Goal: Task Accomplishment & Management: Use online tool/utility

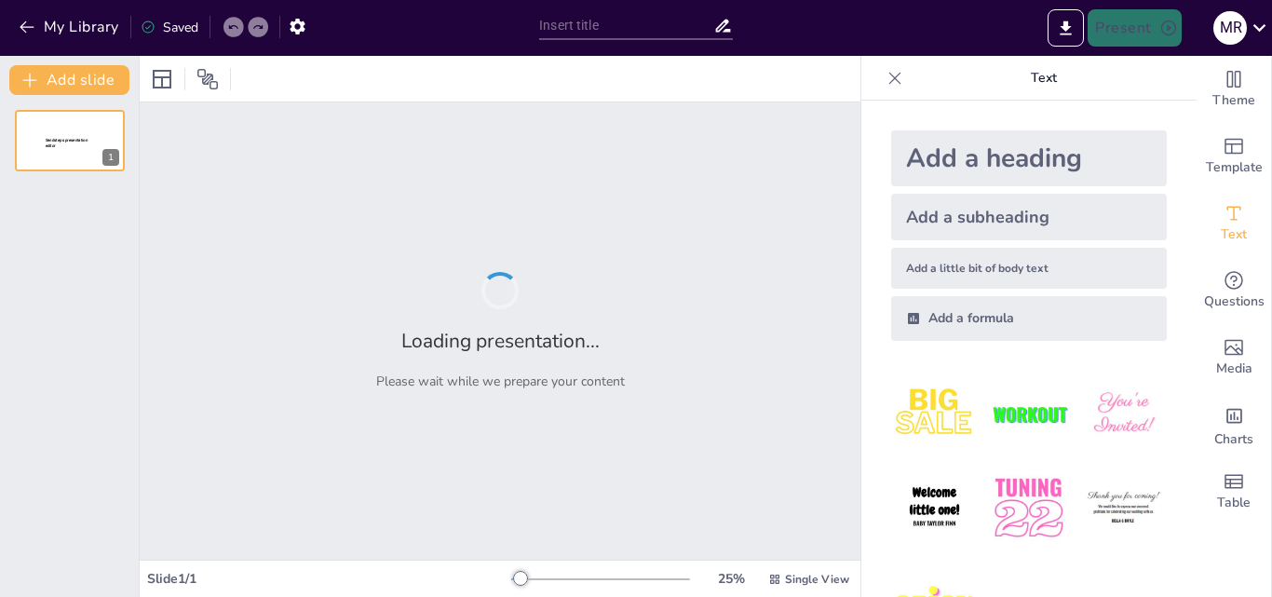
type input "LA FILOSOFÍA DE LA EDUCACIÓN EN LA FORMACIÓN DOCENTE"
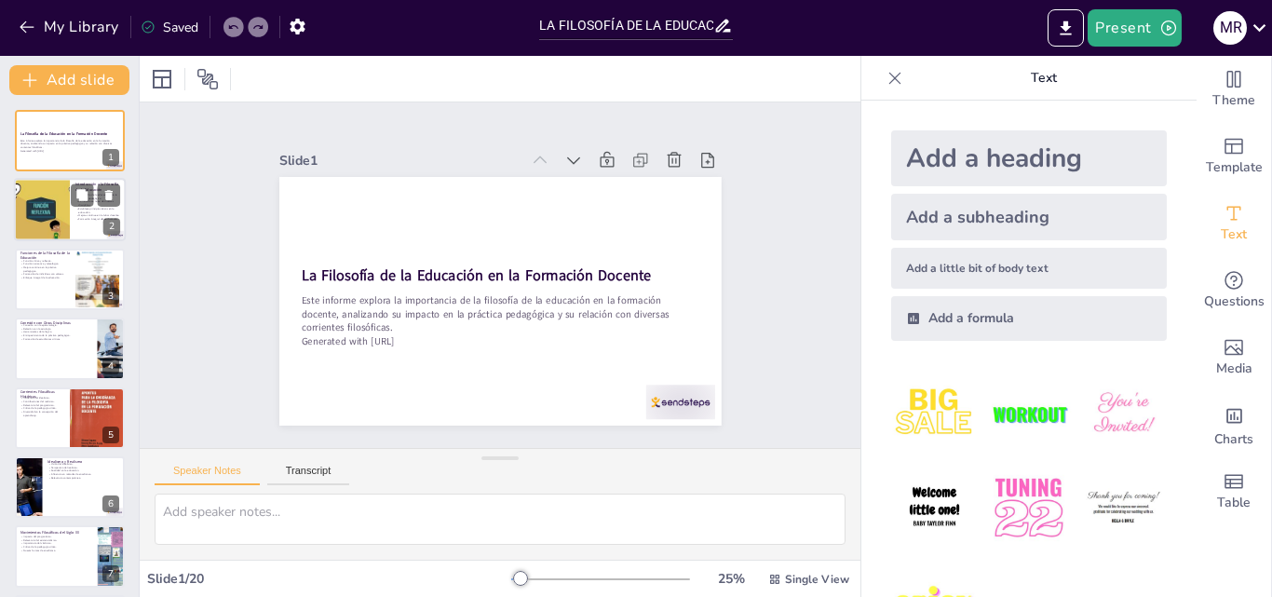
click at [75, 179] on div "Introducción a la Filosofía de la Educación La filosofía de la educación guía l…" at bounding box center [70, 179] width 112 height 0
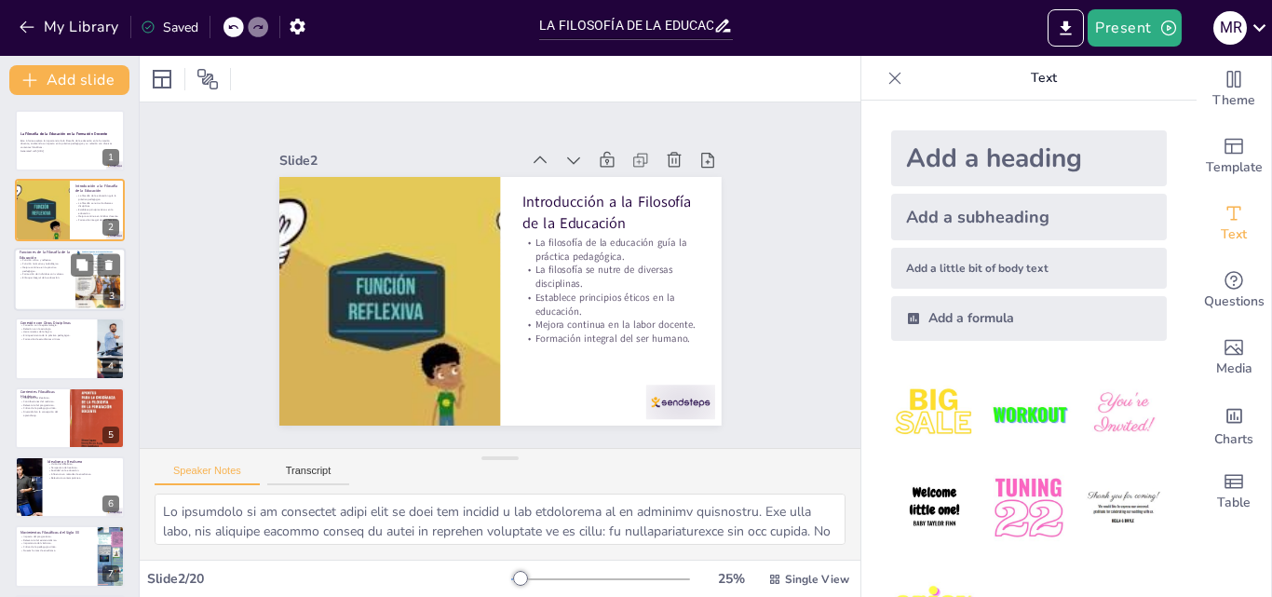
click at [41, 278] on p "Enfoque integral de la educación." at bounding box center [45, 278] width 50 height 4
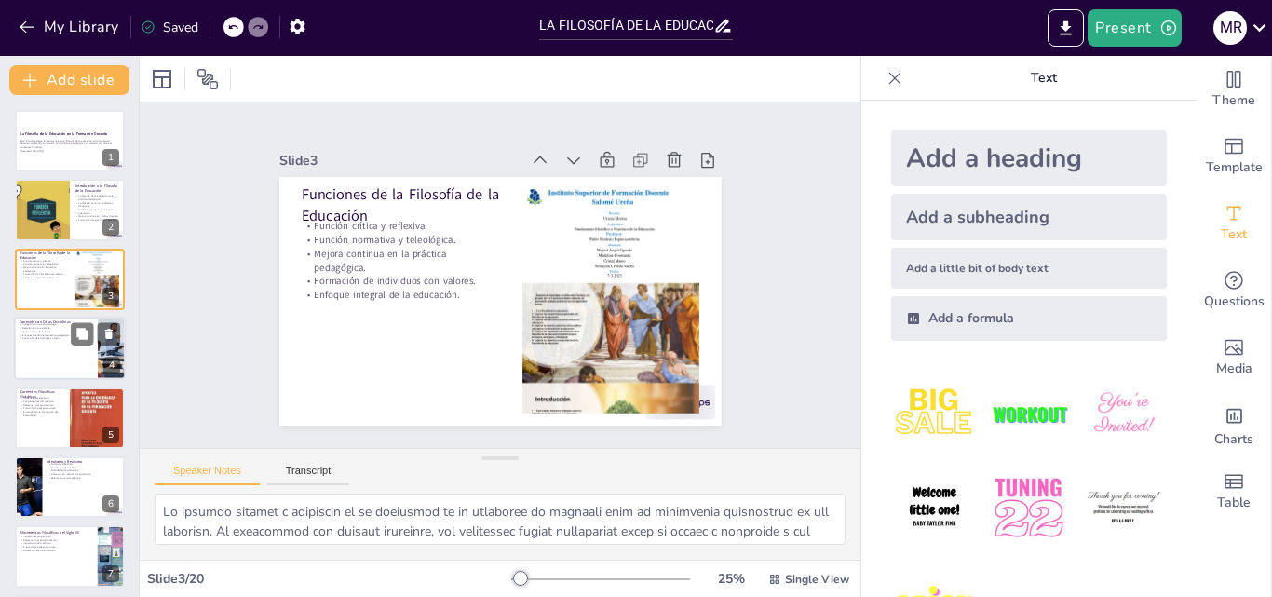
click at [50, 328] on p "Relación con la axiología." at bounding box center [56, 329] width 73 height 4
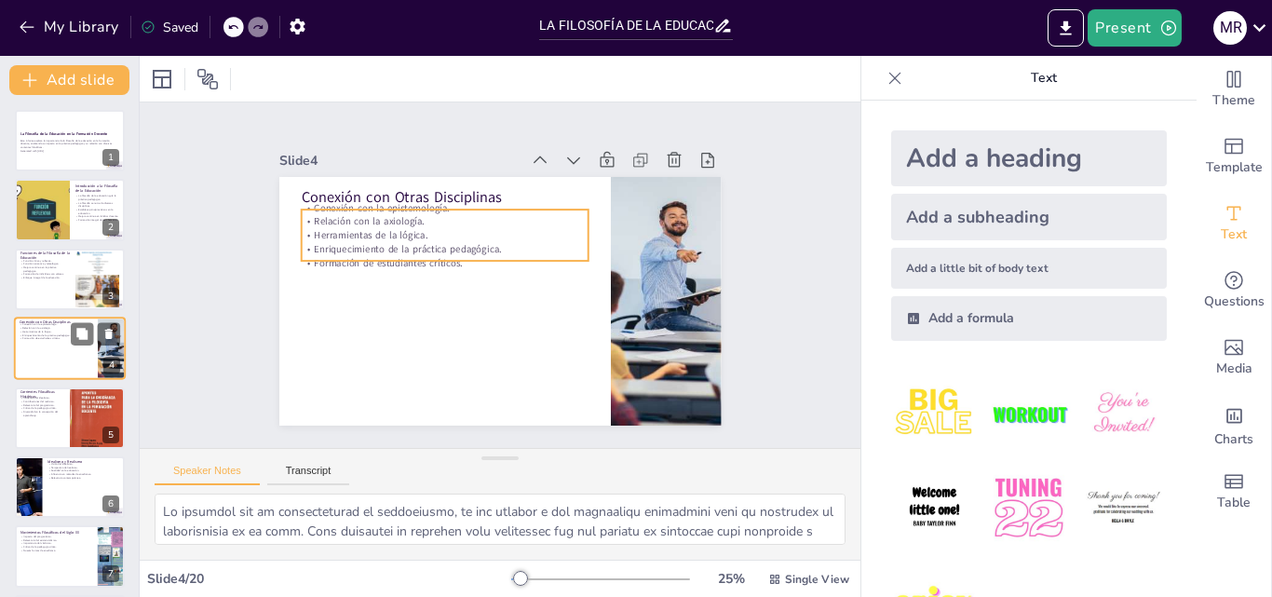
scroll to position [3, 0]
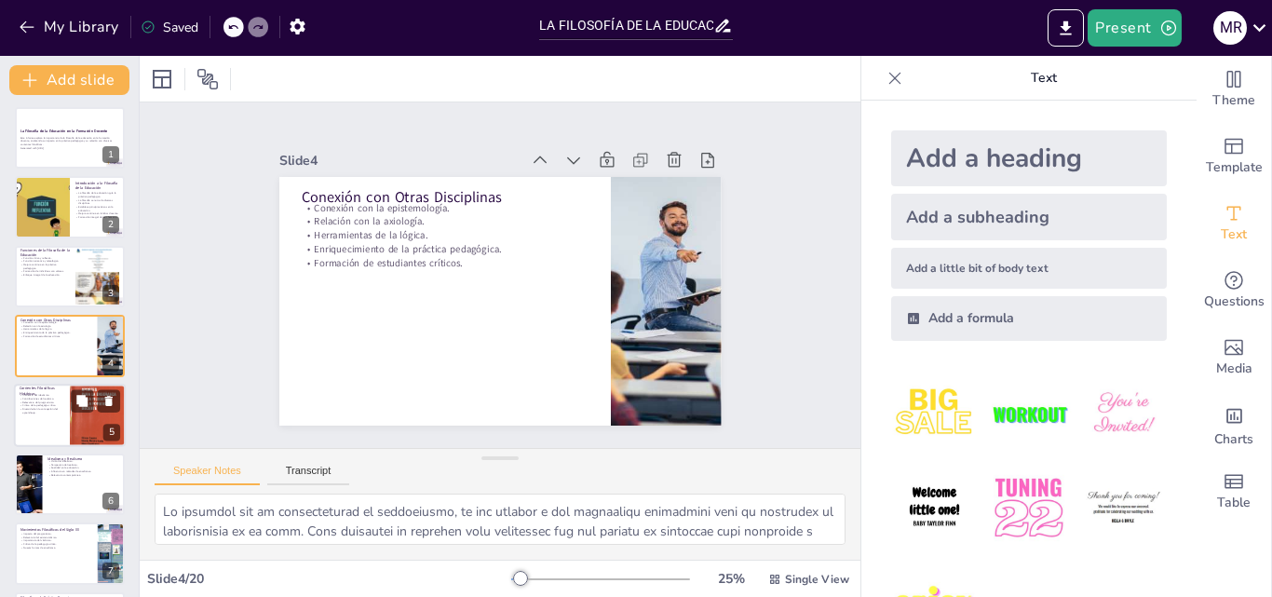
click at [49, 407] on p "Diversidad en la concepción del aprendizaje." at bounding box center [42, 410] width 45 height 7
type textarea "El idealismo, con Platón como su máximo exponente, ha dejado una huella signifi…"
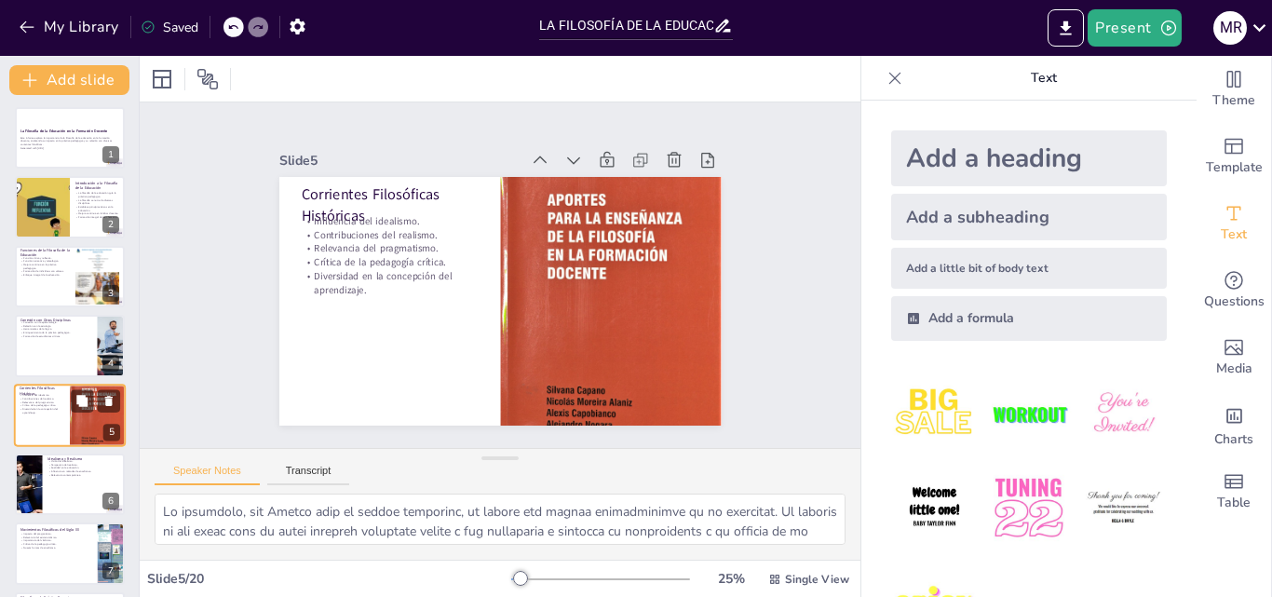
scroll to position [72, 0]
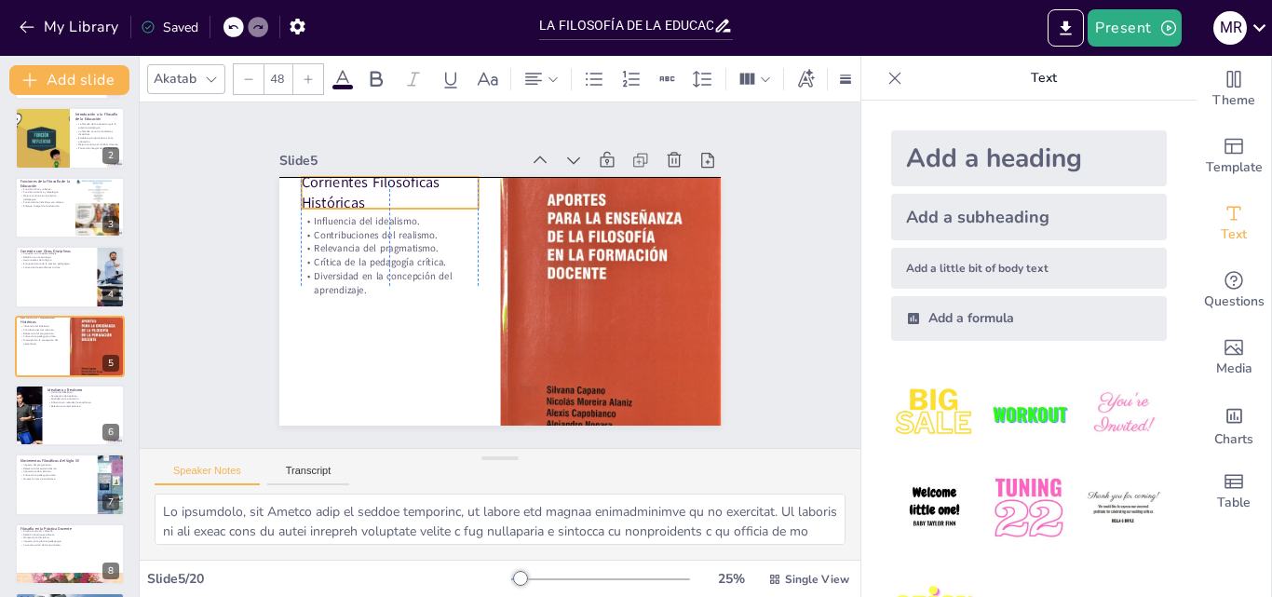
drag, startPoint x: 360, startPoint y: 204, endPoint x: 365, endPoint y: 195, distance: 10.9
click at [365, 195] on p "Corrientes Filosóficas Históricas" at bounding box center [389, 192] width 177 height 41
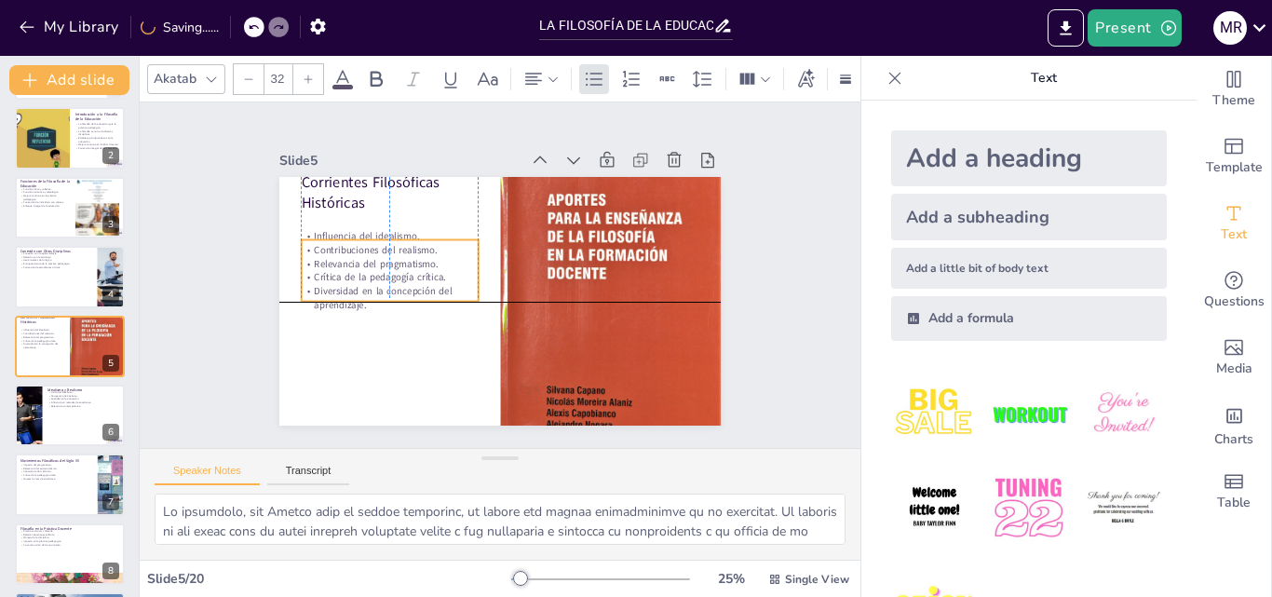
drag, startPoint x: 353, startPoint y: 224, endPoint x: 348, endPoint y: 239, distance: 15.6
click at [348, 243] on p "Contribuciones del realismo." at bounding box center [389, 250] width 177 height 14
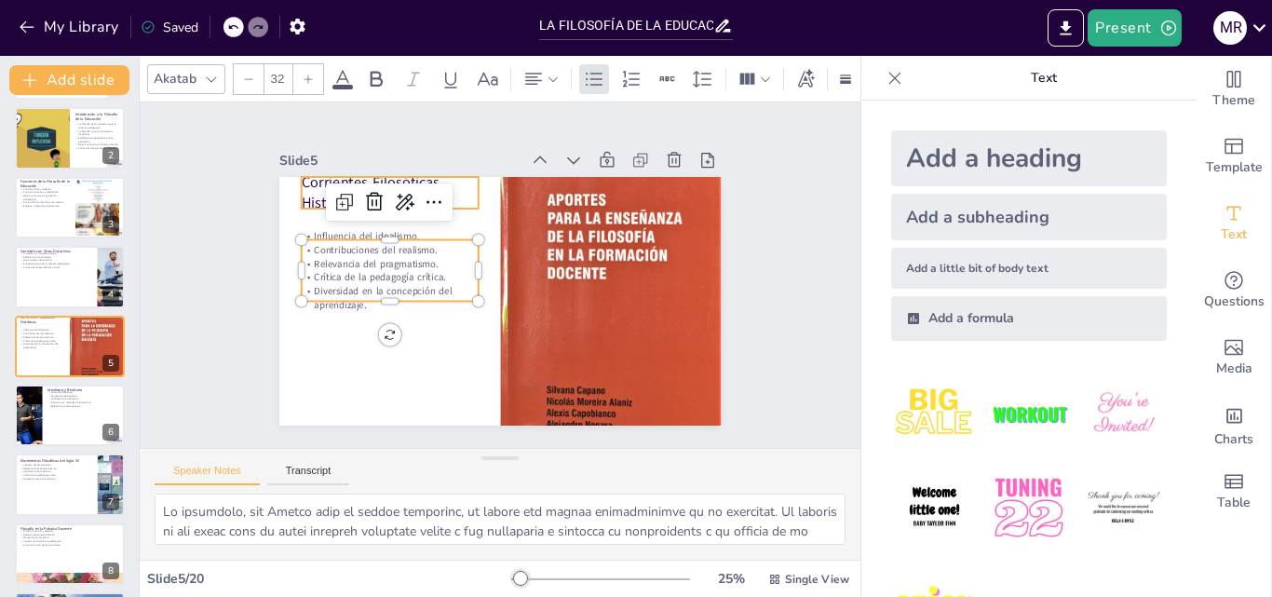
click at [310, 189] on p "Corrientes Filosóficas Históricas" at bounding box center [389, 192] width 177 height 41
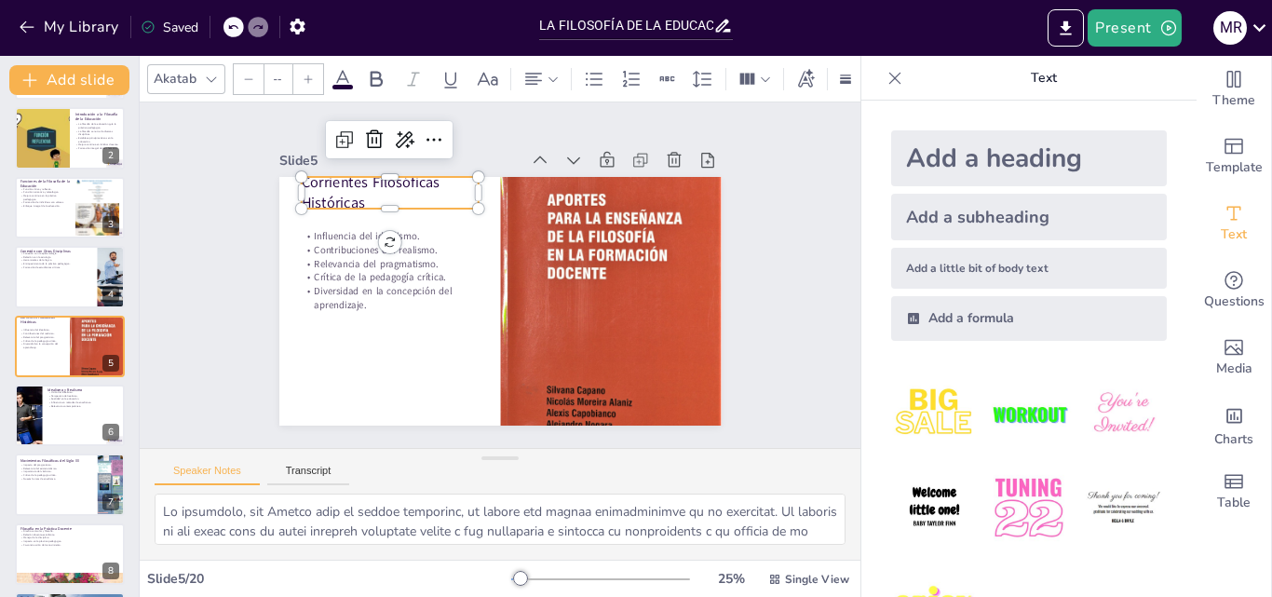
type input "48"
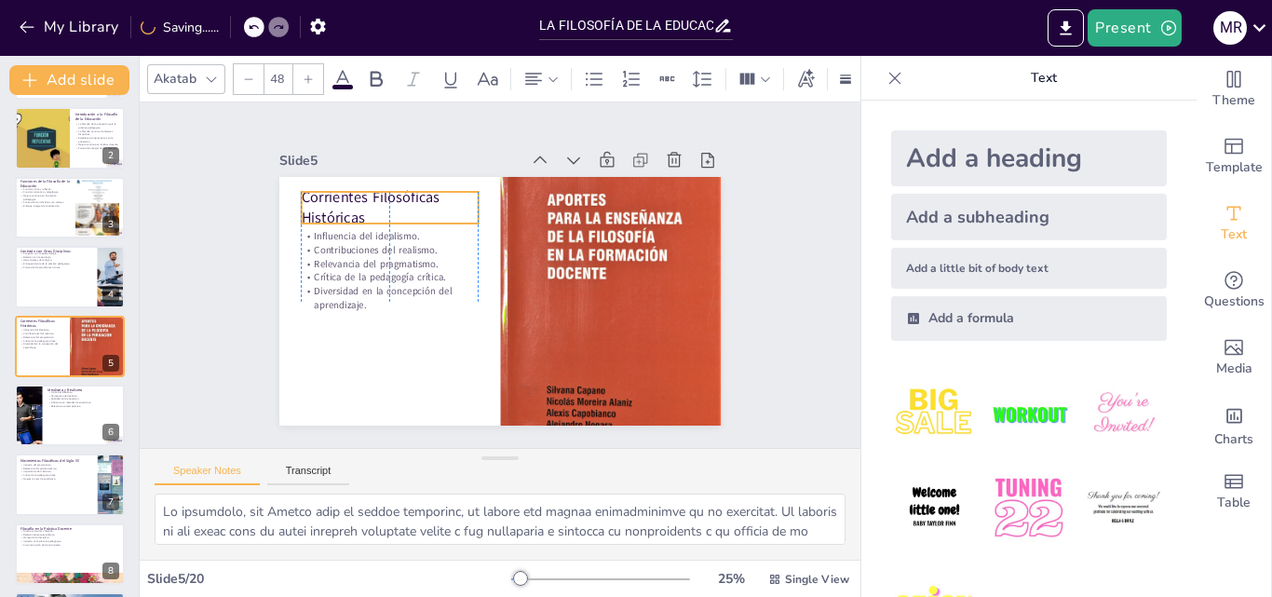
drag, startPoint x: 310, startPoint y: 189, endPoint x: 310, endPoint y: 204, distance: 14.9
click at [310, 204] on p "Corrientes Filosóficas Históricas" at bounding box center [389, 207] width 177 height 41
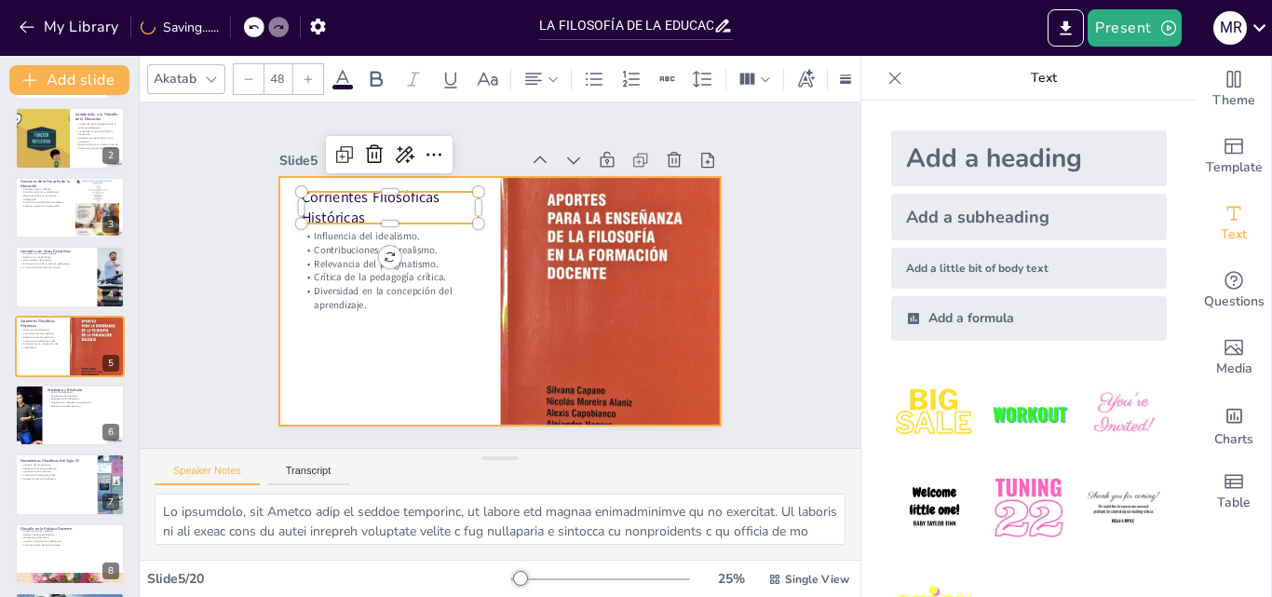
click at [361, 340] on div at bounding box center [500, 301] width 442 height 249
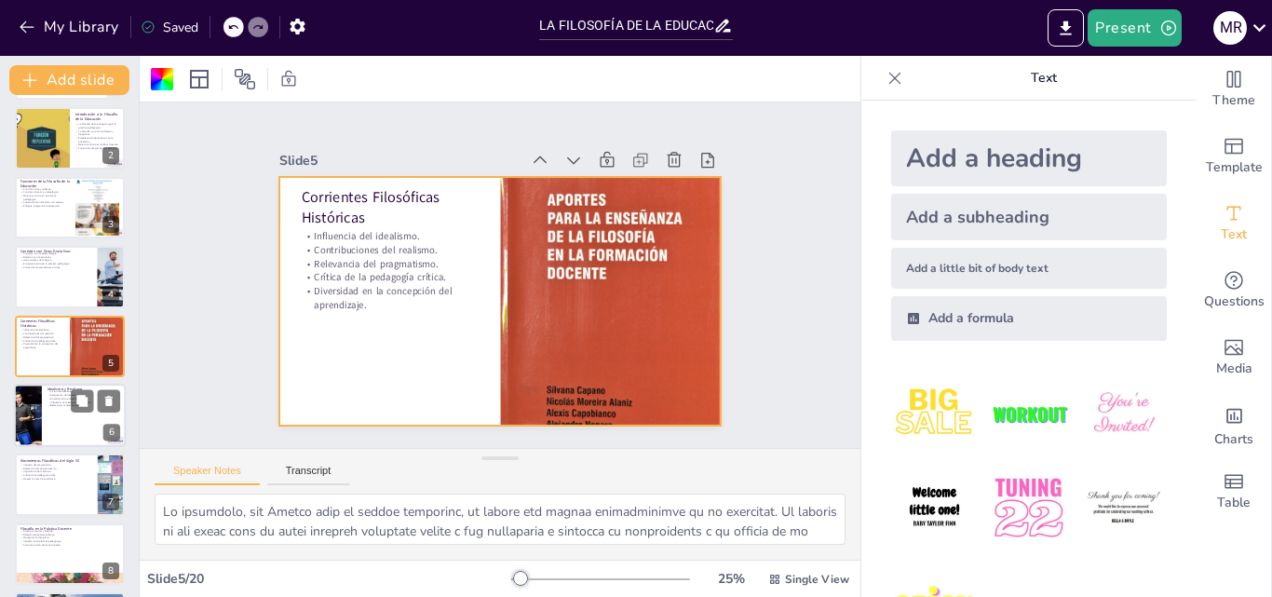
click at [84, 430] on div at bounding box center [70, 415] width 112 height 63
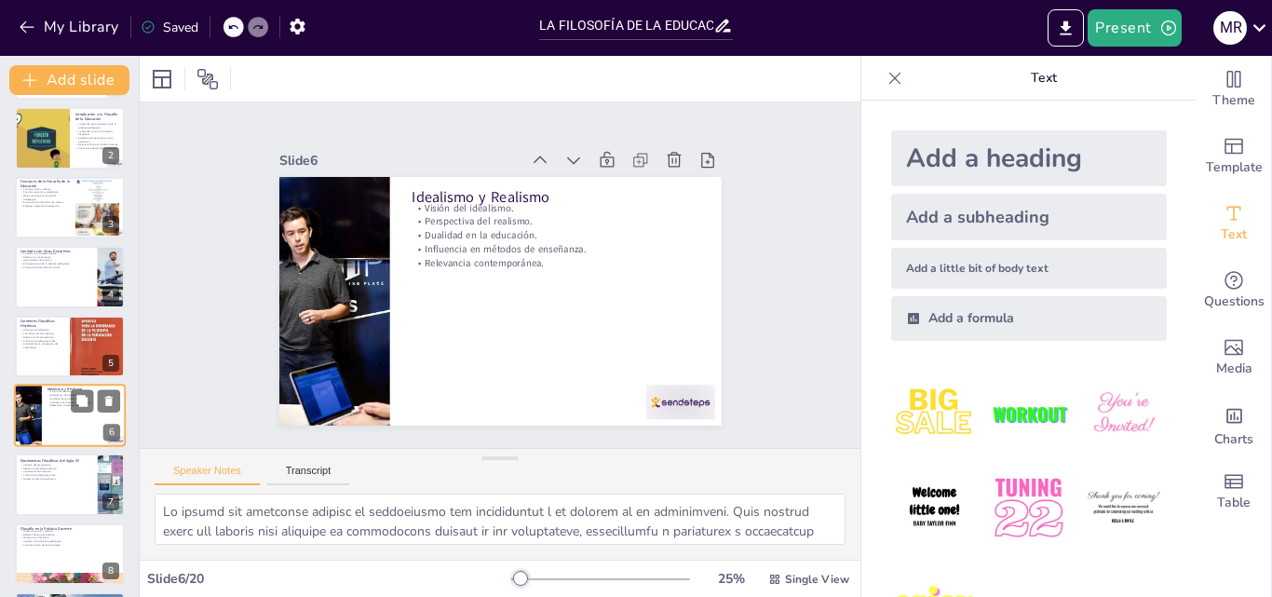
scroll to position [142, 0]
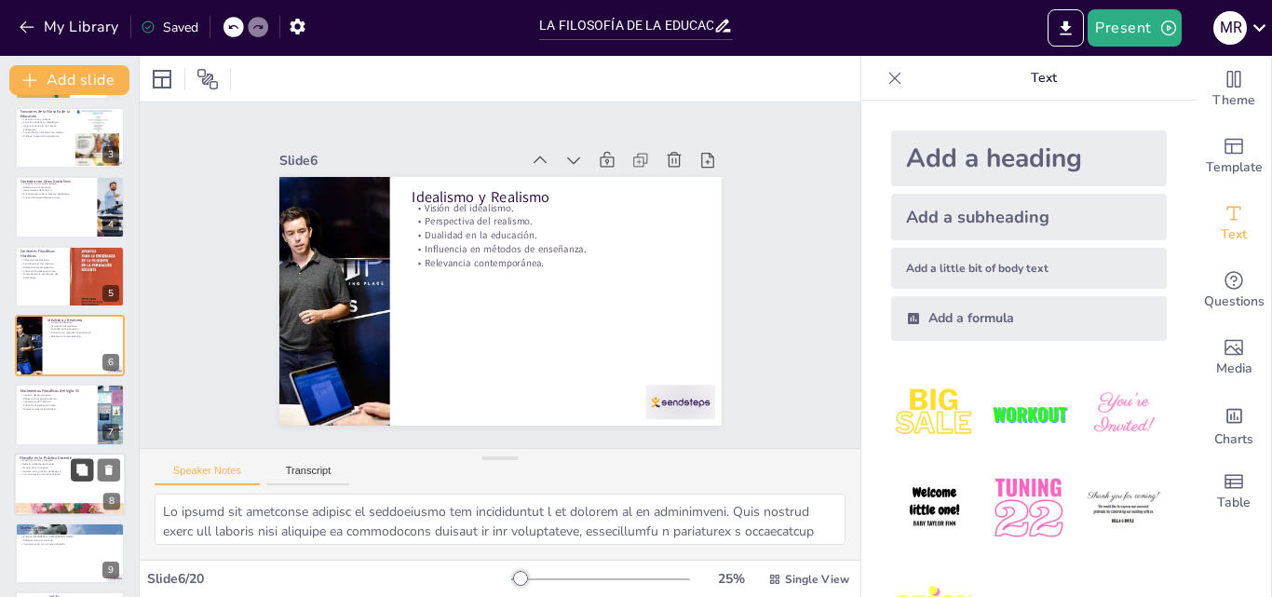
click at [86, 474] on icon at bounding box center [81, 469] width 11 height 11
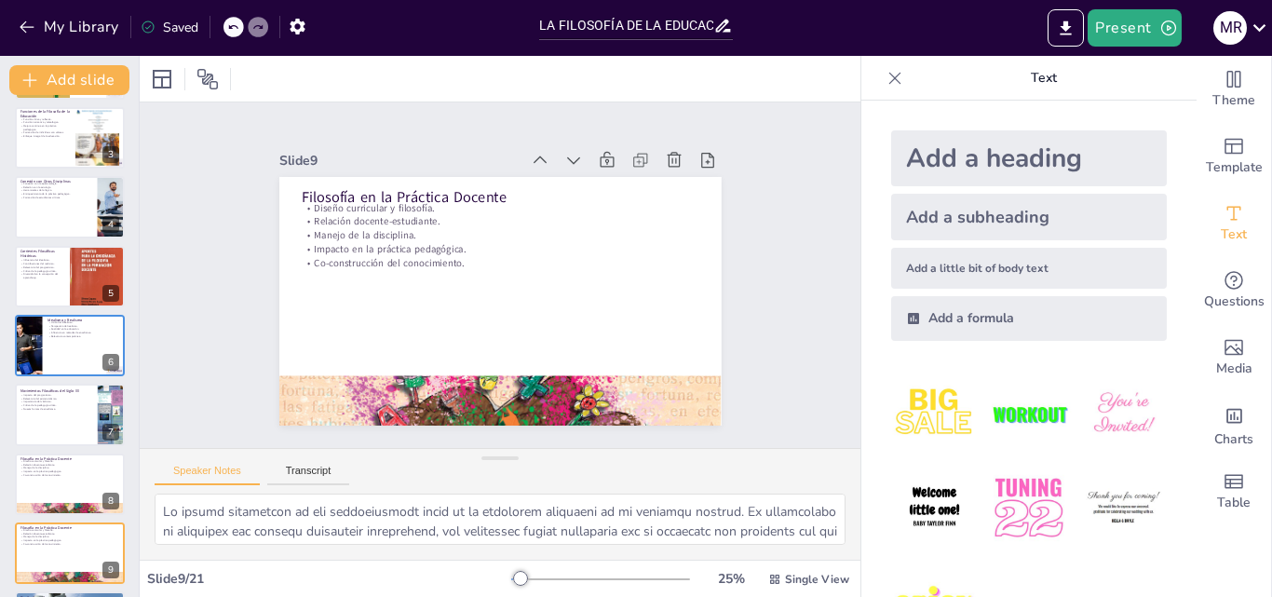
scroll to position [349, 0]
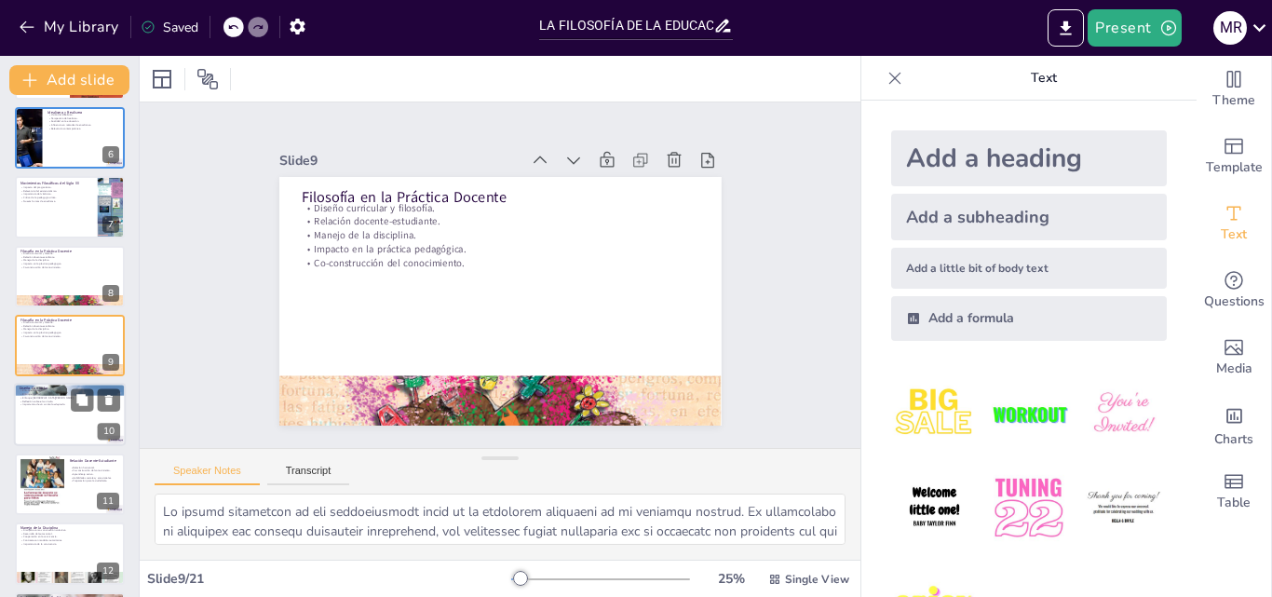
click at [52, 411] on div at bounding box center [70, 415] width 112 height 63
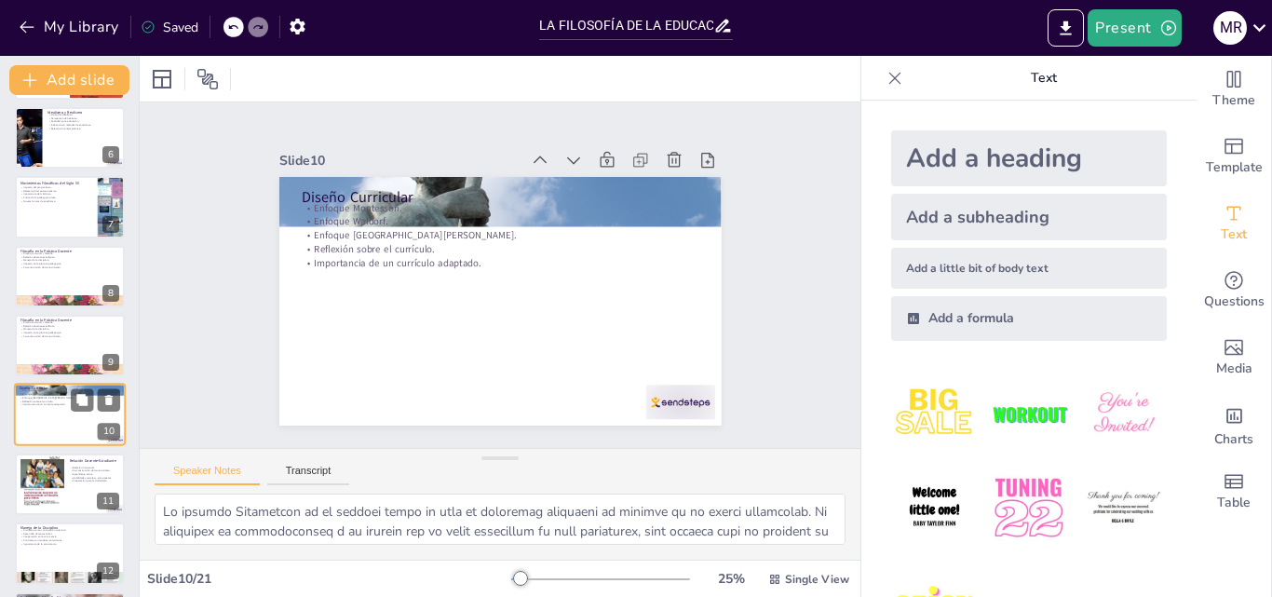
scroll to position [418, 0]
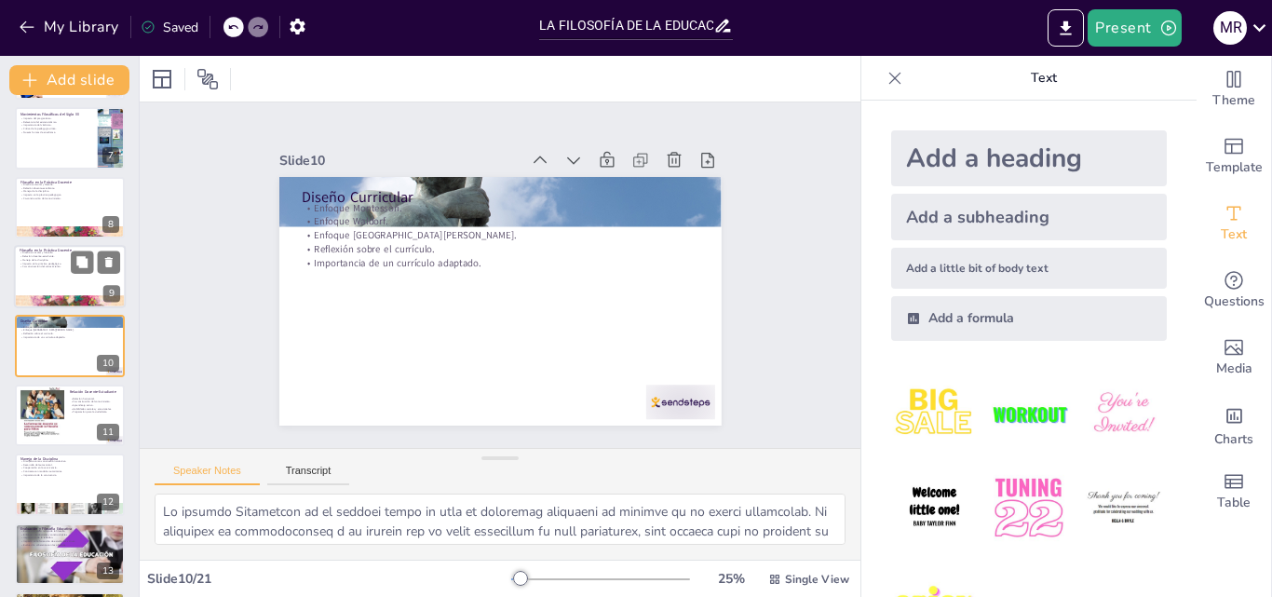
click at [53, 268] on p "Co-construcción del conocimiento." at bounding box center [70, 267] width 101 height 4
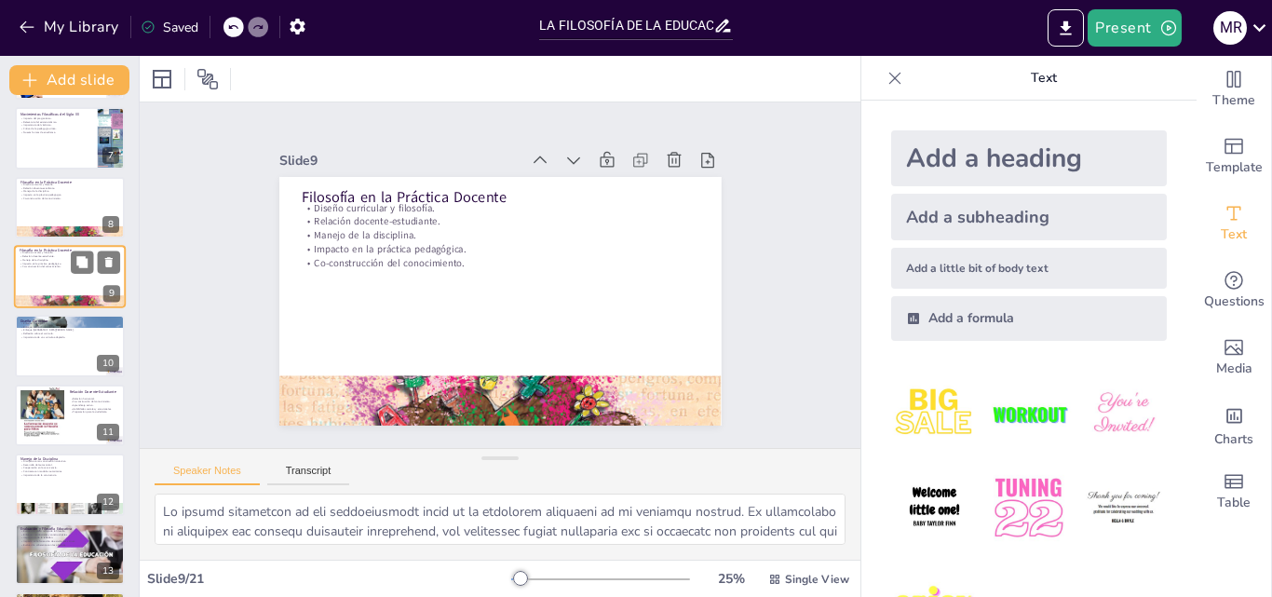
scroll to position [349, 0]
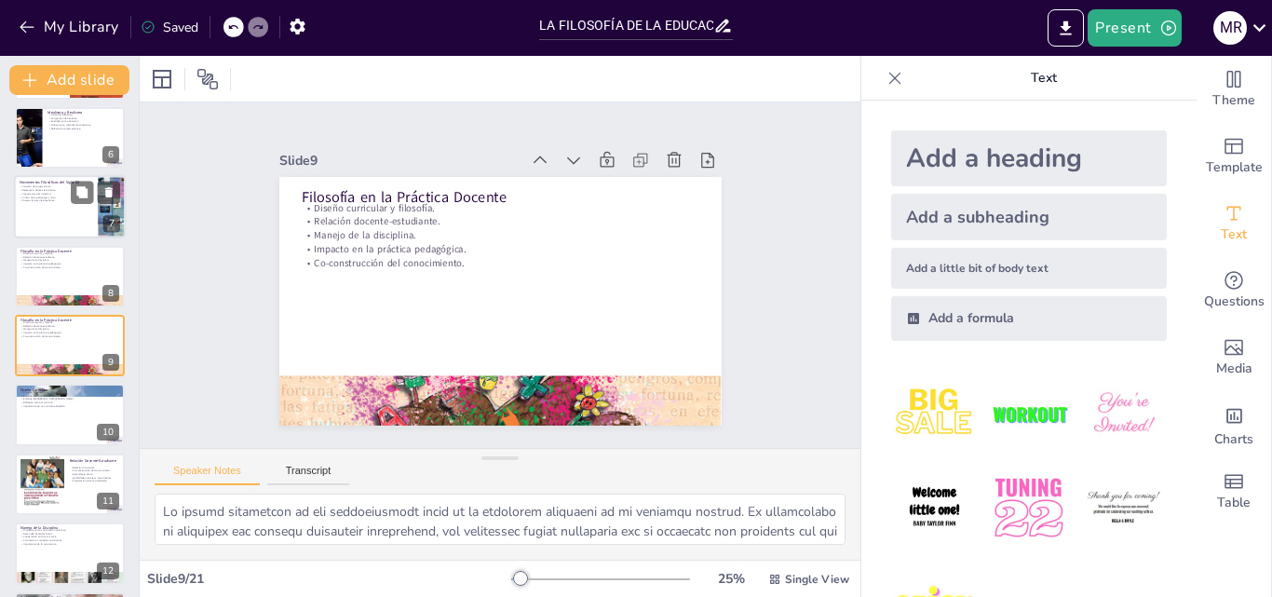
click at [55, 205] on div at bounding box center [70, 207] width 112 height 63
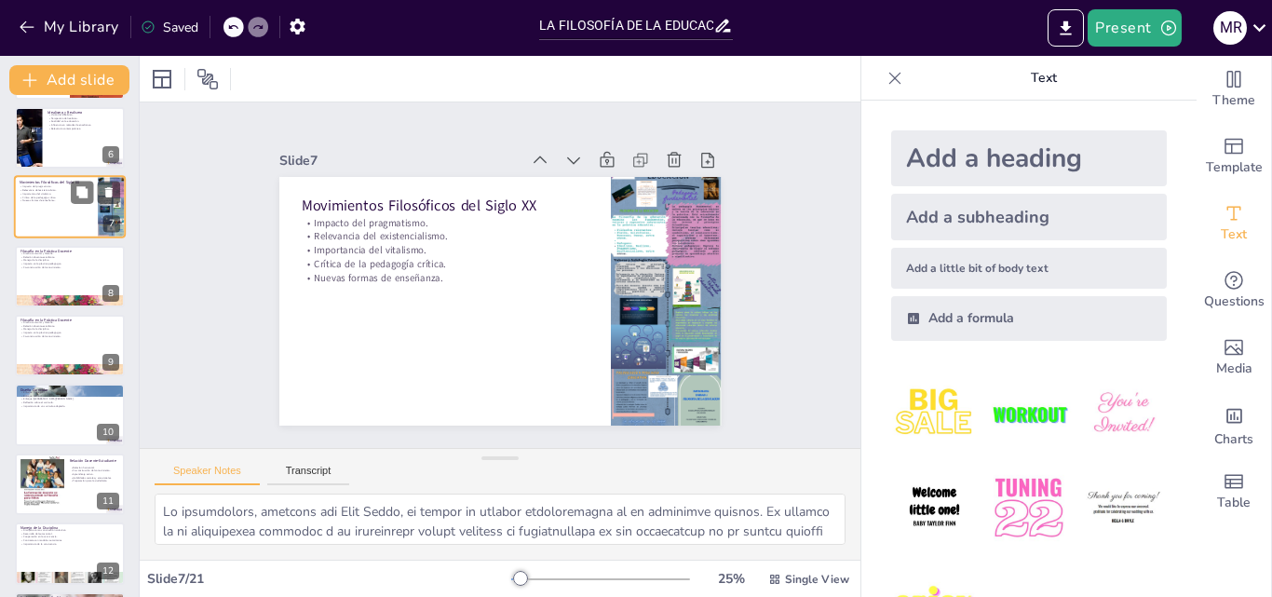
scroll to position [211, 0]
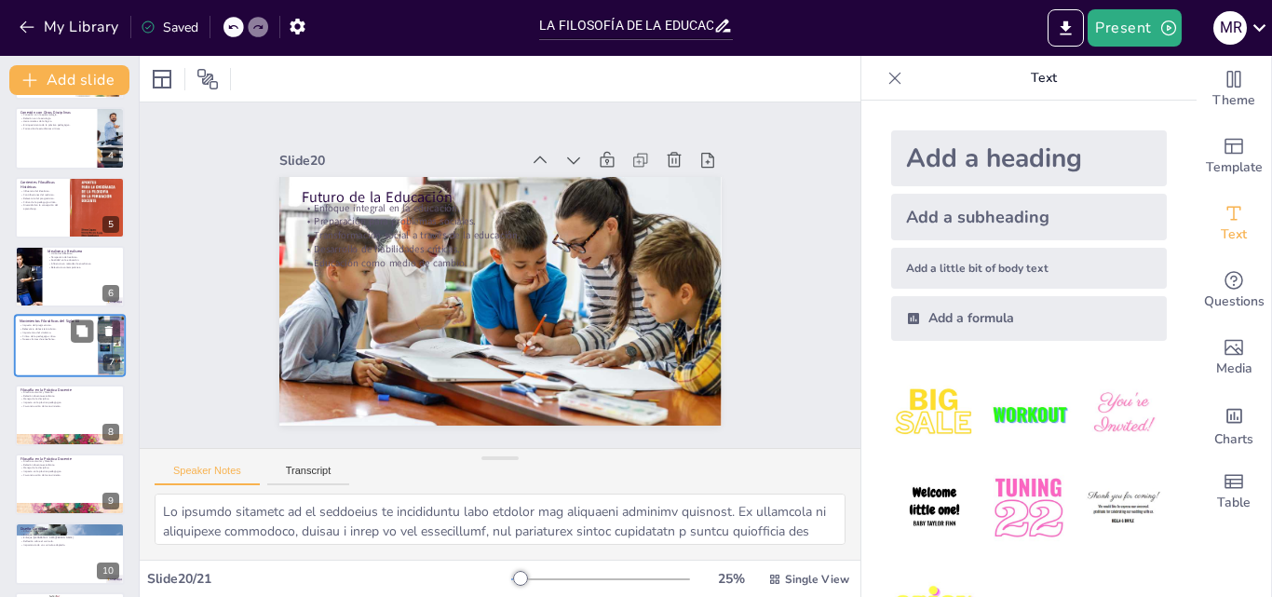
type textarea "La importancia de la filosofía educativa radica en su capacidad para guiar a lo…"
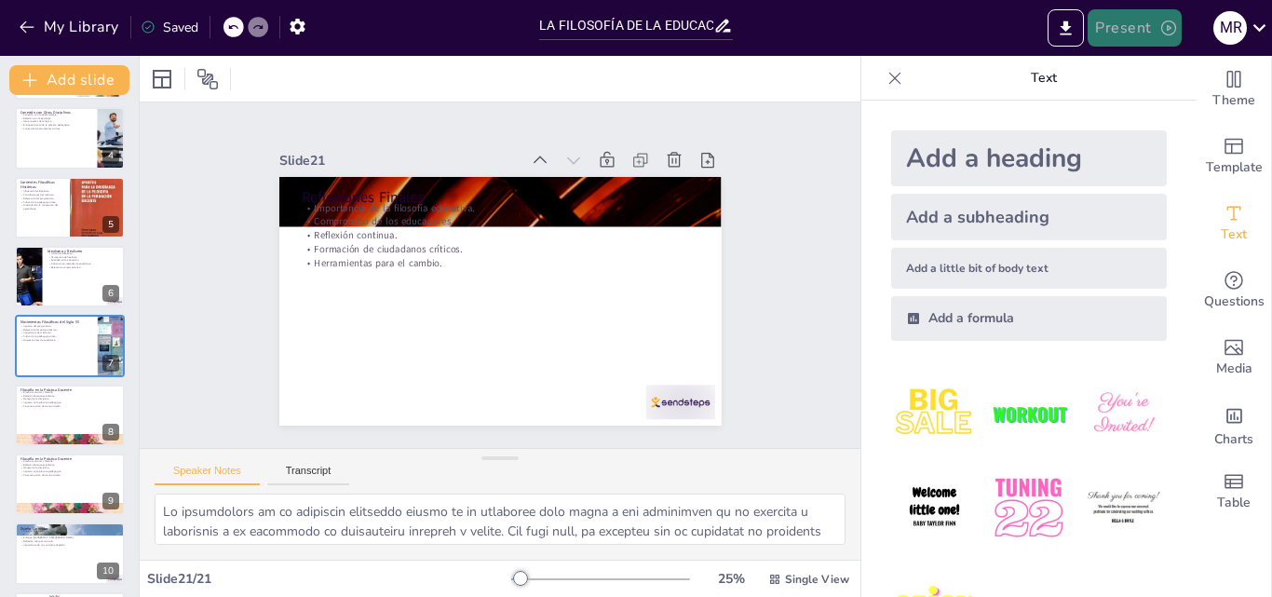
click at [1166, 25] on icon "button" at bounding box center [1169, 28] width 19 height 19
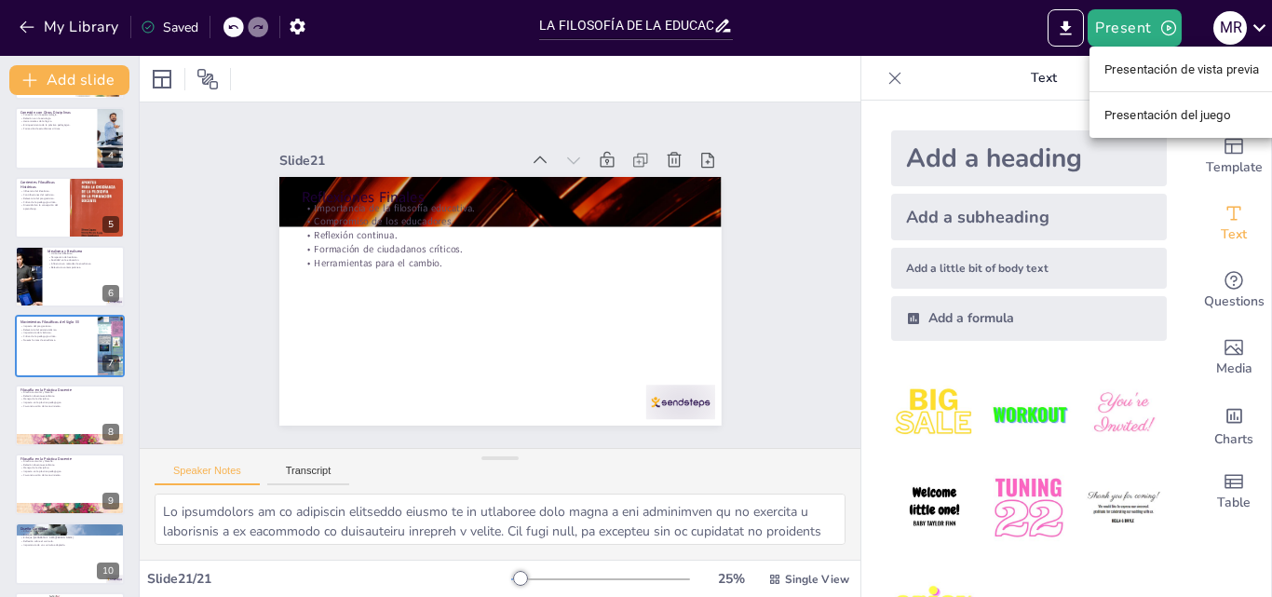
click at [1164, 110] on font "Presentación del juego" at bounding box center [1168, 115] width 127 height 14
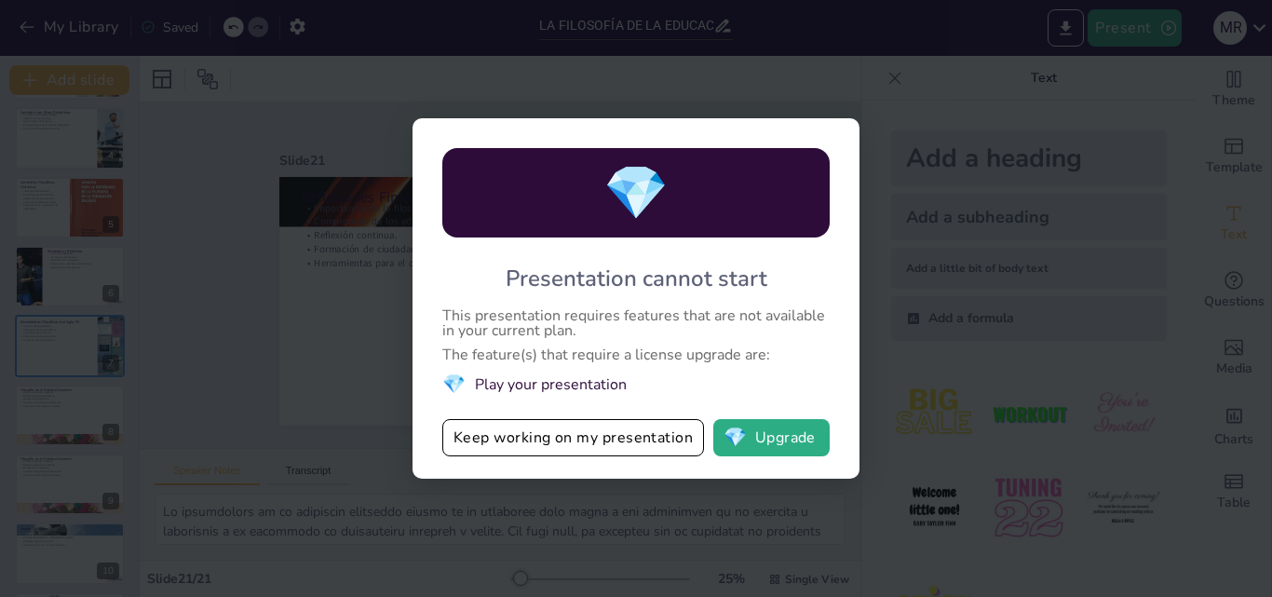
click at [943, 109] on div "💎 Presentation cannot start This presentation requires features that are not av…" at bounding box center [636, 298] width 1272 height 597
click at [175, 362] on div "💎 Presentation cannot start This presentation requires features that are not av…" at bounding box center [636, 298] width 1272 height 597
click at [1107, 36] on div "💎 Presentation cannot start This presentation requires features that are not av…" at bounding box center [636, 298] width 1272 height 597
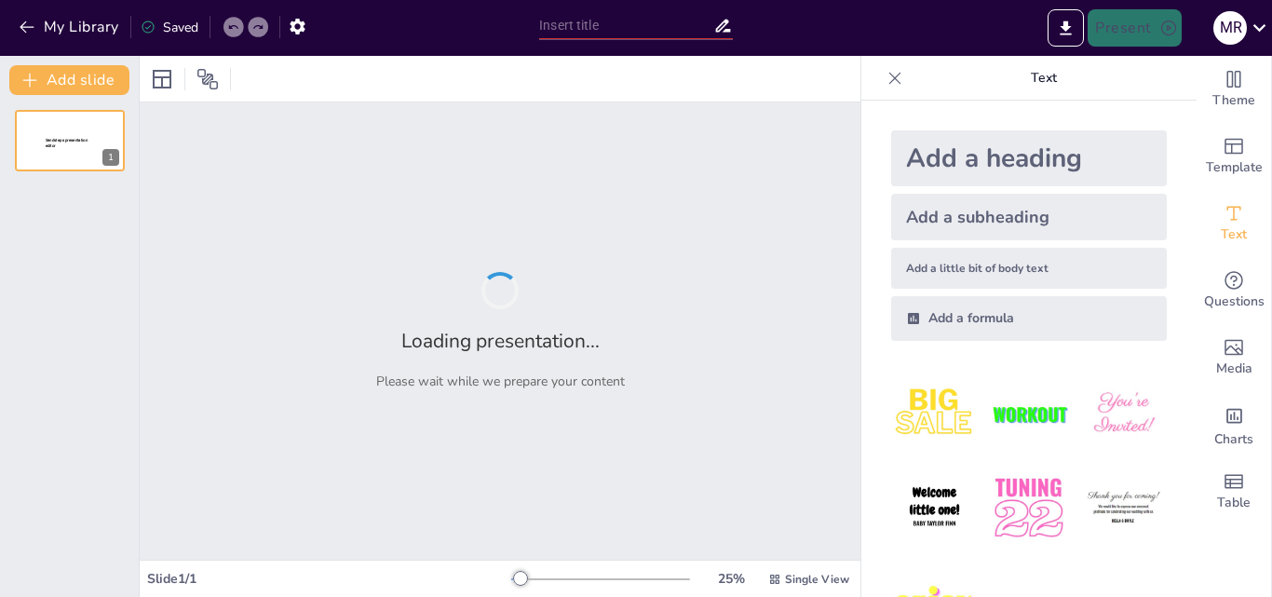
type input "LA FILOSOFÍA DE LA EDUCACIÓN EN LA FORMACIÓN DOCENTE"
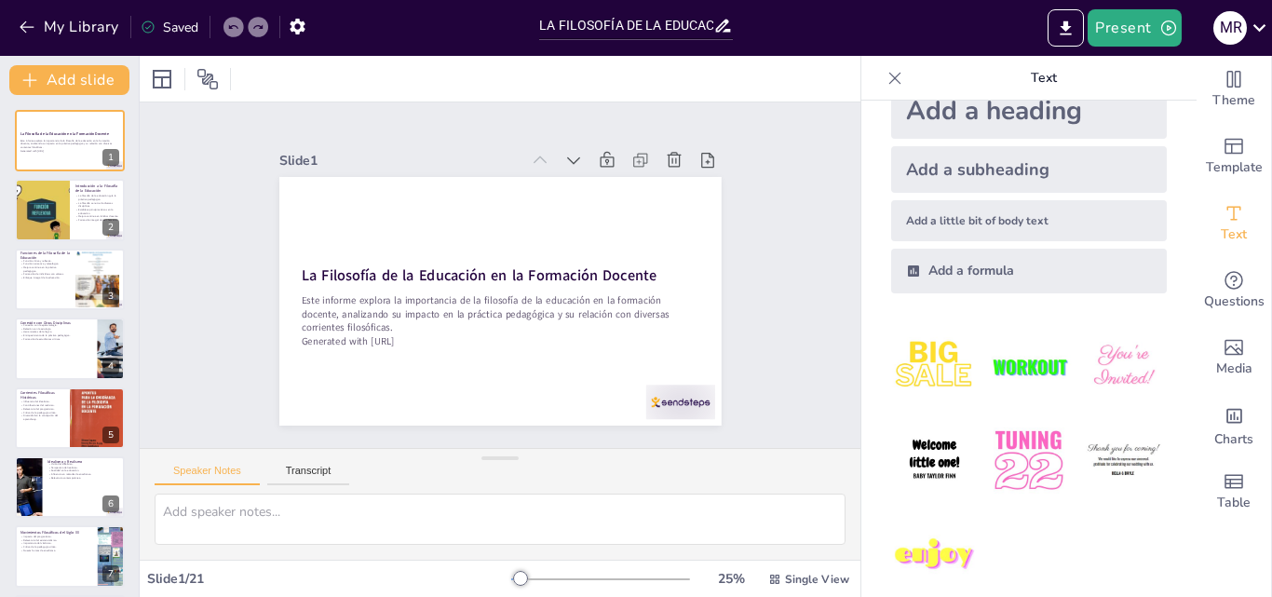
scroll to position [70, 0]
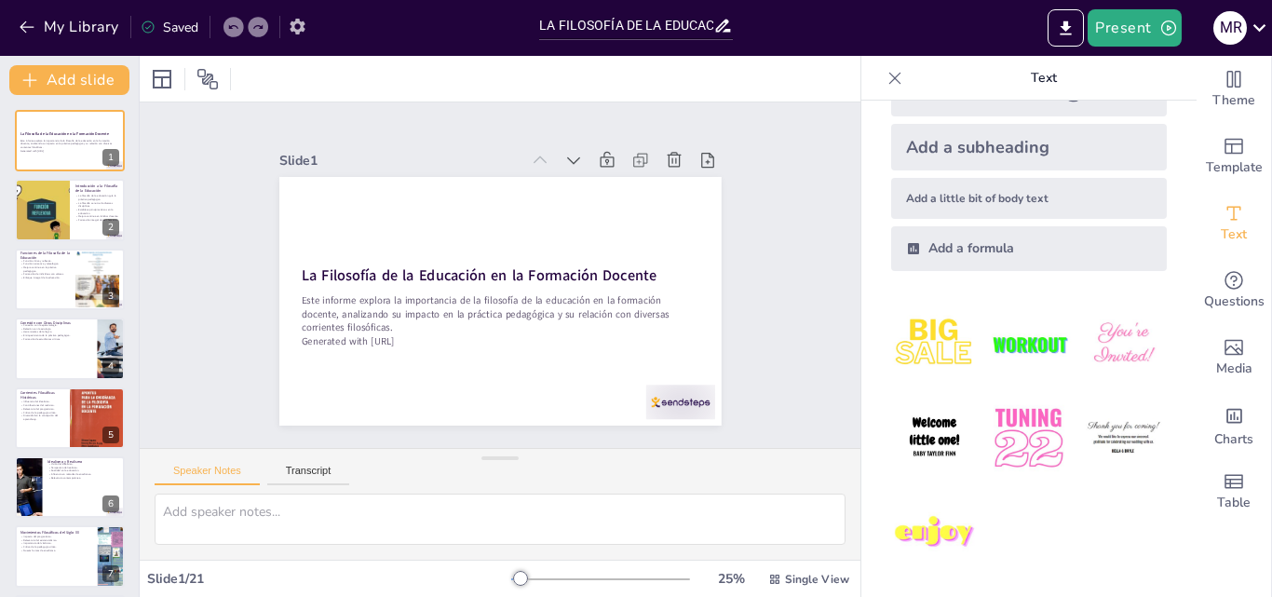
click at [304, 25] on icon "button" at bounding box center [297, 27] width 15 height 16
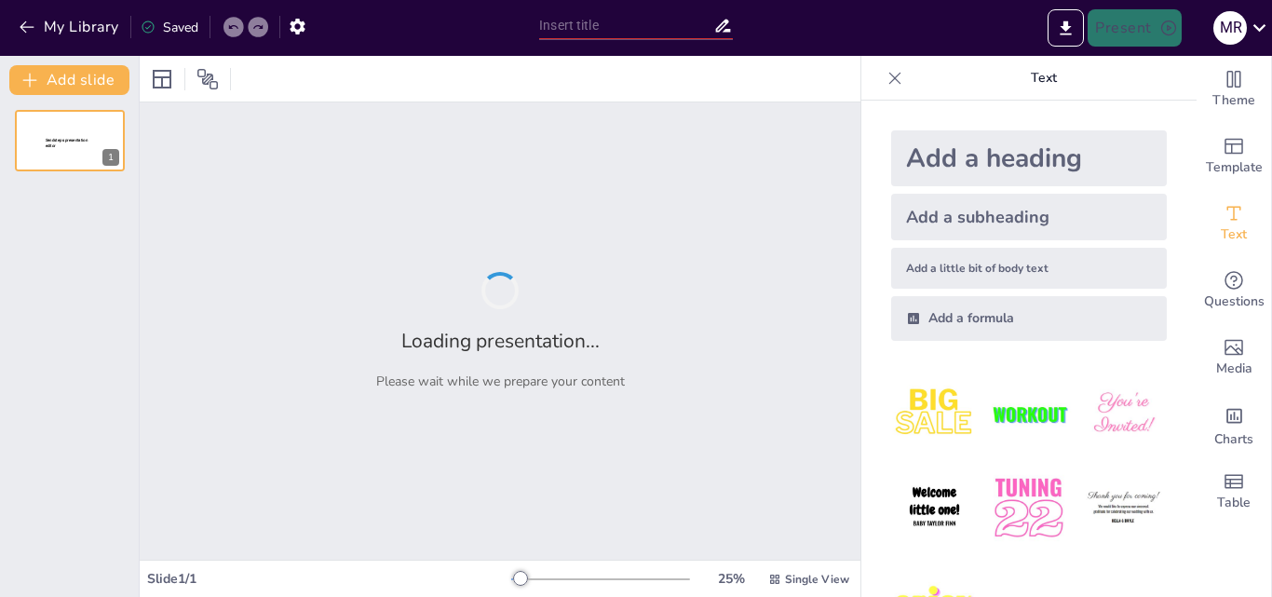
type input "LA FILOSOFÍA DE LA EDUCACIÓN EN LA FORMACIÓN DOCENTE"
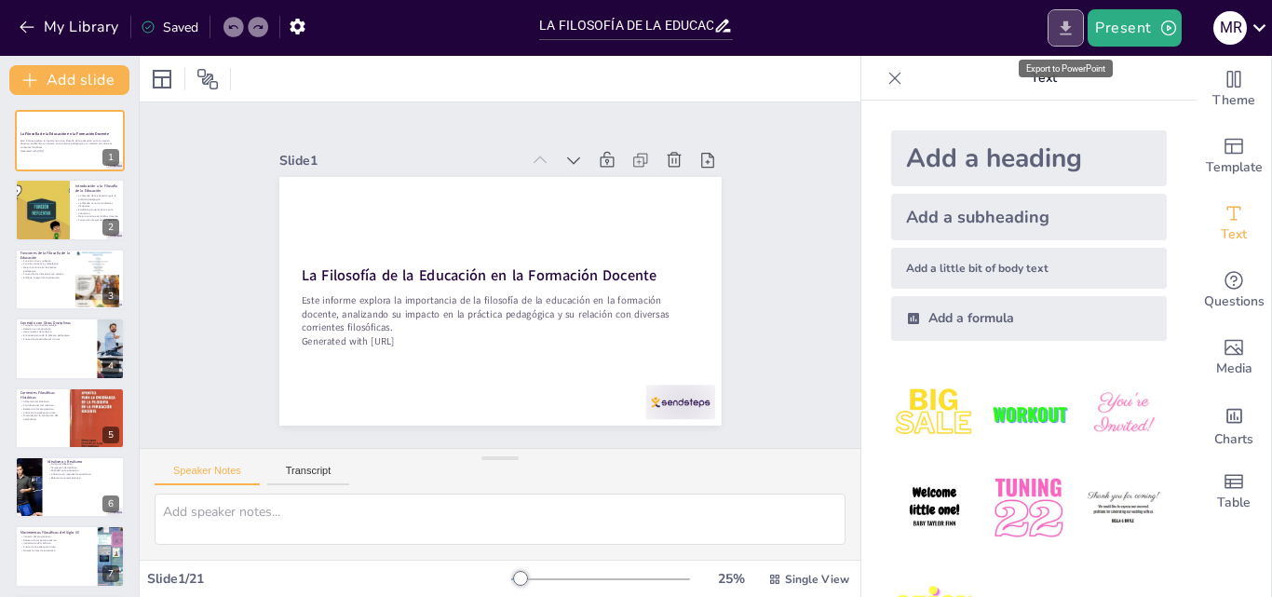
click at [1069, 15] on button "Export to PowerPoint" at bounding box center [1066, 27] width 36 height 37
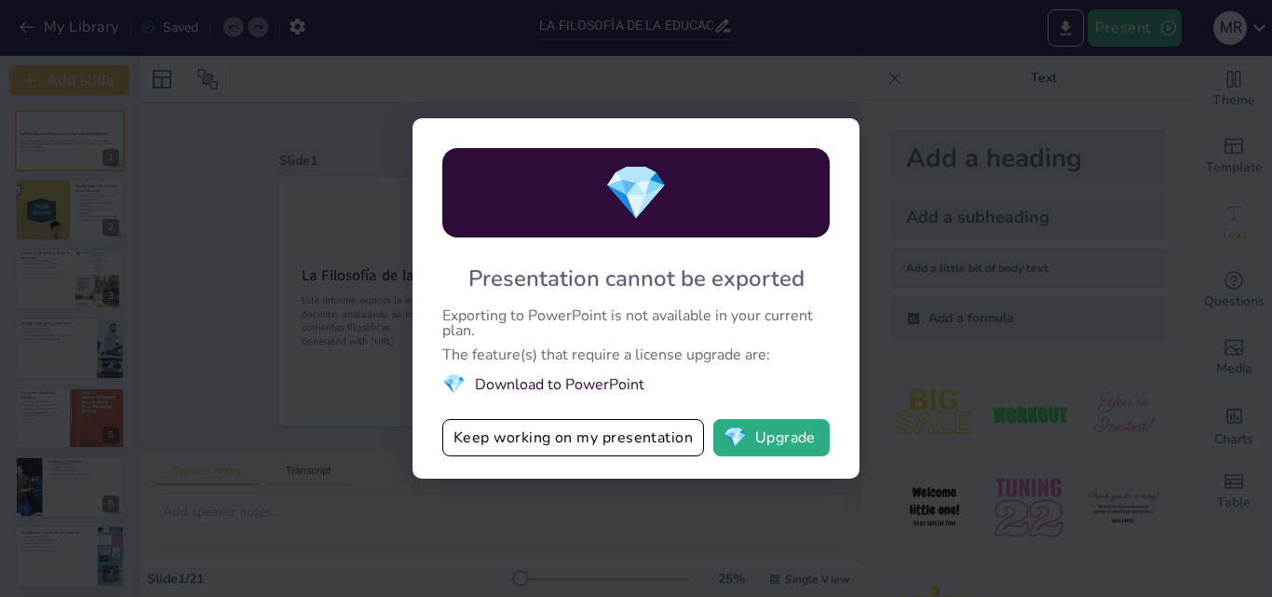
click at [666, 322] on div "Exporting to PowerPoint is not available in your current plan." at bounding box center [635, 323] width 387 height 30
click at [665, 315] on div "Exporting to PowerPoint is not available in your current plan." at bounding box center [635, 323] width 387 height 30
click at [562, 435] on button "Keep working on my presentation" at bounding box center [573, 437] width 262 height 37
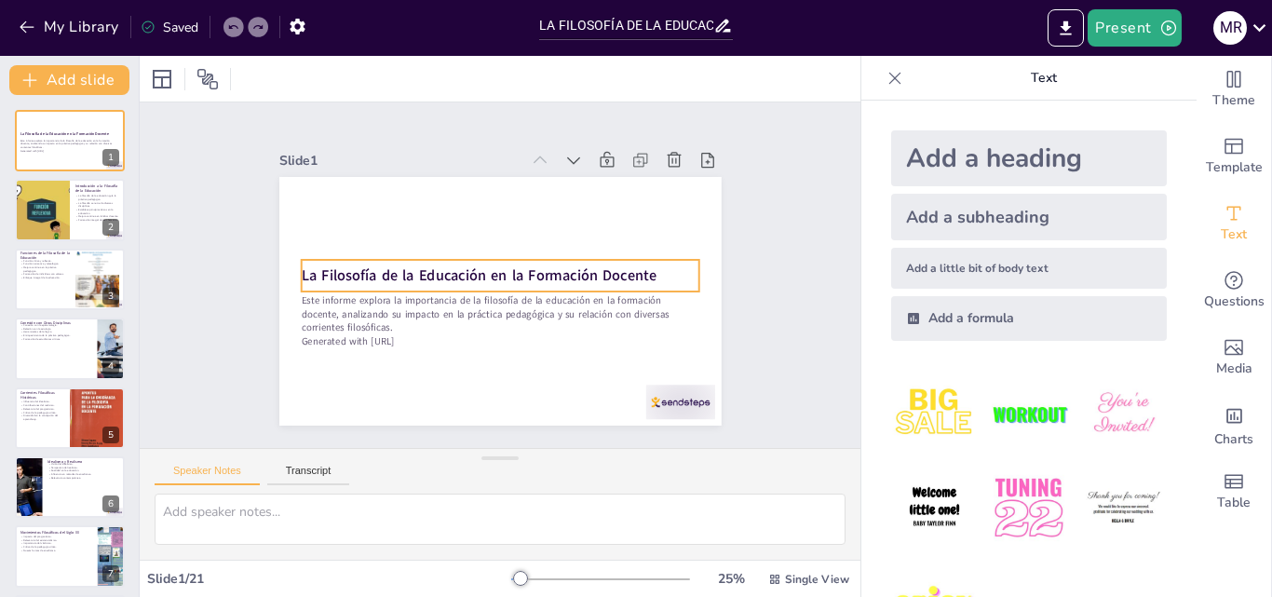
click at [408, 262] on strong "La Filosofía de la Educación en la Formación Docente" at bounding box center [486, 260] width 252 height 278
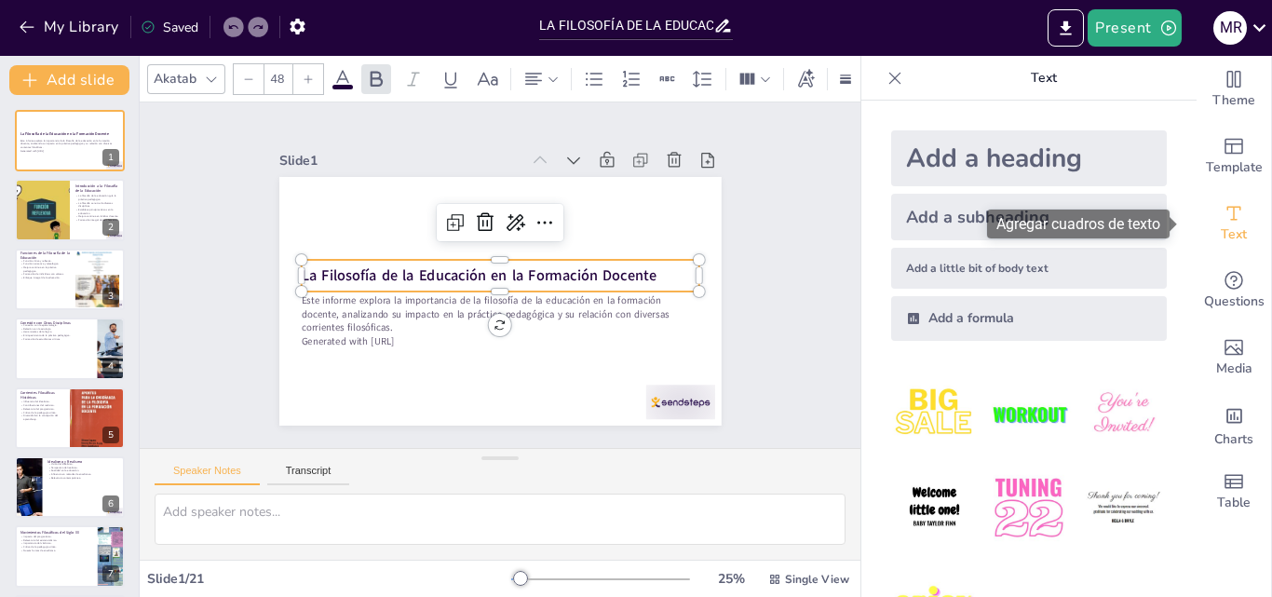
click at [1228, 220] on icon "Add text boxes" at bounding box center [1235, 213] width 14 height 14
click at [1012, 413] on img at bounding box center [1028, 414] width 87 height 87
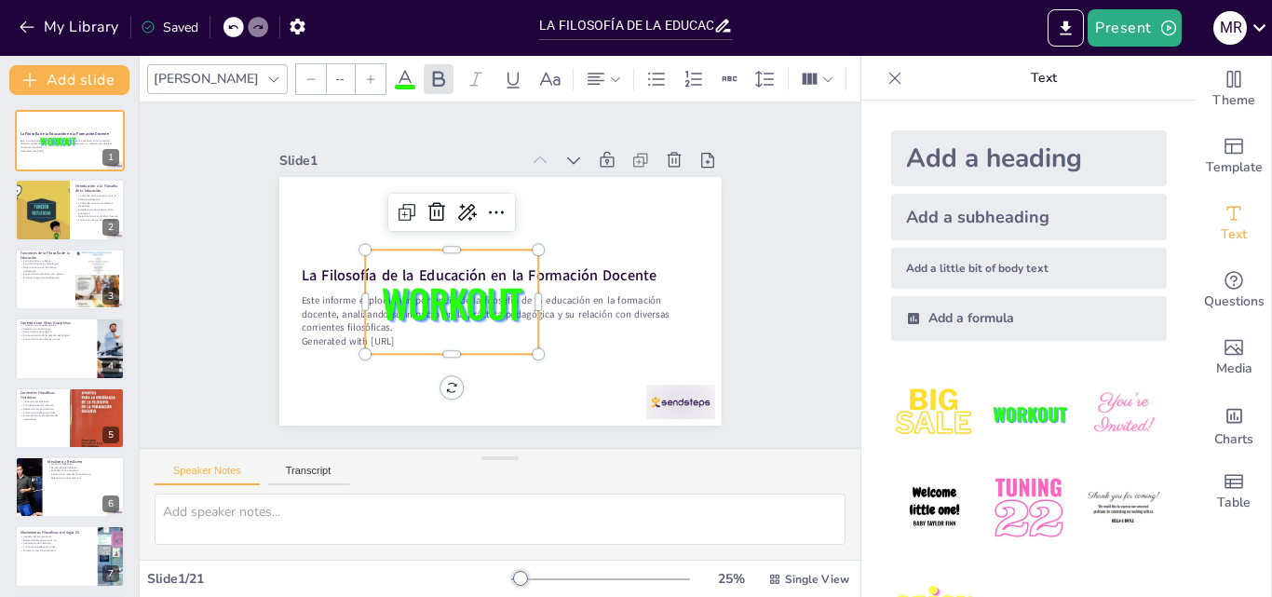
type input "162.7"
click at [445, 201] on icon at bounding box center [459, 197] width 28 height 28
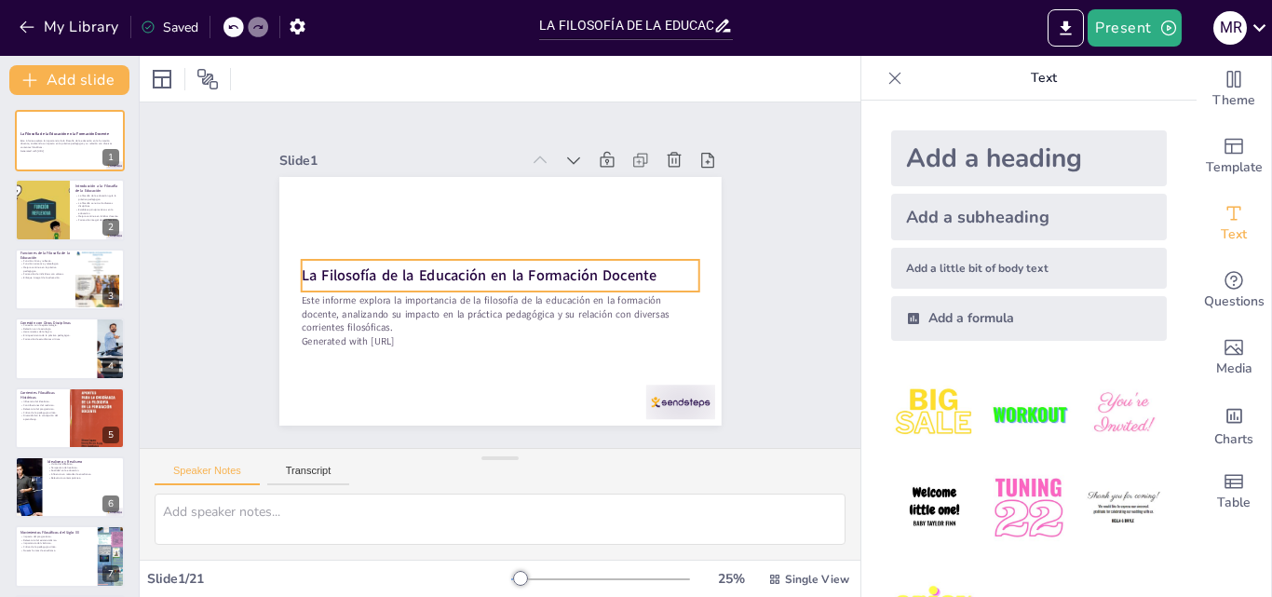
click at [457, 271] on strong "La Filosofía de la Educación en la Formación Docente" at bounding box center [503, 253] width 93 height 351
click at [351, 271] on strong "La Filosofía de la Educación en la Formación Docente" at bounding box center [485, 261] width 278 height 252
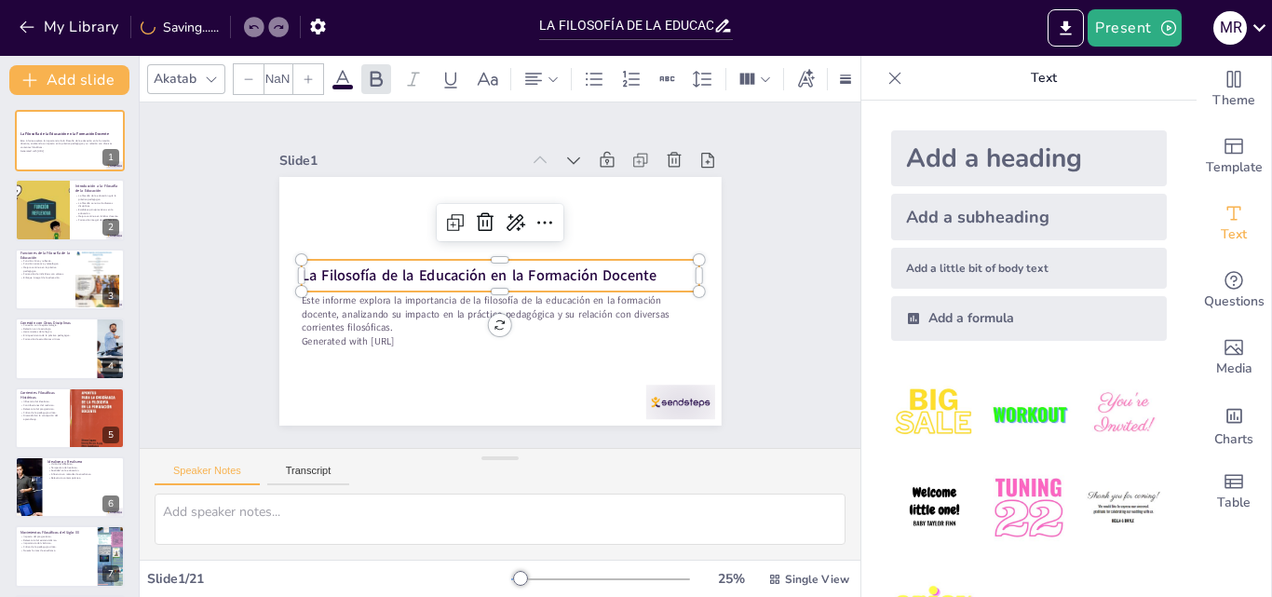
type input "48"
click at [886, 83] on icon at bounding box center [895, 78] width 19 height 19
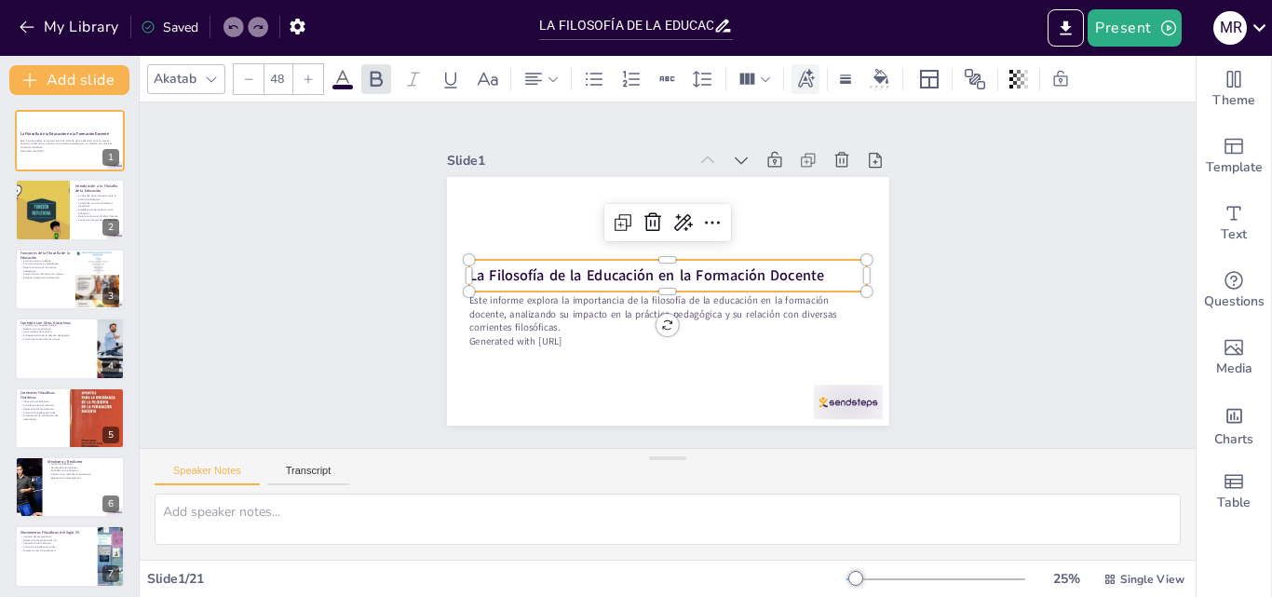
click at [814, 79] on icon at bounding box center [805, 79] width 20 height 20
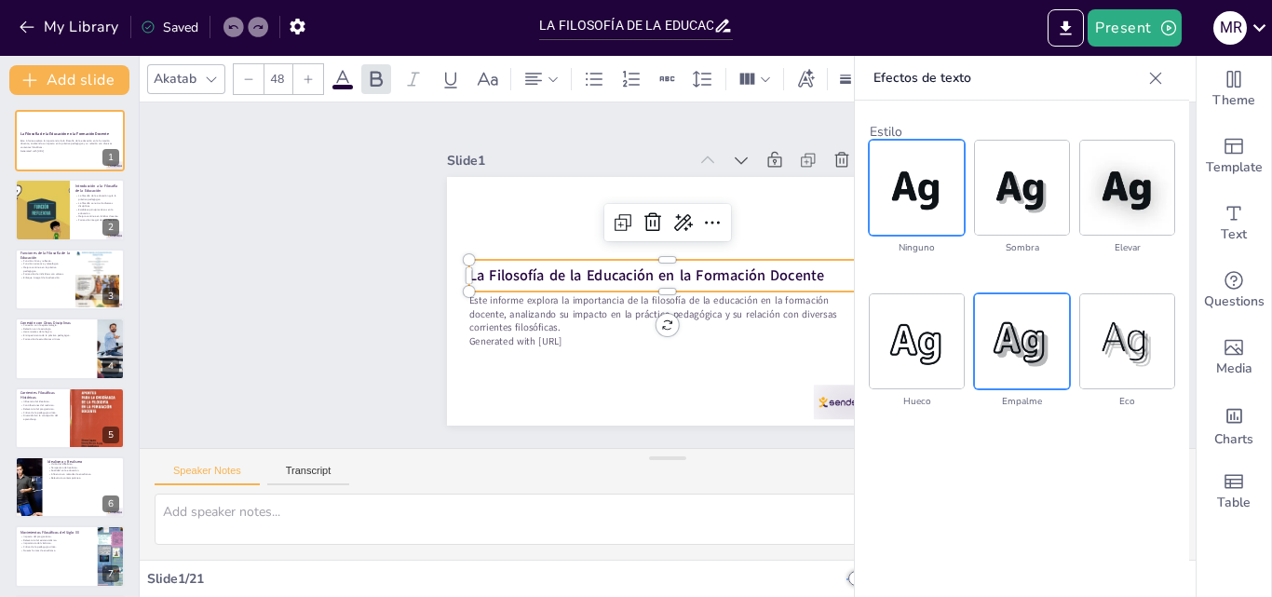
click at [1019, 352] on img at bounding box center [1022, 341] width 94 height 94
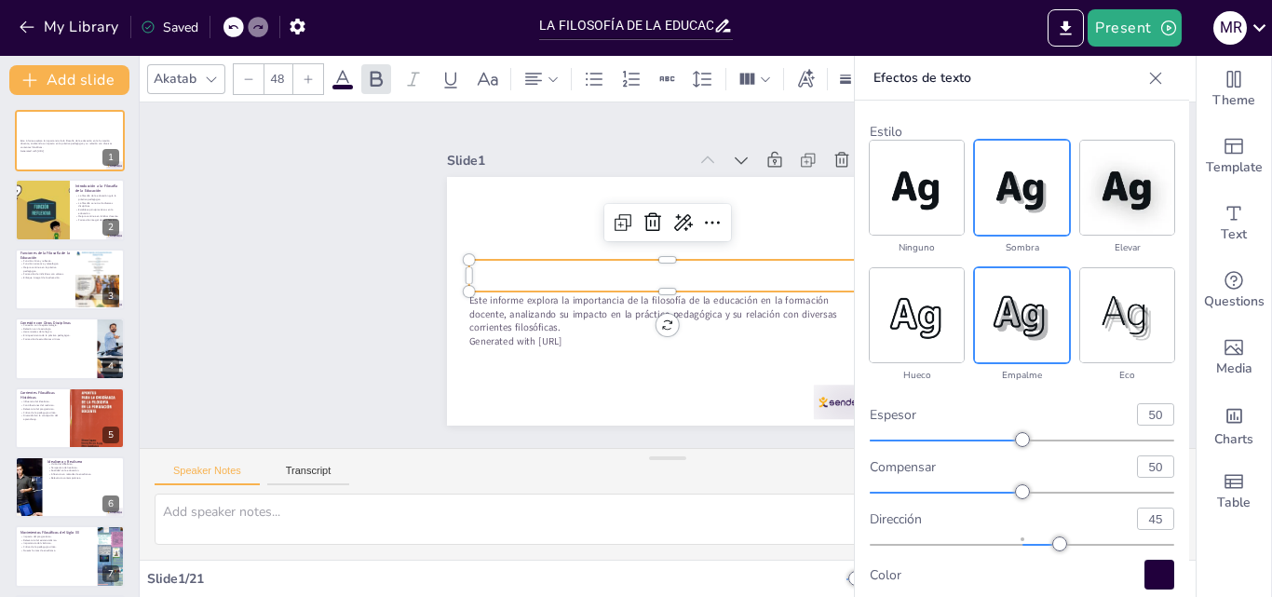
click at [1006, 185] on img at bounding box center [1022, 188] width 94 height 94
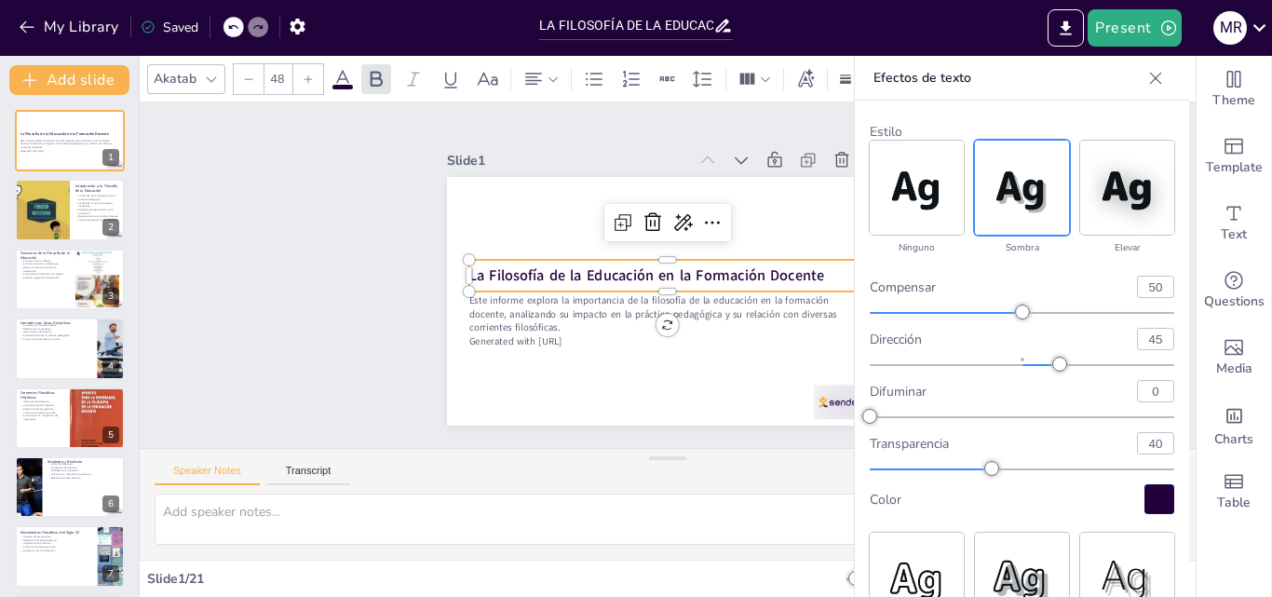
click at [1147, 75] on icon at bounding box center [1156, 78] width 19 height 19
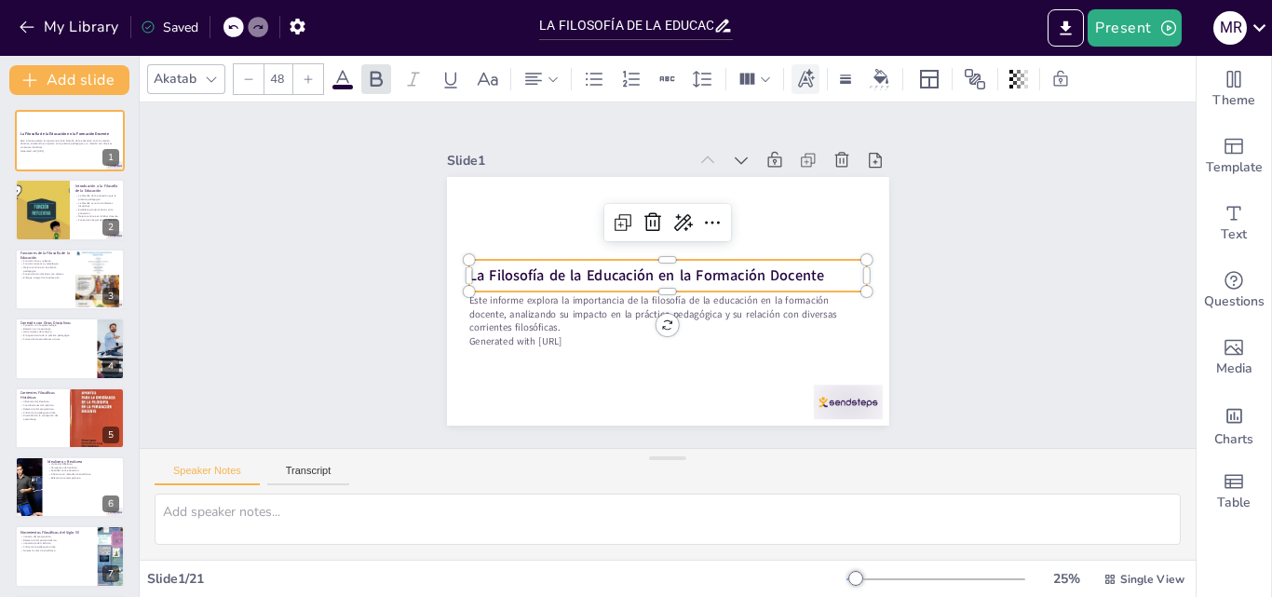
click at [809, 82] on icon at bounding box center [805, 79] width 20 height 20
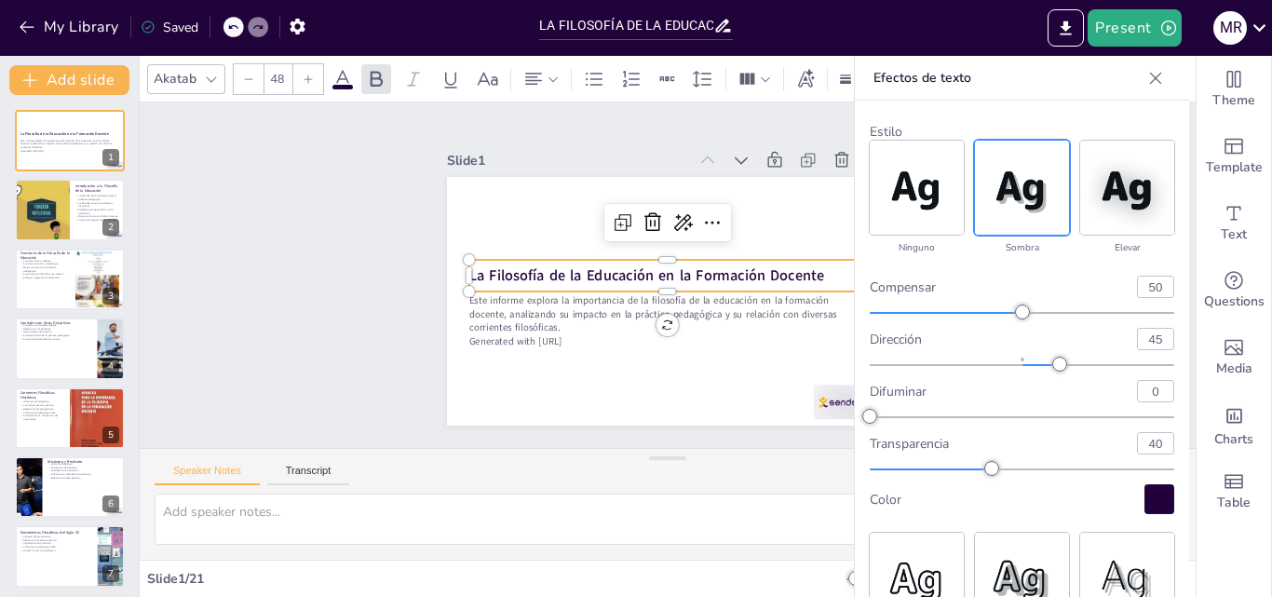
click at [999, 182] on img at bounding box center [1022, 188] width 94 height 94
click at [765, 75] on icon at bounding box center [765, 79] width 13 height 13
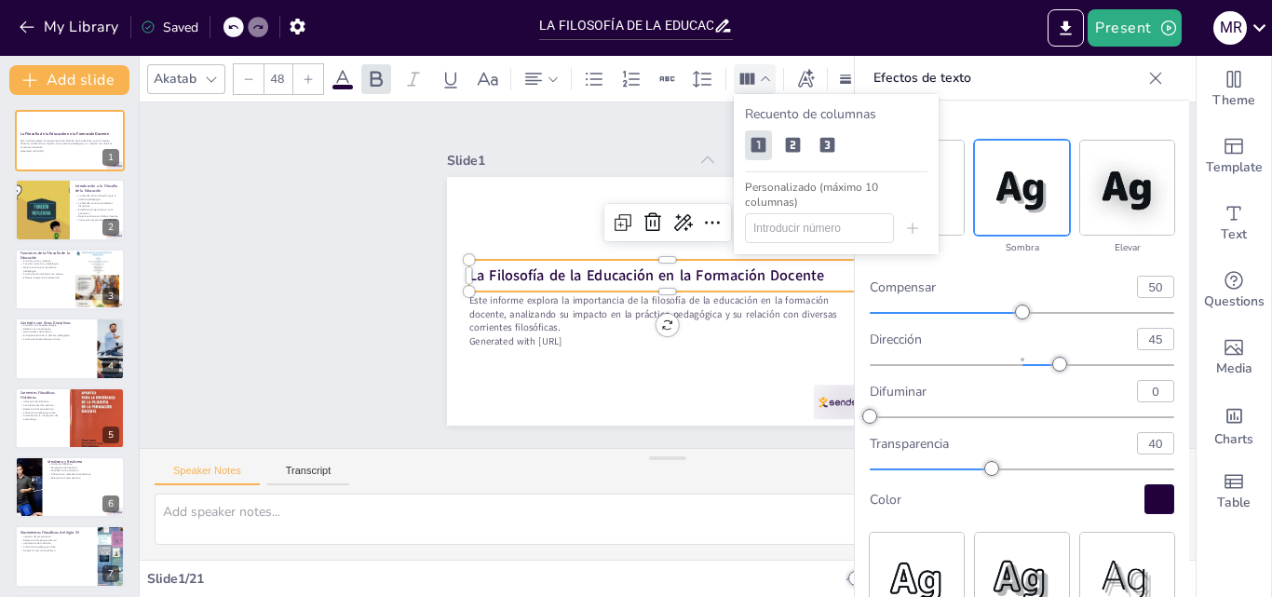
click at [632, 141] on div "Slide 1" at bounding box center [703, 165] width 428 height 161
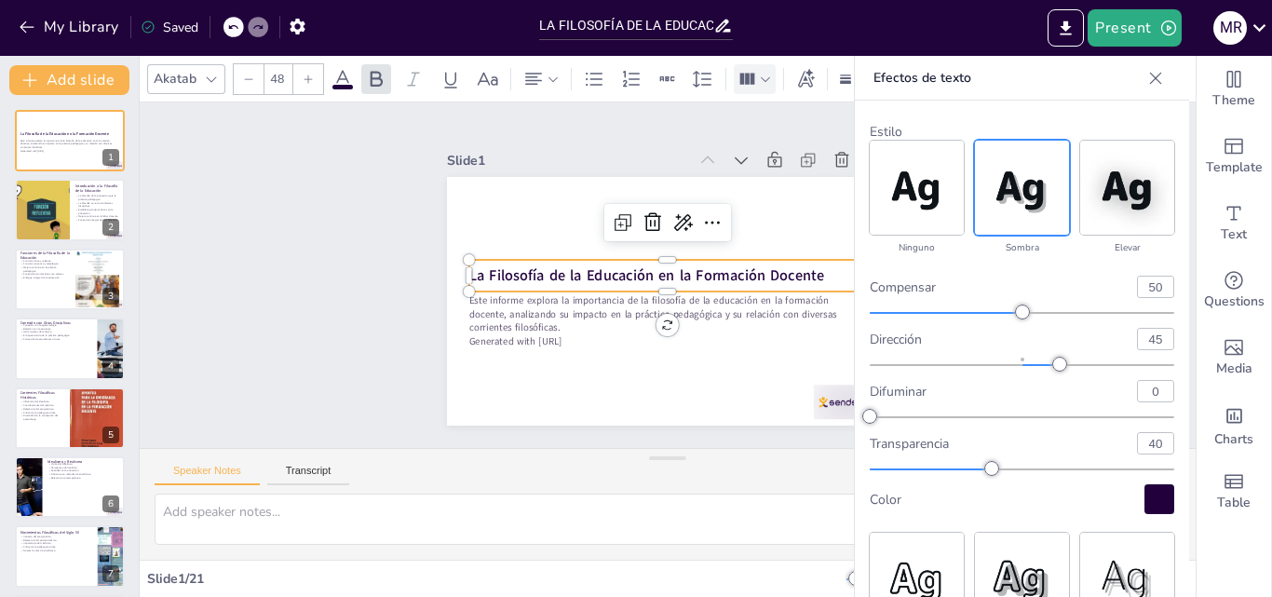
click at [1150, 80] on icon at bounding box center [1156, 78] width 12 height 12
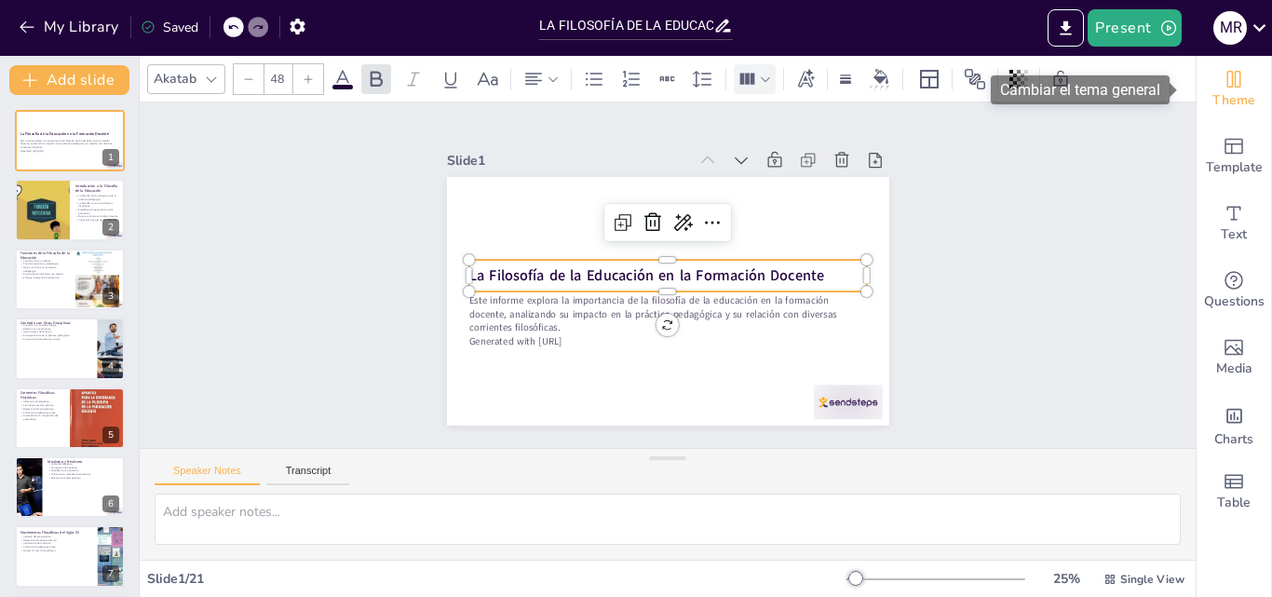
click at [1228, 87] on icon "Change the overall theme" at bounding box center [1234, 79] width 22 height 22
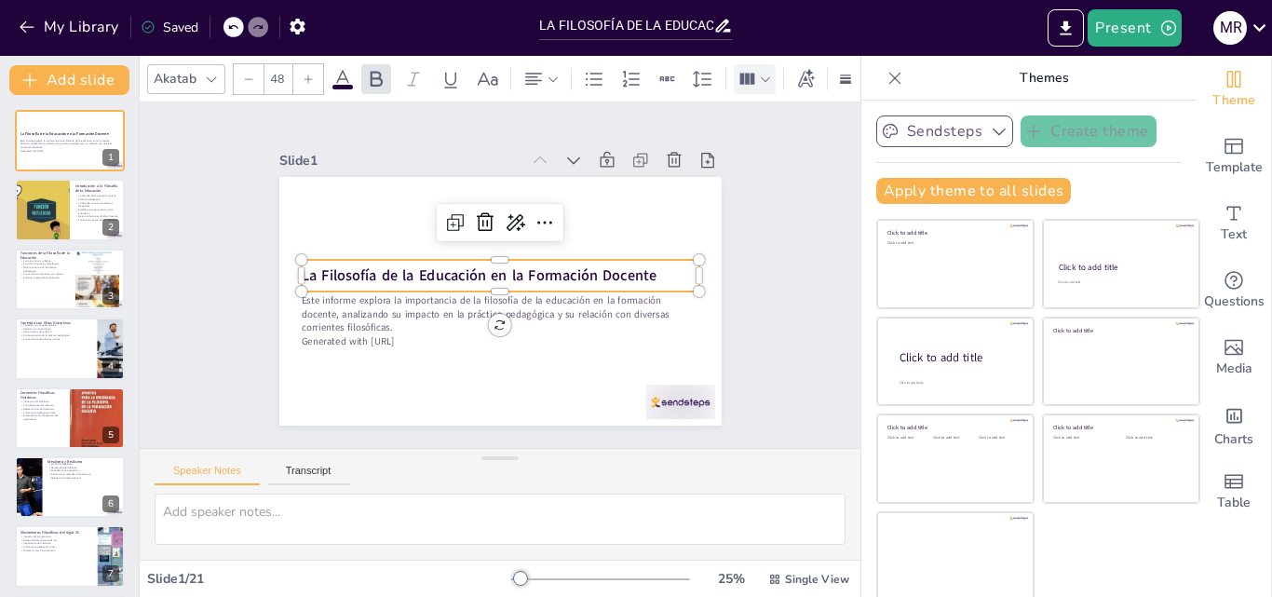
click at [884, 129] on button "Sendsteps" at bounding box center [944, 131] width 137 height 32
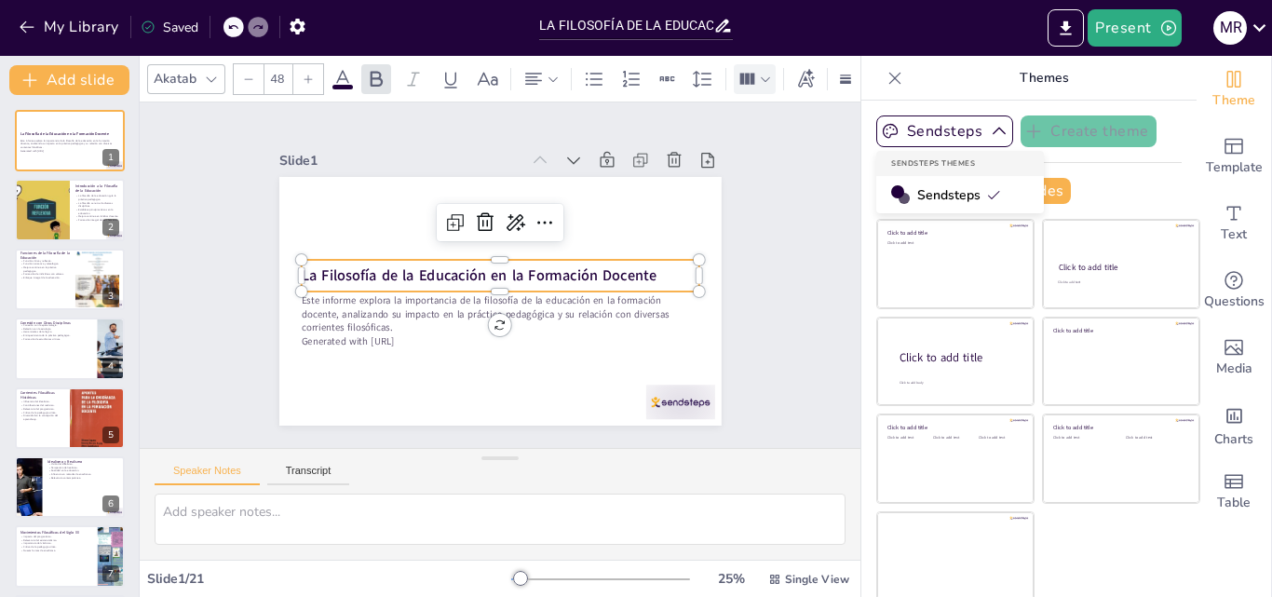
click at [757, 111] on div "Slide 1 La Filosofía de la Educación en la Formación Docente Este informe explo…" at bounding box center [500, 275] width 793 height 551
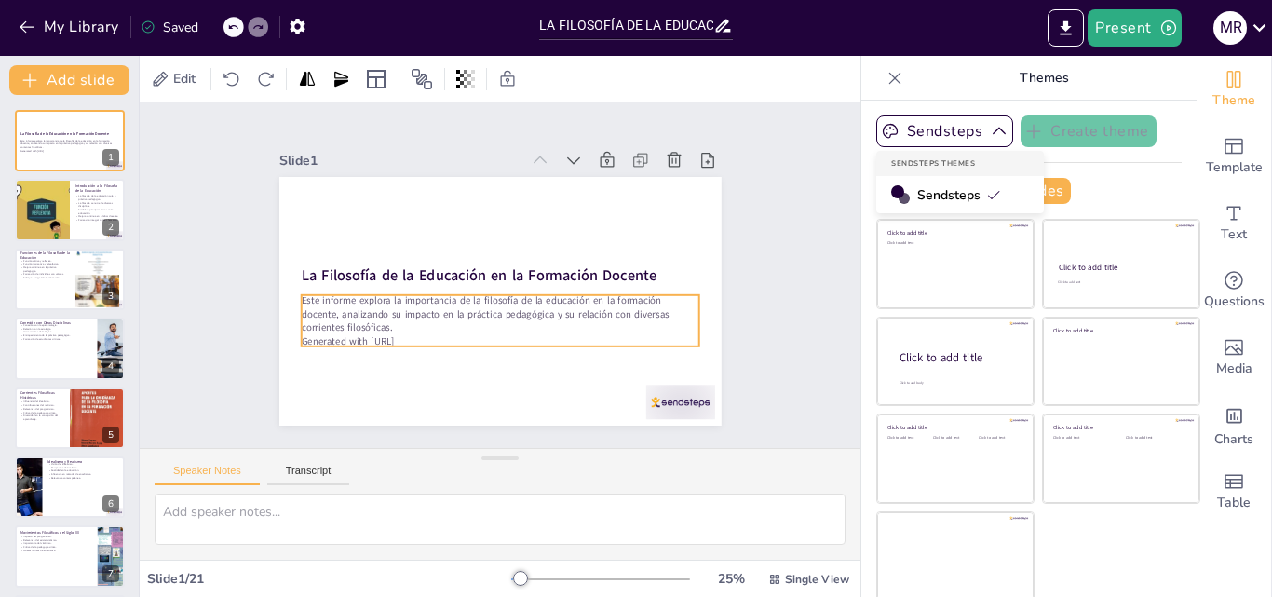
click at [348, 319] on p "Este informe explora la importancia de la filosofía de la educación en la forma…" at bounding box center [487, 312] width 391 height 162
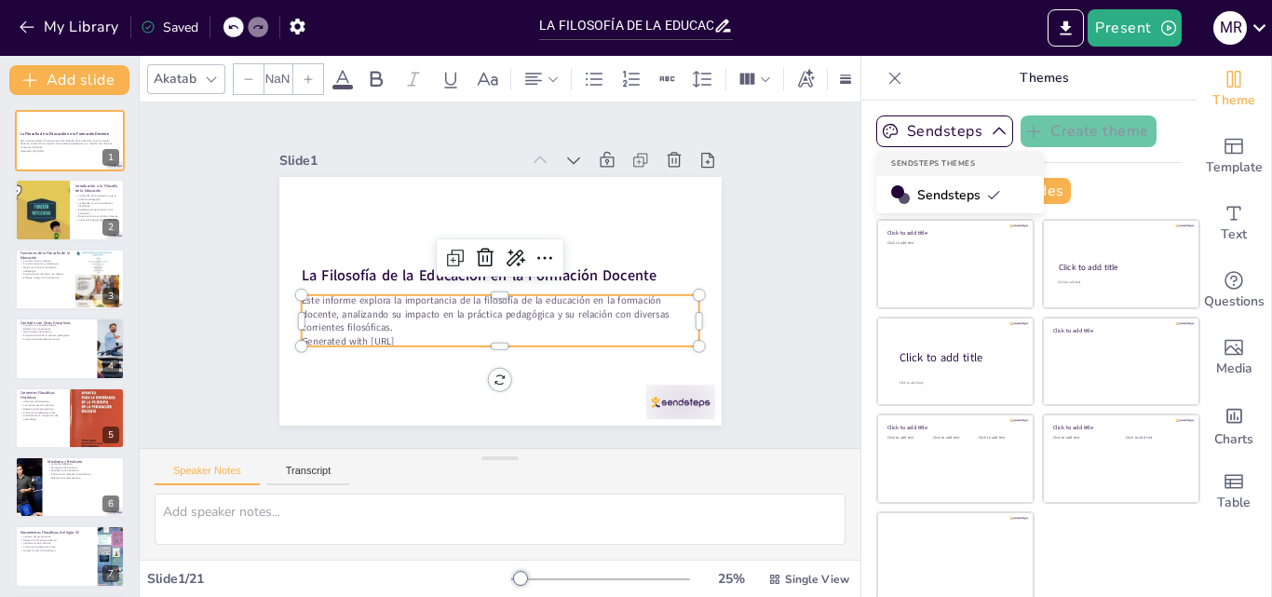
type input "32"
click at [81, 211] on p "Establece principios éticos en la educación." at bounding box center [97, 211] width 45 height 7
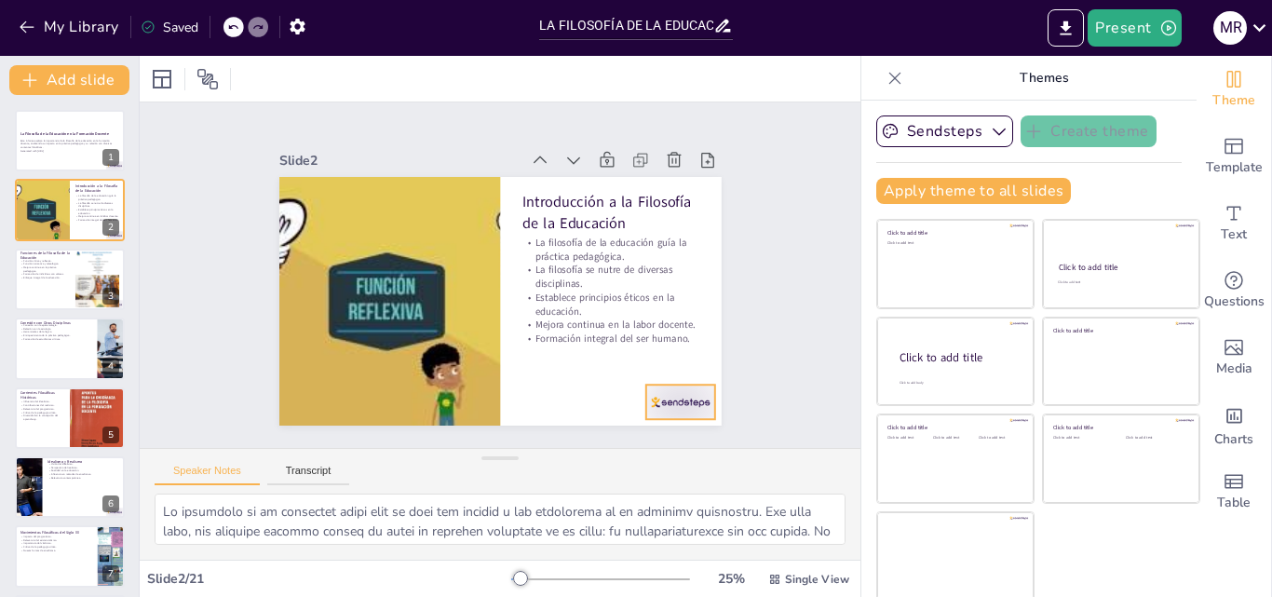
click at [659, 413] on div at bounding box center [650, 437] width 75 height 48
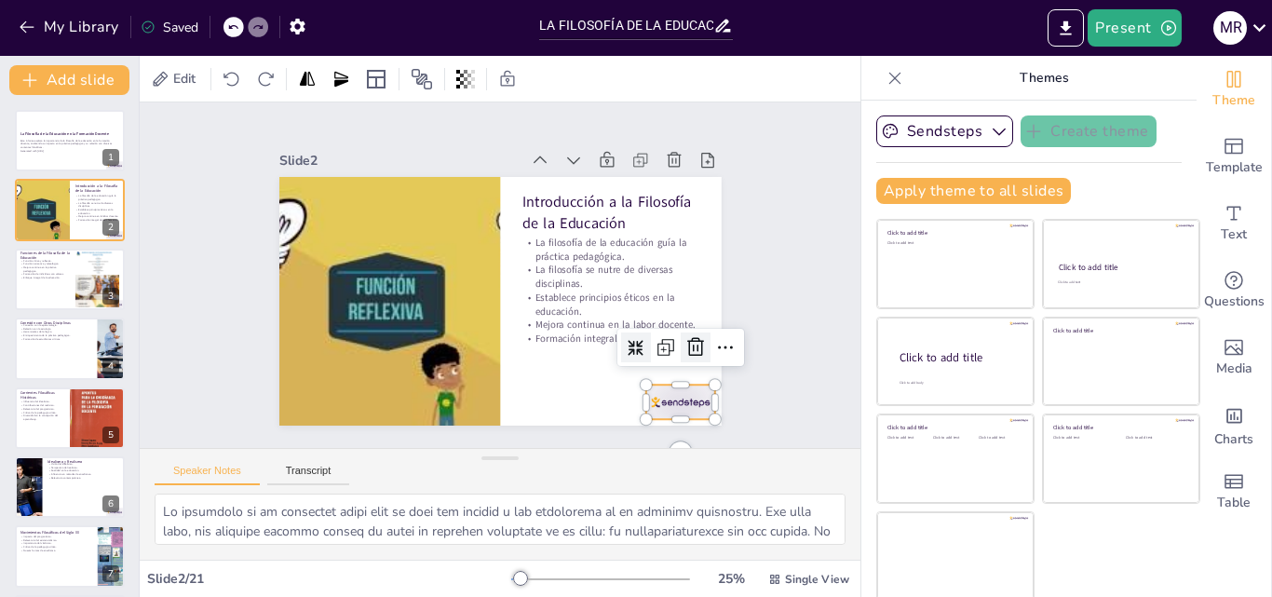
click at [420, 450] on icon at bounding box center [408, 462] width 24 height 24
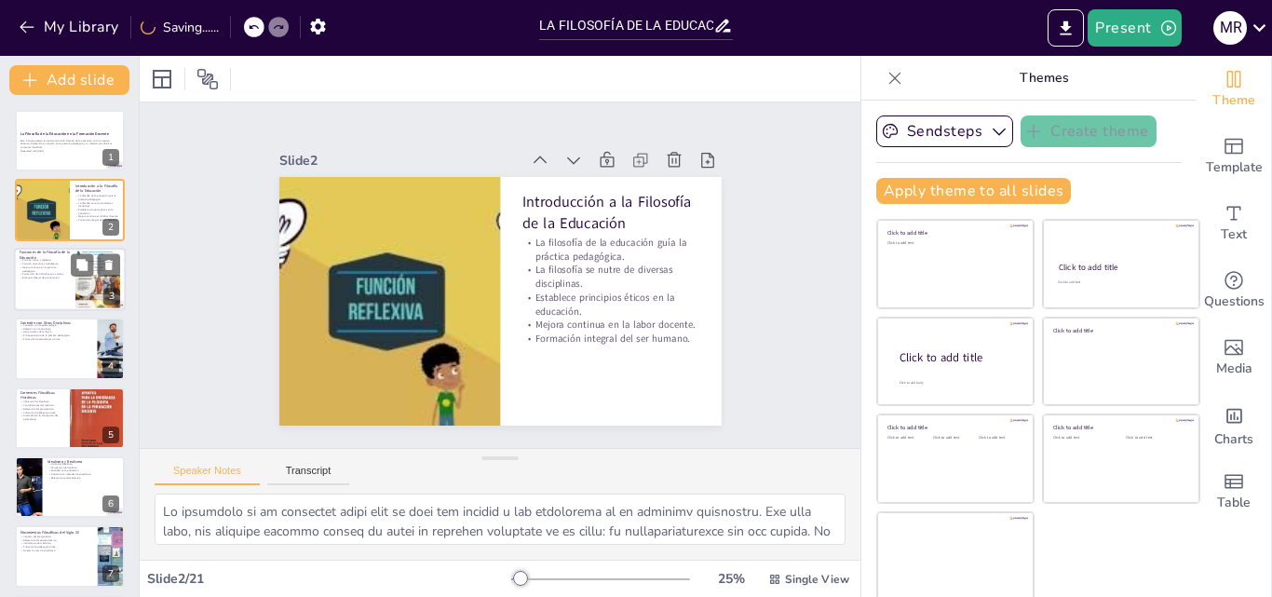
click at [95, 267] on div at bounding box center [95, 264] width 49 height 22
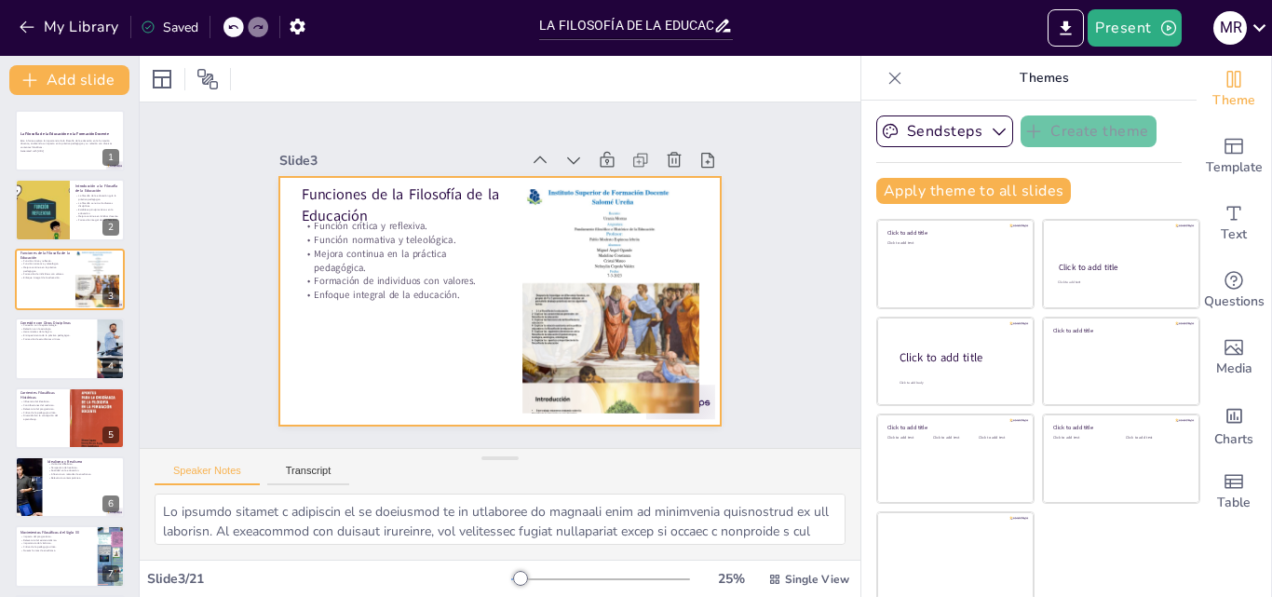
click at [482, 213] on div at bounding box center [491, 301] width 497 height 374
click at [168, 82] on div at bounding box center [162, 79] width 22 height 22
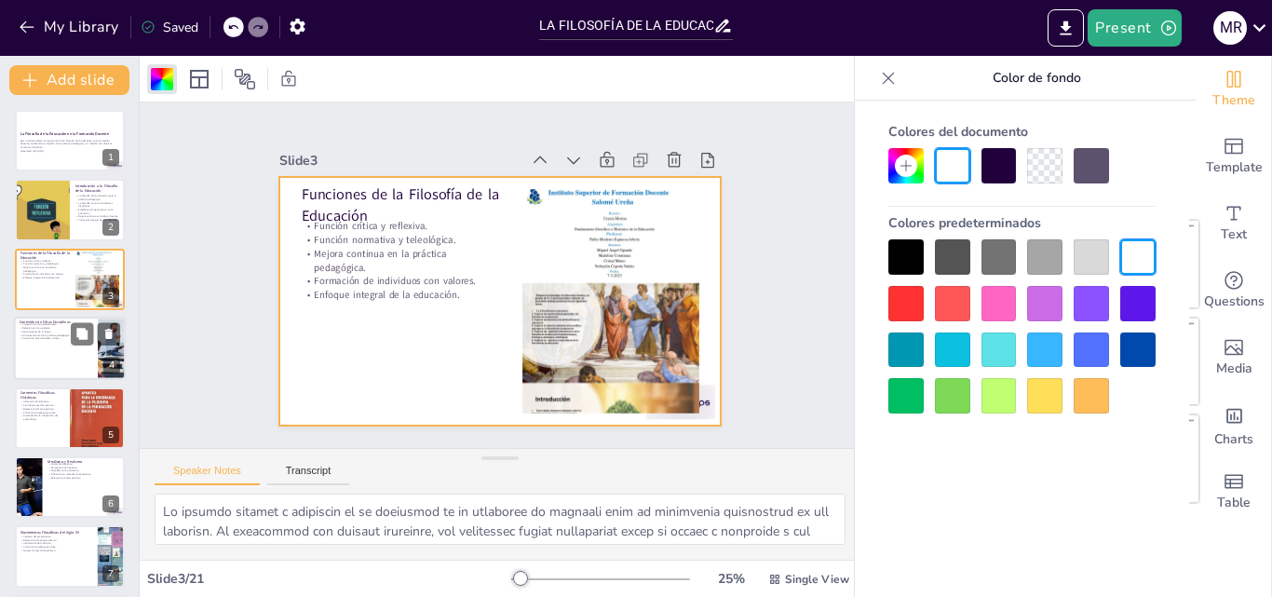
click at [96, 320] on div at bounding box center [70, 348] width 112 height 63
type textarea "La conexión con la epistemología es fundamental, ya que permite a los educadore…"
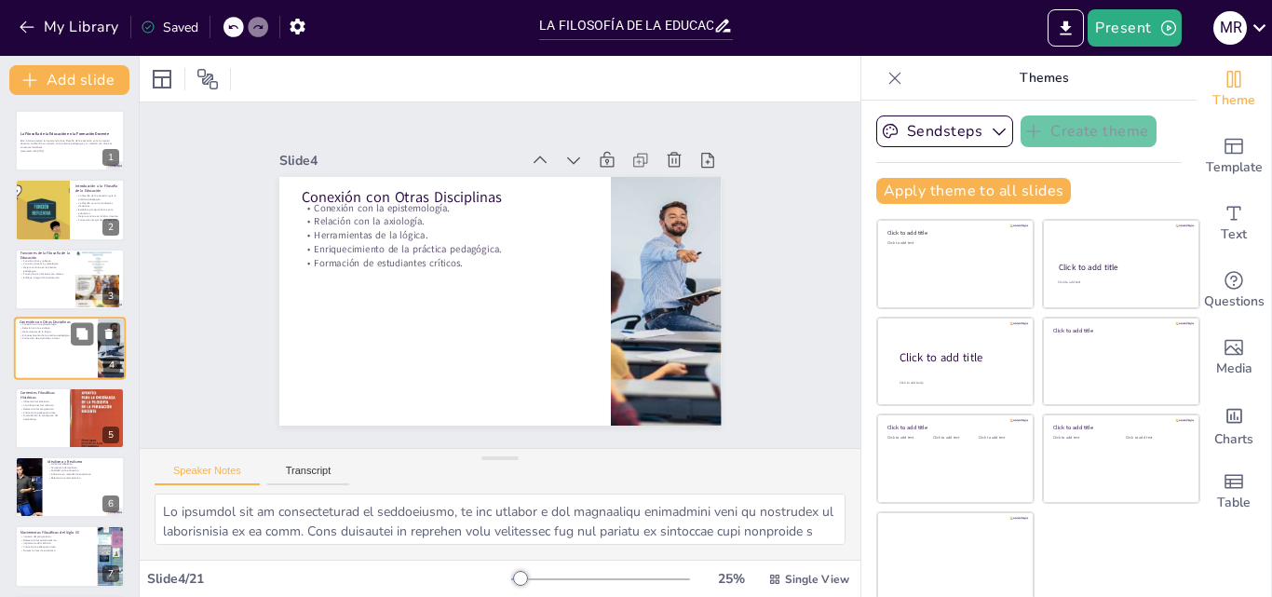
scroll to position [3, 0]
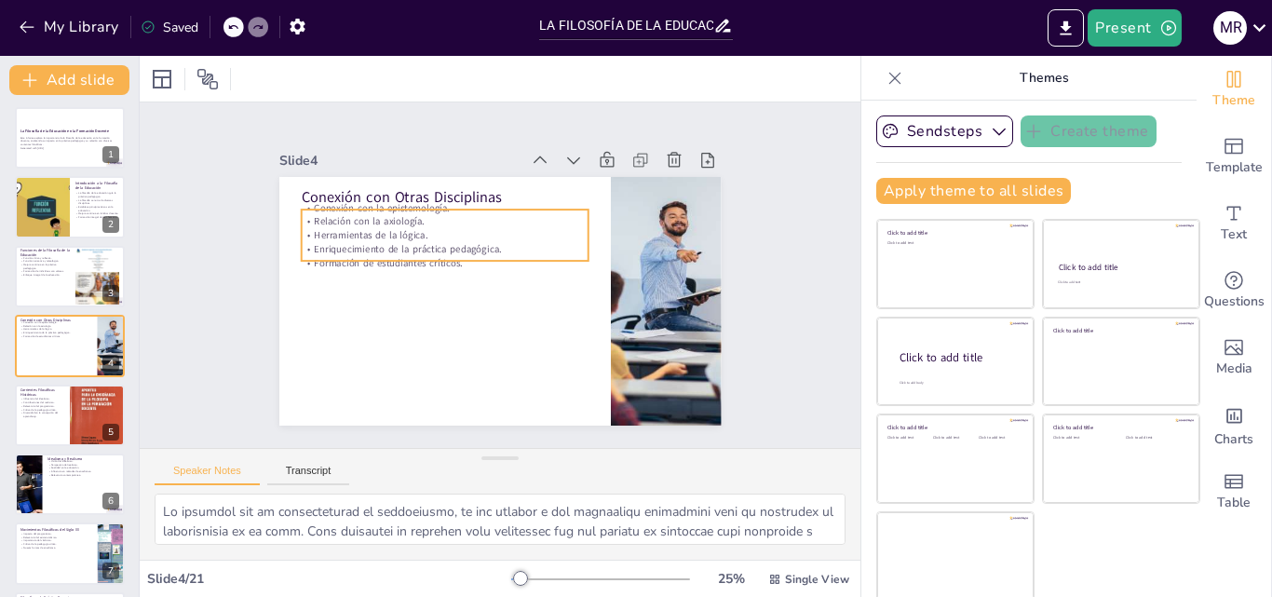
click at [374, 233] on p "Herramientas de la lógica." at bounding box center [454, 225] width 284 height 74
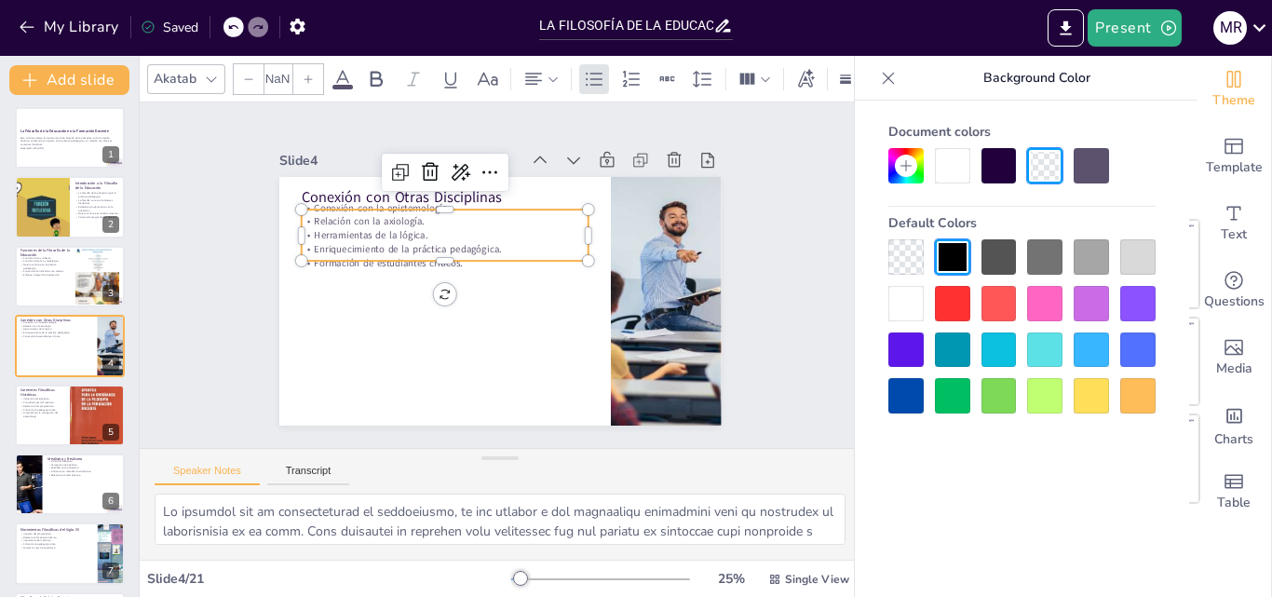
type input "32"
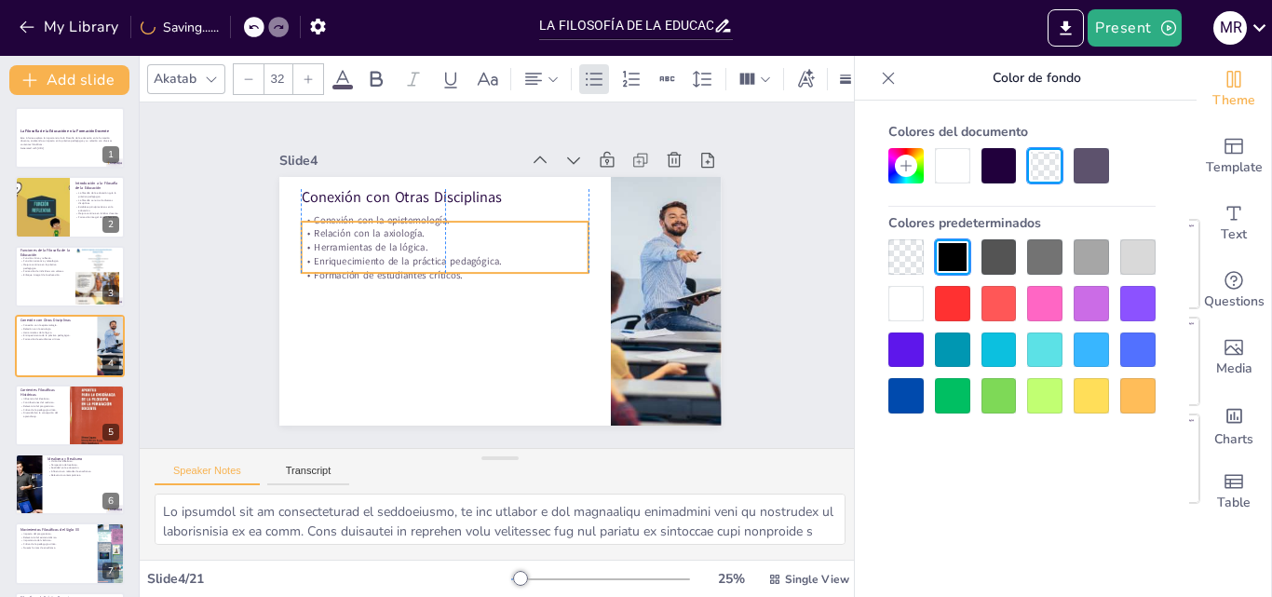
drag, startPoint x: 374, startPoint y: 233, endPoint x: 374, endPoint y: 245, distance: 12.1
click at [374, 245] on p "Herramientas de la lógica." at bounding box center [461, 227] width 268 height 129
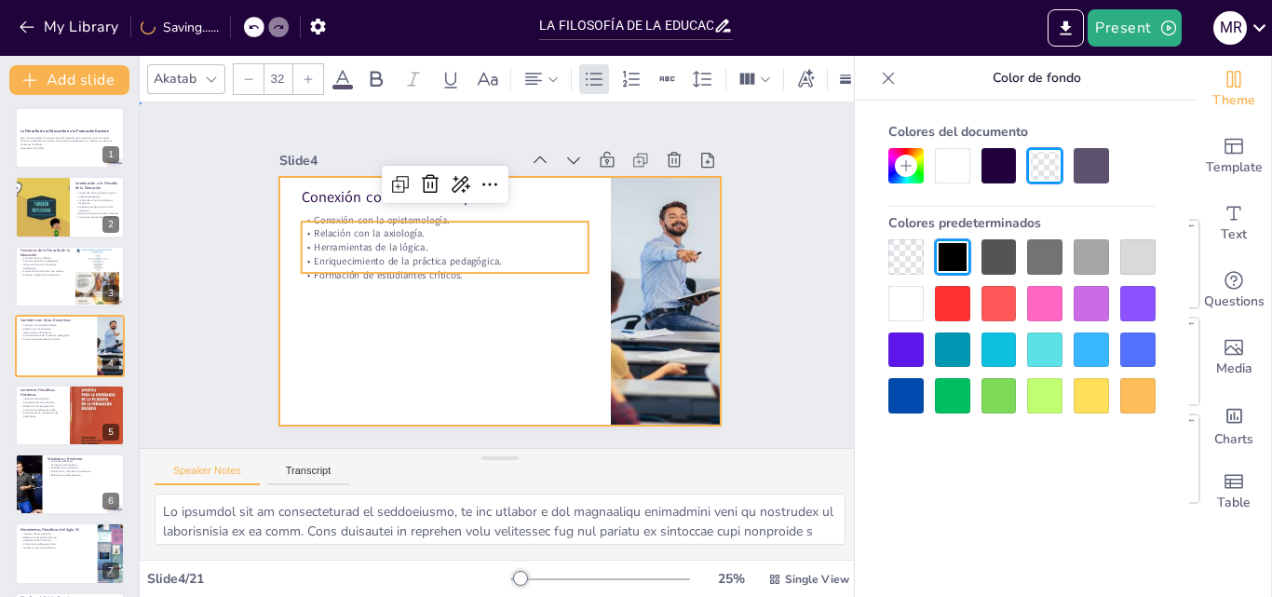
click at [376, 294] on div at bounding box center [490, 299] width 505 height 407
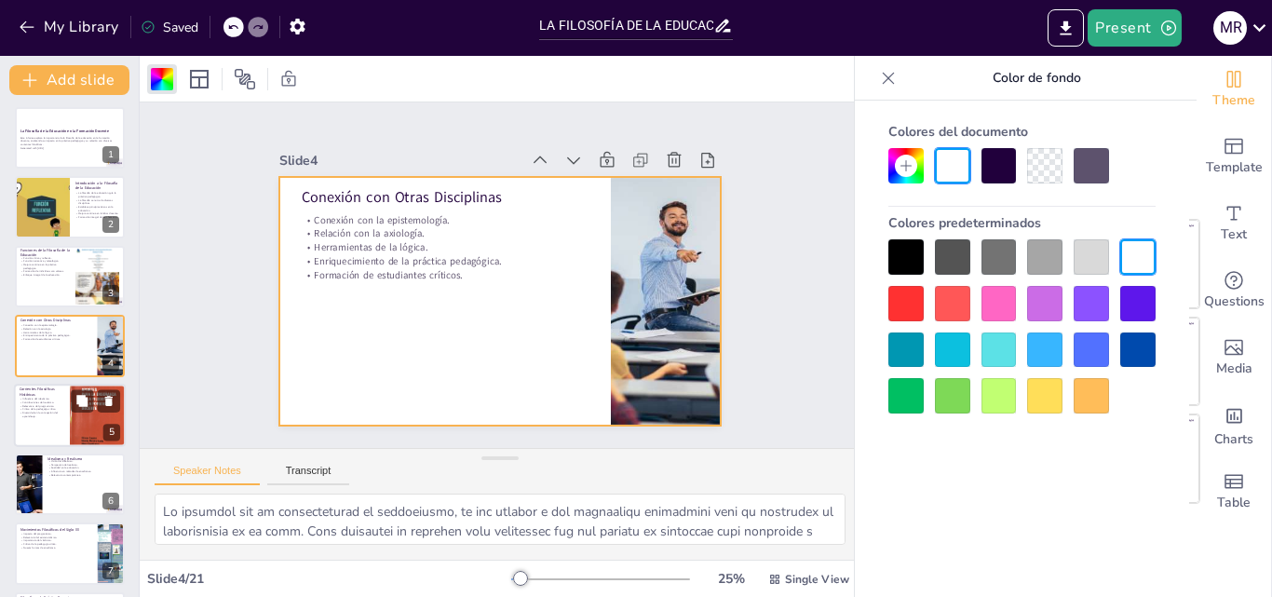
click at [67, 421] on div at bounding box center [70, 415] width 112 height 63
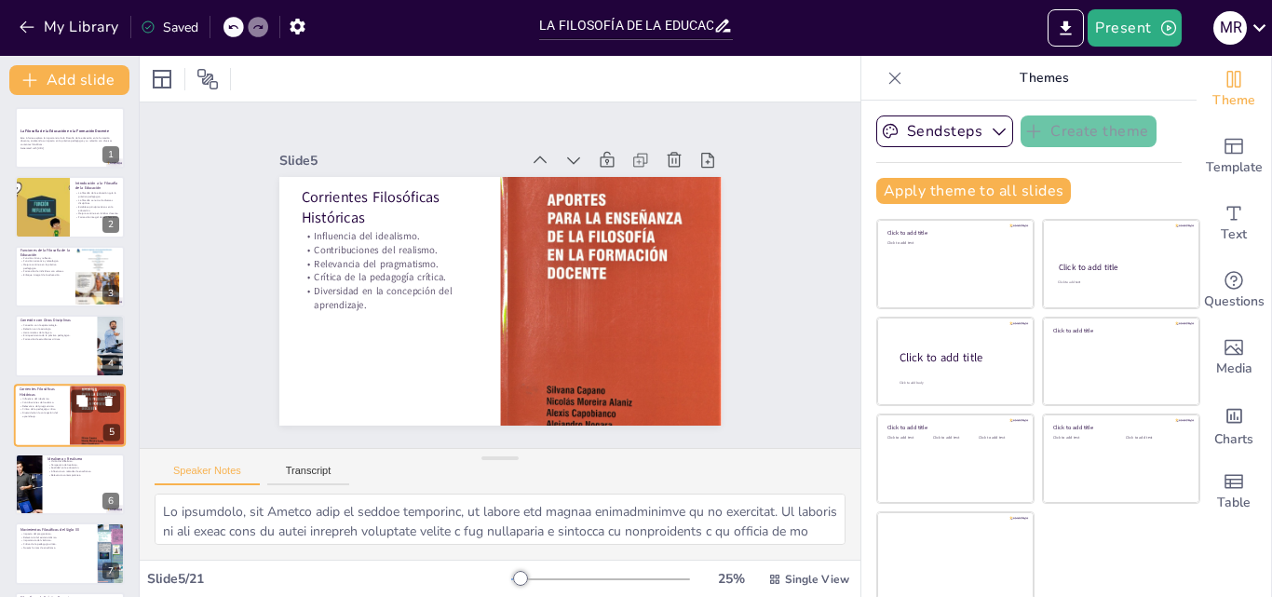
scroll to position [72, 0]
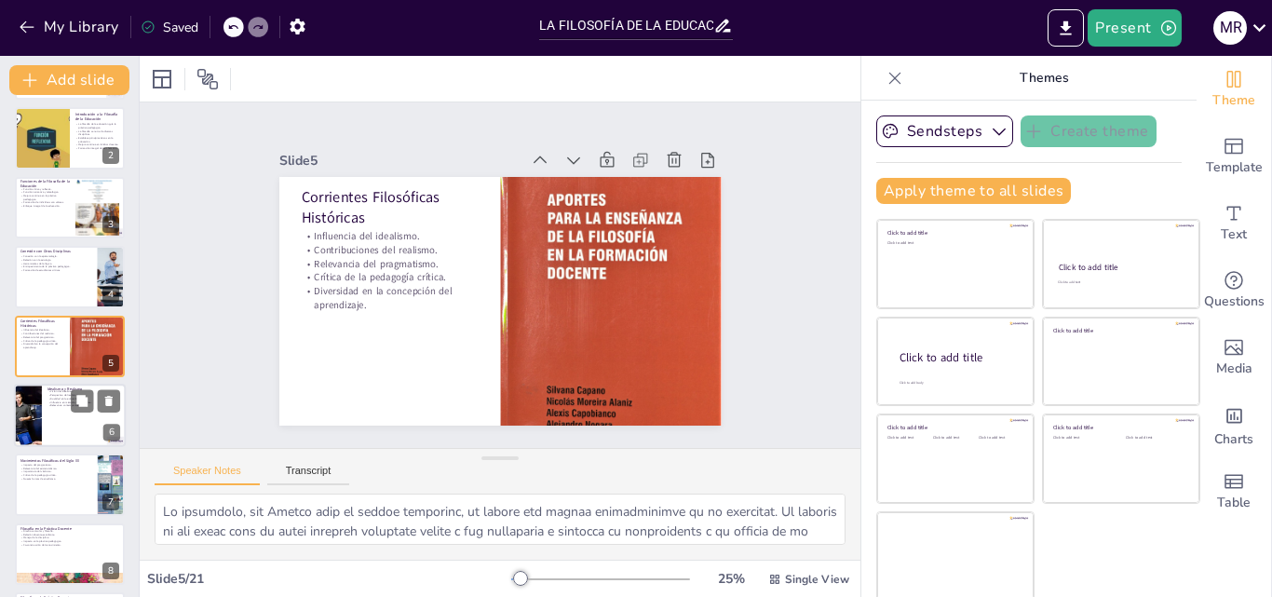
click at [77, 423] on div at bounding box center [70, 415] width 112 height 63
type textarea "La visión del idealismo destaca la importancia del razonamiento y el diálogo en…"
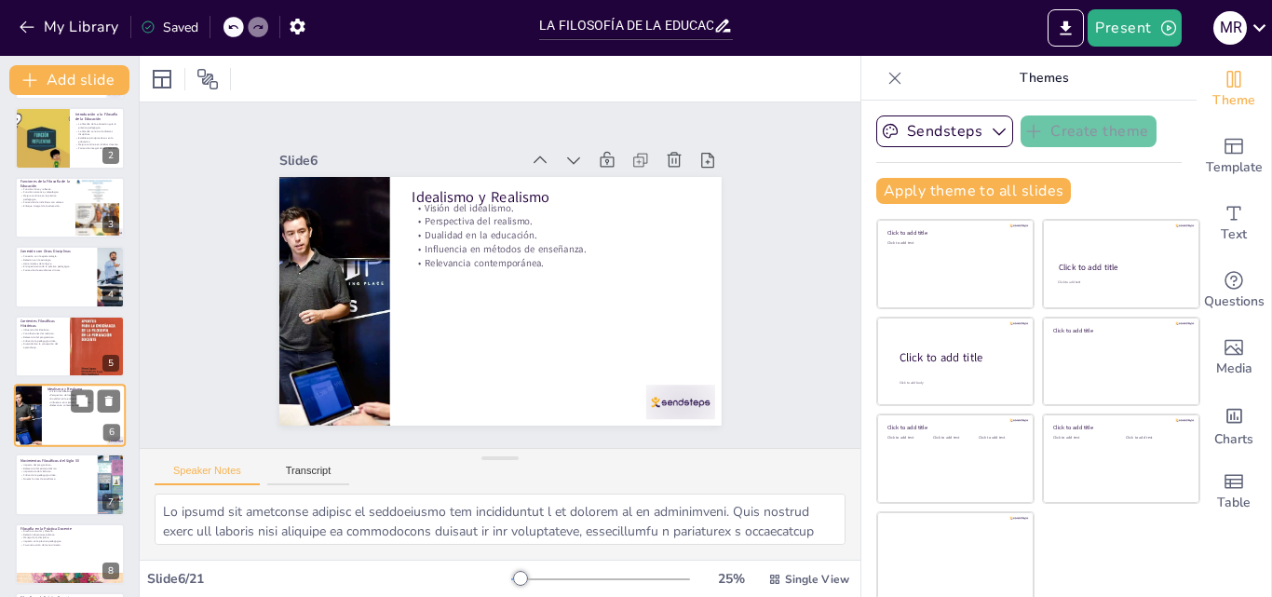
scroll to position [142, 0]
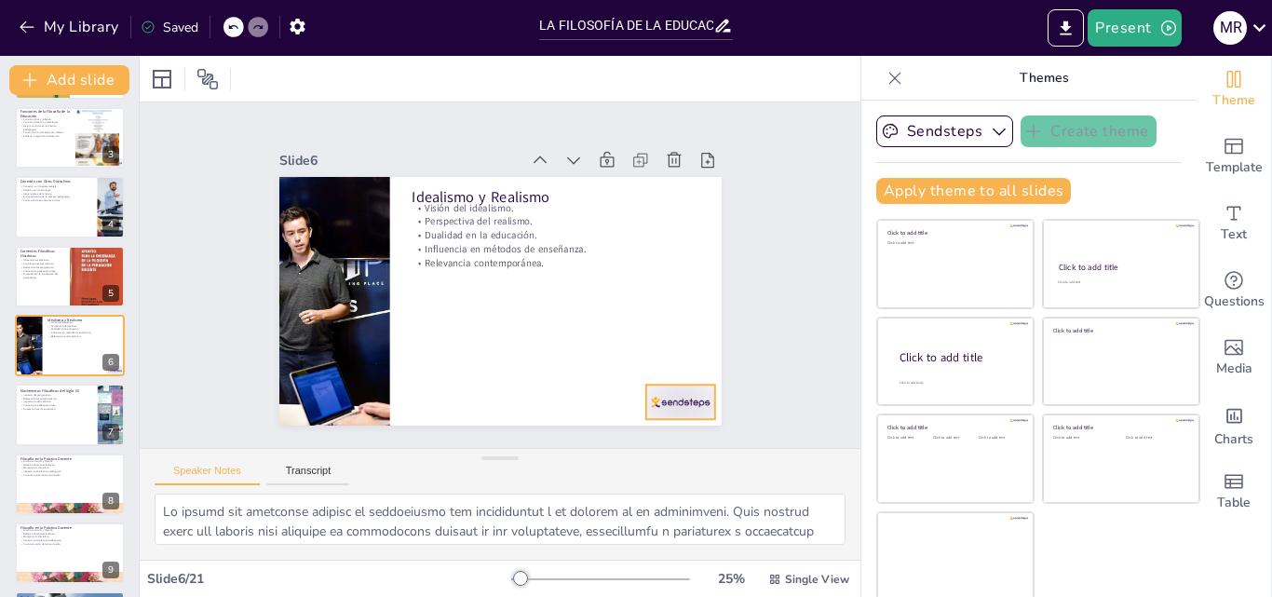
click at [652, 435] on div at bounding box center [613, 465] width 77 height 60
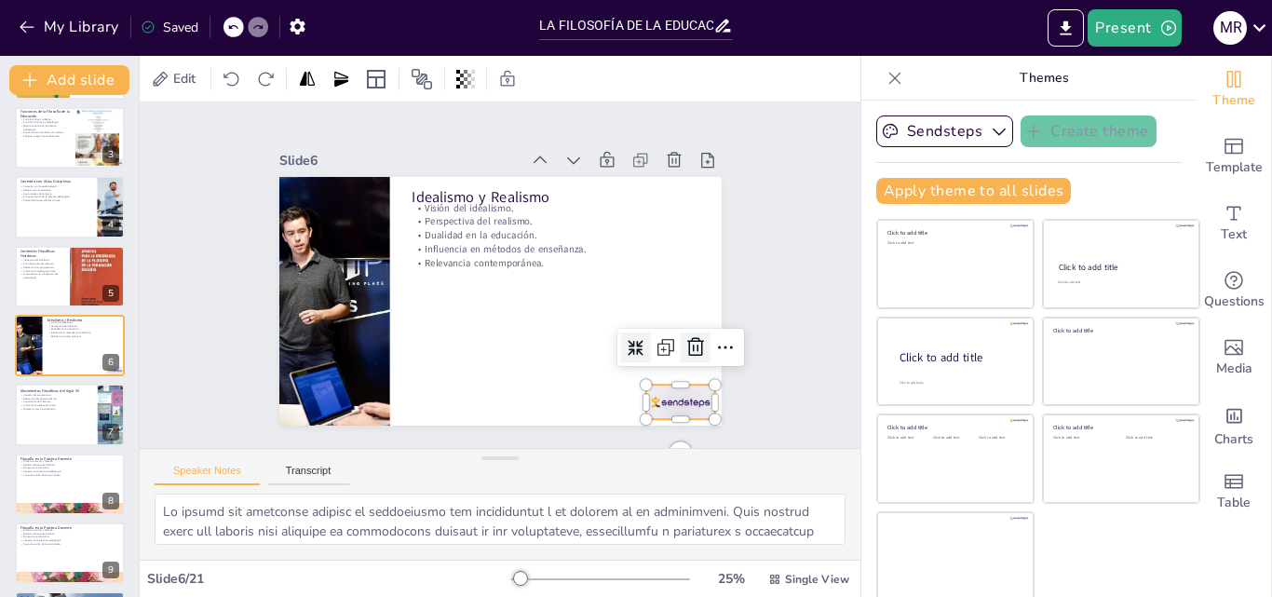
click at [591, 456] on icon at bounding box center [577, 468] width 25 height 24
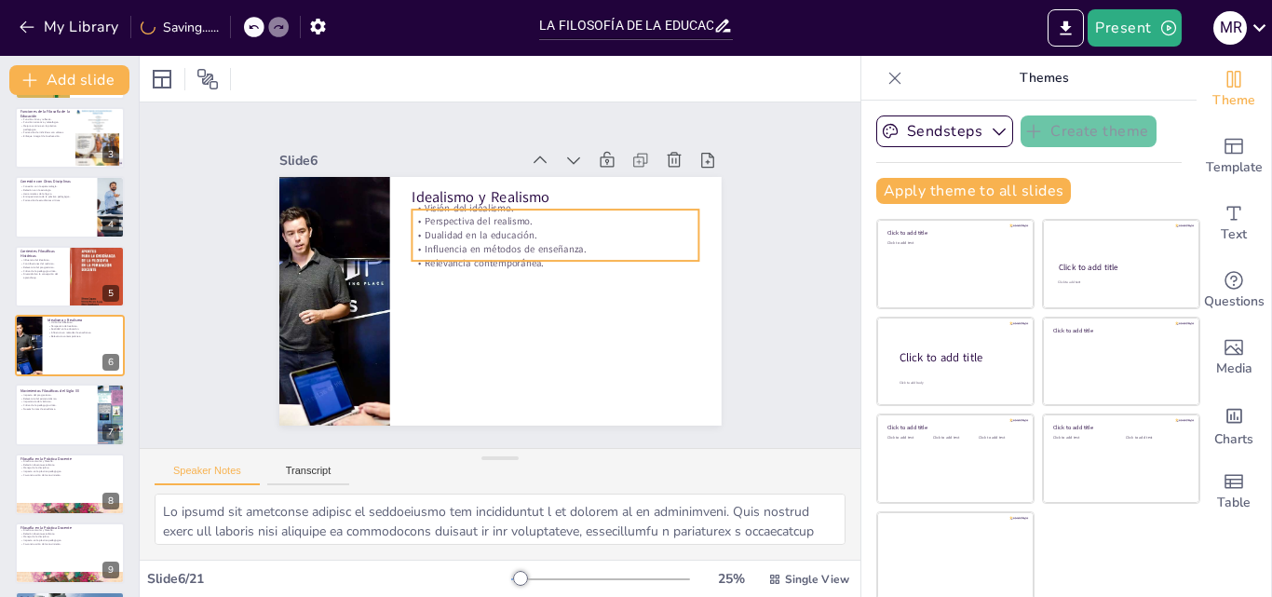
click at [497, 253] on p "Relevancia contemporánea." at bounding box center [557, 281] width 278 height 102
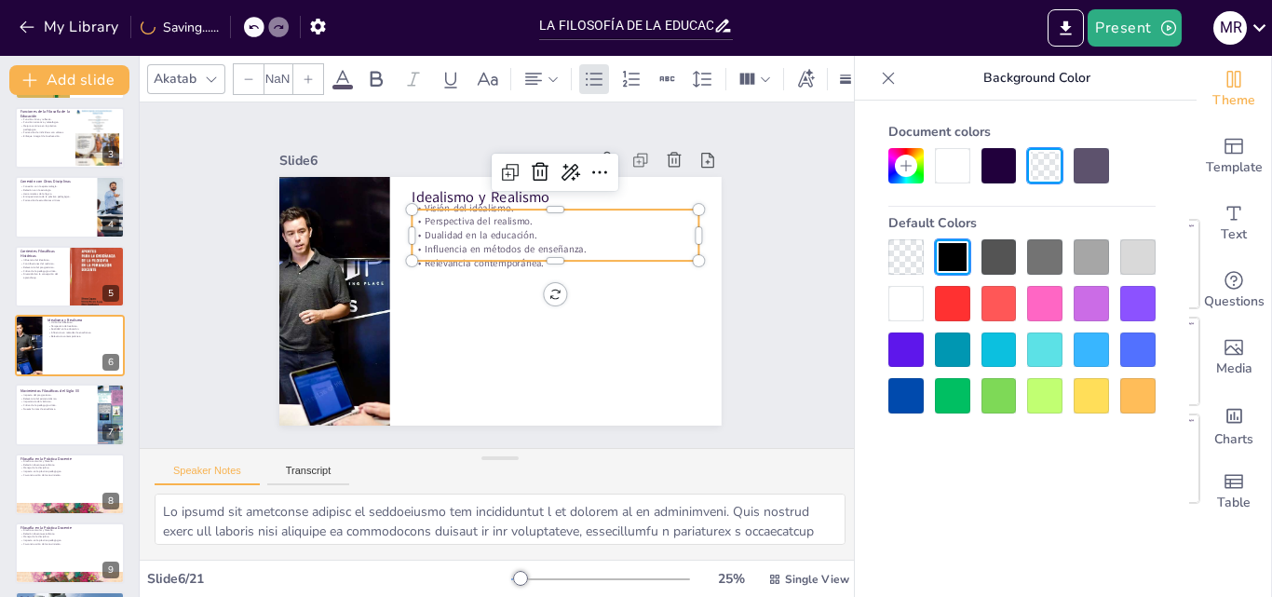
type input "32"
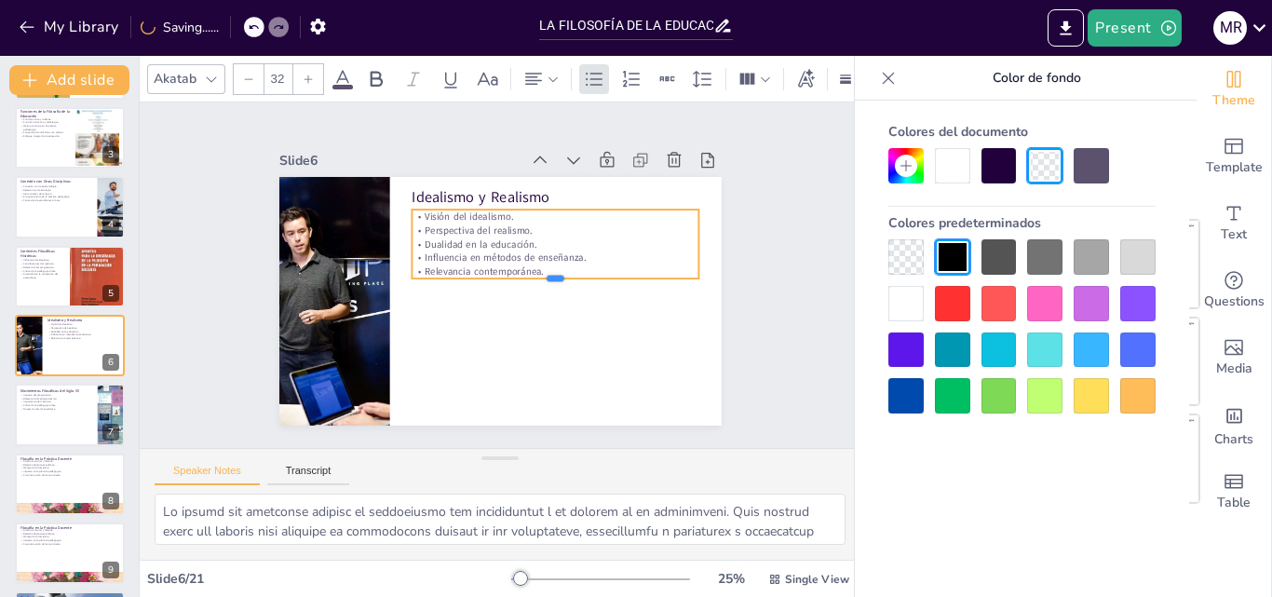
drag, startPoint x: 497, startPoint y: 253, endPoint x: 497, endPoint y: 265, distance: 11.2
click at [497, 265] on div "Idealismo y Realismo Visión del idealismo. Perspectiva del realismo. Dualidad e…" at bounding box center [494, 300] width 484 height 335
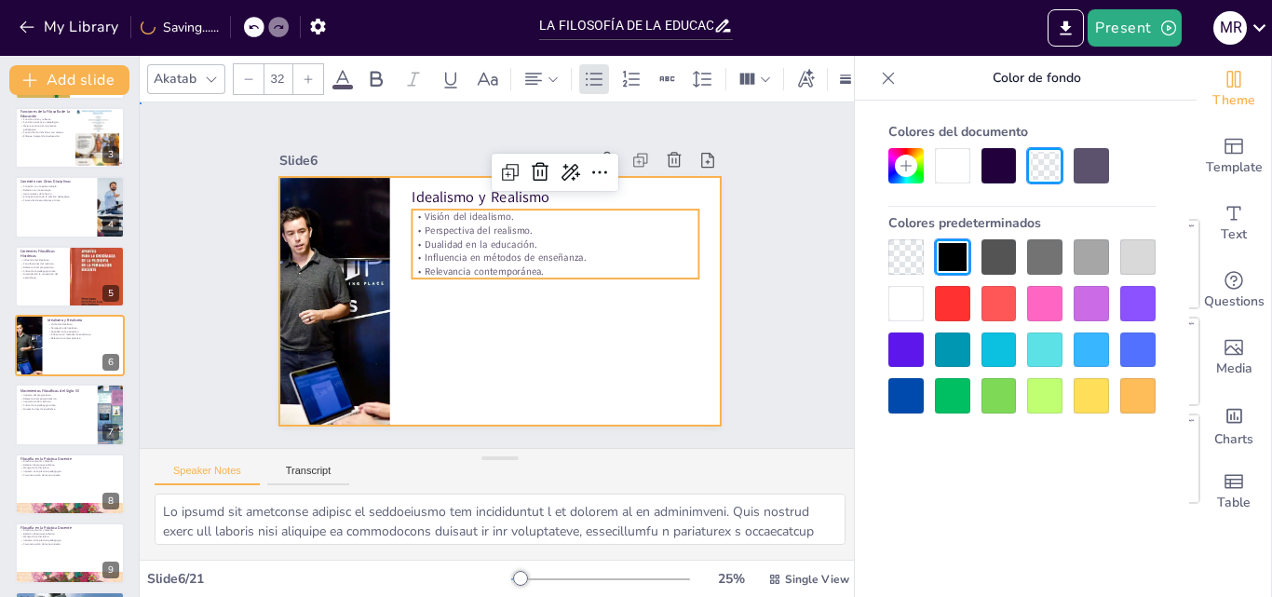
click at [500, 300] on div at bounding box center [485, 296] width 504 height 461
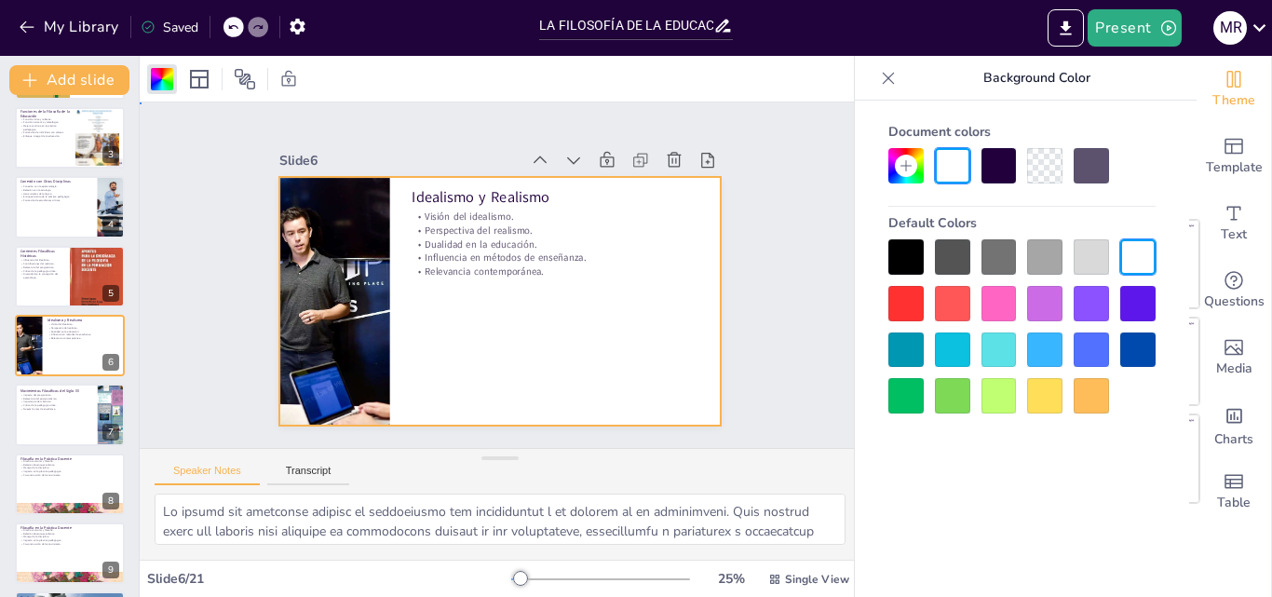
click at [500, 300] on div at bounding box center [473, 275] width 249 height 442
click at [81, 424] on div at bounding box center [70, 415] width 112 height 63
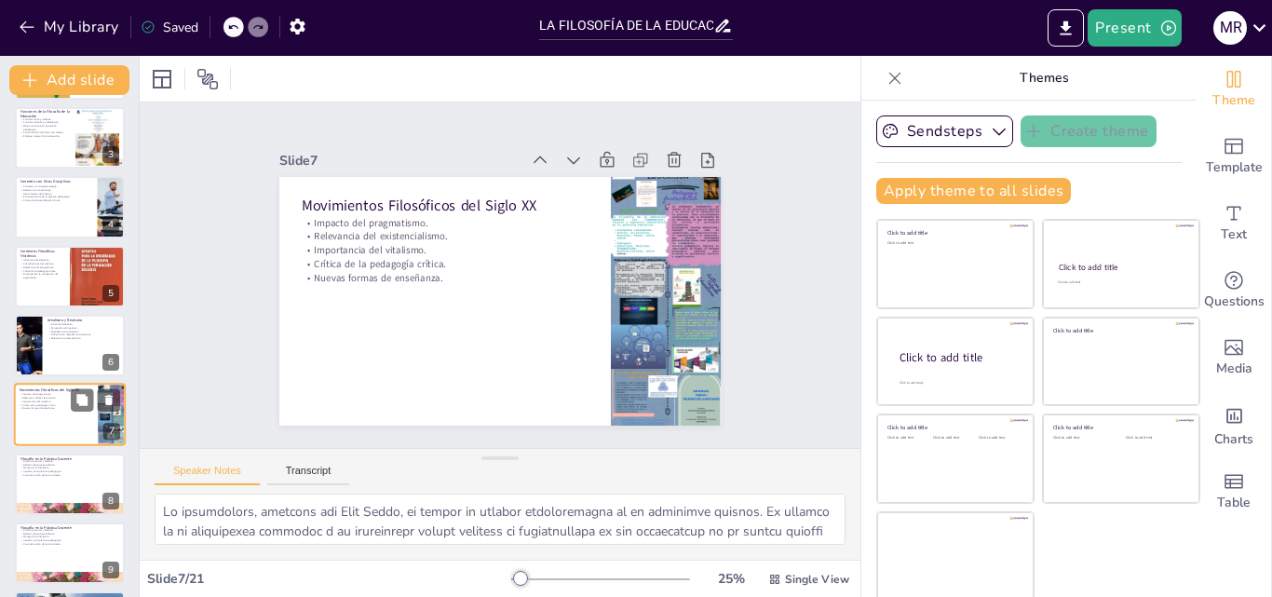
scroll to position [211, 0]
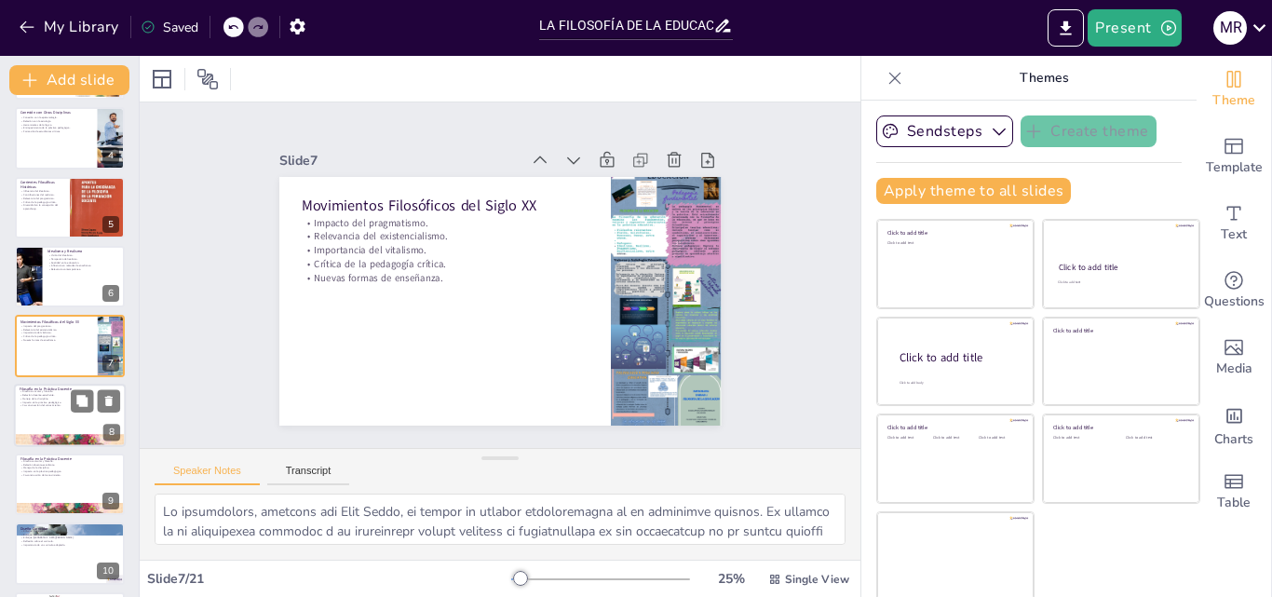
click at [84, 428] on div at bounding box center [70, 415] width 112 height 63
type textarea "El diseño curricular es una manifestación clara de la filosofía educativa en la…"
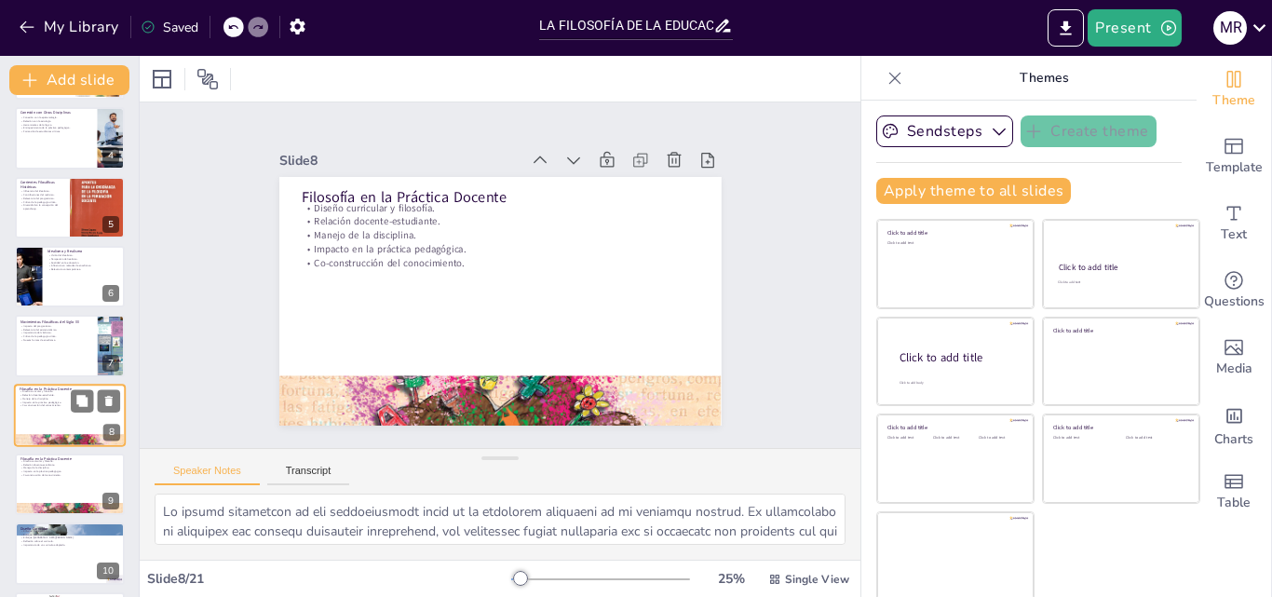
scroll to position [279, 0]
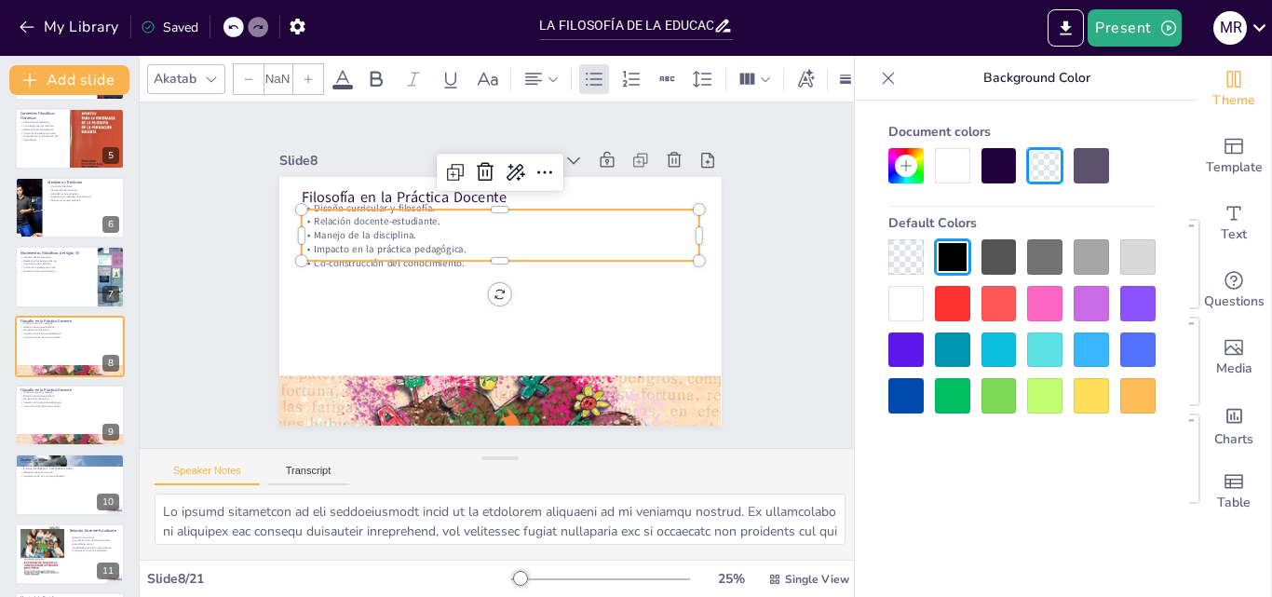
type input "32"
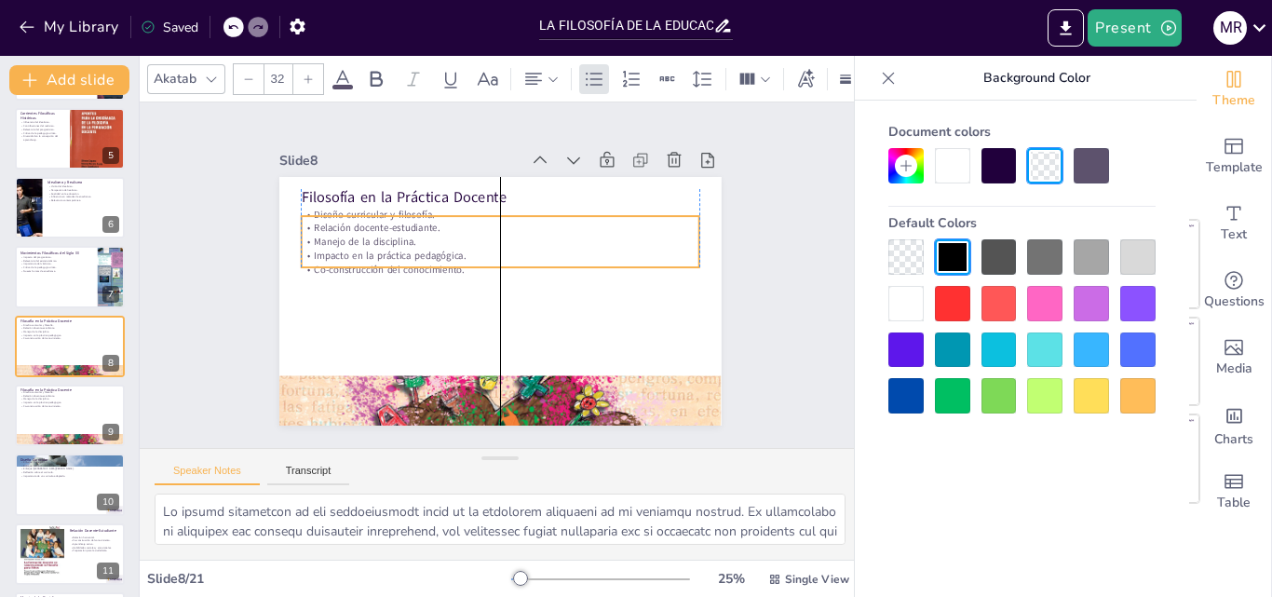
click at [415, 227] on p "Relación docente-estudiante." at bounding box center [537, 248] width 245 height 330
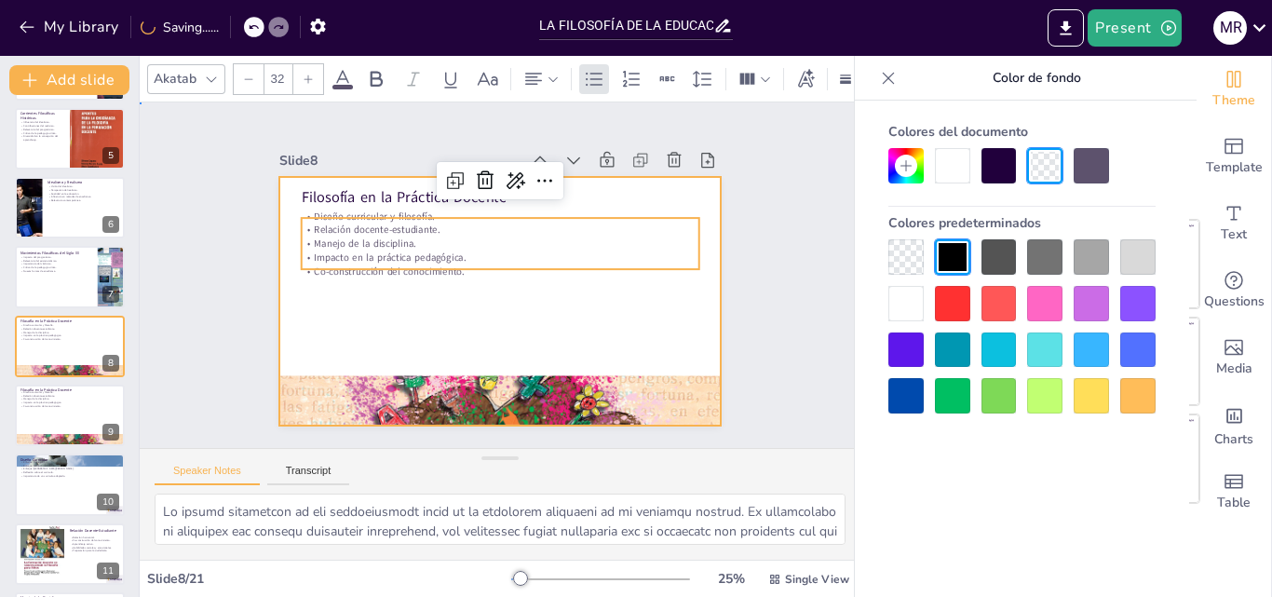
click at [366, 322] on div at bounding box center [490, 299] width 505 height 407
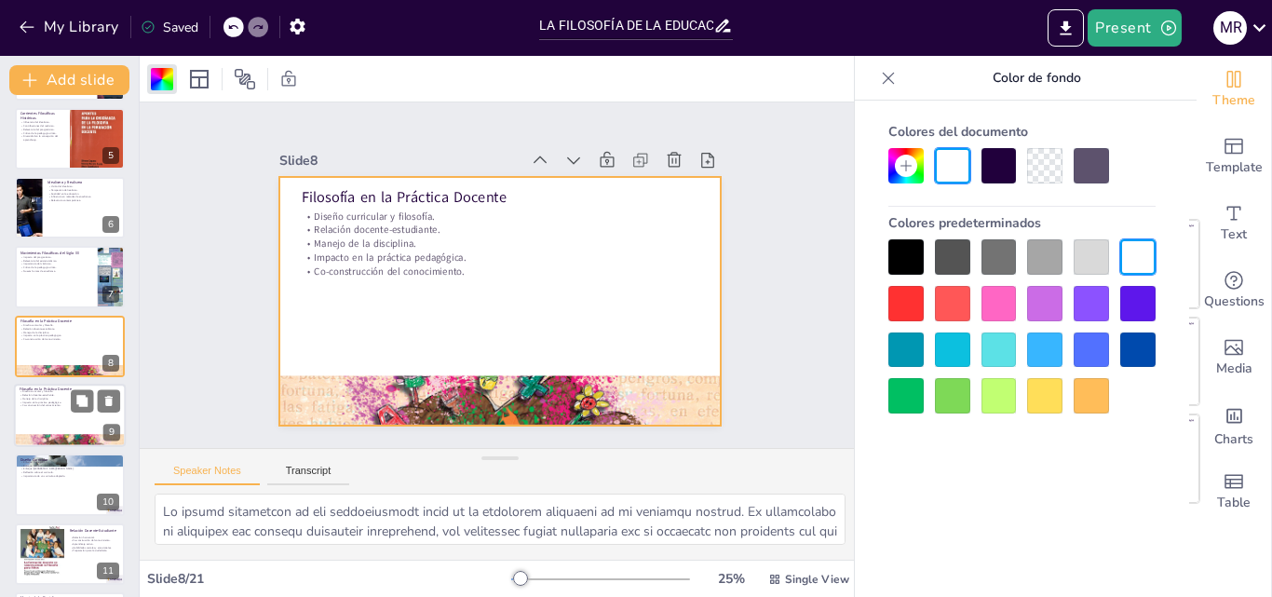
click at [61, 409] on div at bounding box center [70, 415] width 112 height 63
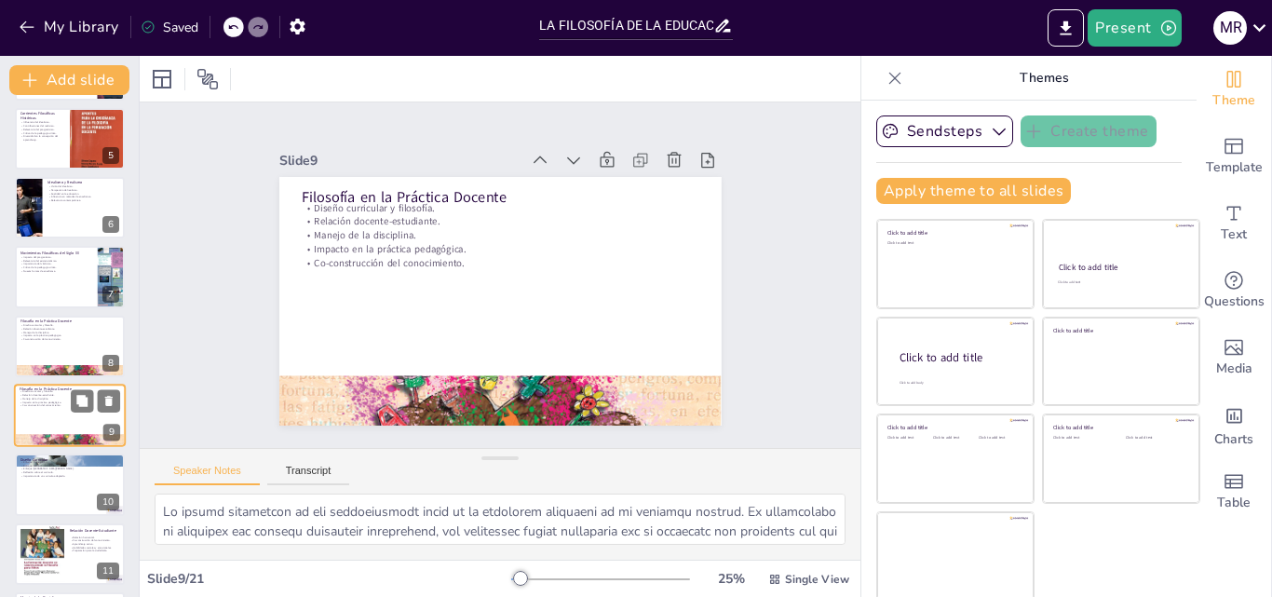
scroll to position [349, 0]
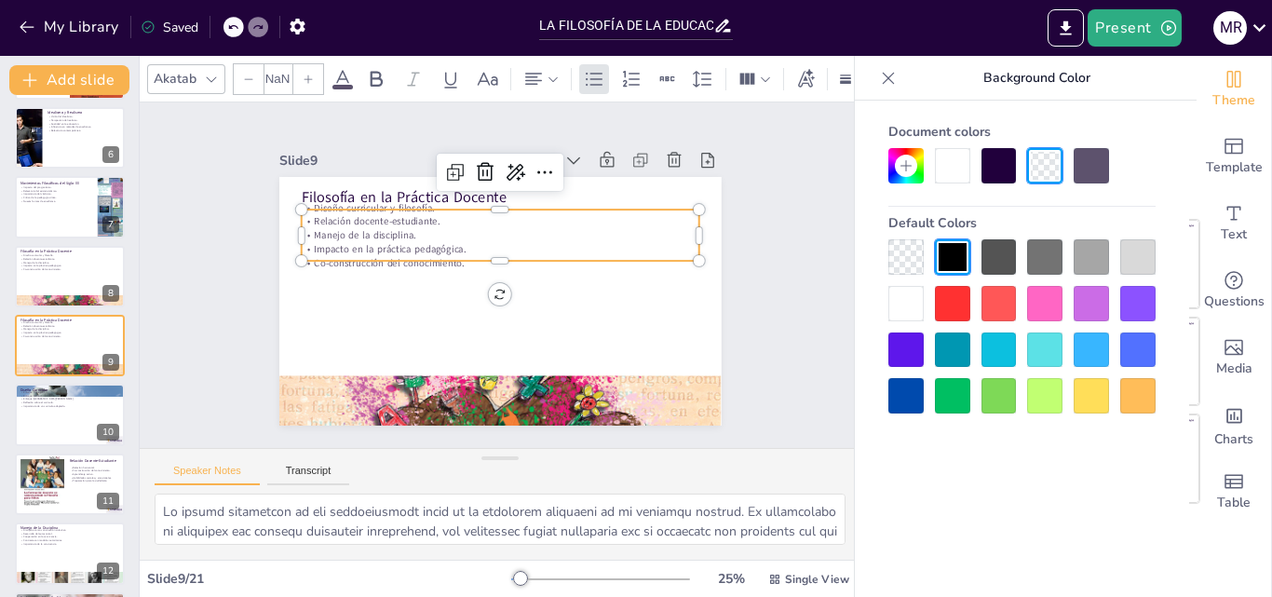
type input "32"
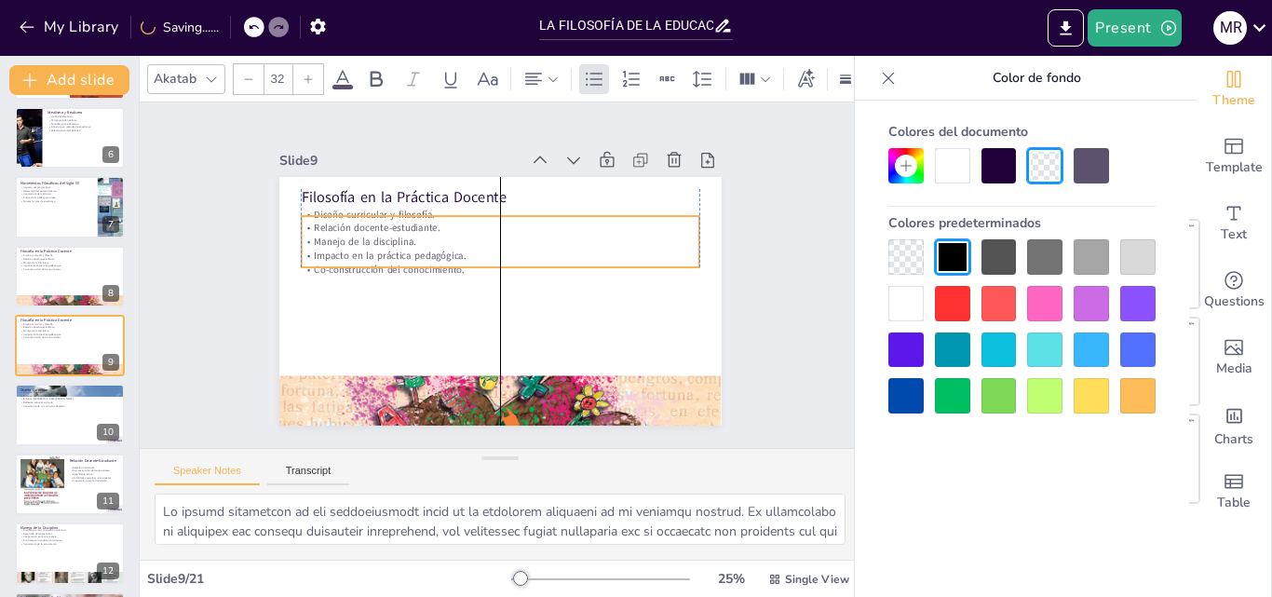
click at [376, 250] on p "Impacto en la práctica pedagógica." at bounding box center [514, 262] width 277 height 305
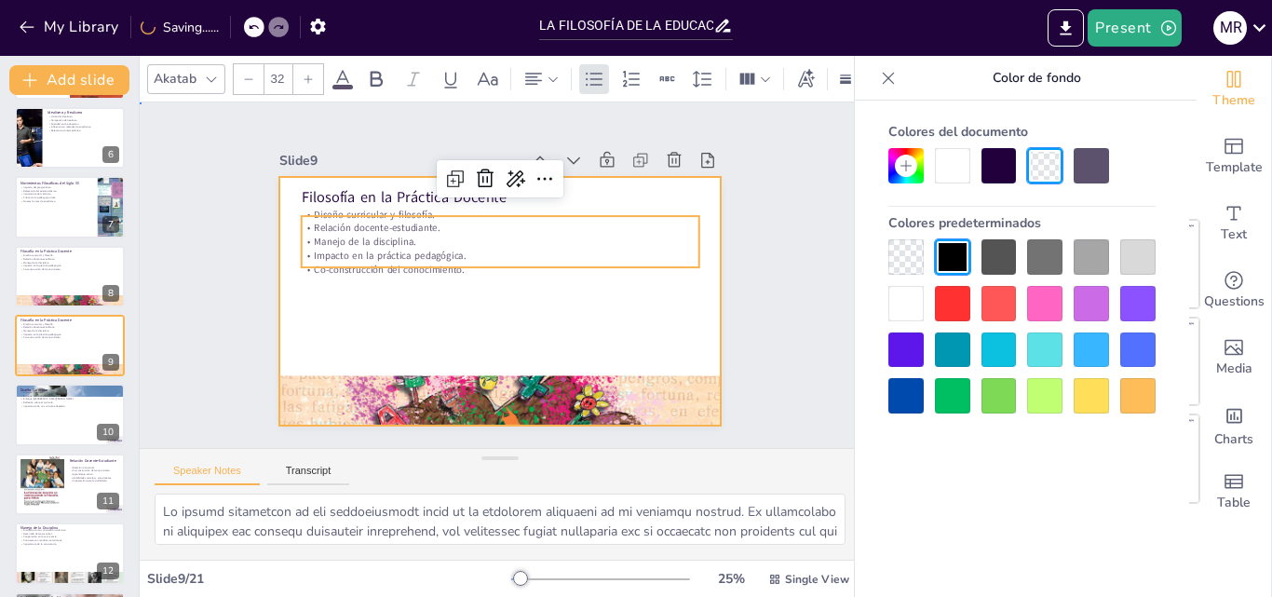
click at [338, 293] on div at bounding box center [491, 301] width 497 height 374
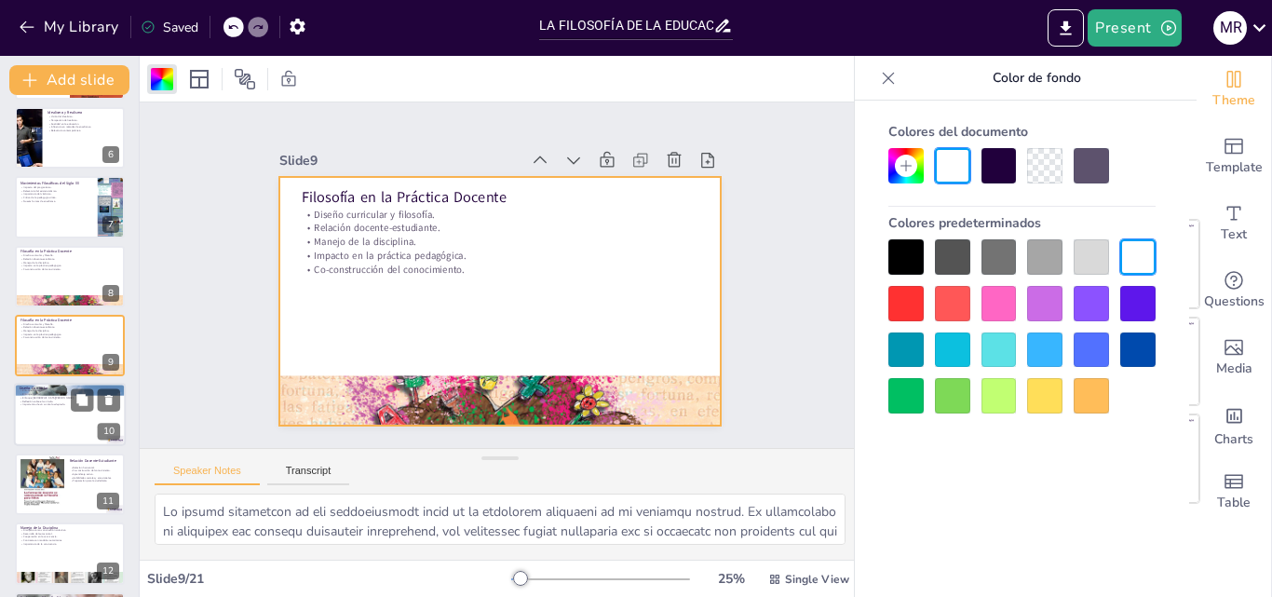
click at [78, 428] on div at bounding box center [70, 415] width 112 height 63
type textarea "El enfoque Montessori es un ejemplo claro de cómo la filosofía educativa se ref…"
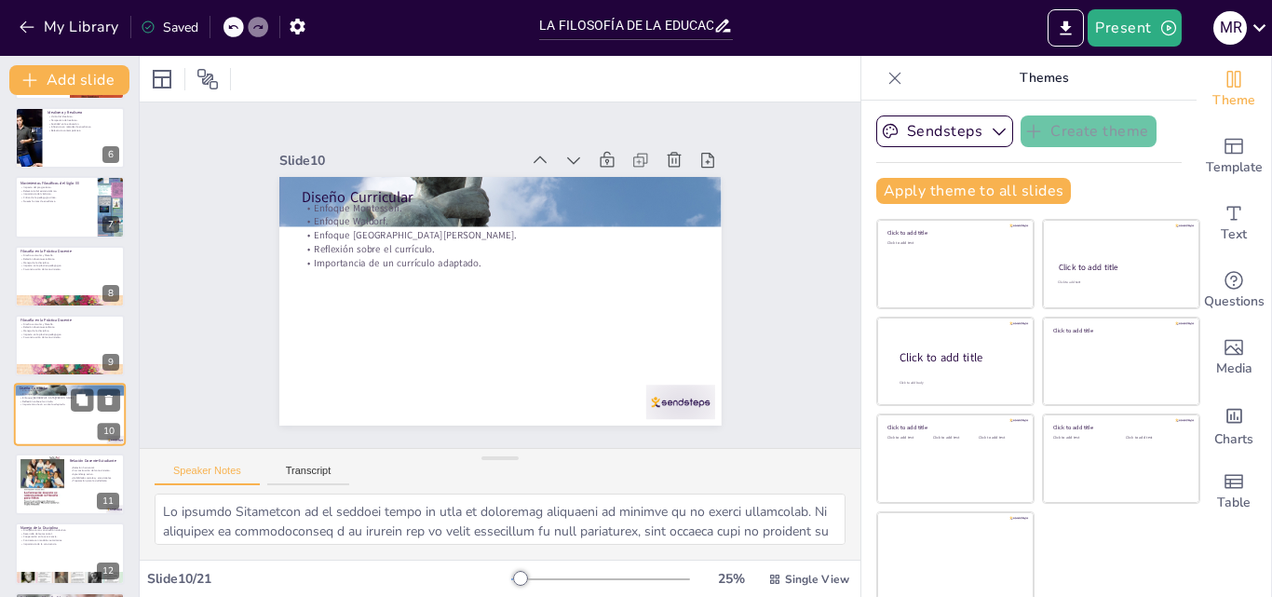
scroll to position [418, 0]
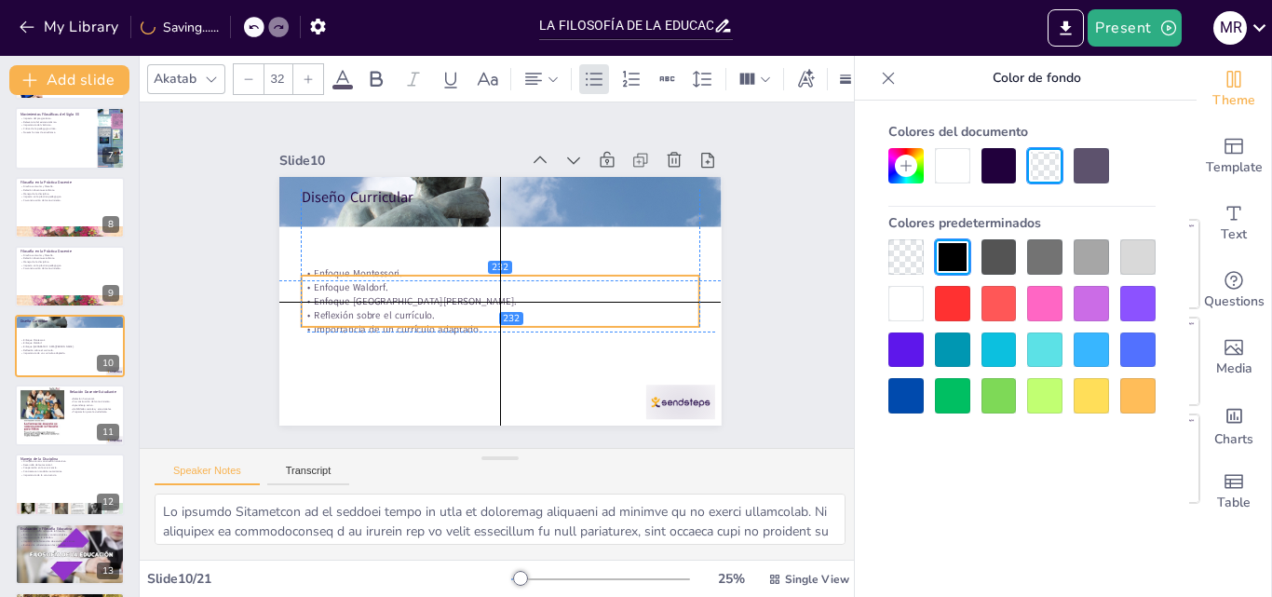
drag, startPoint x: 315, startPoint y: 240, endPoint x: 321, endPoint y: 306, distance: 66.5
click at [321, 306] on p "Reflexión sobre el currículo." at bounding box center [492, 314] width 392 height 96
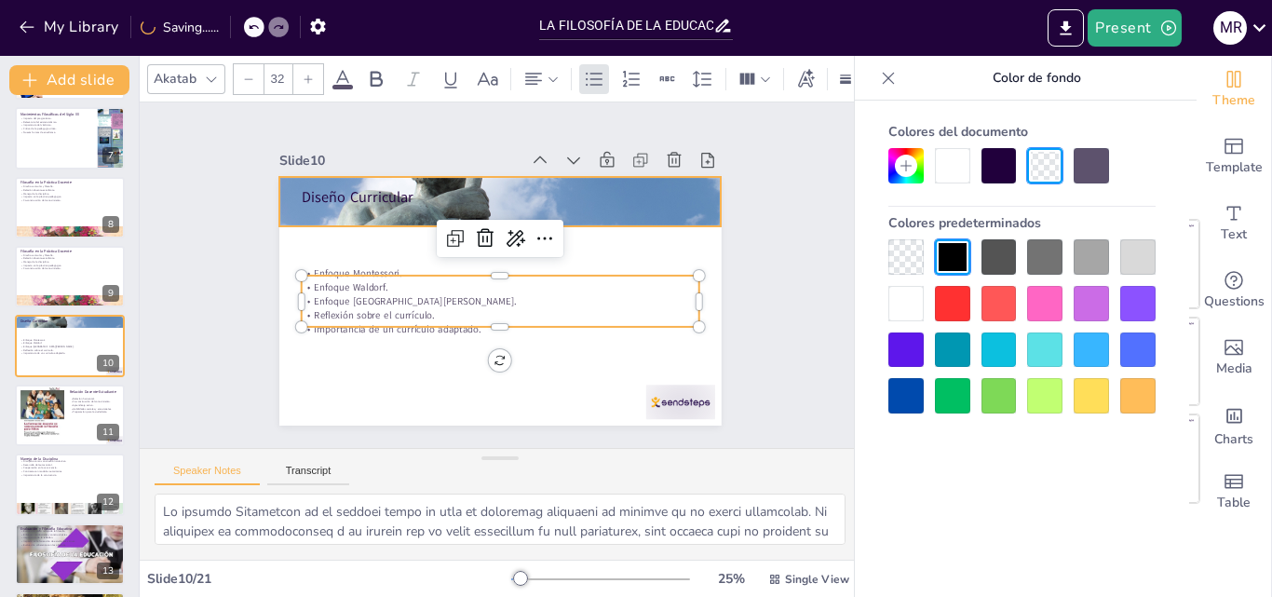
click at [379, 186] on p "Diseño Curricular" at bounding box center [546, 213] width 334 height 251
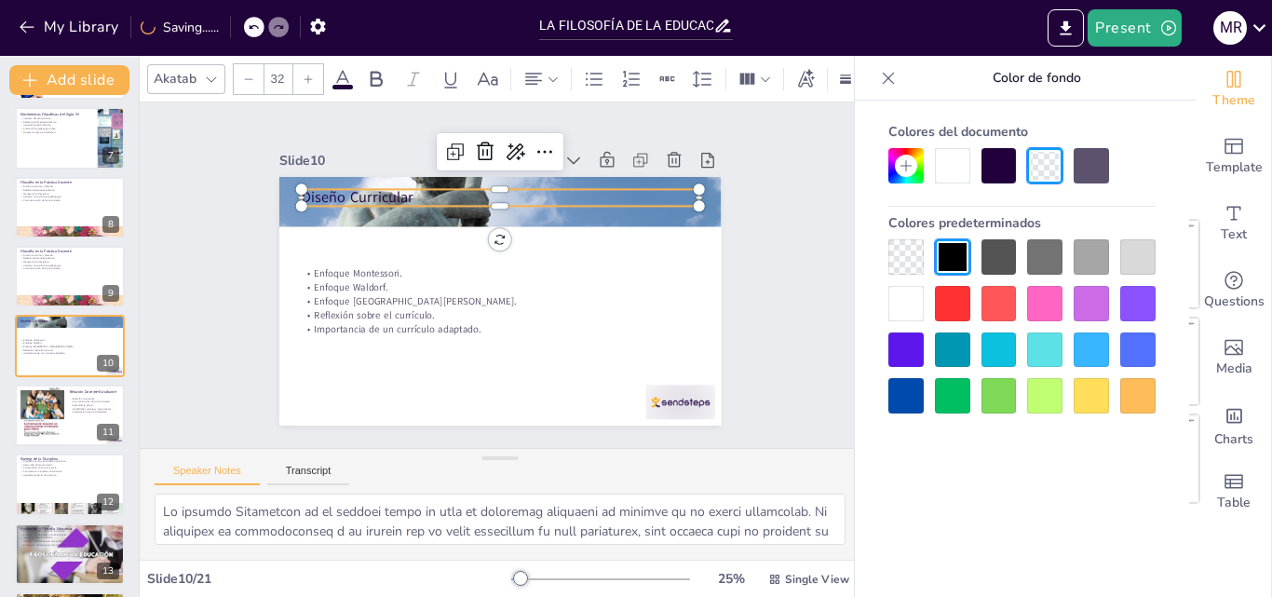
type input "48"
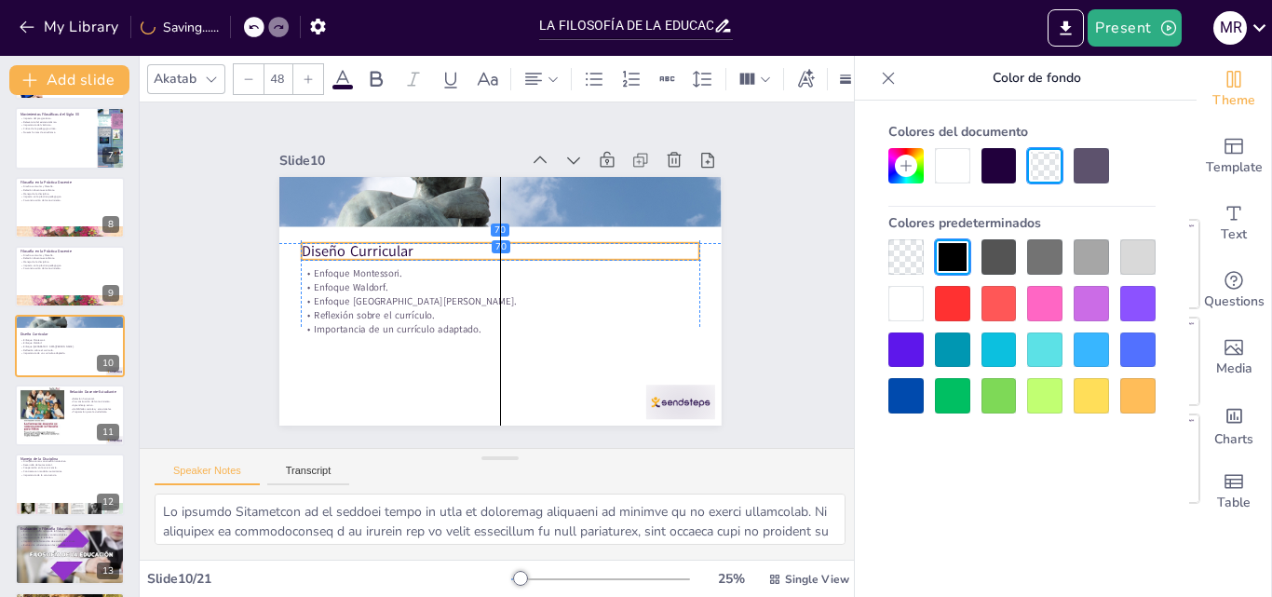
drag, startPoint x: 331, startPoint y: 186, endPoint x: 333, endPoint y: 238, distance: 51.3
click at [333, 238] on p "Diseño Curricular" at bounding box center [507, 252] width 385 height 143
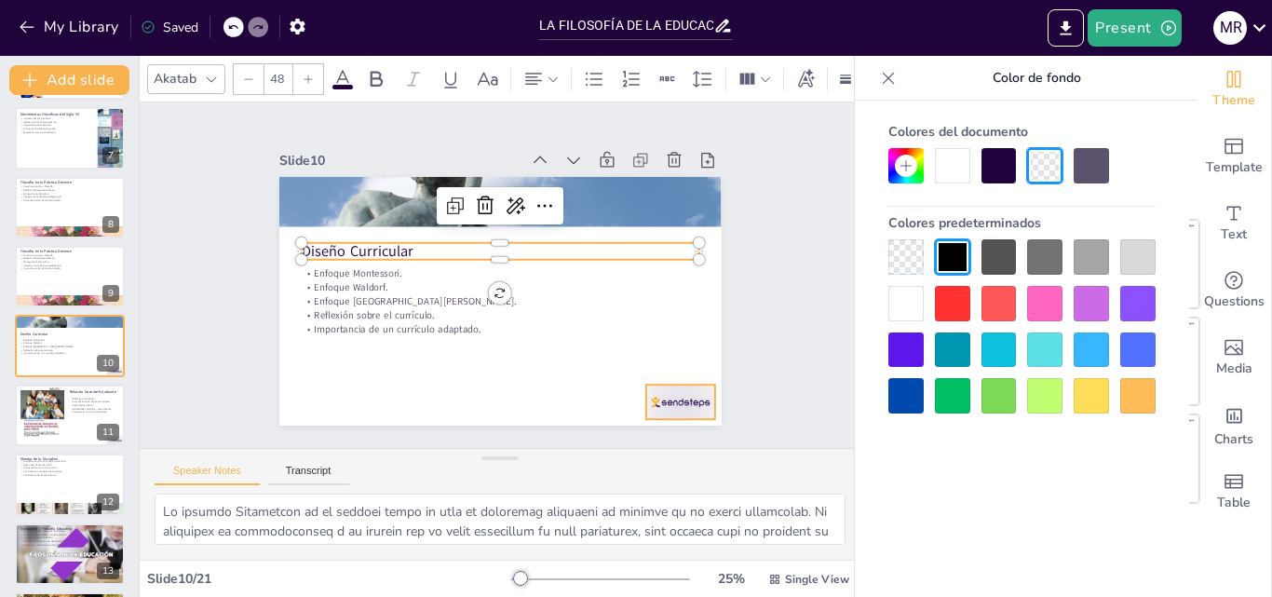
click at [563, 457] on div at bounding box center [527, 494] width 72 height 75
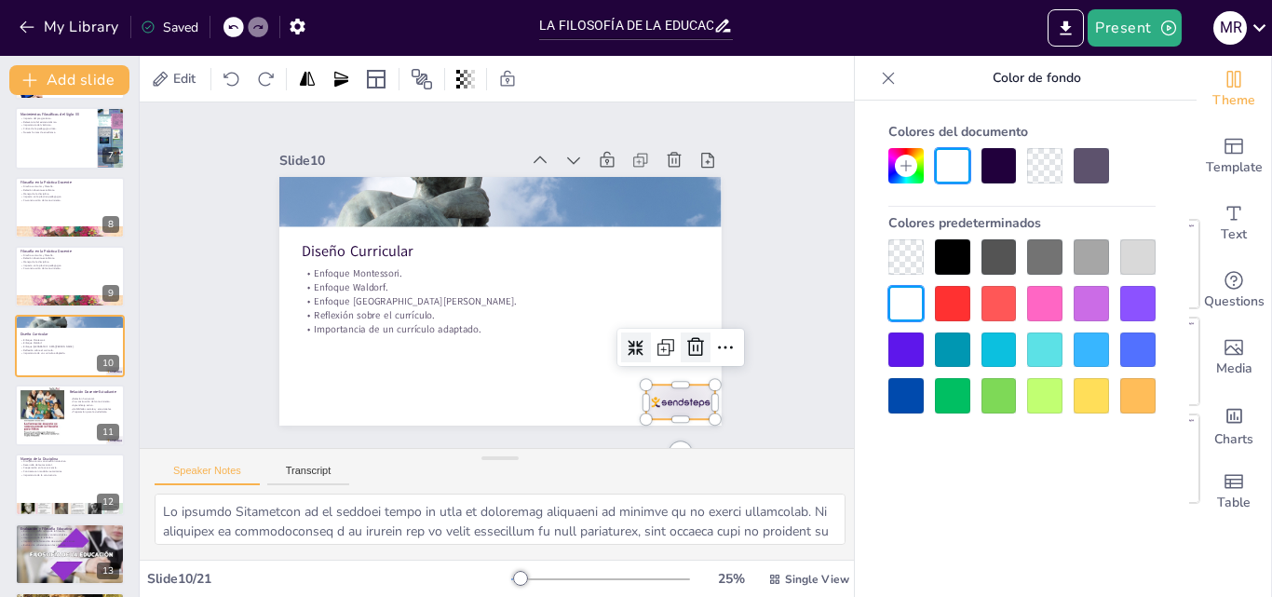
click at [609, 447] on icon at bounding box center [597, 459] width 24 height 25
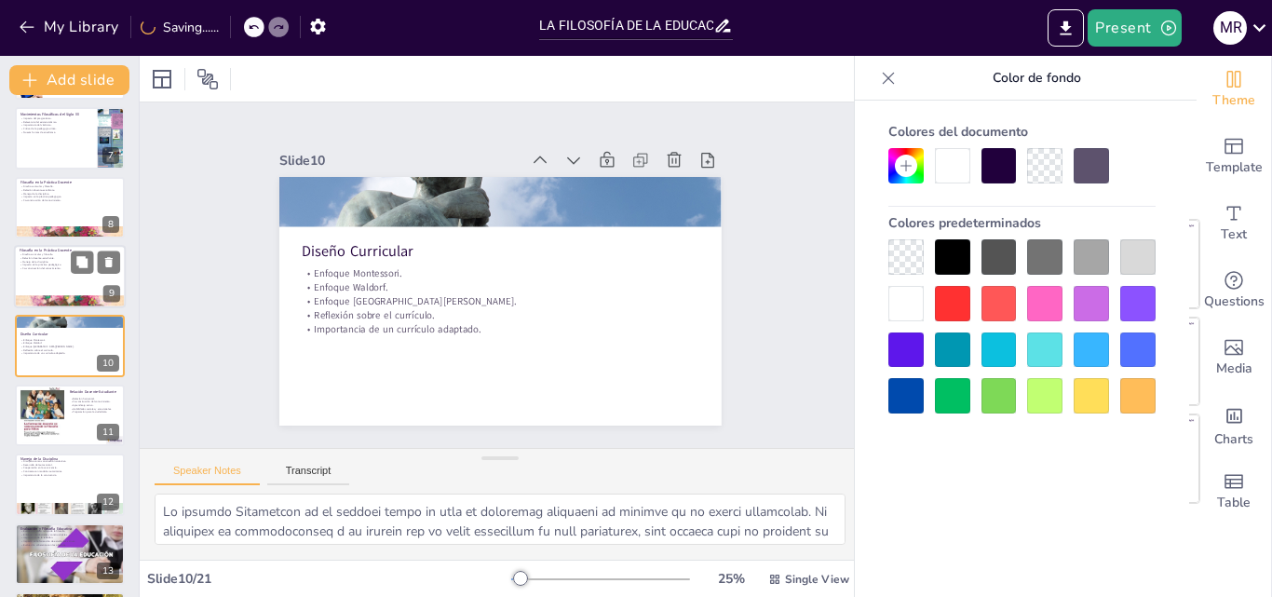
click at [39, 271] on div at bounding box center [70, 276] width 112 height 63
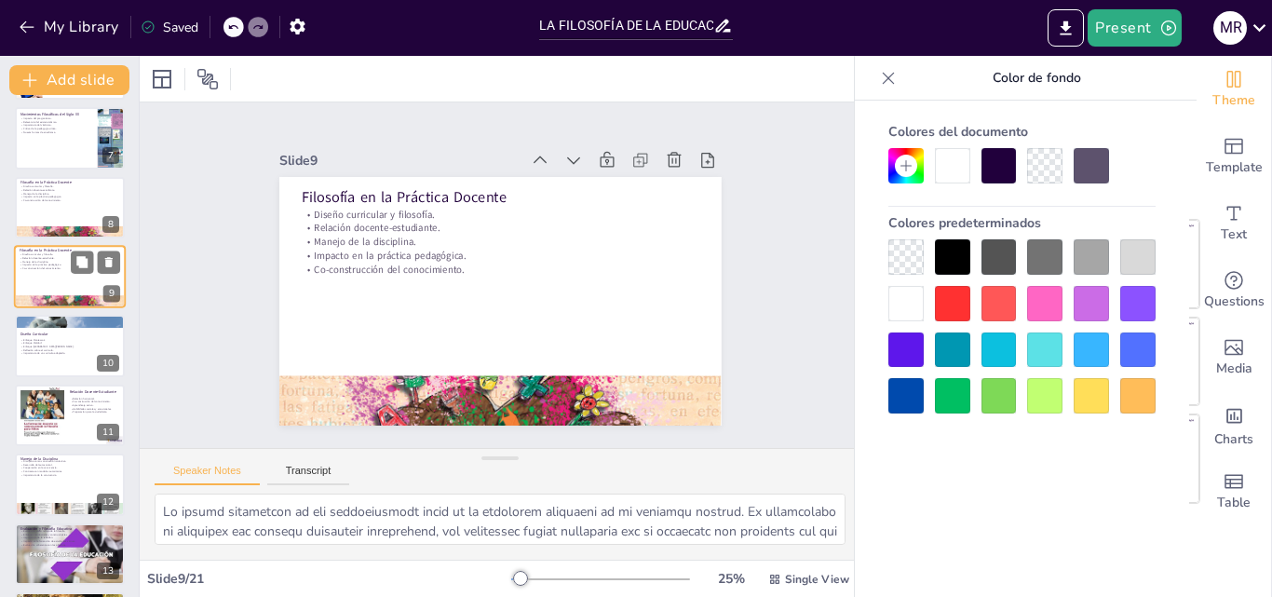
scroll to position [349, 0]
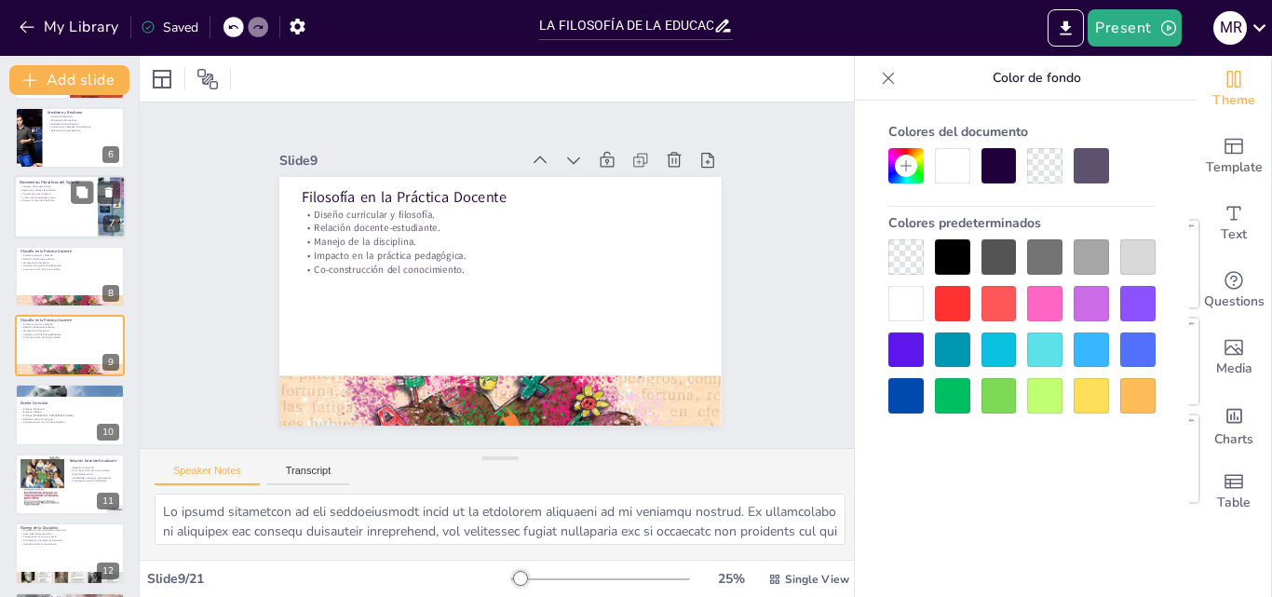
click at [24, 211] on div at bounding box center [70, 207] width 112 height 63
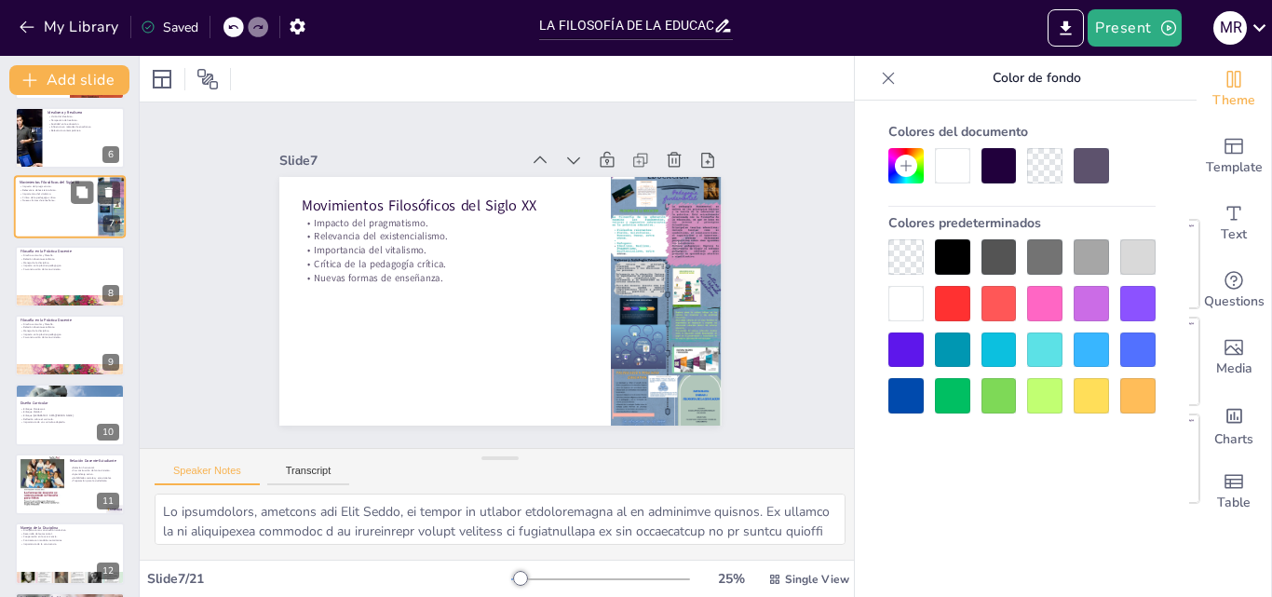
scroll to position [211, 0]
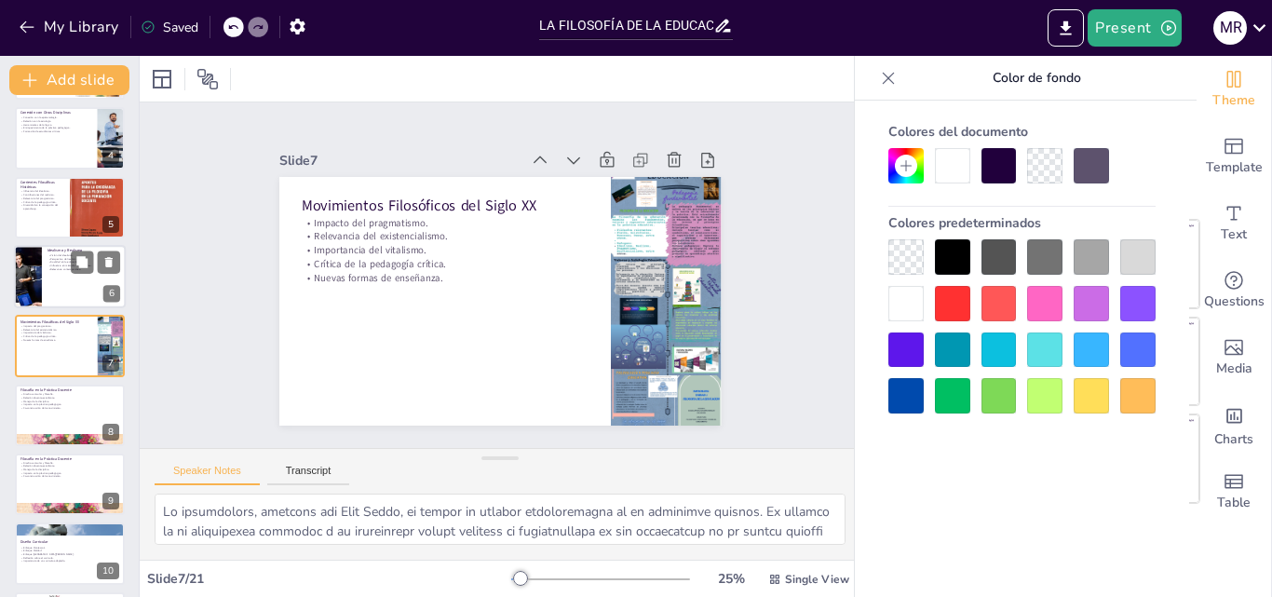
click at [45, 266] on div at bounding box center [70, 276] width 112 height 63
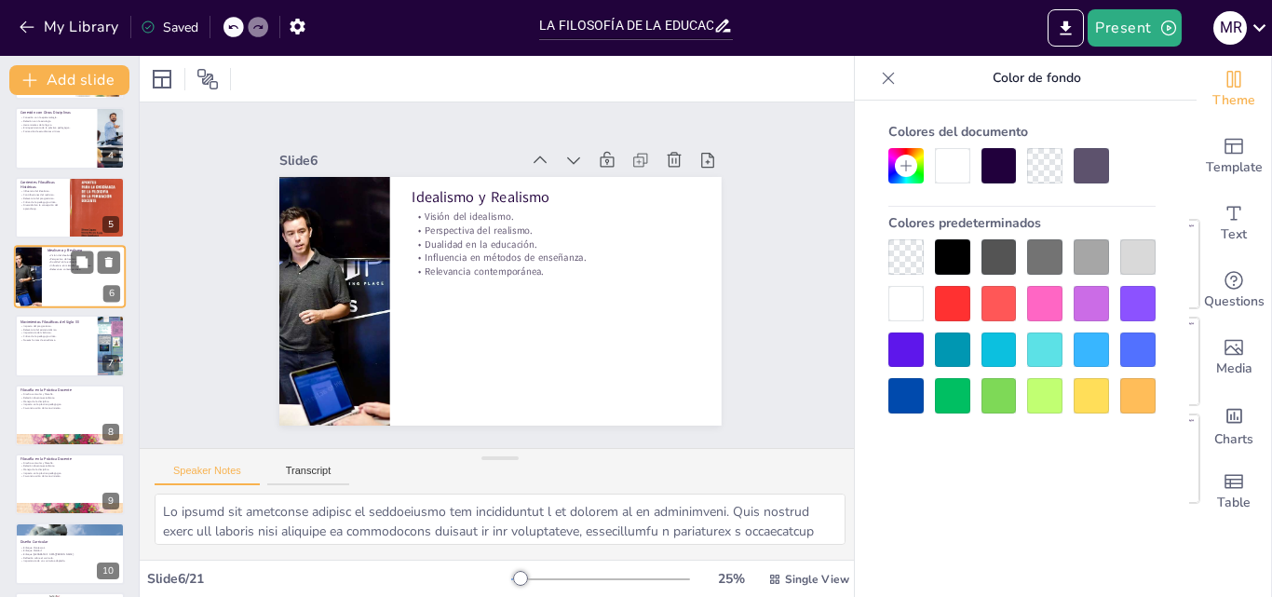
scroll to position [142, 0]
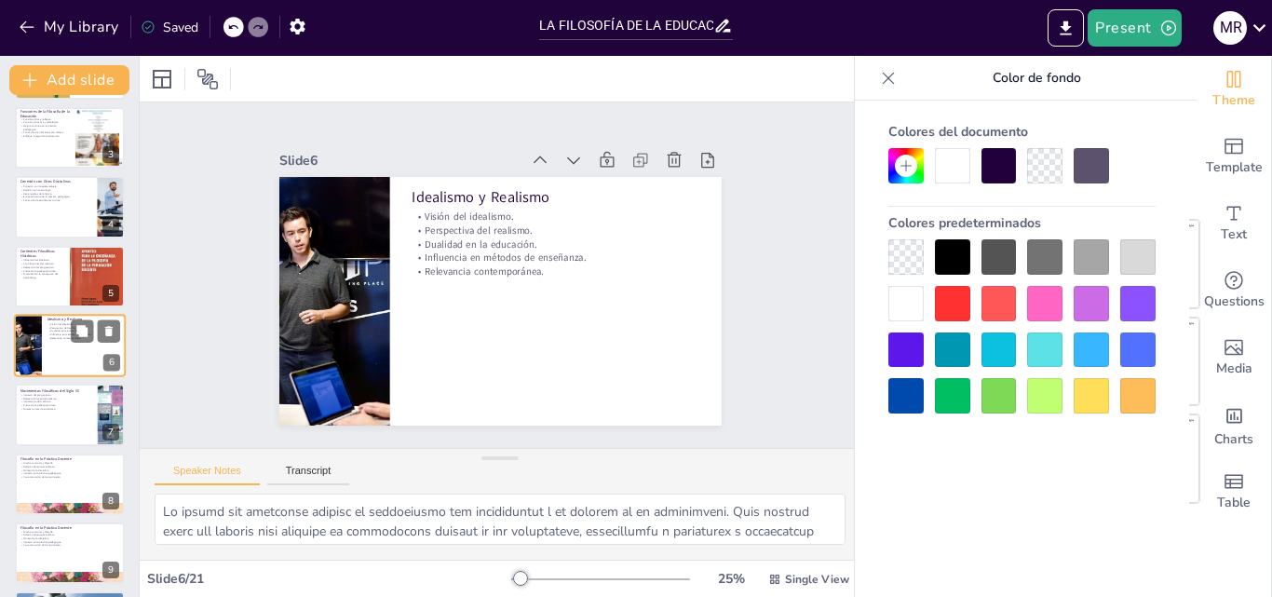
click at [45, 266] on p "Relevancia del pragmatismo." at bounding box center [42, 267] width 44 height 4
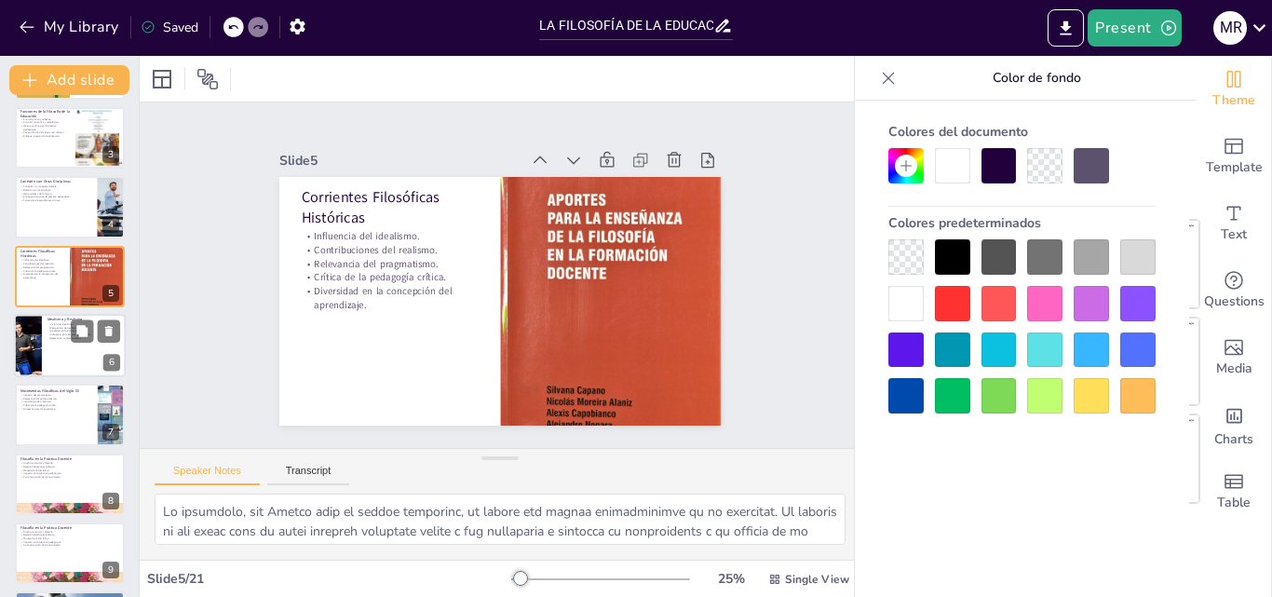
scroll to position [72, 0]
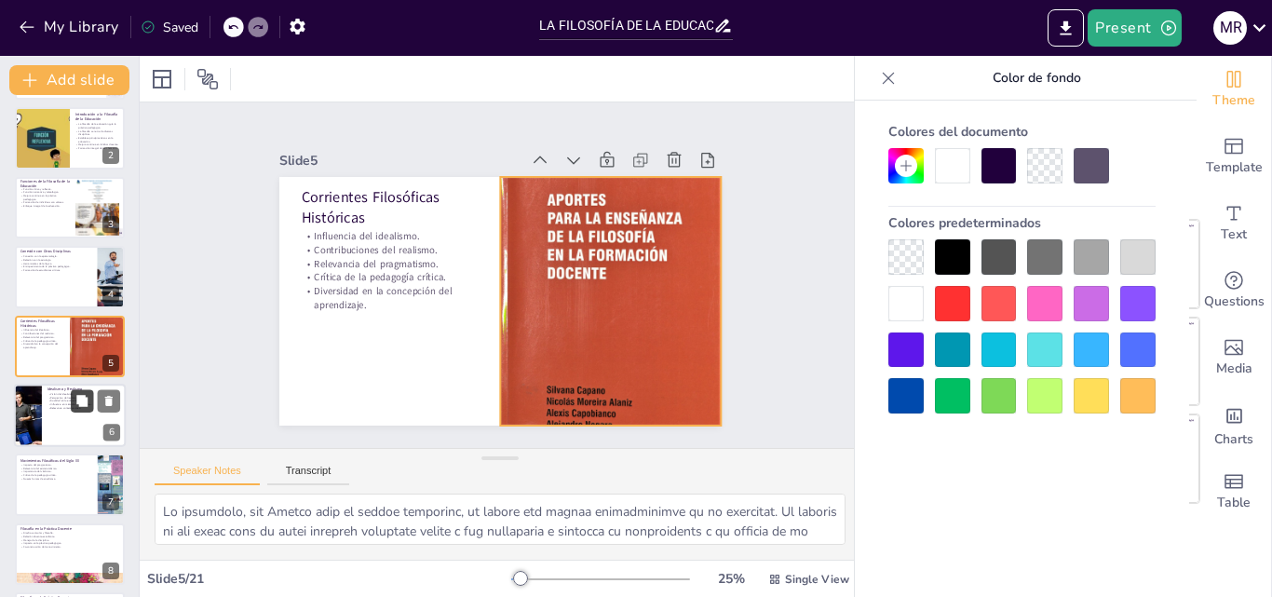
click at [89, 389] on button at bounding box center [82, 400] width 22 height 22
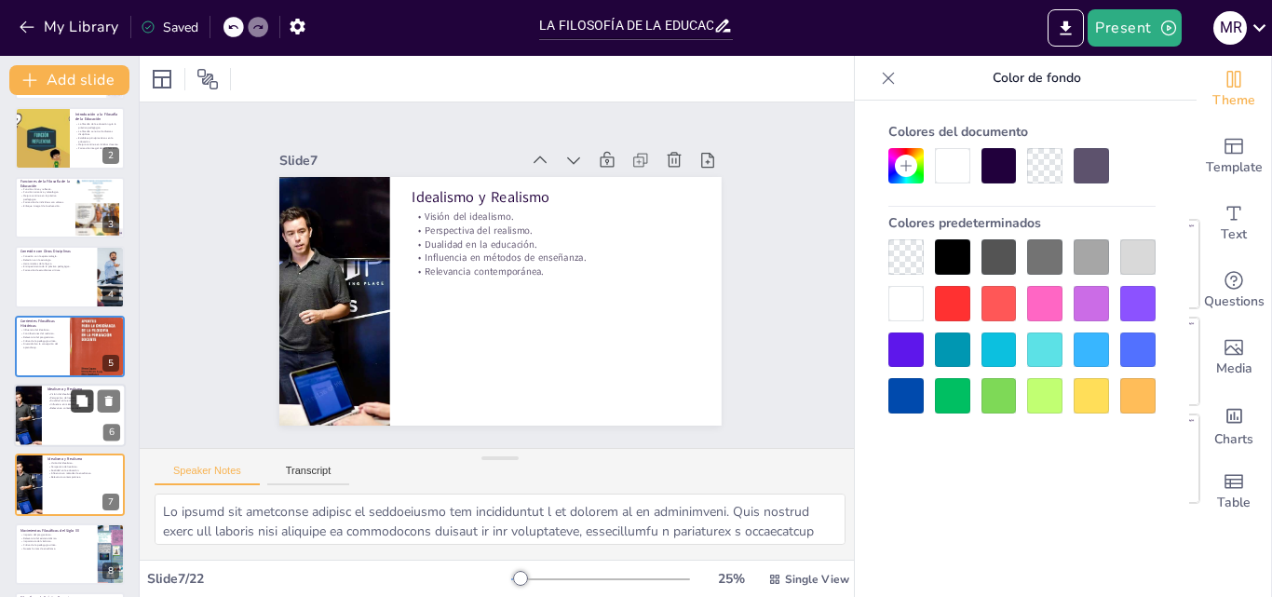
scroll to position [211, 0]
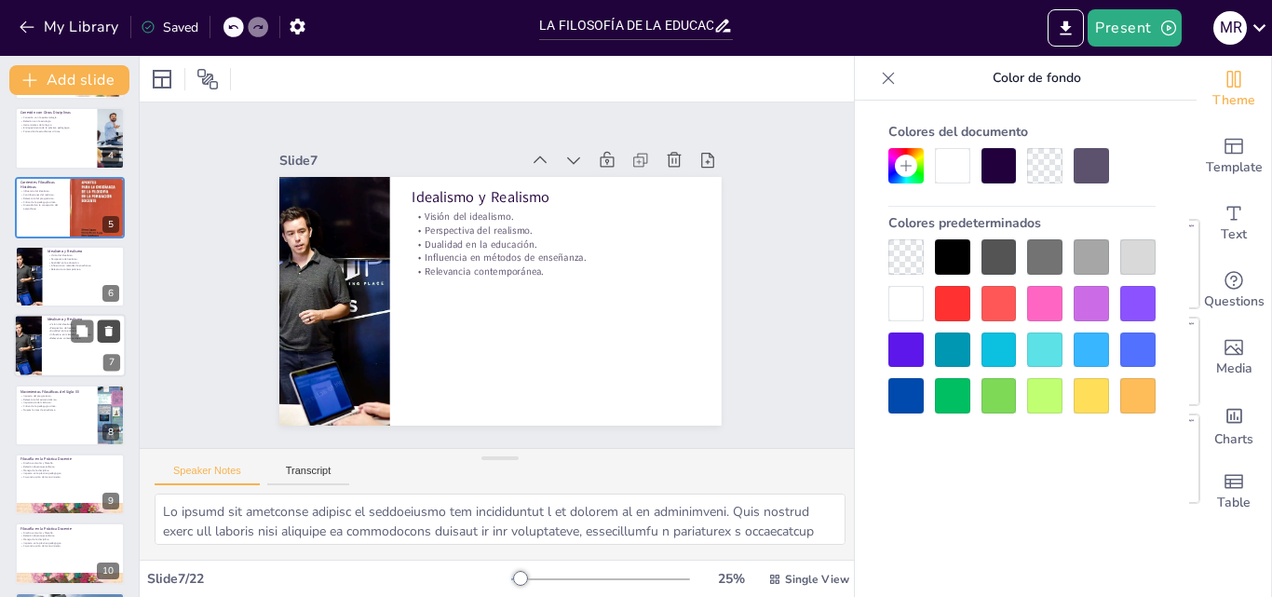
click at [111, 328] on icon at bounding box center [108, 332] width 7 height 10
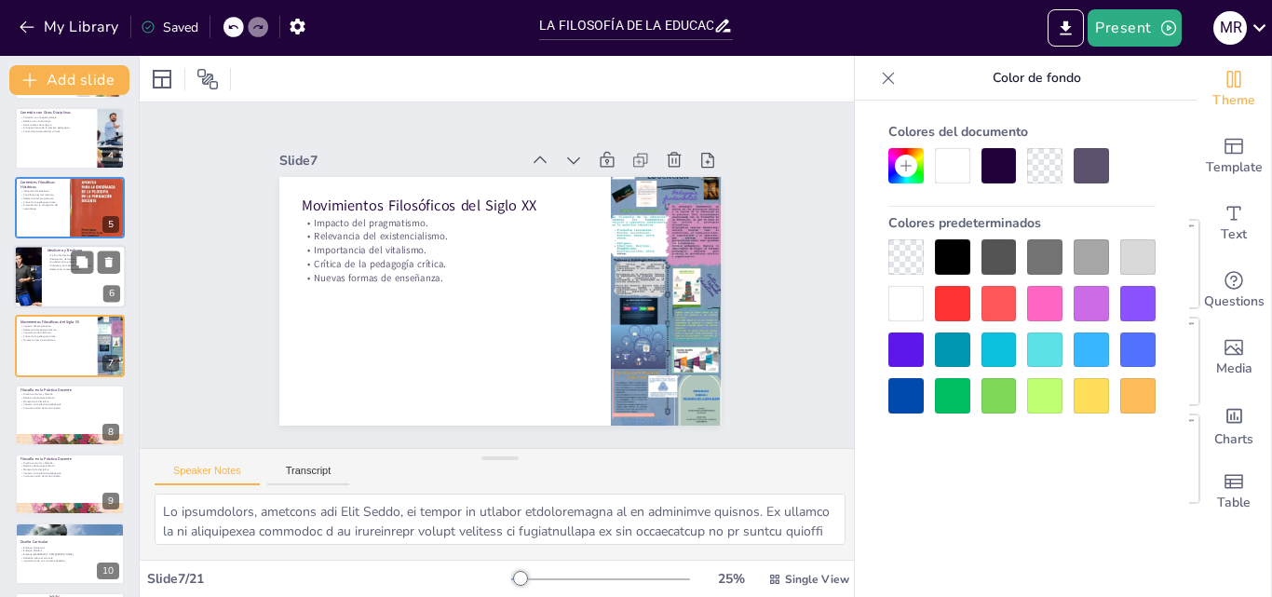
click at [48, 268] on p "Relevancia contemporánea." at bounding box center [84, 269] width 73 height 4
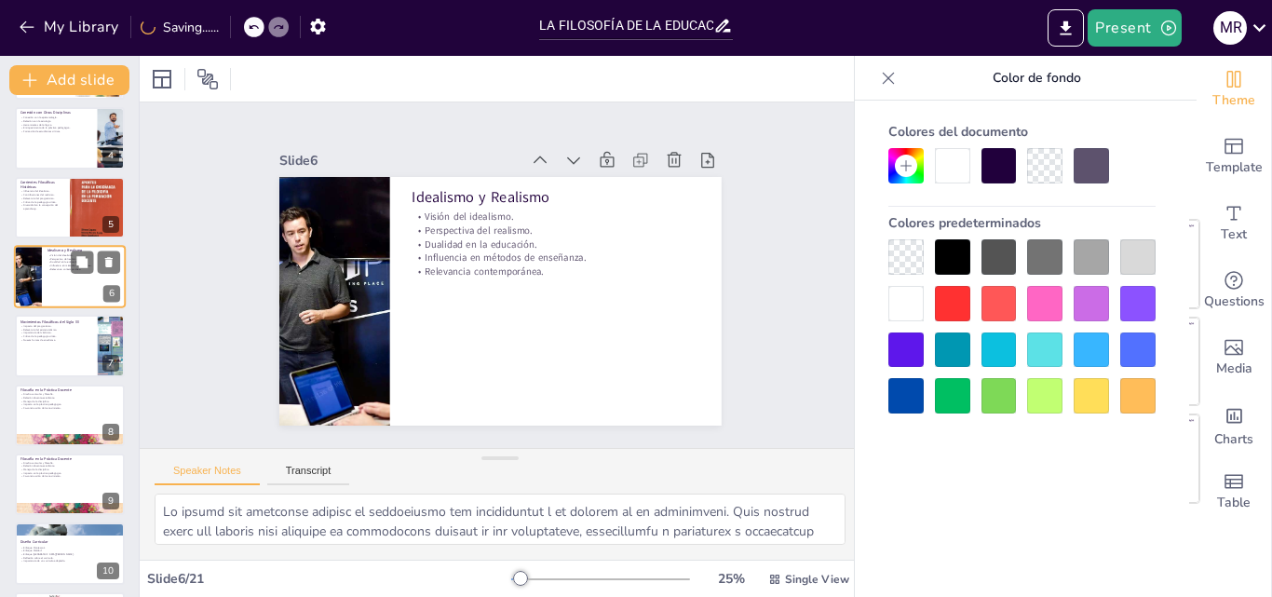
scroll to position [142, 0]
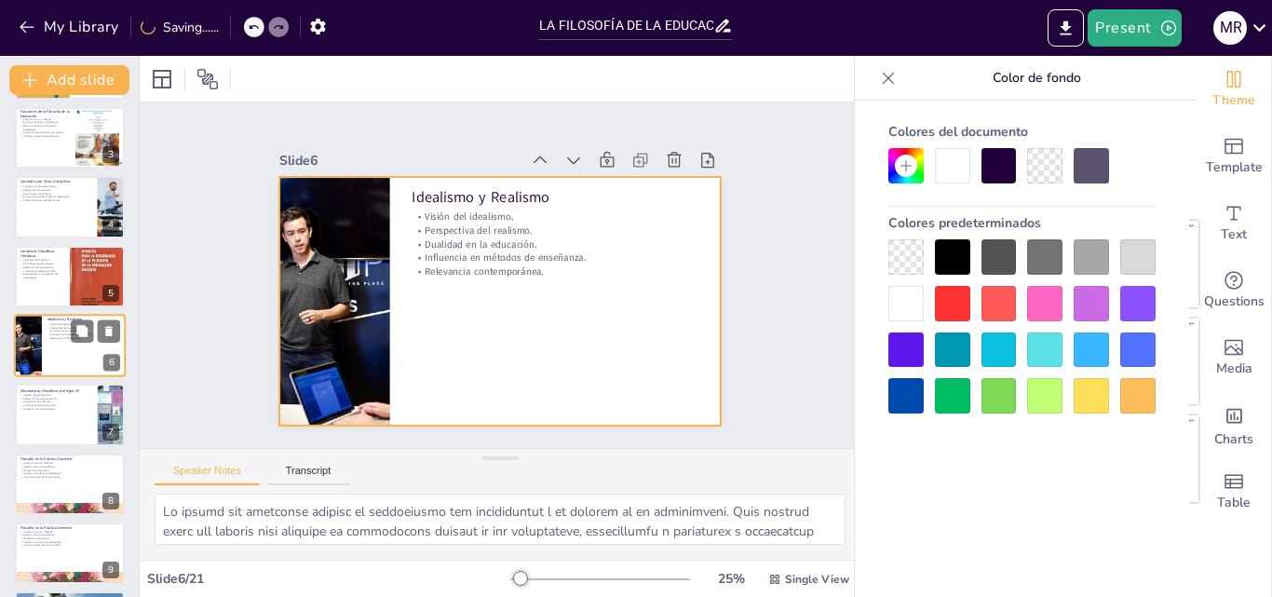
click at [43, 337] on div at bounding box center [70, 345] width 112 height 63
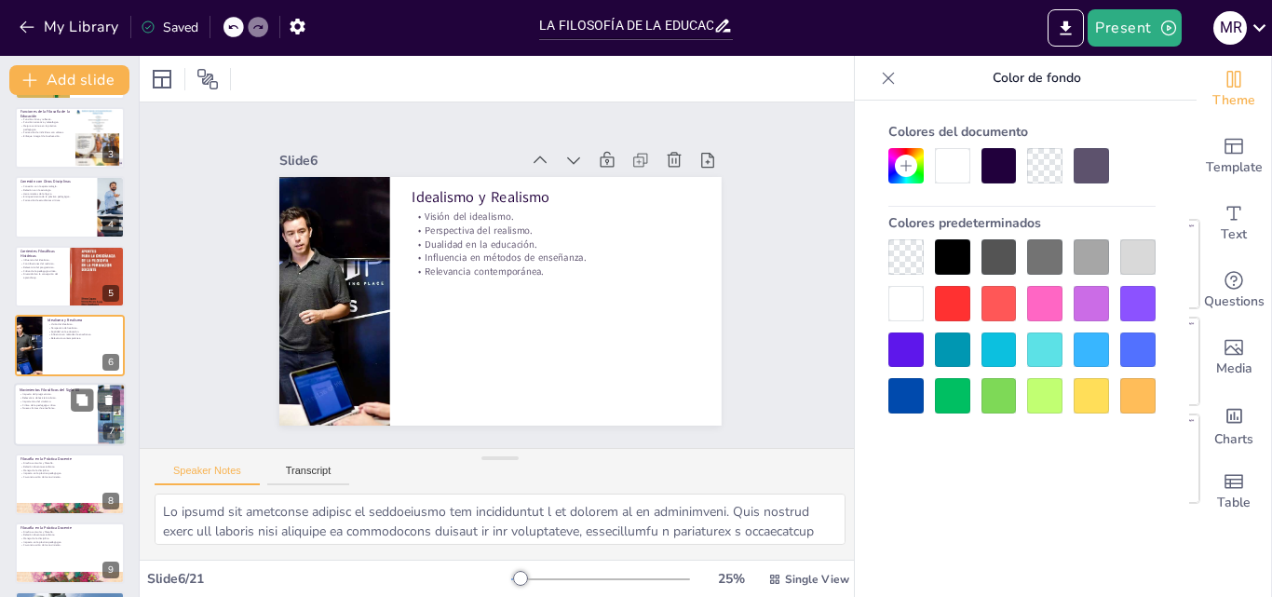
click at [57, 418] on div at bounding box center [70, 415] width 112 height 63
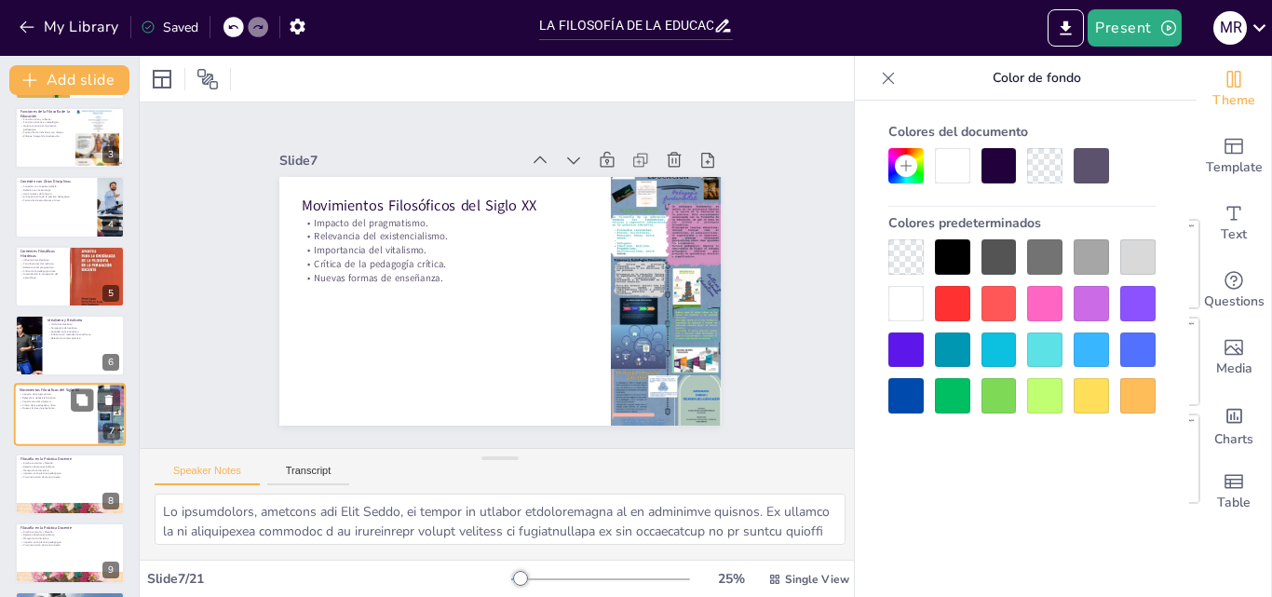
scroll to position [211, 0]
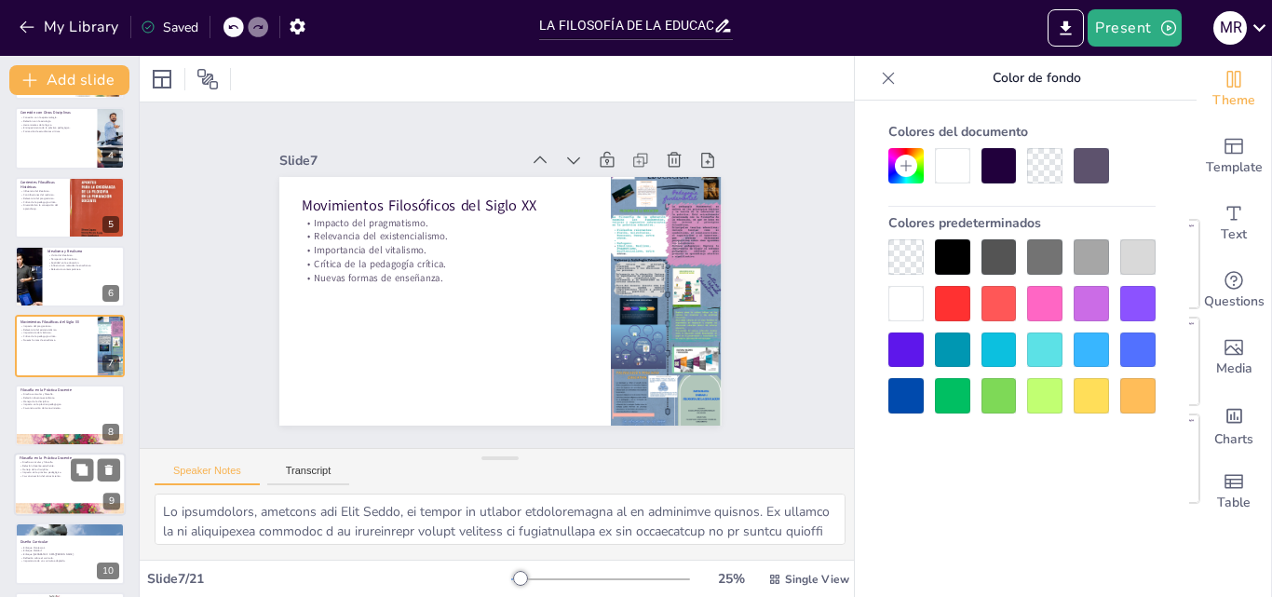
click at [53, 454] on div "Filosofía en la Práctica Docente Diseño curricular y filosofía. Relación docent…" at bounding box center [70, 484] width 112 height 63
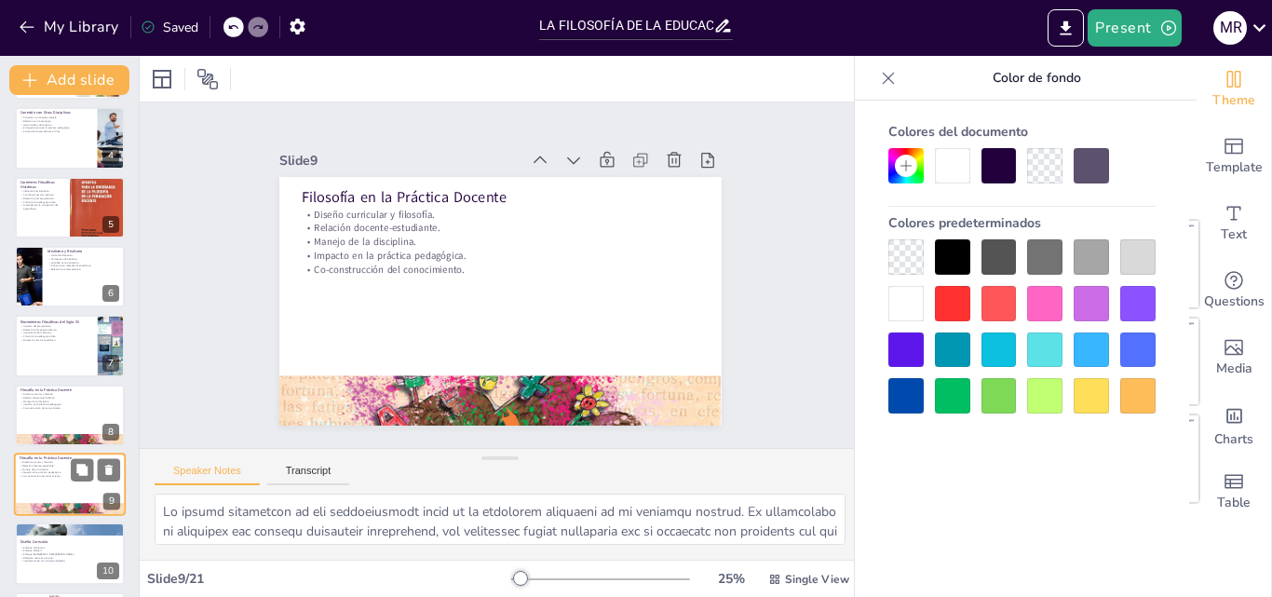
scroll to position [349, 0]
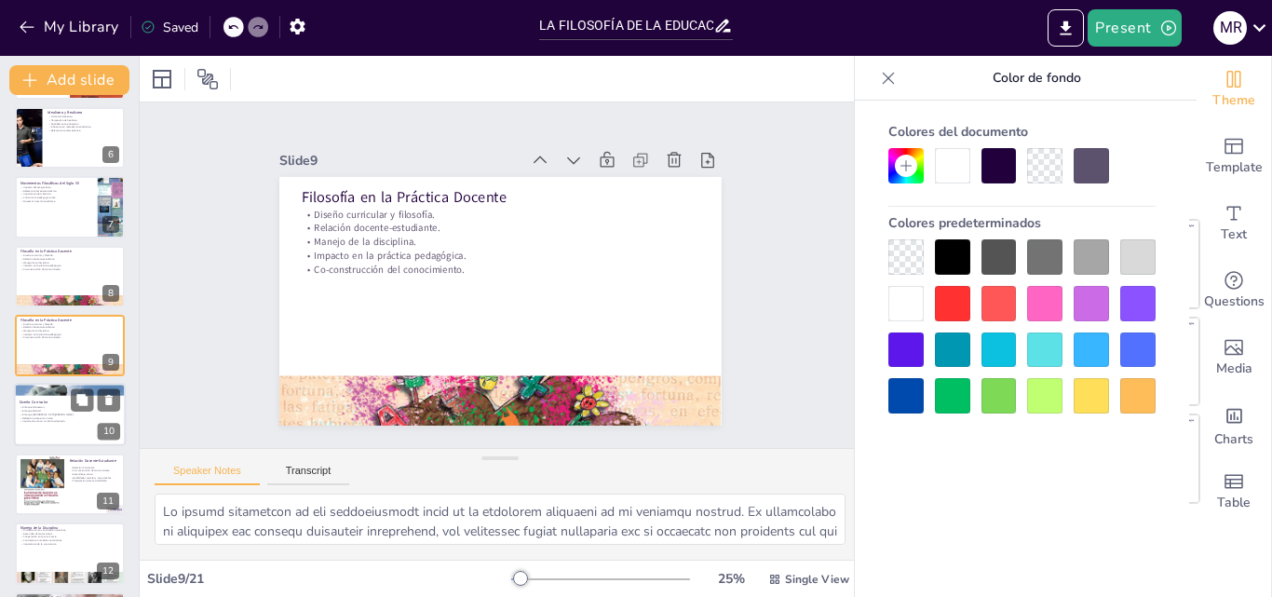
click at [55, 414] on p "Enfoque [GEOGRAPHIC_DATA][PERSON_NAME]." at bounding box center [70, 416] width 101 height 4
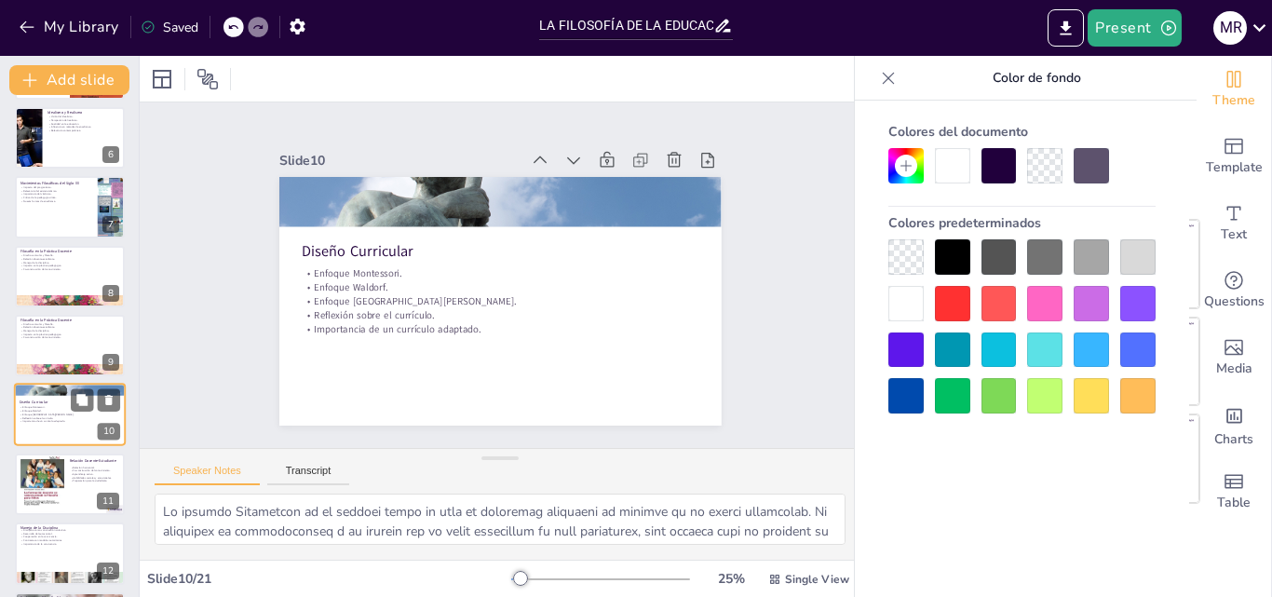
scroll to position [418, 0]
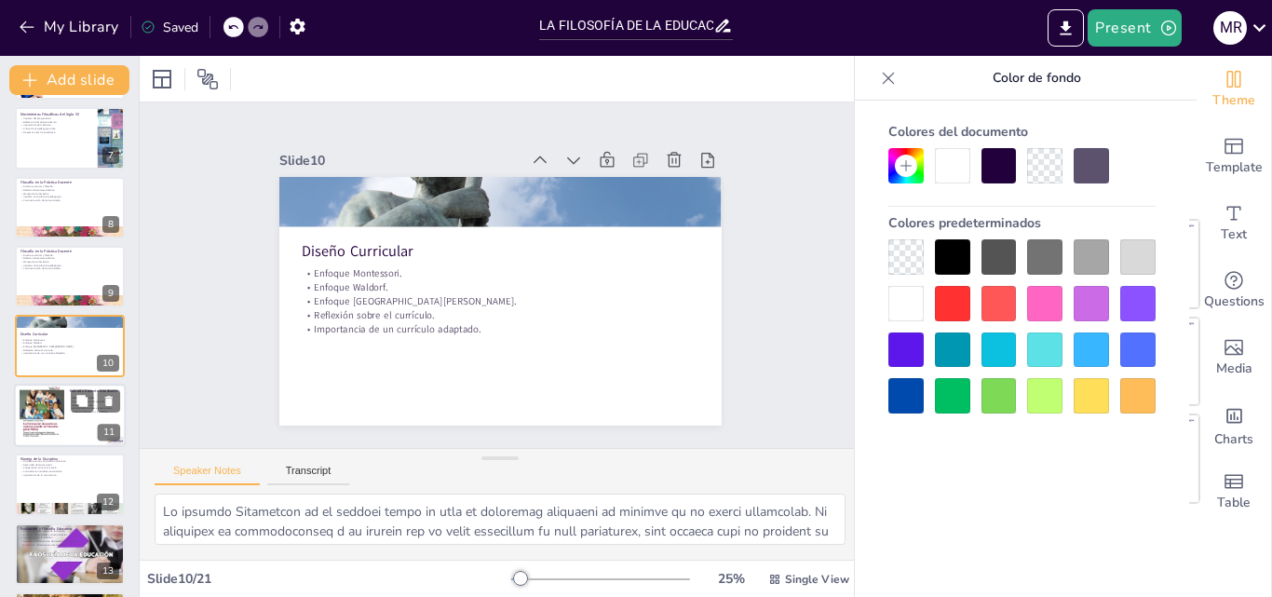
click at [43, 421] on div at bounding box center [42, 415] width 45 height 67
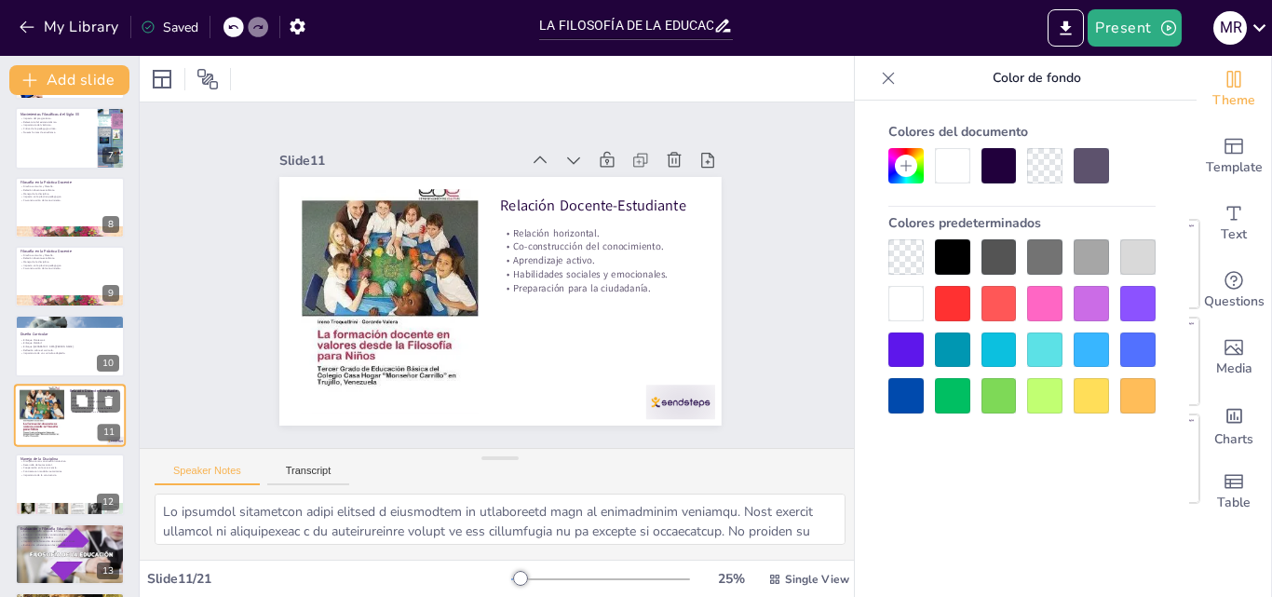
scroll to position [487, 0]
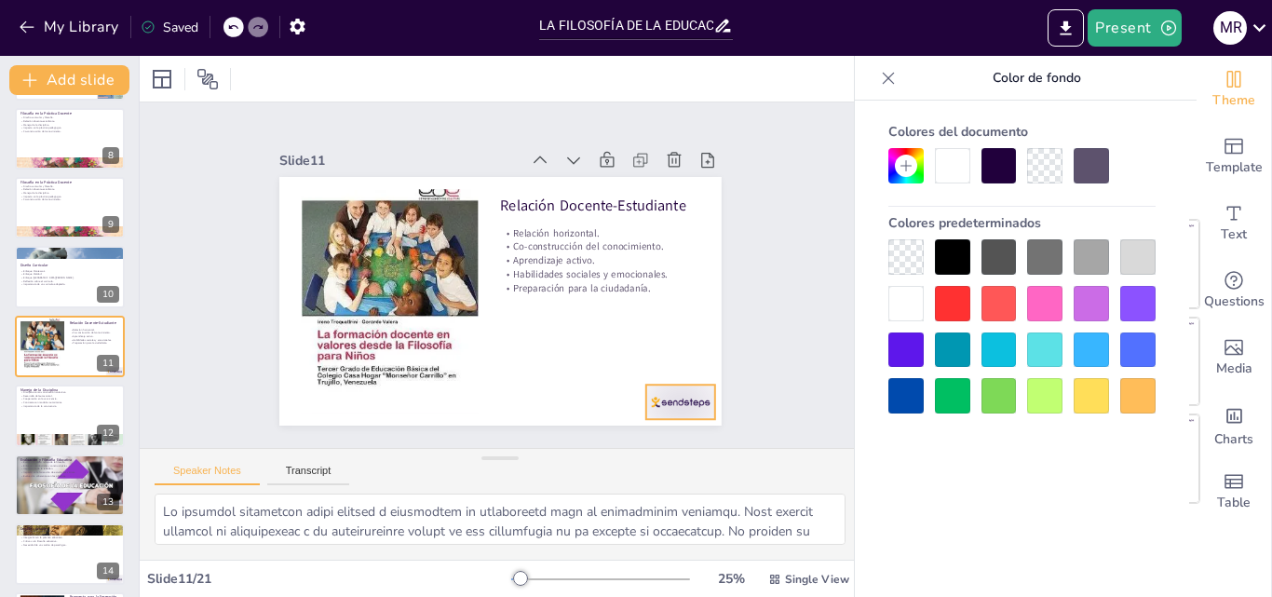
click at [563, 457] on div at bounding box center [527, 494] width 72 height 75
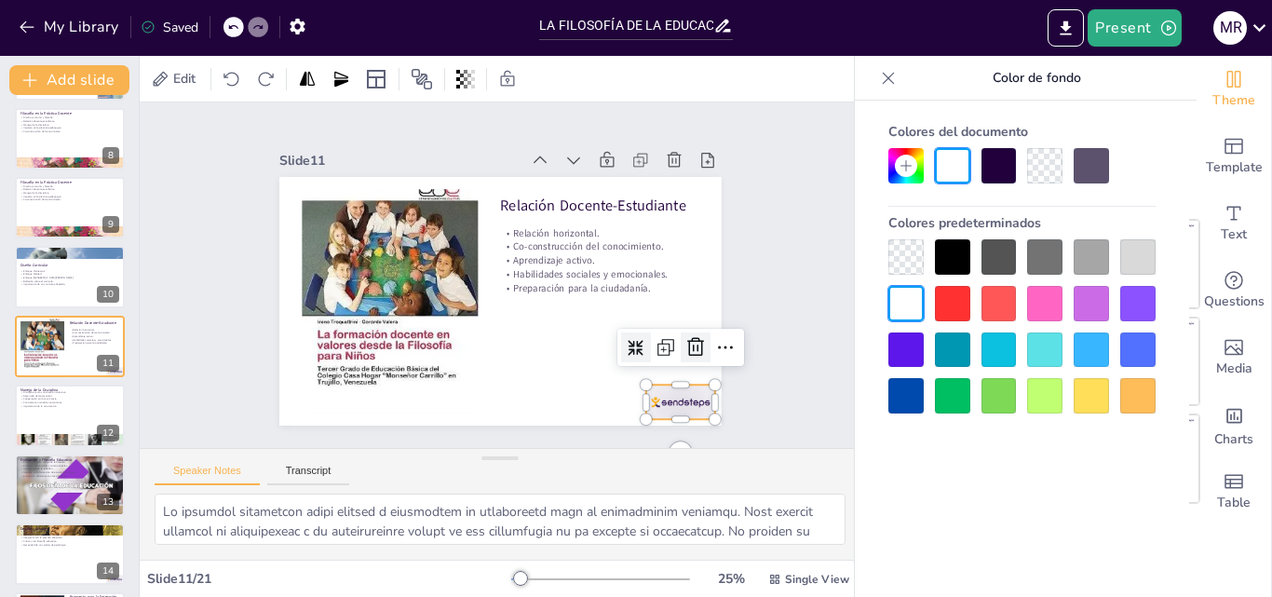
click at [550, 465] on icon at bounding box center [535, 480] width 31 height 31
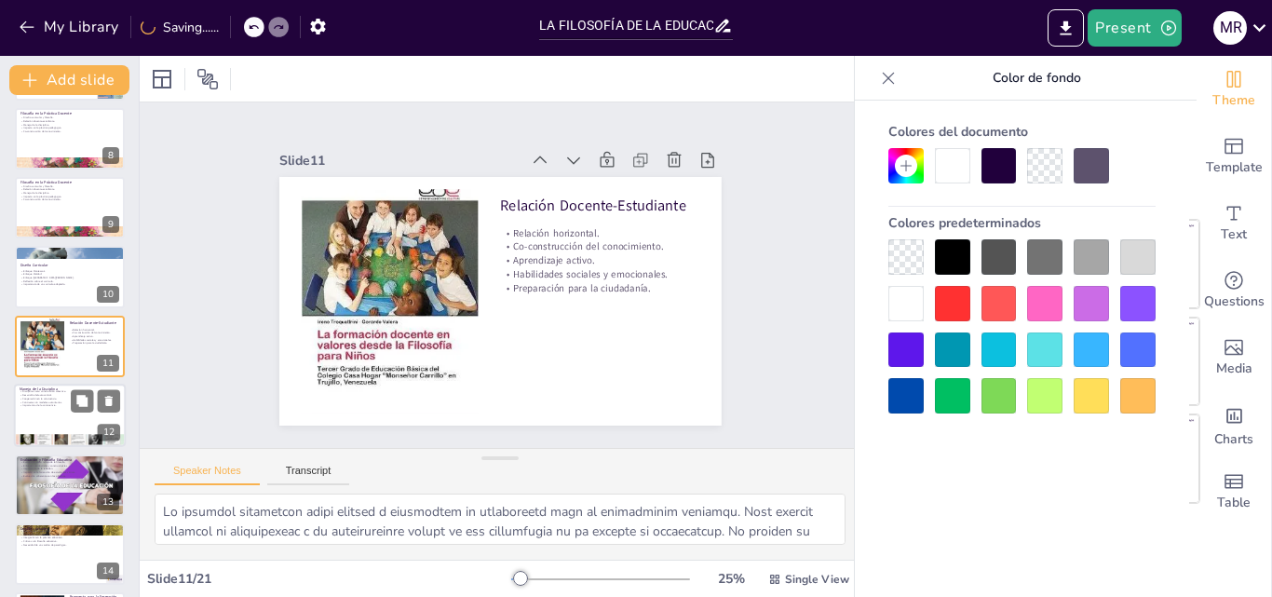
click at [50, 415] on div at bounding box center [70, 415] width 112 height 63
type textarea "Ver la disciplina como un proceso de construcción colectiva implica que todos l…"
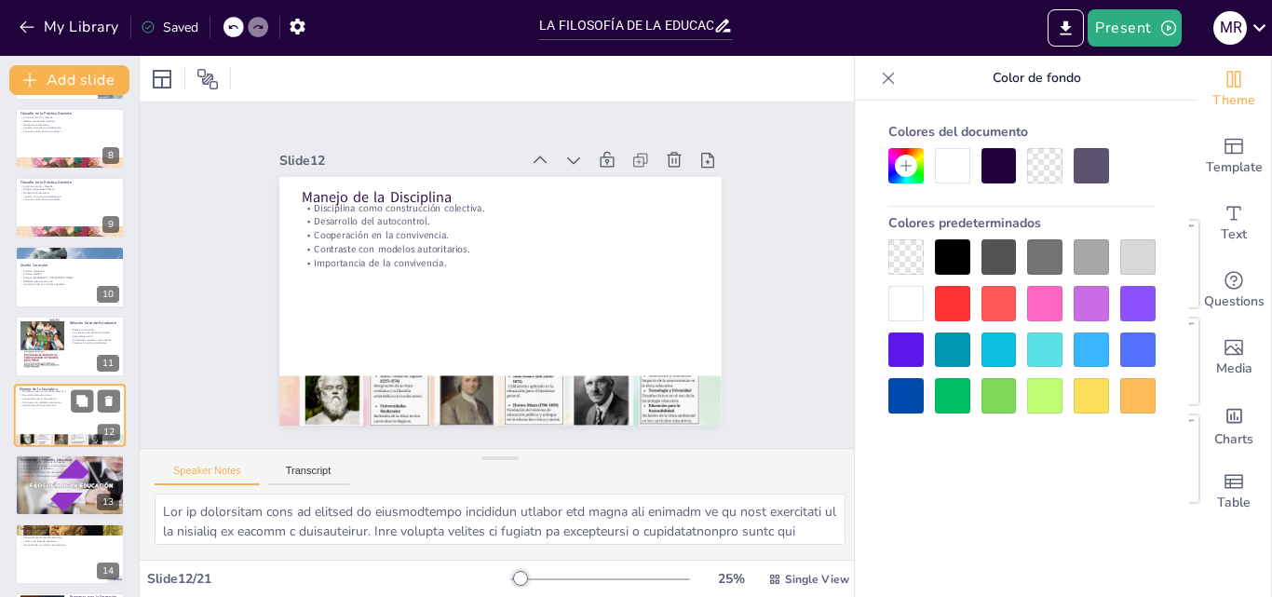
scroll to position [557, 0]
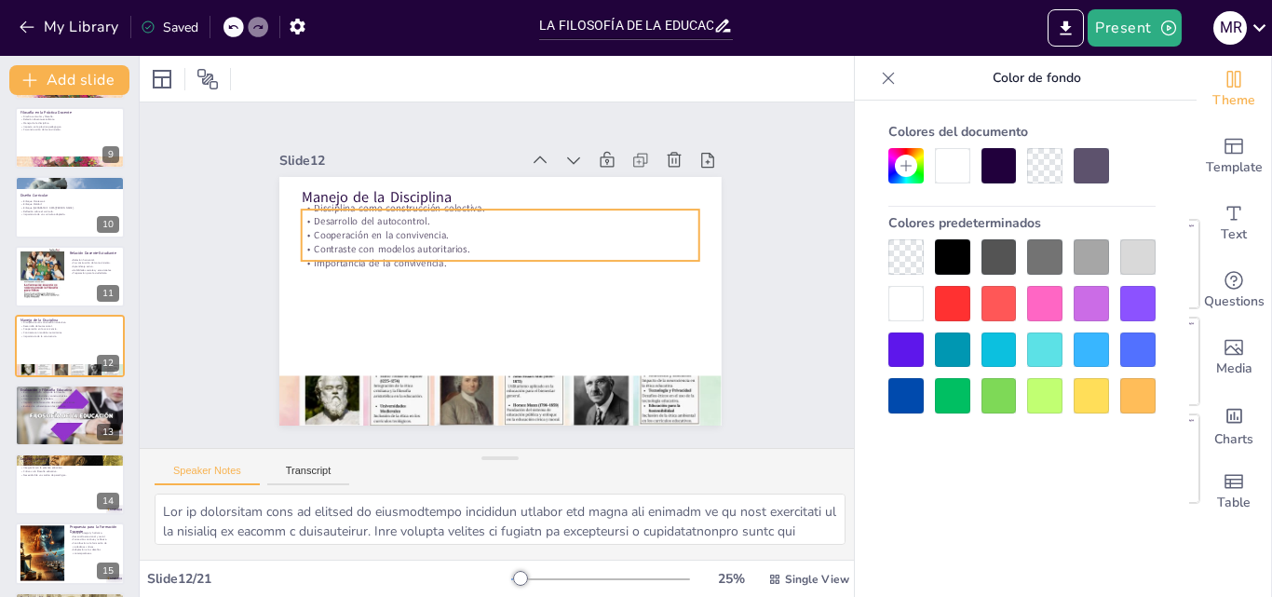
click at [313, 258] on p "Importancia de la convivencia." at bounding box center [504, 264] width 383 height 136
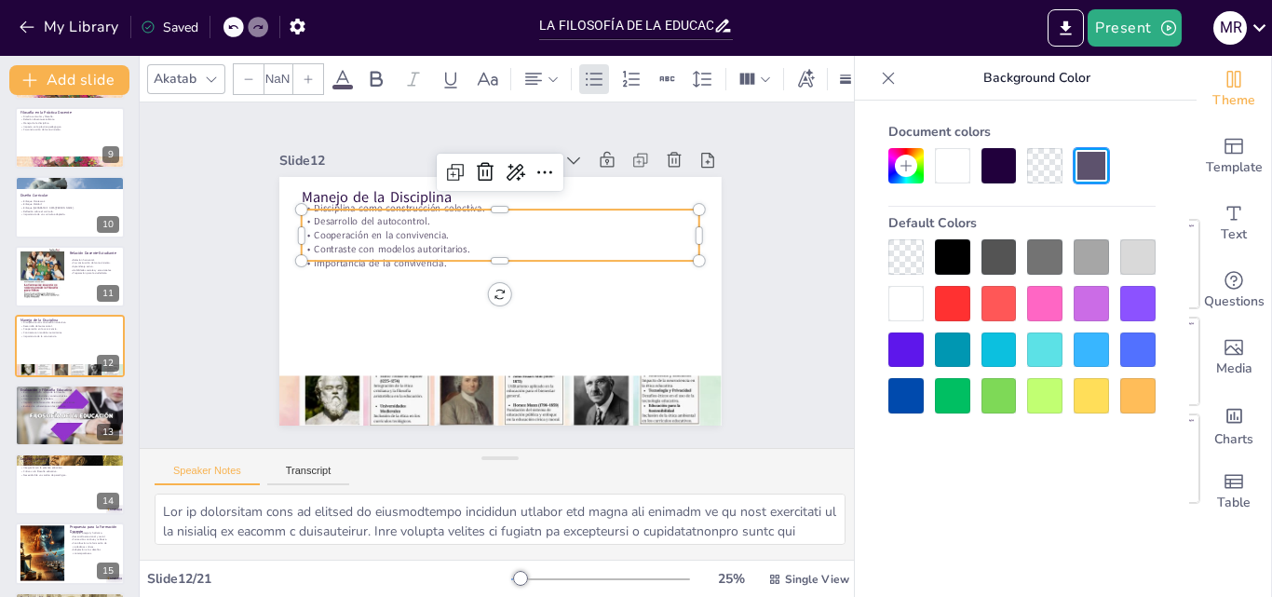
type input "32"
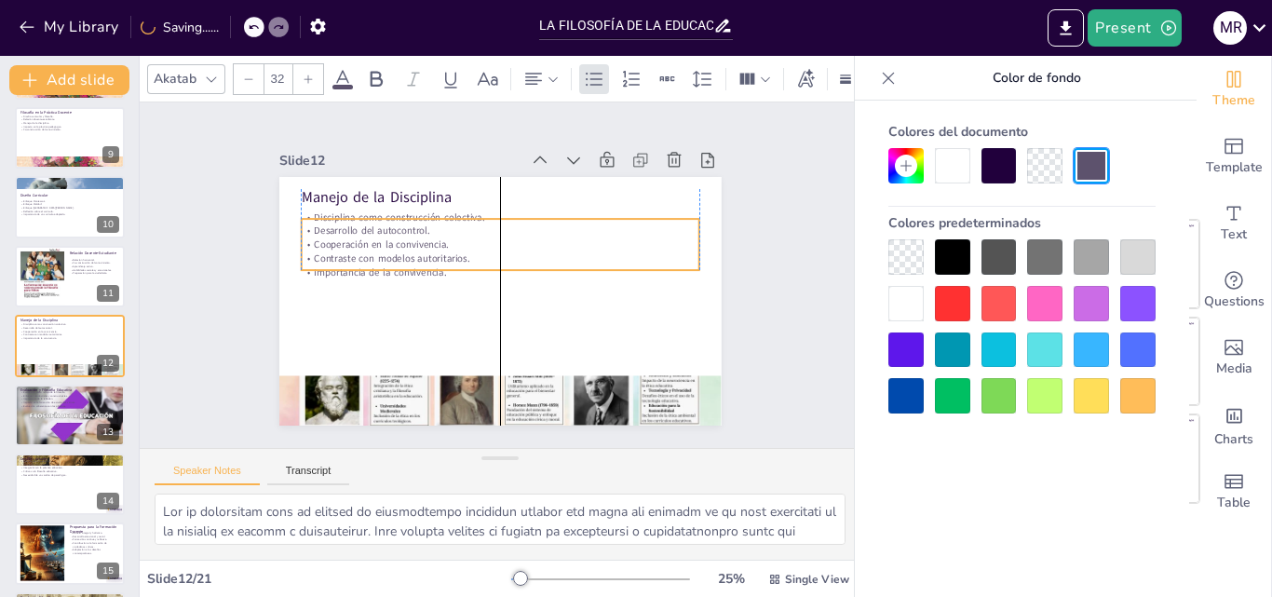
click at [322, 246] on p "Contraste con modelos autoritarios." at bounding box center [506, 259] width 369 height 174
click at [314, 290] on div at bounding box center [494, 300] width 484 height 335
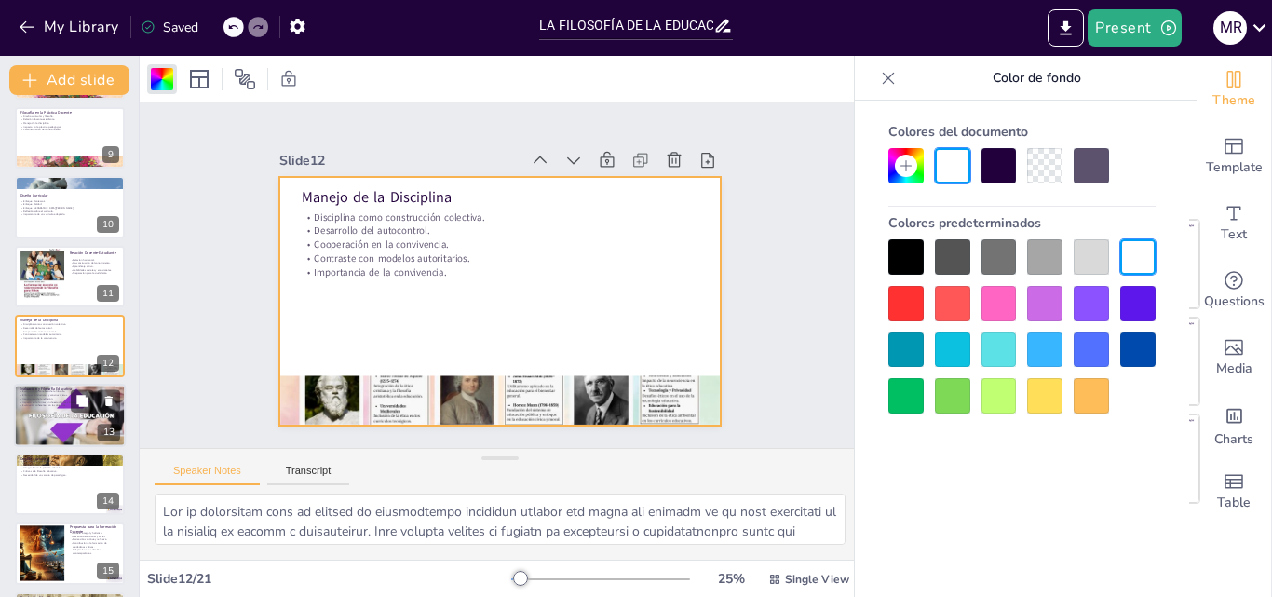
click at [55, 396] on p "Enfoques conductistas y constructivistas." at bounding box center [70, 395] width 101 height 4
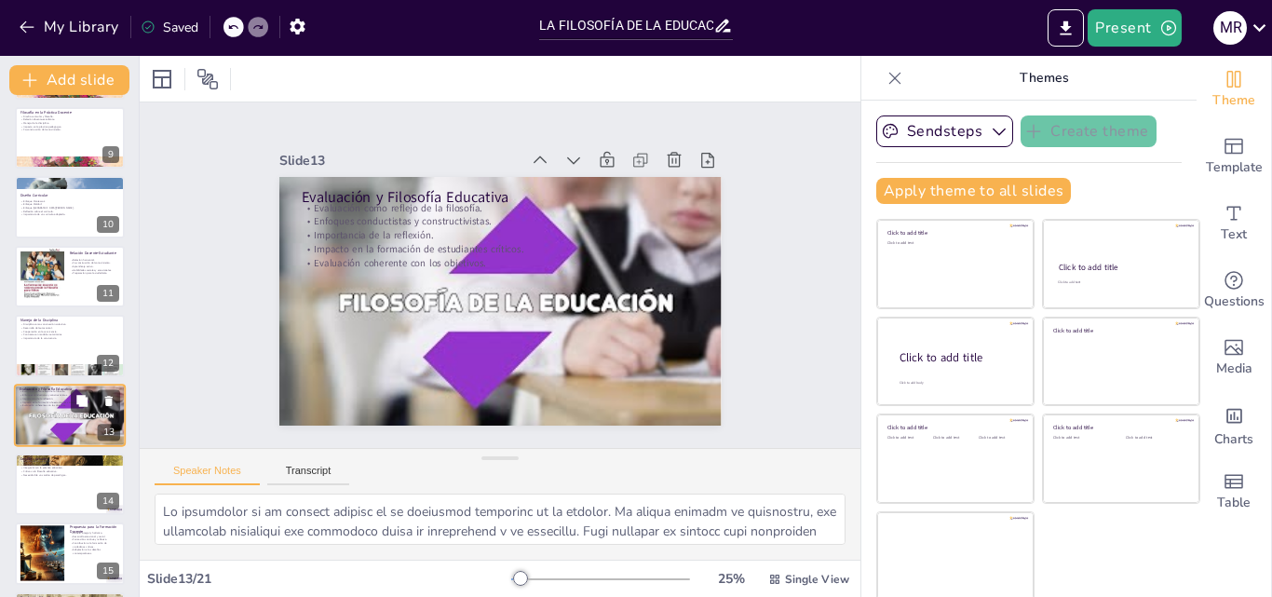
scroll to position [626, 0]
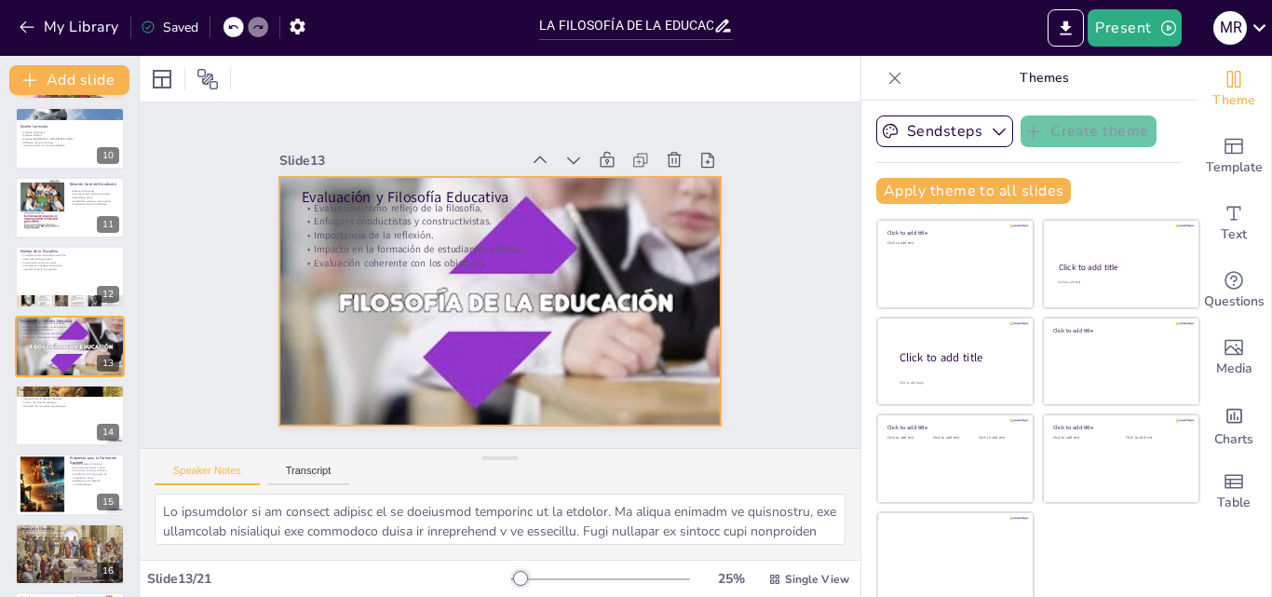
click at [319, 338] on div at bounding box center [494, 300] width 484 height 335
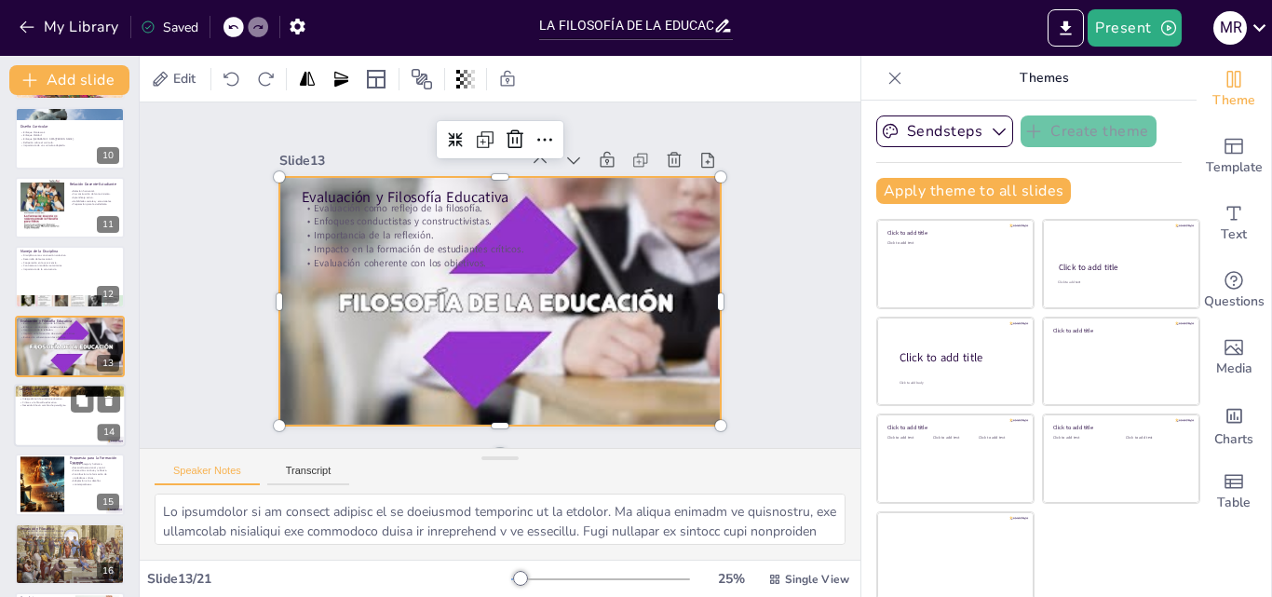
click at [39, 420] on div at bounding box center [70, 415] width 112 height 63
type textarea "La relevancia de la filosofía de la educación es un desafío actual. En un mundo…"
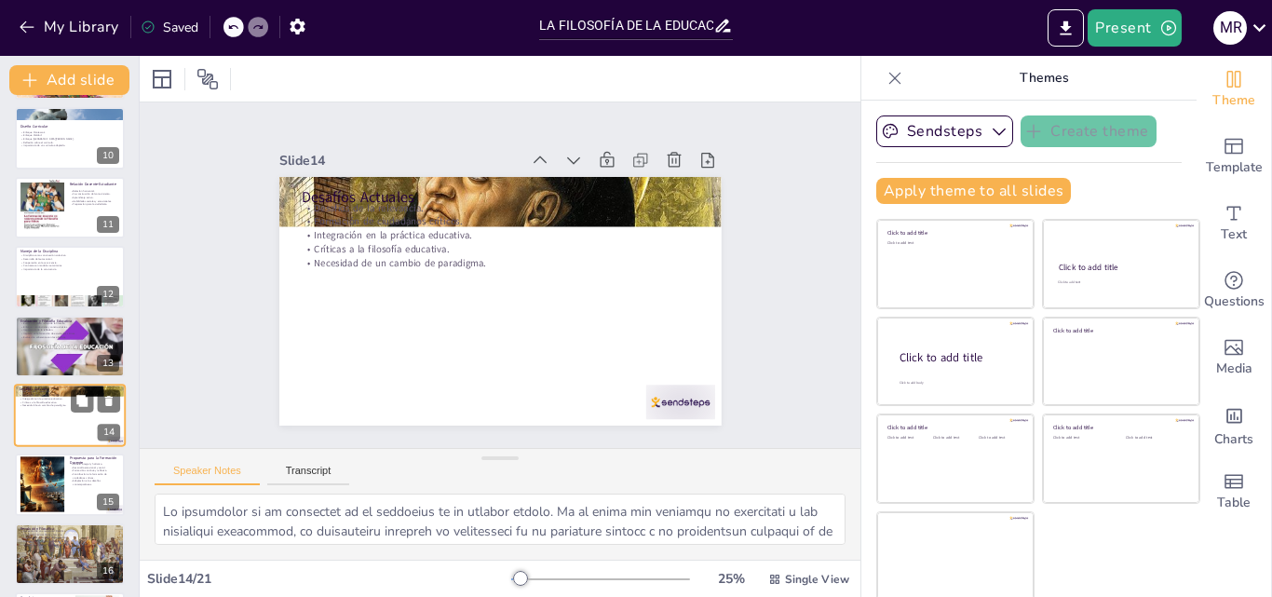
scroll to position [696, 0]
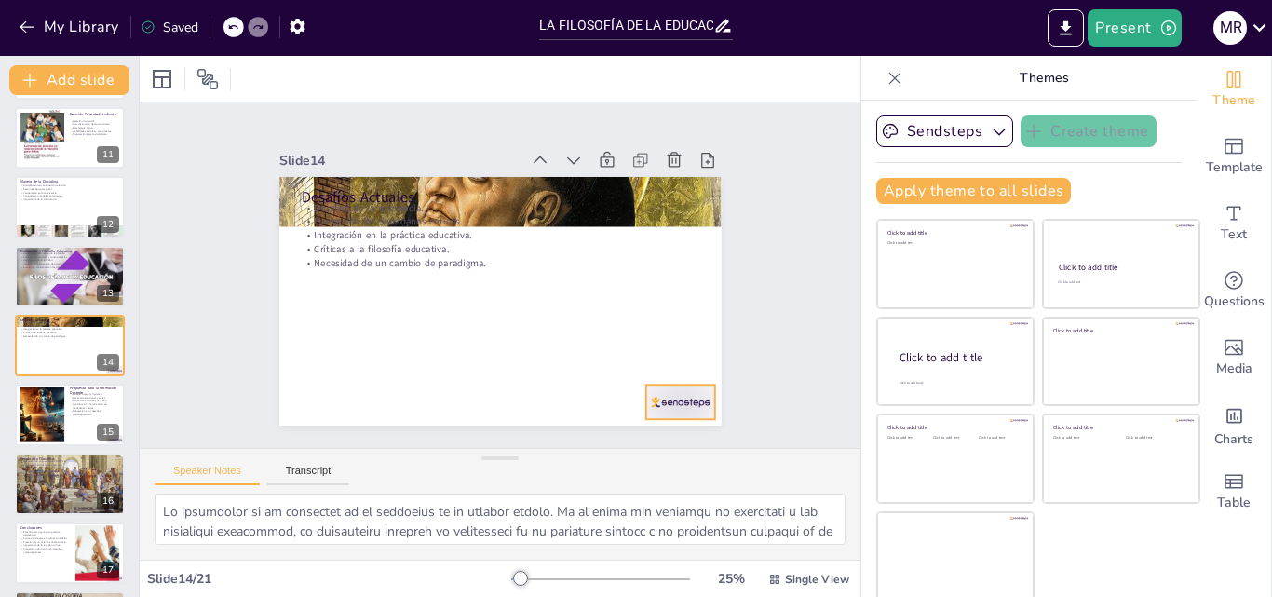
click at [667, 425] on div at bounding box center [632, 452] width 76 height 54
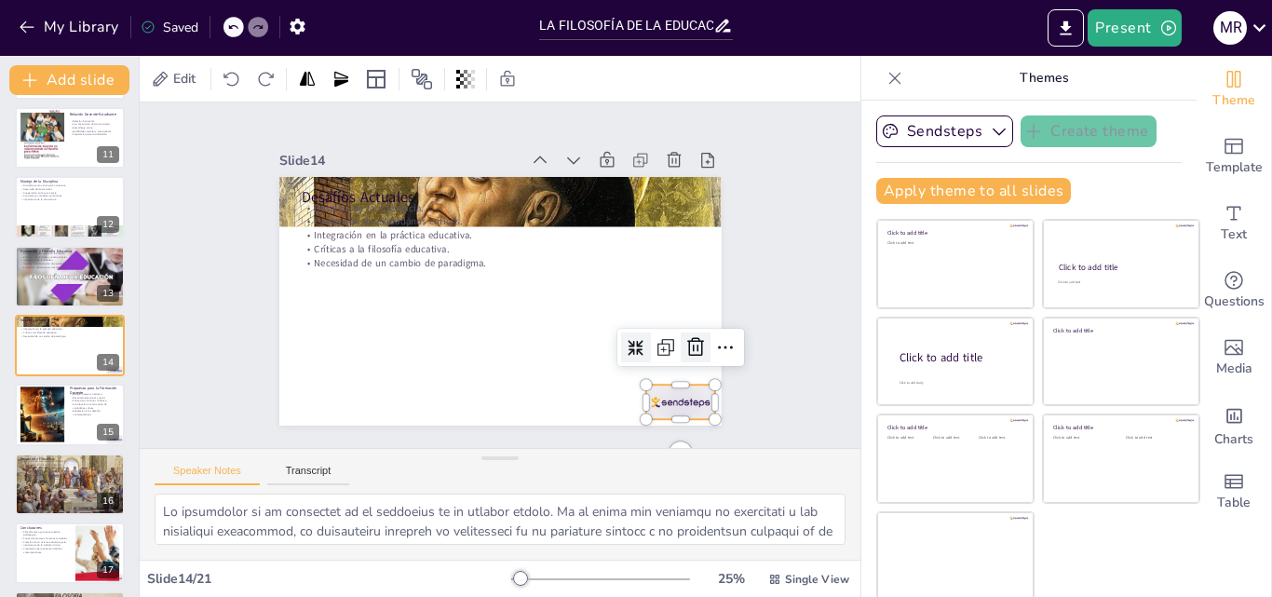
click at [669, 390] on icon at bounding box center [663, 404] width 28 height 28
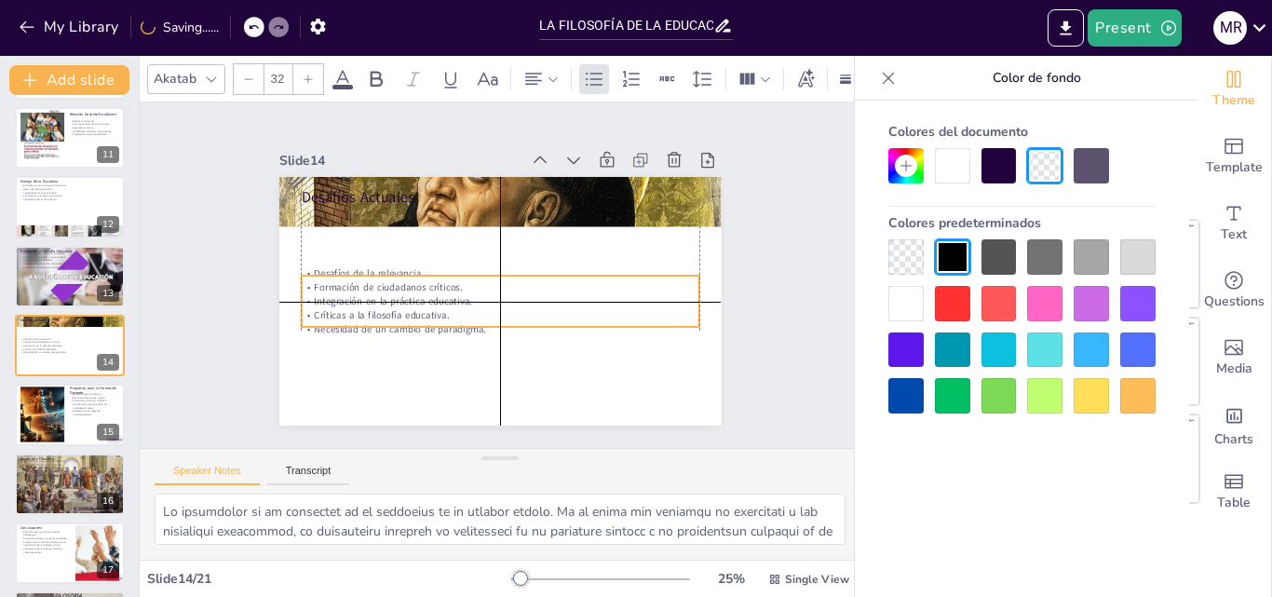
drag, startPoint x: 425, startPoint y: 226, endPoint x: 384, endPoint y: 181, distance: 61.3
click at [428, 293] on p "Integración en la práctica educativa." at bounding box center [492, 300] width 383 height 136
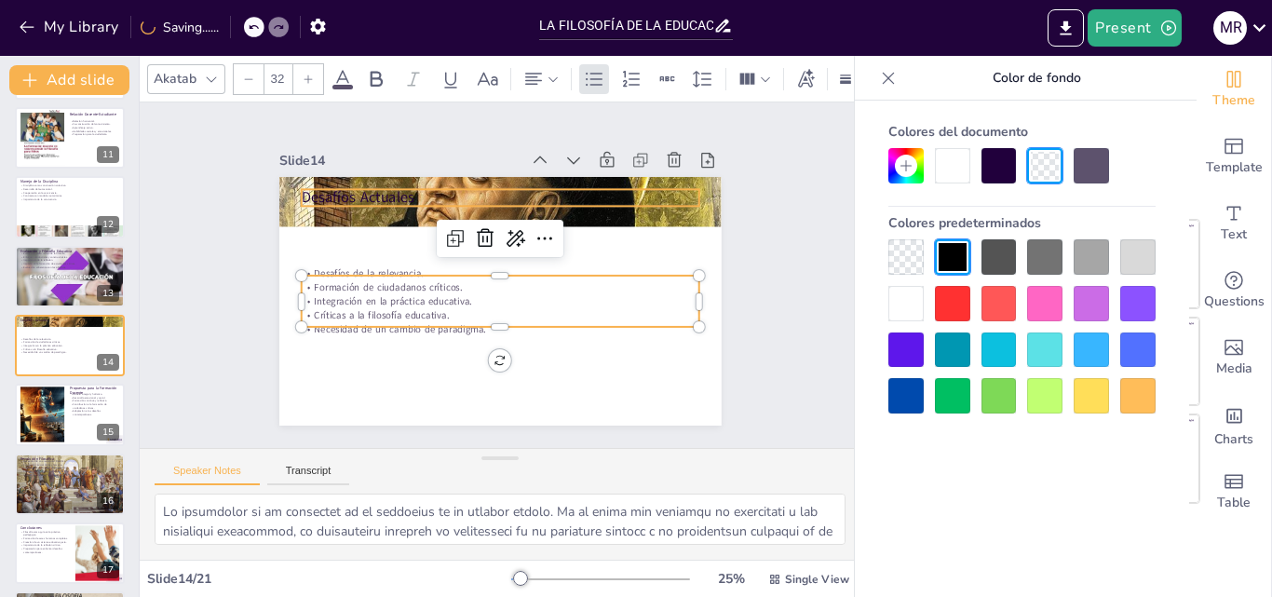
click at [379, 183] on p "Desafíos Actuales" at bounding box center [524, 201] width 385 height 143
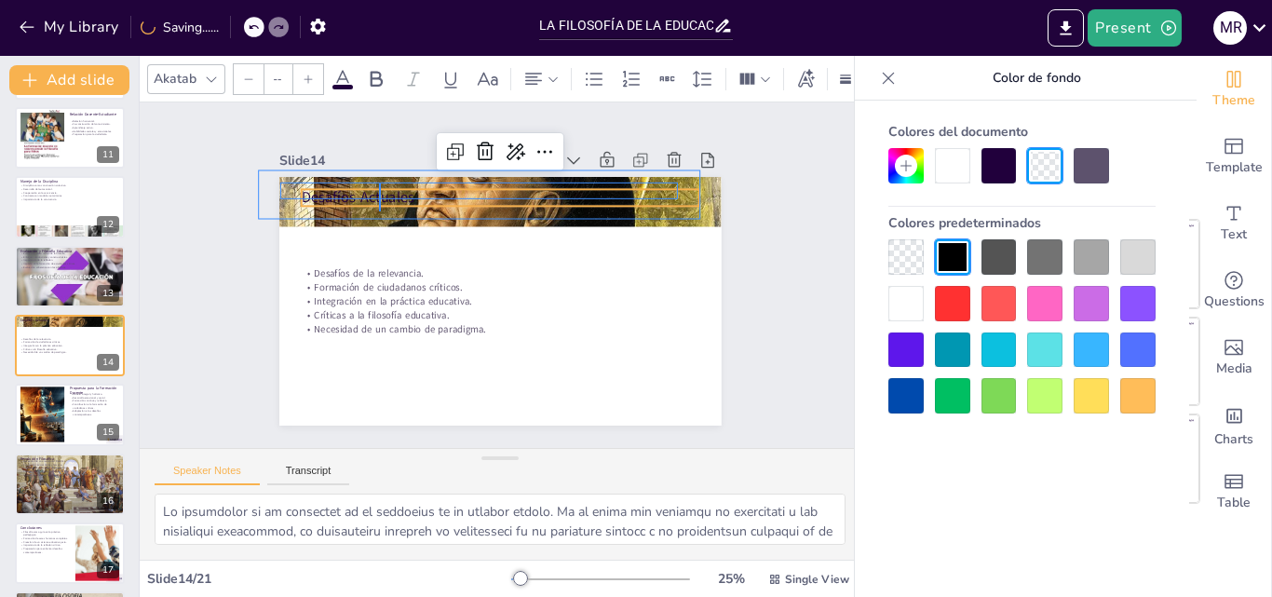
type input "48"
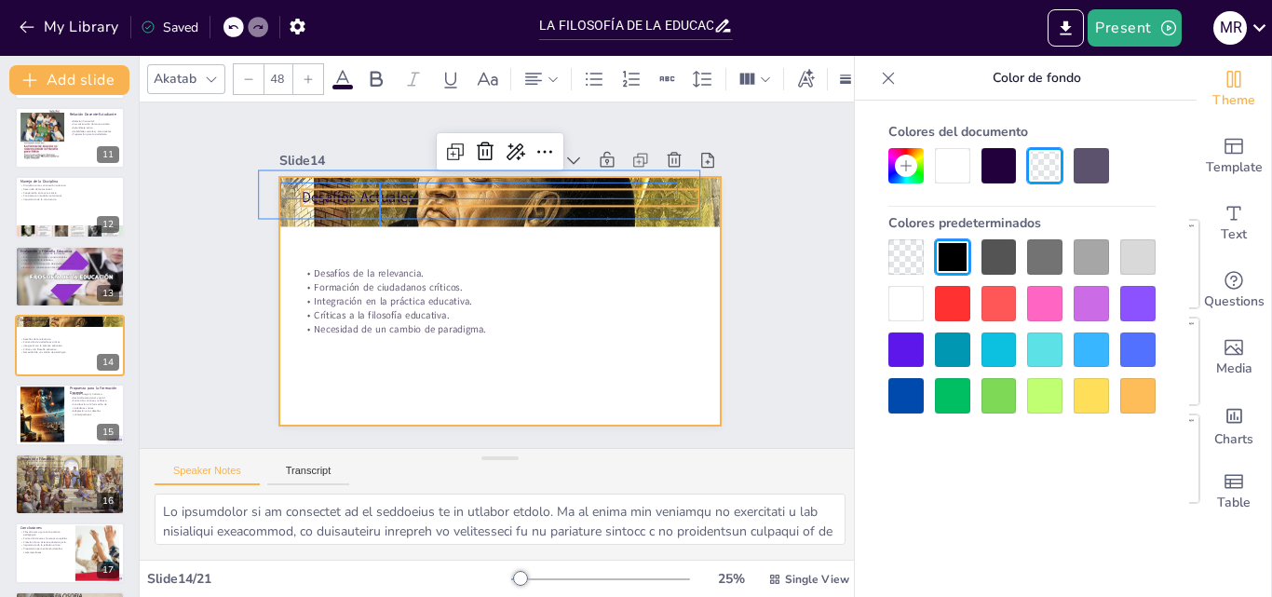
drag, startPoint x: 379, startPoint y: 183, endPoint x: 379, endPoint y: 222, distance: 38.2
click at [379, 224] on div "Desafíos Actuales Desafíos de la relevancia. Formación de ciudadanos críticos. …" at bounding box center [549, 189] width 383 height 221
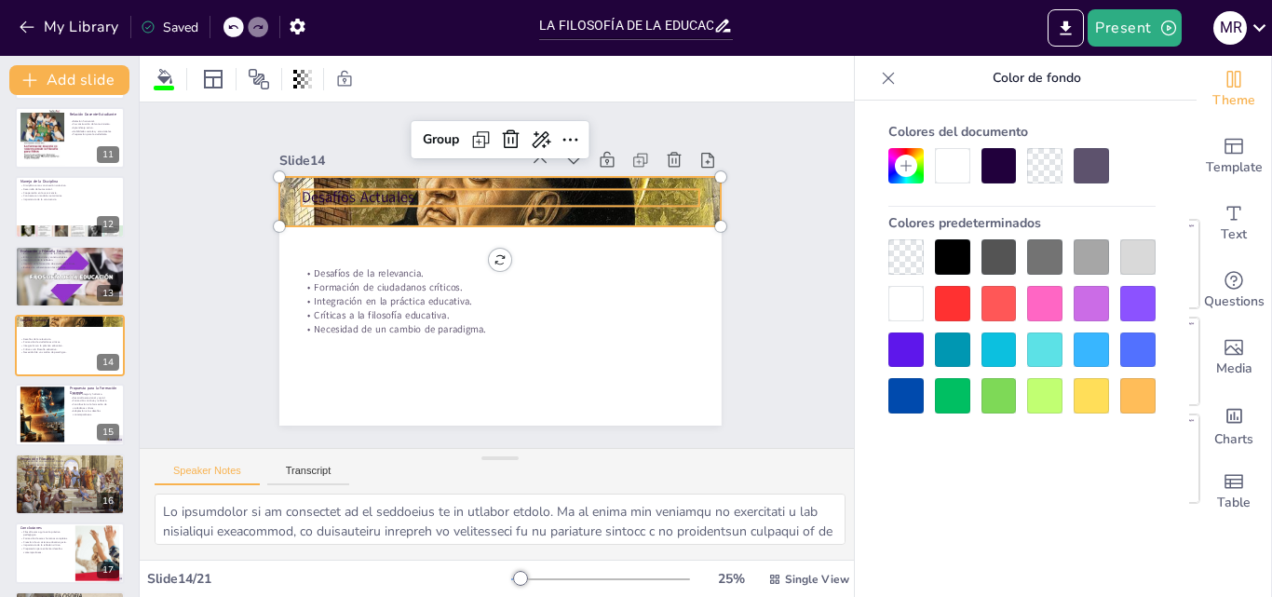
click at [387, 189] on p "Desafíos Actuales" at bounding box center [515, 199] width 393 height 103
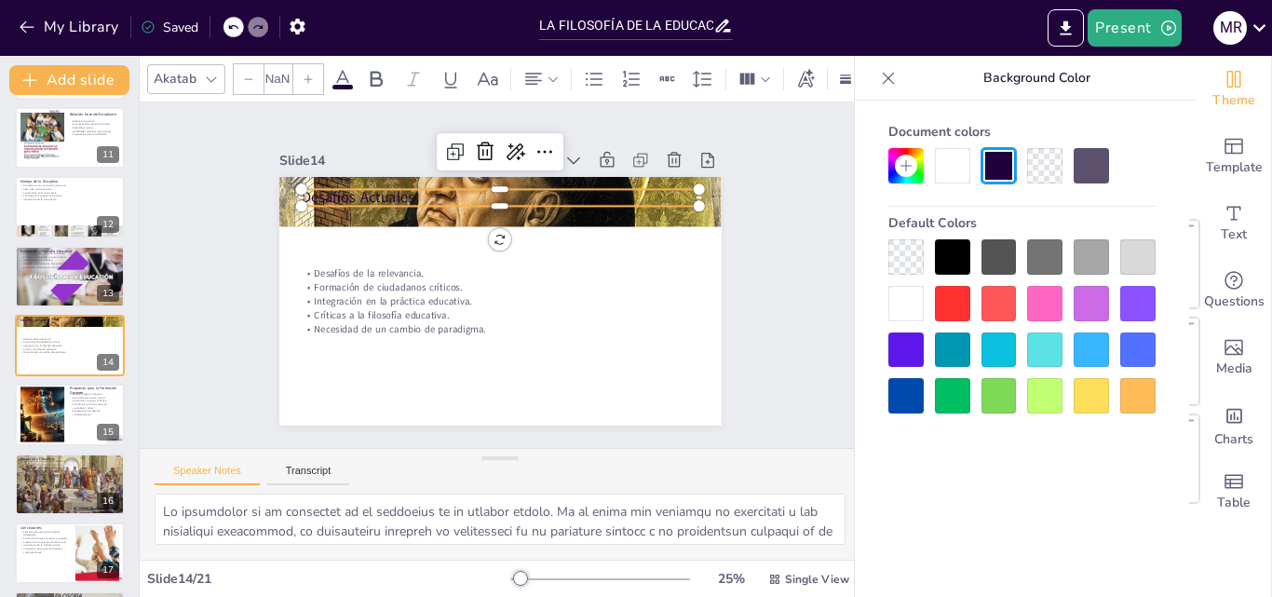
type input "48"
click at [400, 185] on p "Desafíos Actuales" at bounding box center [524, 201] width 385 height 143
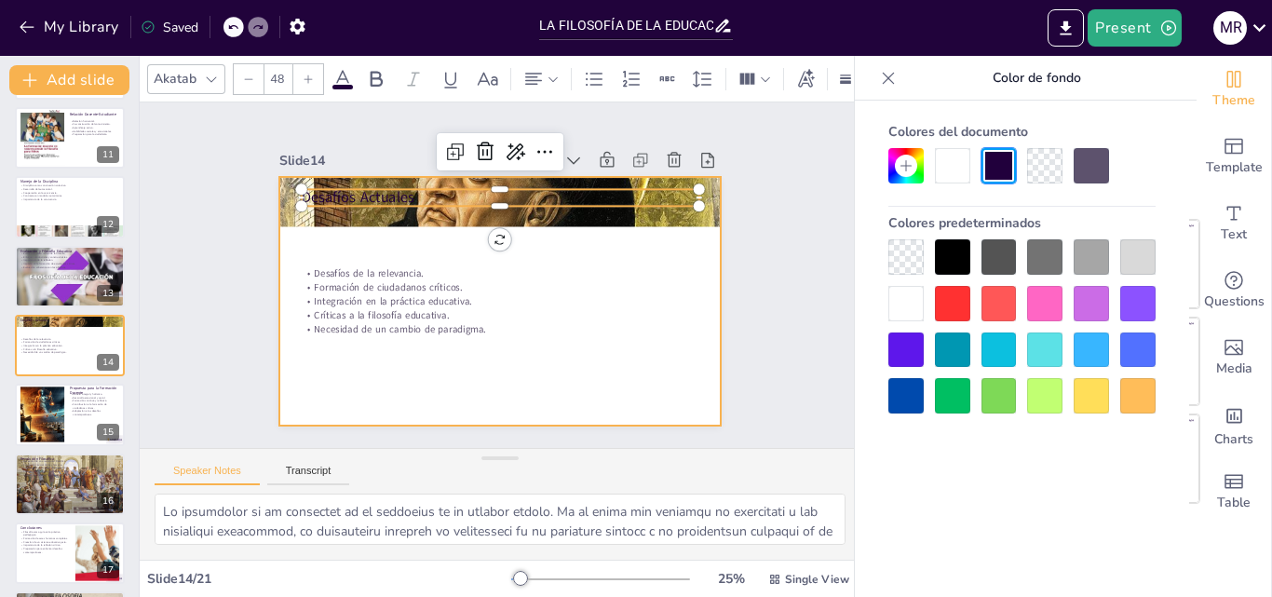
click at [353, 226] on div at bounding box center [490, 299] width 505 height 407
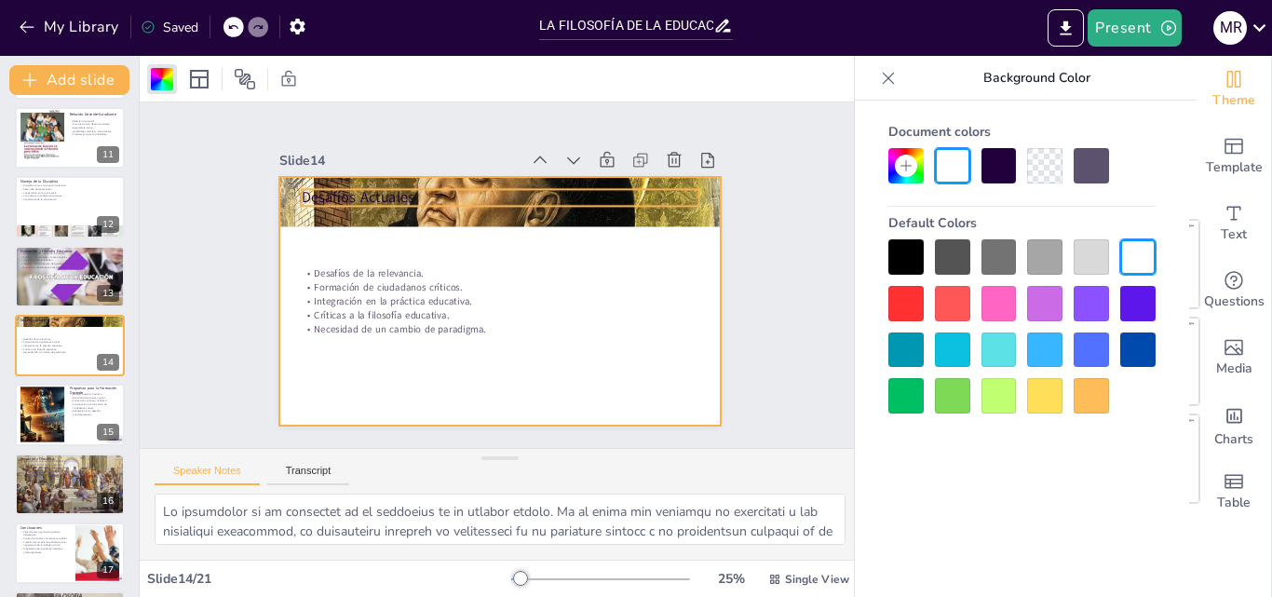
click at [356, 190] on p "Desafíos Actuales" at bounding box center [532, 204] width 372 height 181
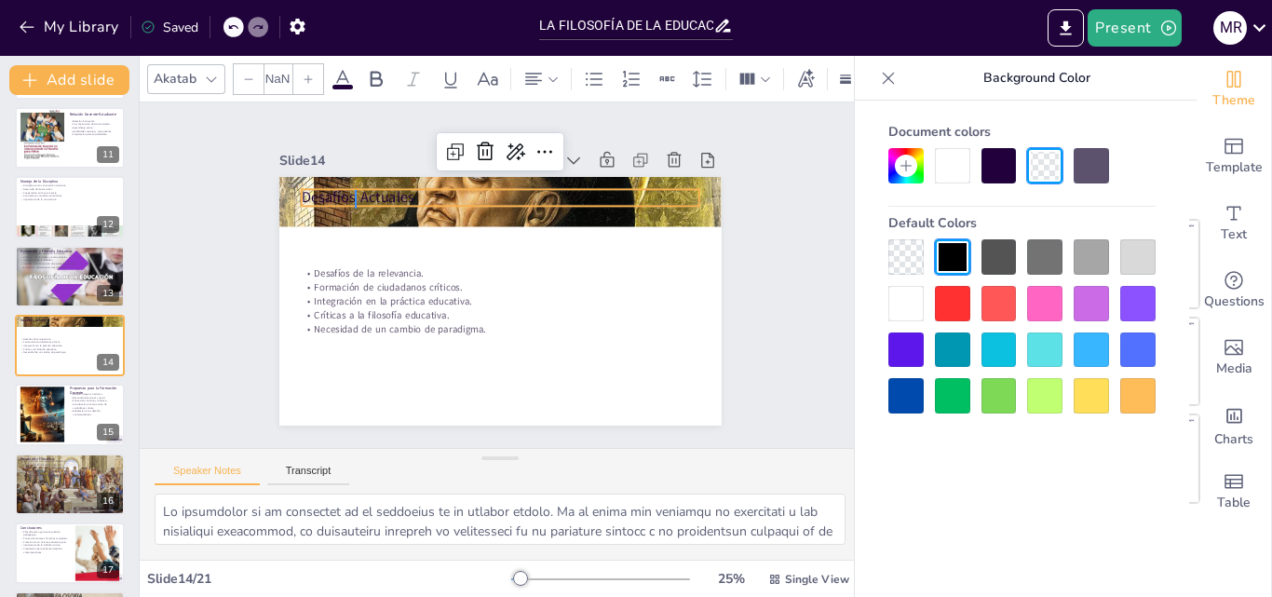
type input "48"
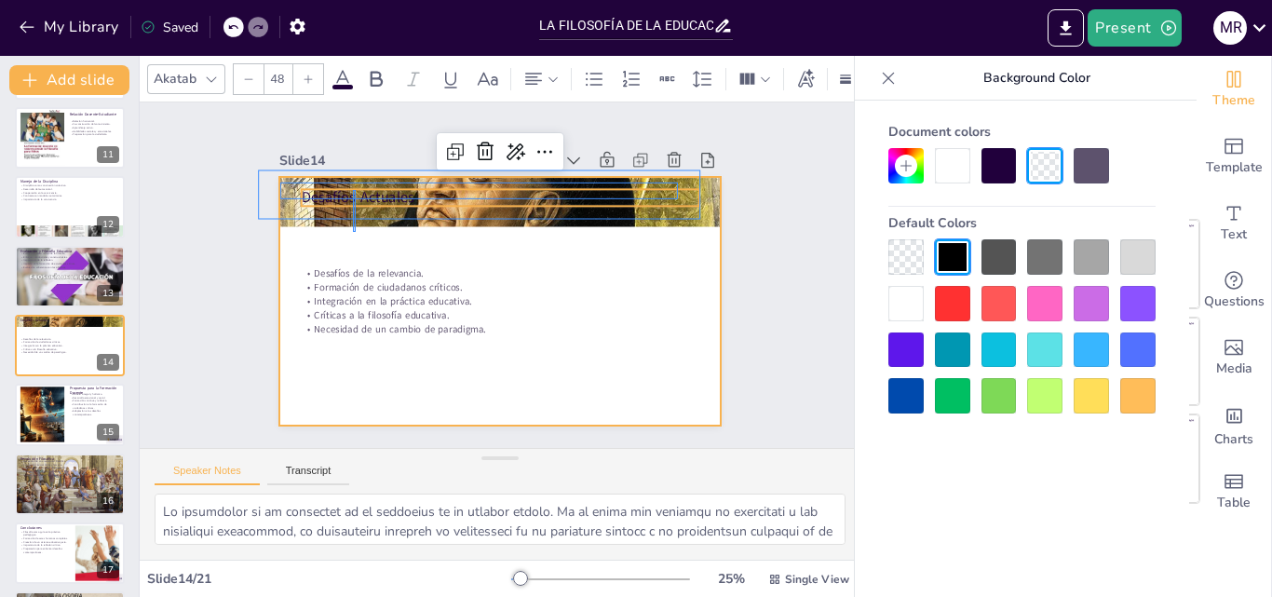
drag, startPoint x: 356, startPoint y: 190, endPoint x: 353, endPoint y: 230, distance: 40.1
click at [401, 230] on div "Desafíos Actuales Desafíos de la relevancia. Formación de ciudadanos críticos. …" at bounding box center [565, 202] width 329 height 296
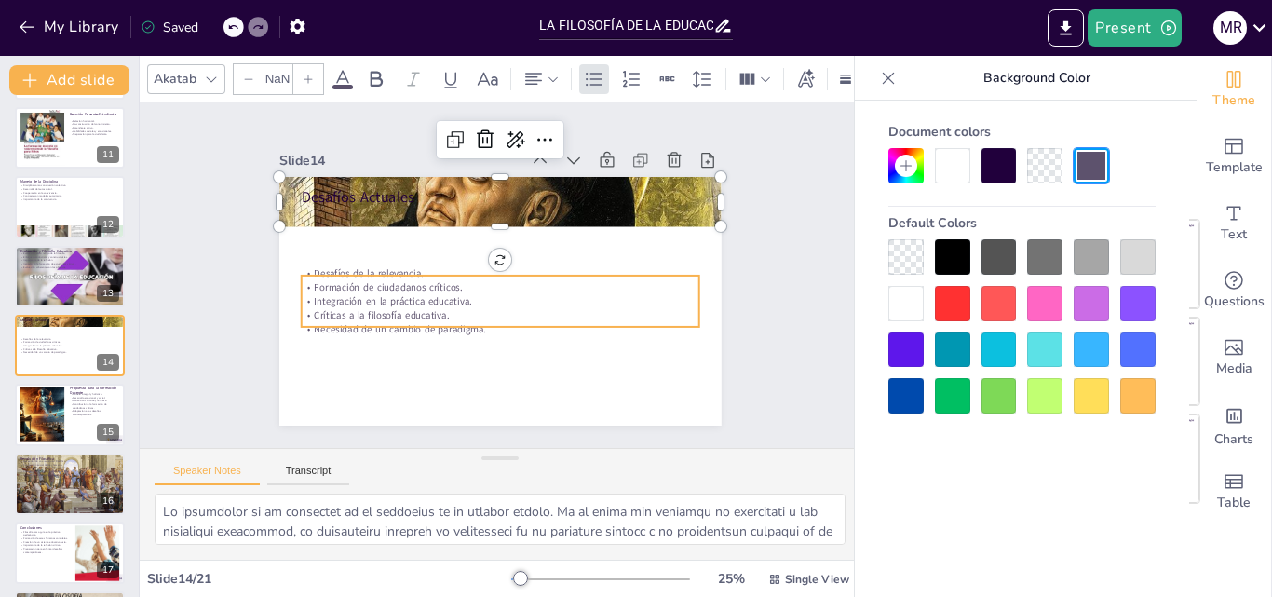
click at [564, 277] on p "Formación de ciudadanos críticos." at bounding box center [496, 287] width 383 height 136
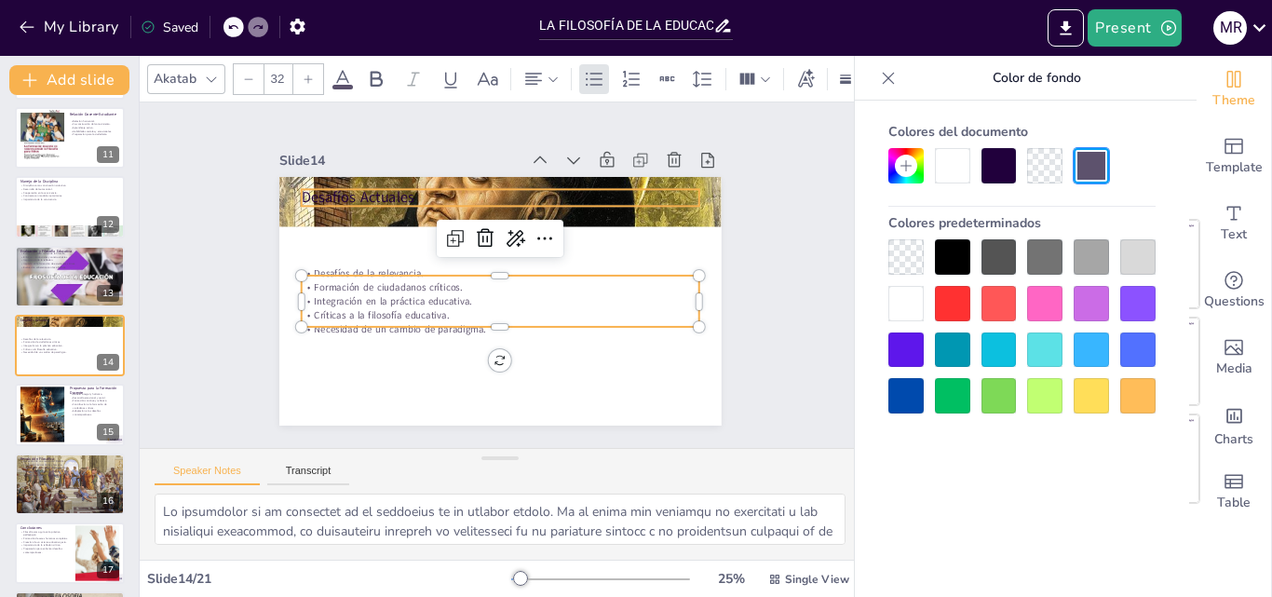
click at [459, 189] on p "Desafíos Actuales" at bounding box center [567, 236] width 217 height 355
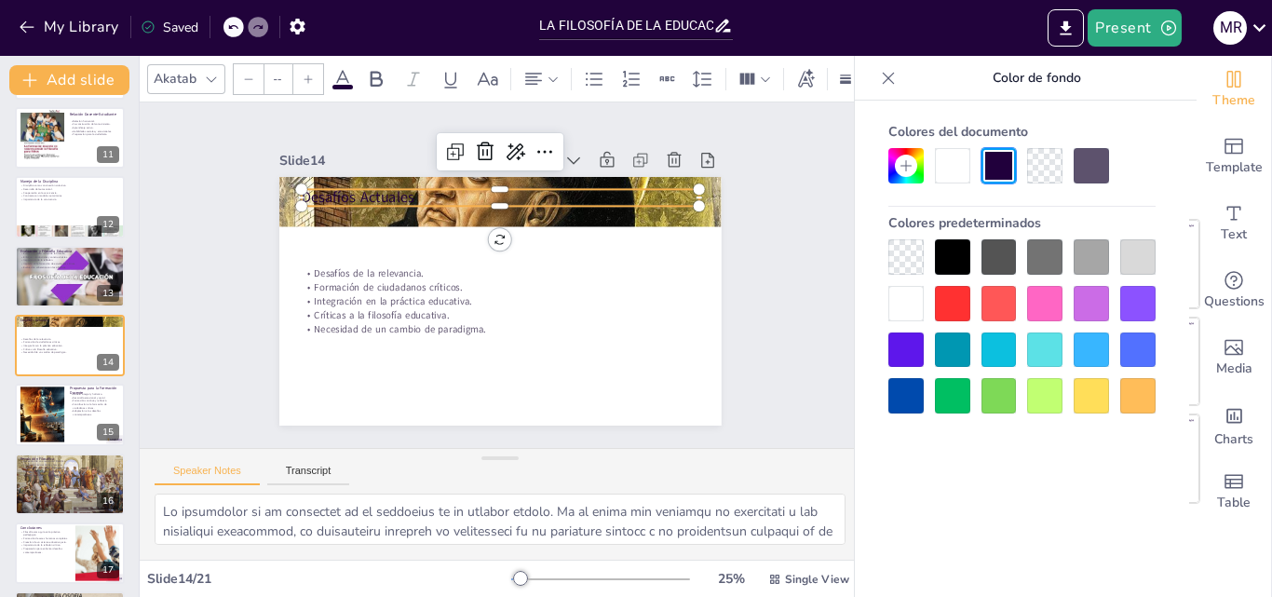
type input "48"
click at [358, 222] on div at bounding box center [491, 301] width 497 height 374
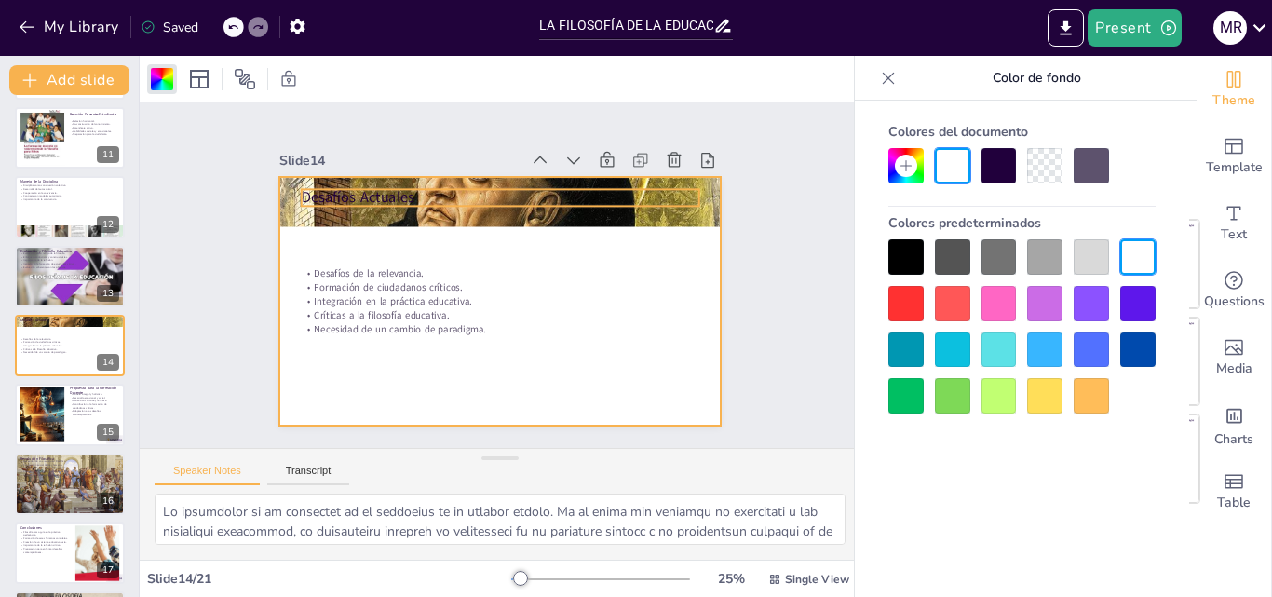
click at [398, 187] on p "Desafíos Actuales" at bounding box center [552, 216] width 309 height 281
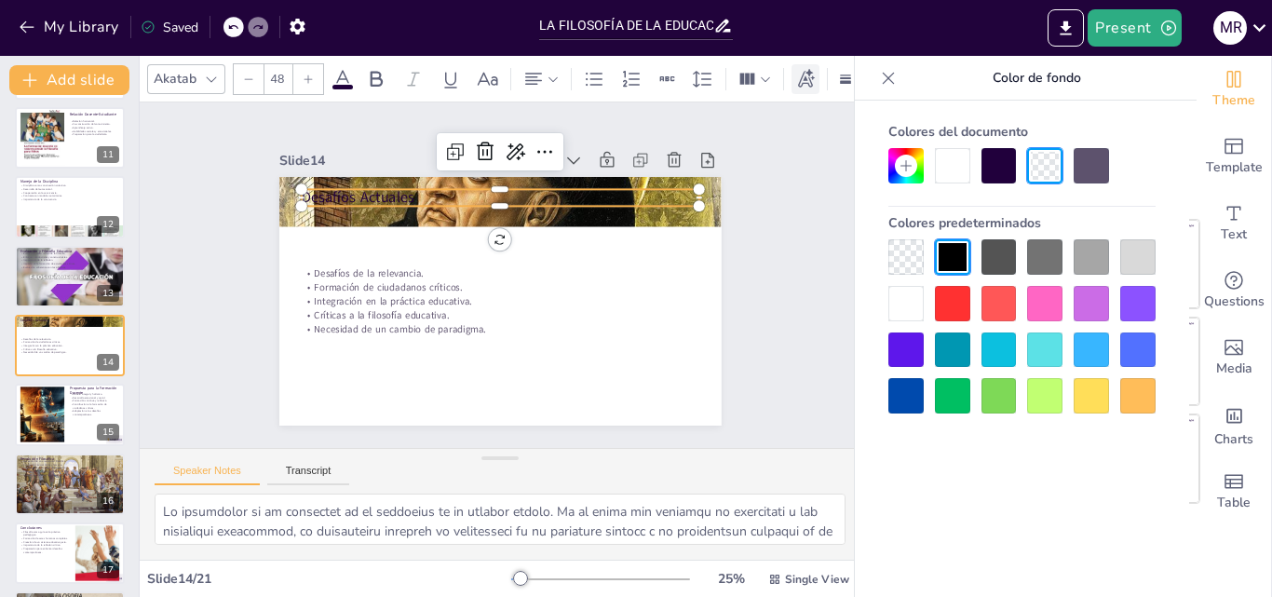
click at [803, 69] on icon at bounding box center [805, 79] width 20 height 20
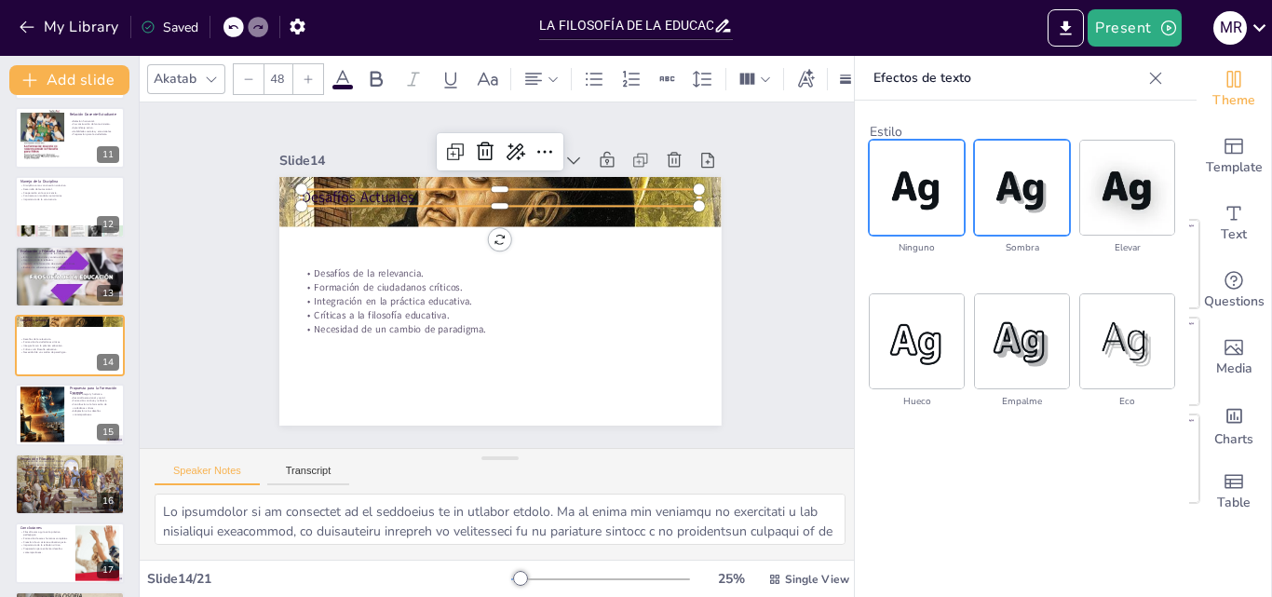
click at [985, 213] on img at bounding box center [1022, 188] width 94 height 94
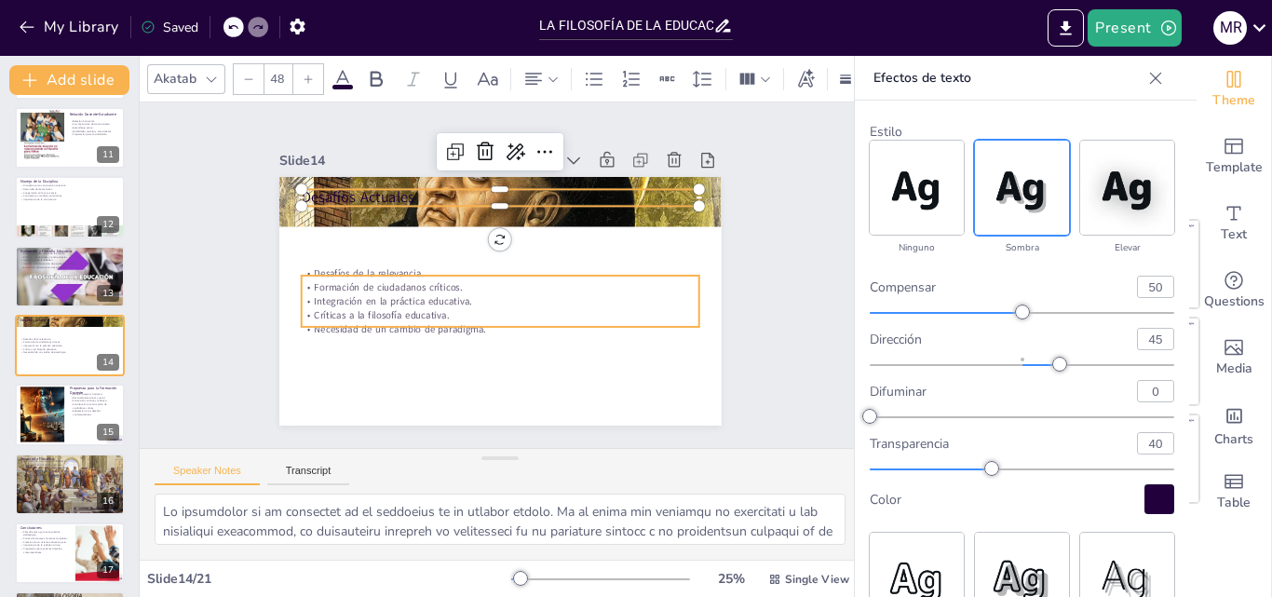
click at [520, 325] on p "Necesidad de un cambio de paradigma." at bounding box center [489, 327] width 392 height 96
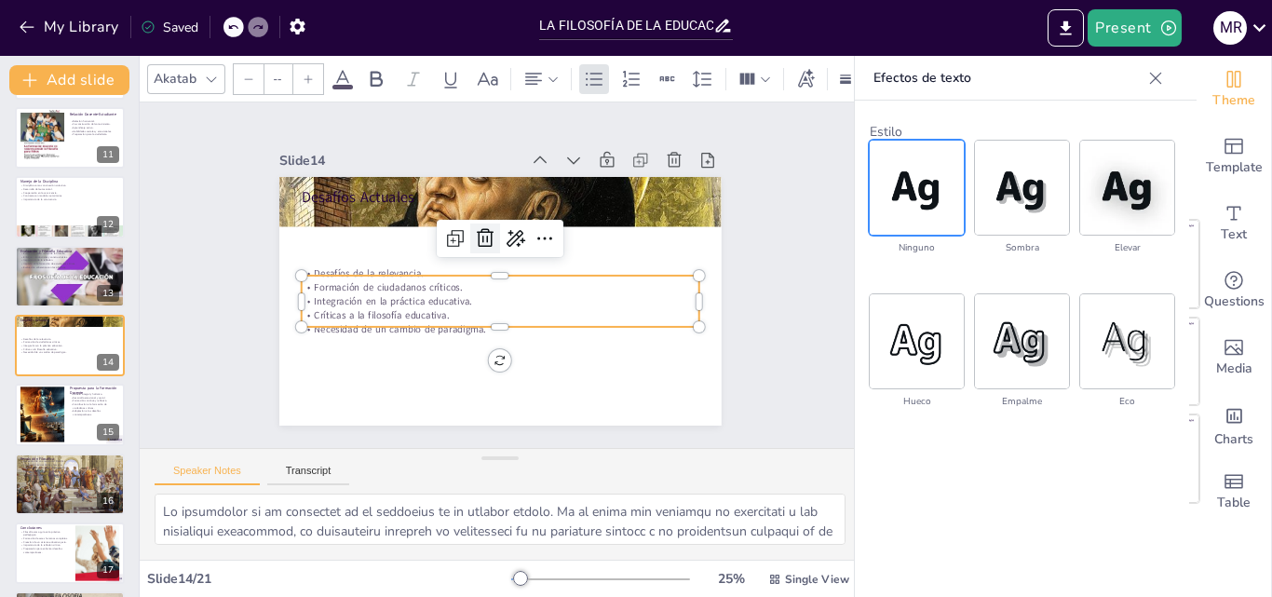
type input "32"
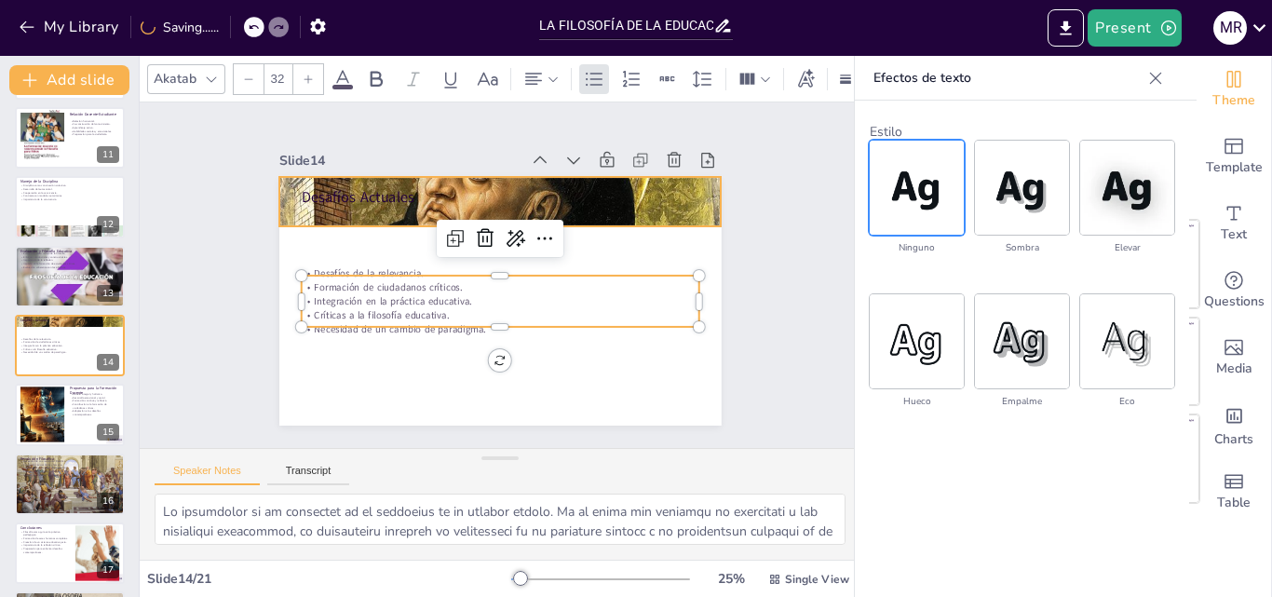
click at [371, 179] on div at bounding box center [531, 208] width 504 height 404
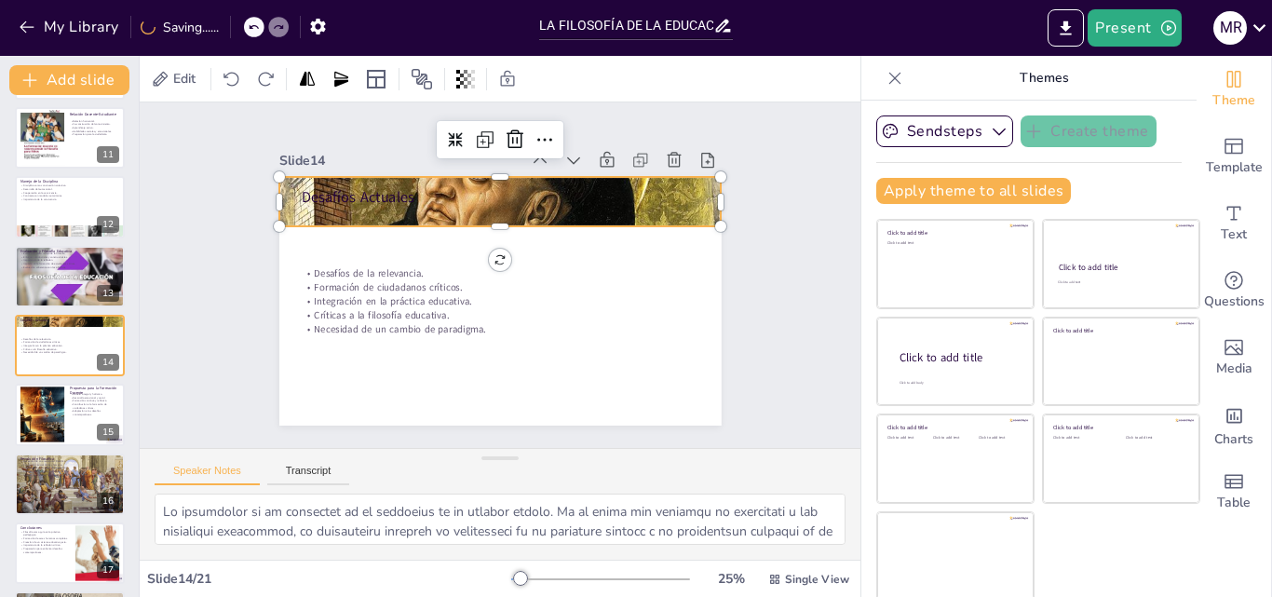
click at [370, 185] on p "Desafíos Actuales" at bounding box center [524, 201] width 385 height 143
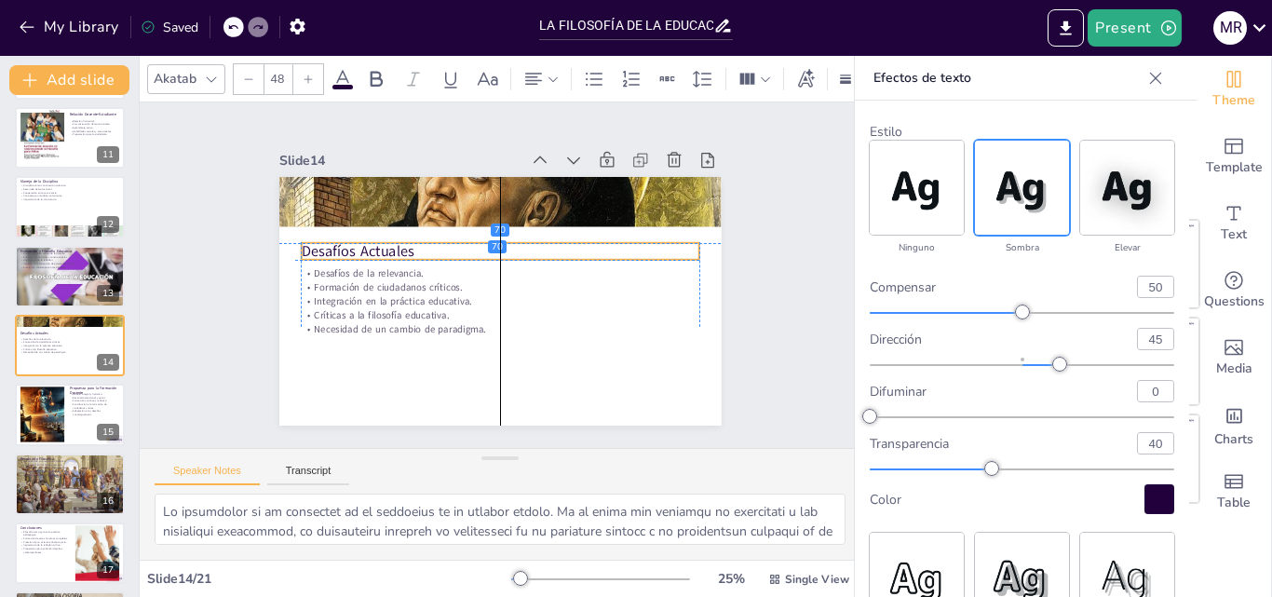
drag, startPoint x: 370, startPoint y: 185, endPoint x: 364, endPoint y: 238, distance: 53.4
click at [364, 238] on p "Desafíos Actuales" at bounding box center [507, 252] width 385 height 143
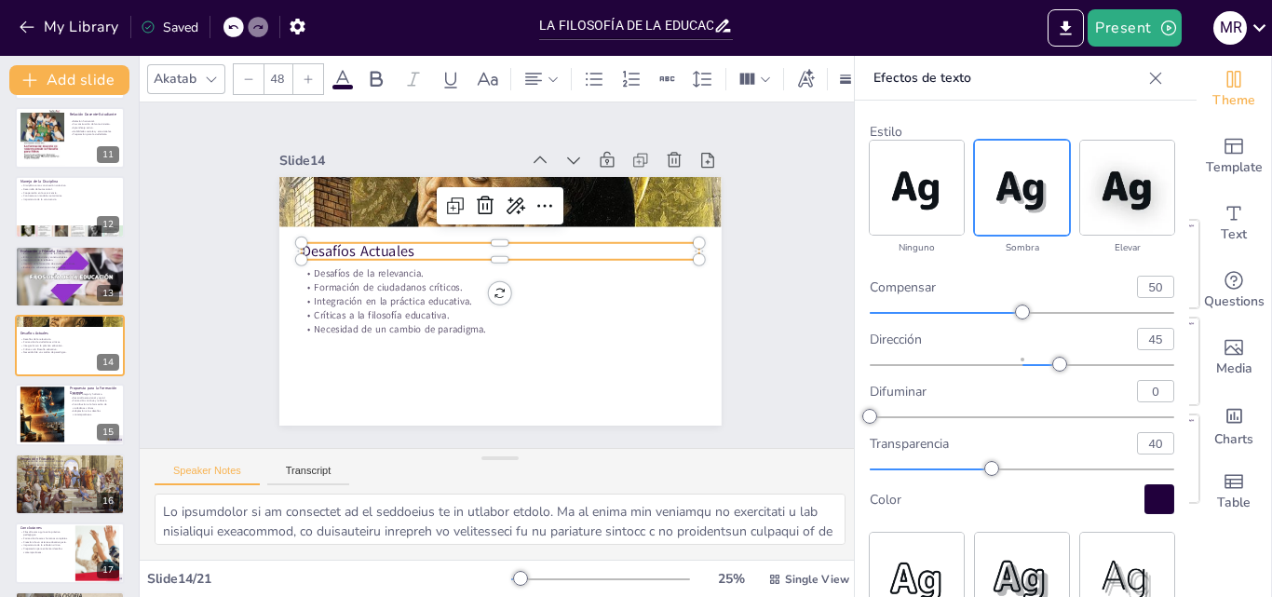
click at [401, 275] on p "Formación de ciudadanos críticos." at bounding box center [494, 286] width 369 height 174
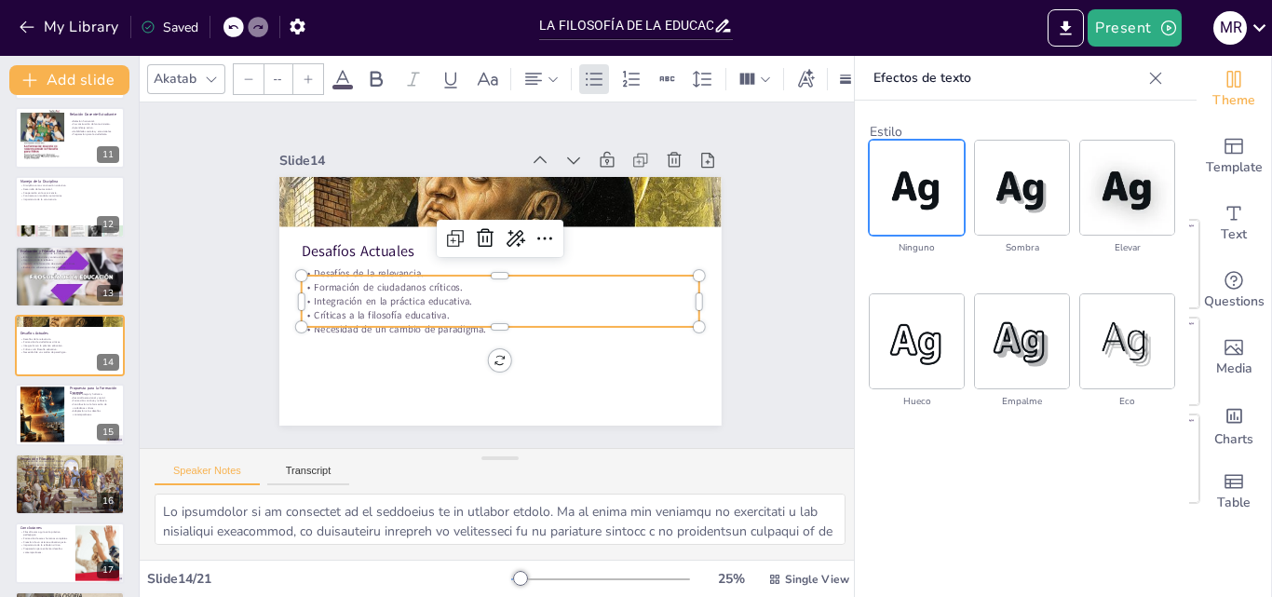
type input "32"
click at [60, 406] on div at bounding box center [43, 415] width 100 height 57
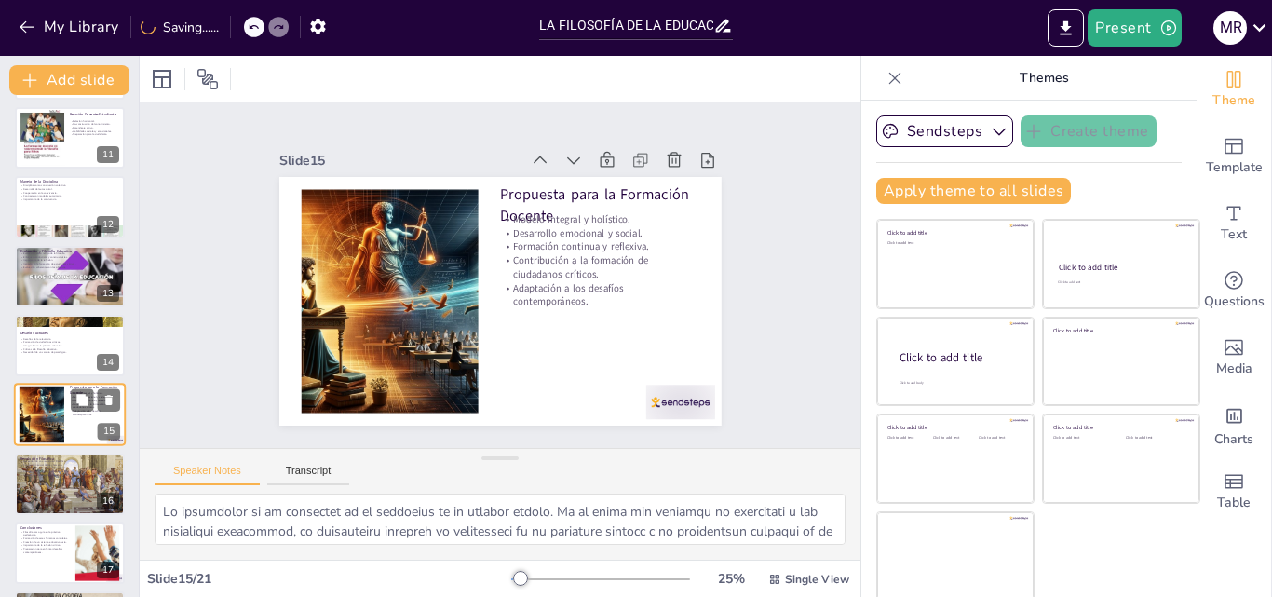
type textarea "Un modelo integral y holístico en la formación docente es esencial para abordar…"
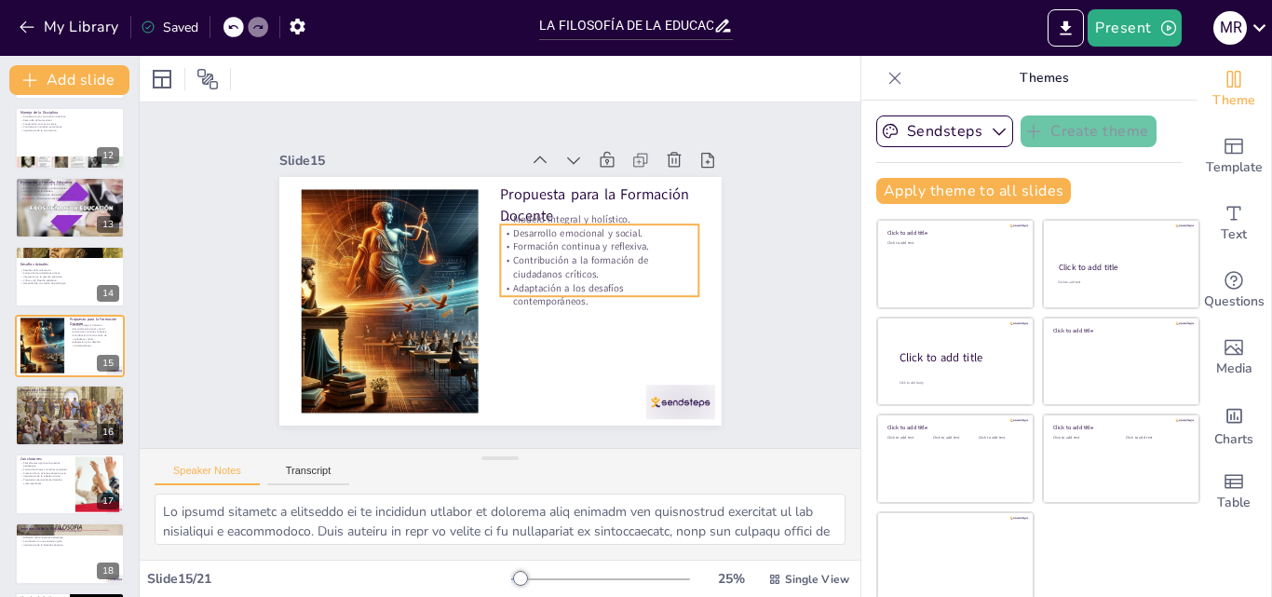
click at [520, 286] on p "Adaptación a los desafíos contemporáneos." at bounding box center [582, 333] width 193 height 106
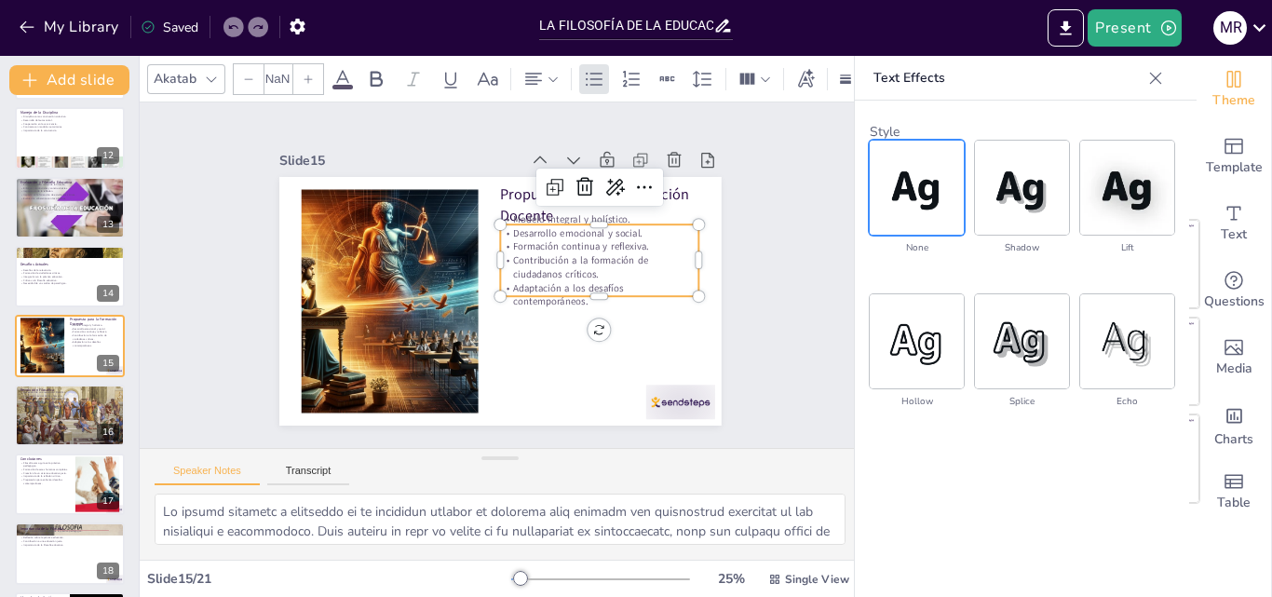
type input "32"
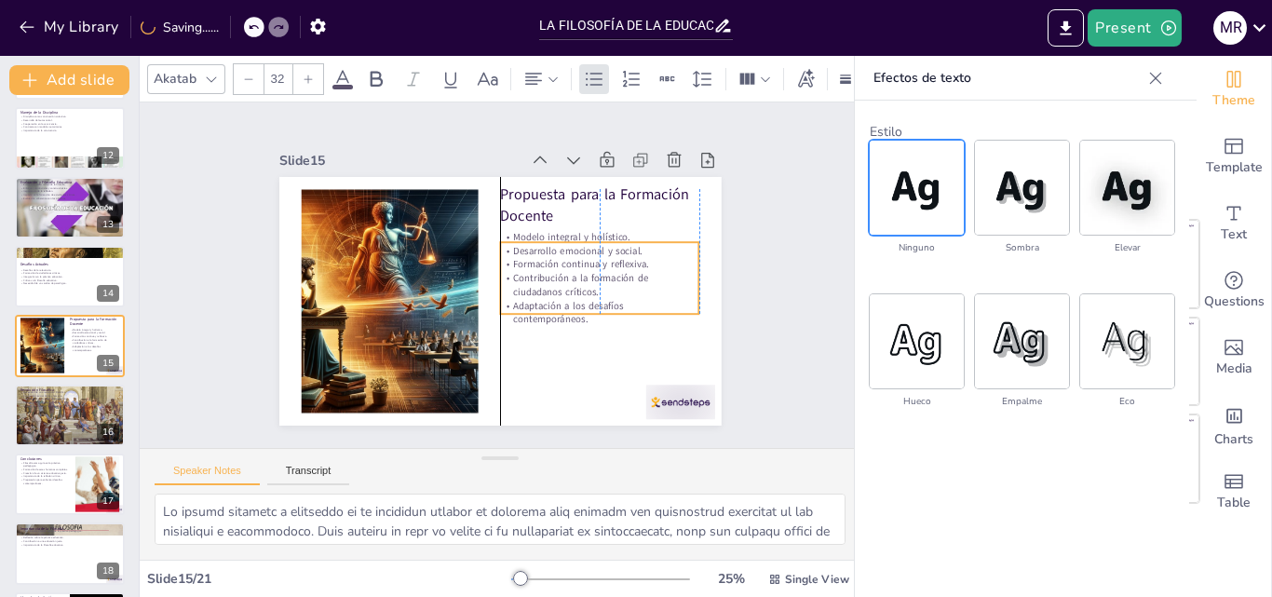
drag, startPoint x: 520, startPoint y: 286, endPoint x: 521, endPoint y: 303, distance: 16.8
click at [506, 252] on p "Adaptación a los desafíos contemporáneos." at bounding box center [405, 228] width 201 height 48
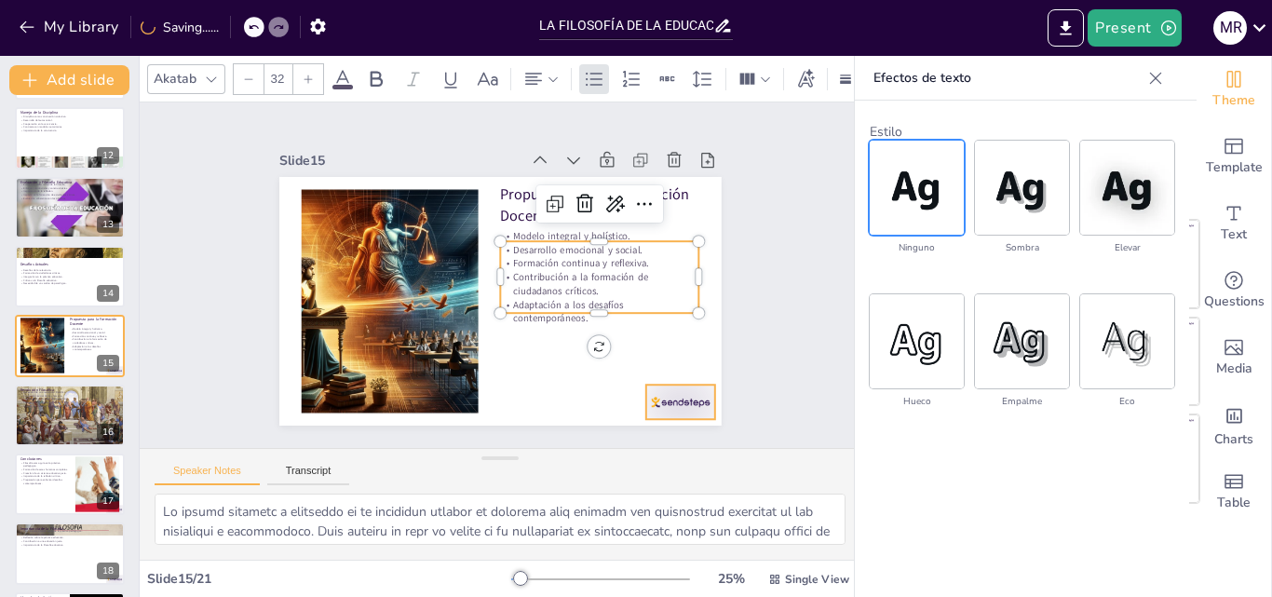
click at [638, 435] on div at bounding box center [613, 465] width 77 height 60
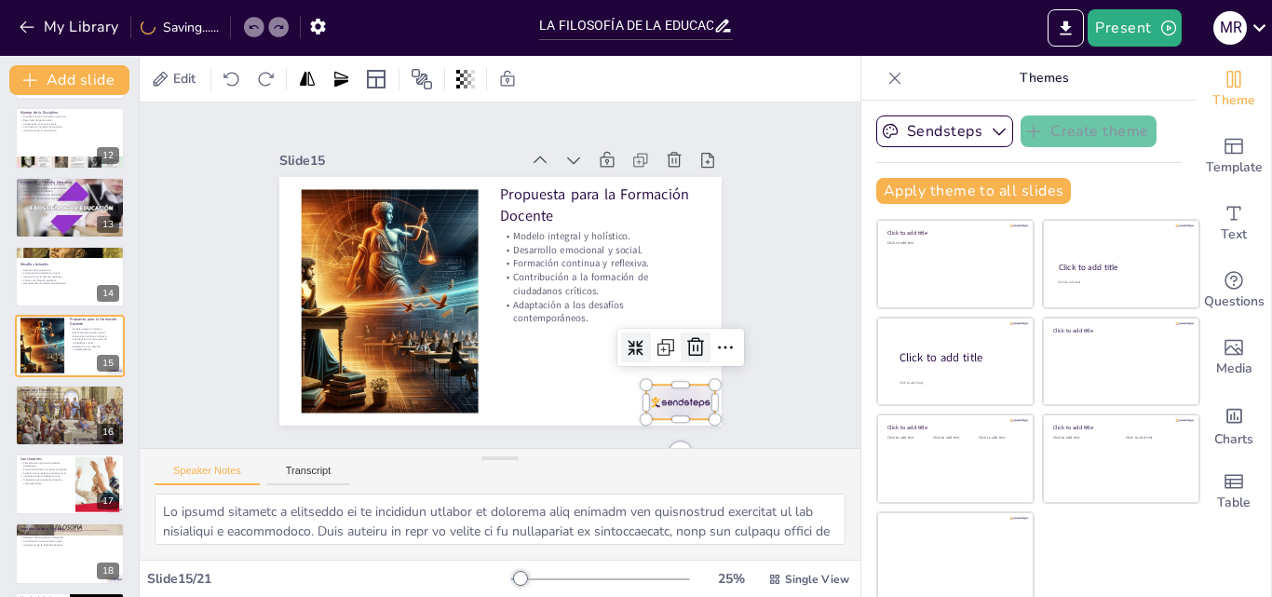
click at [632, 433] on icon at bounding box center [616, 449] width 32 height 32
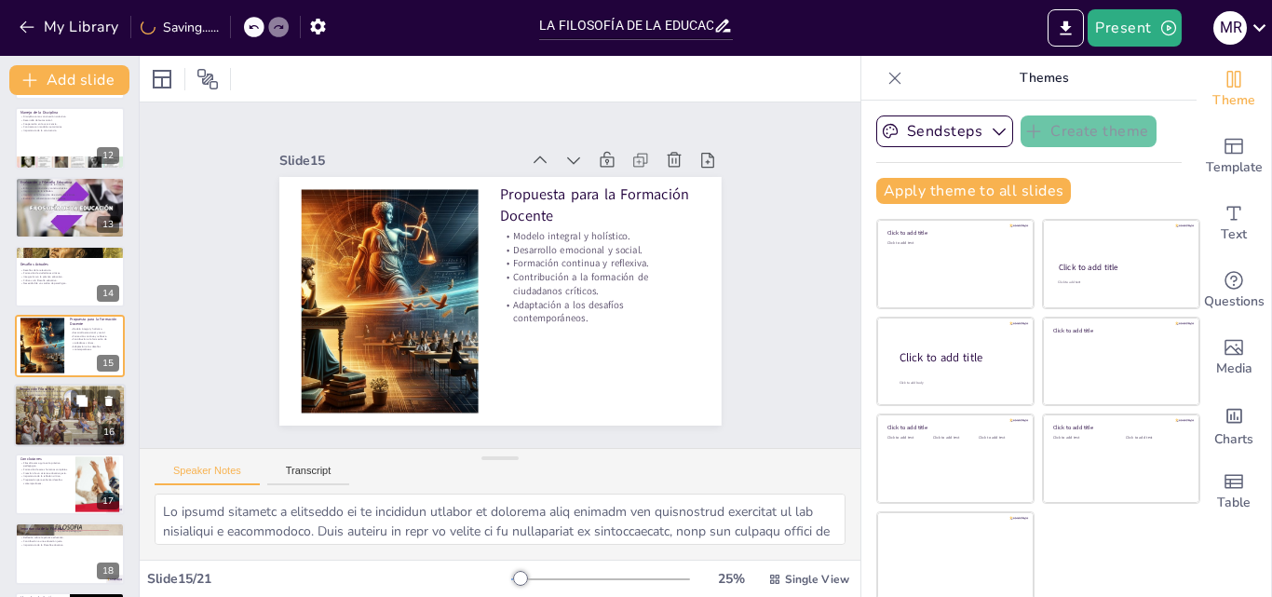
click at [59, 420] on div at bounding box center [70, 415] width 176 height 63
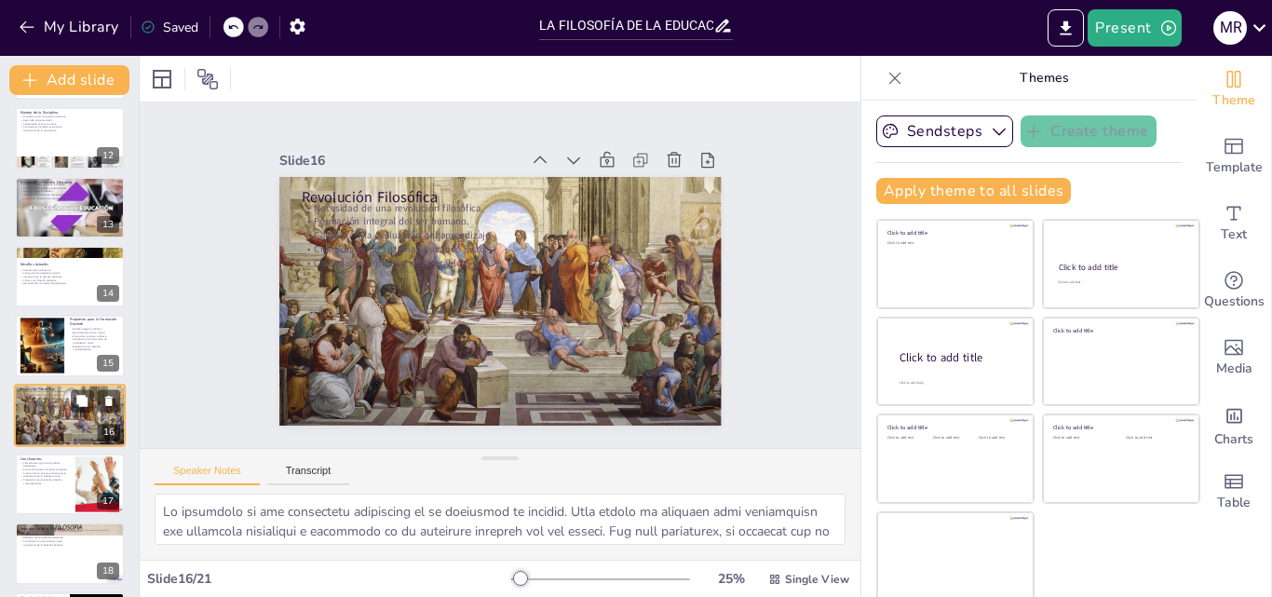
scroll to position [834, 0]
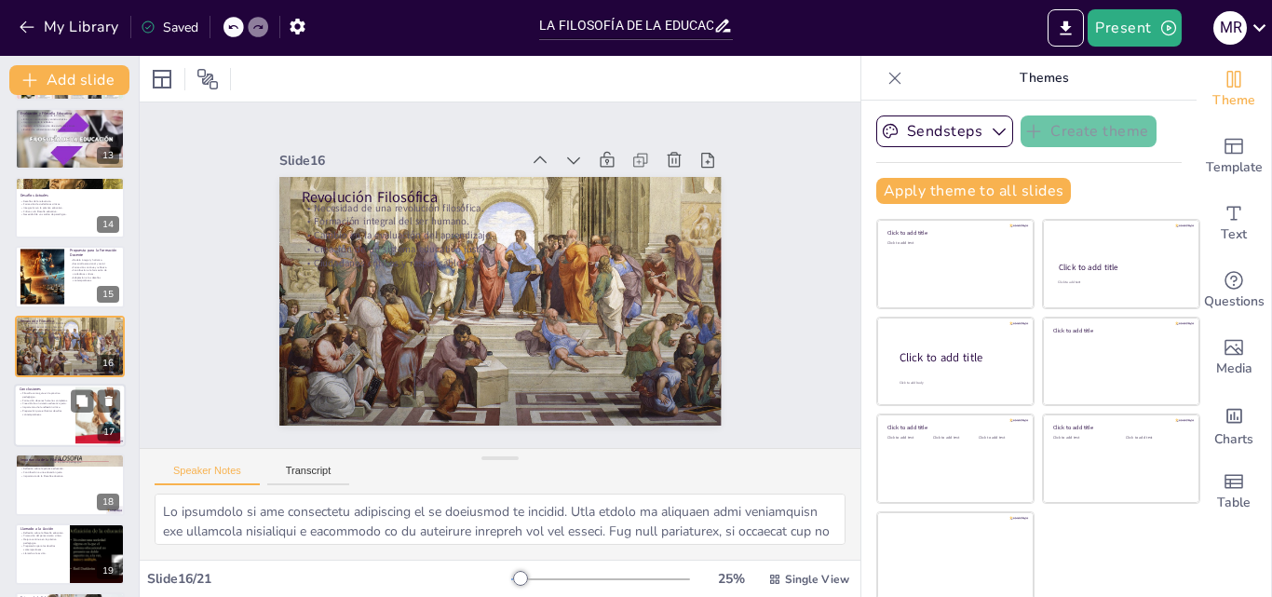
click at [48, 406] on p "Importancia de la reflexión crítica." at bounding box center [45, 408] width 50 height 4
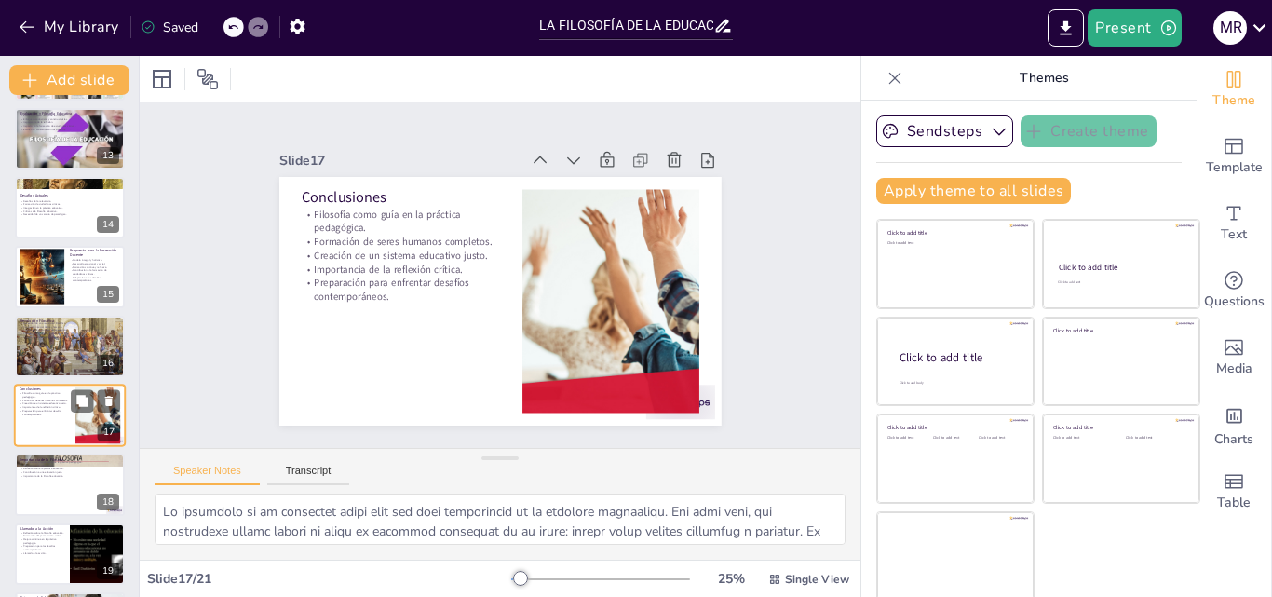
scroll to position [904, 0]
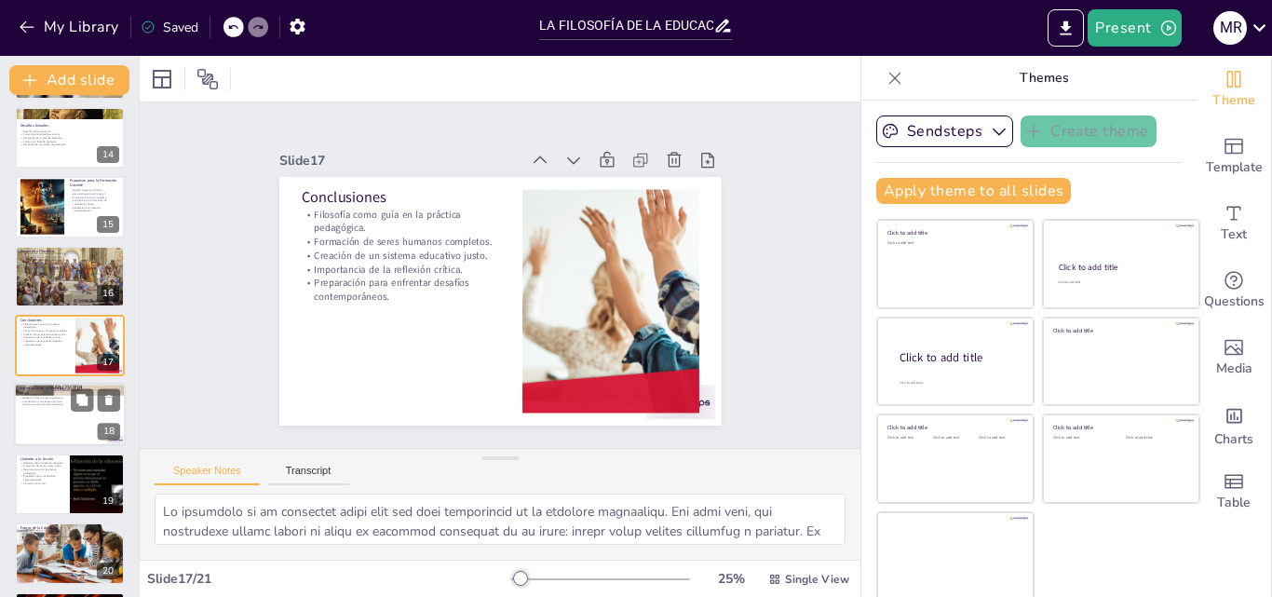
click at [48, 410] on div at bounding box center [70, 415] width 112 height 63
type textarea "La filosofía de la educación actúa como un fundamento sobre el cual se construy…"
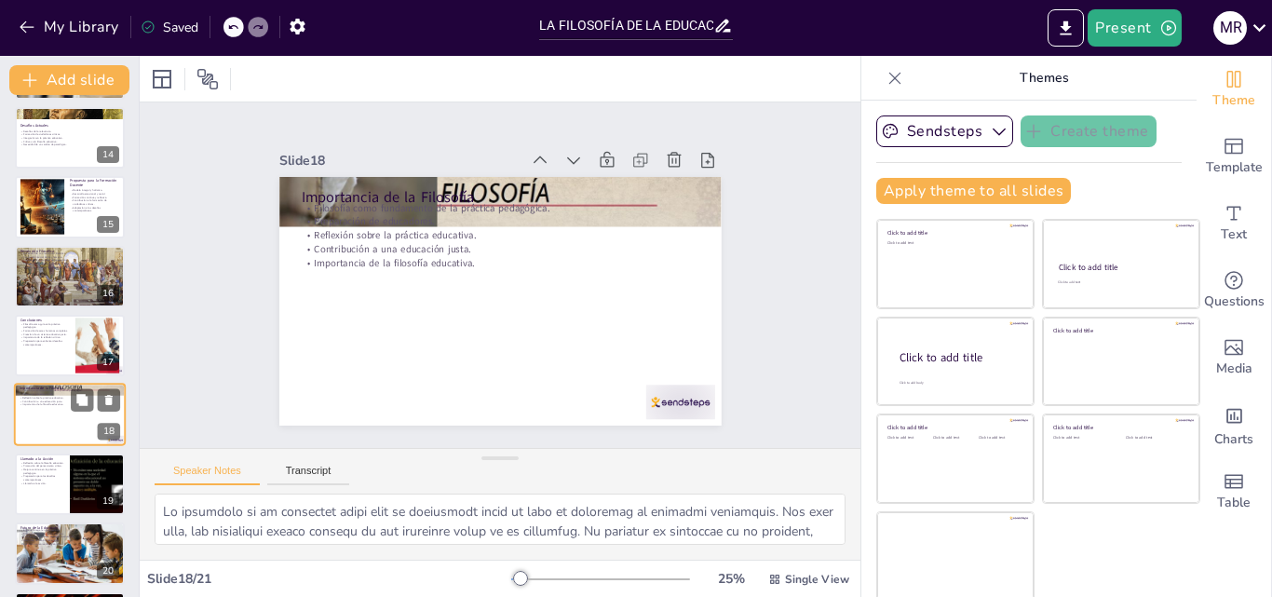
scroll to position [972, 0]
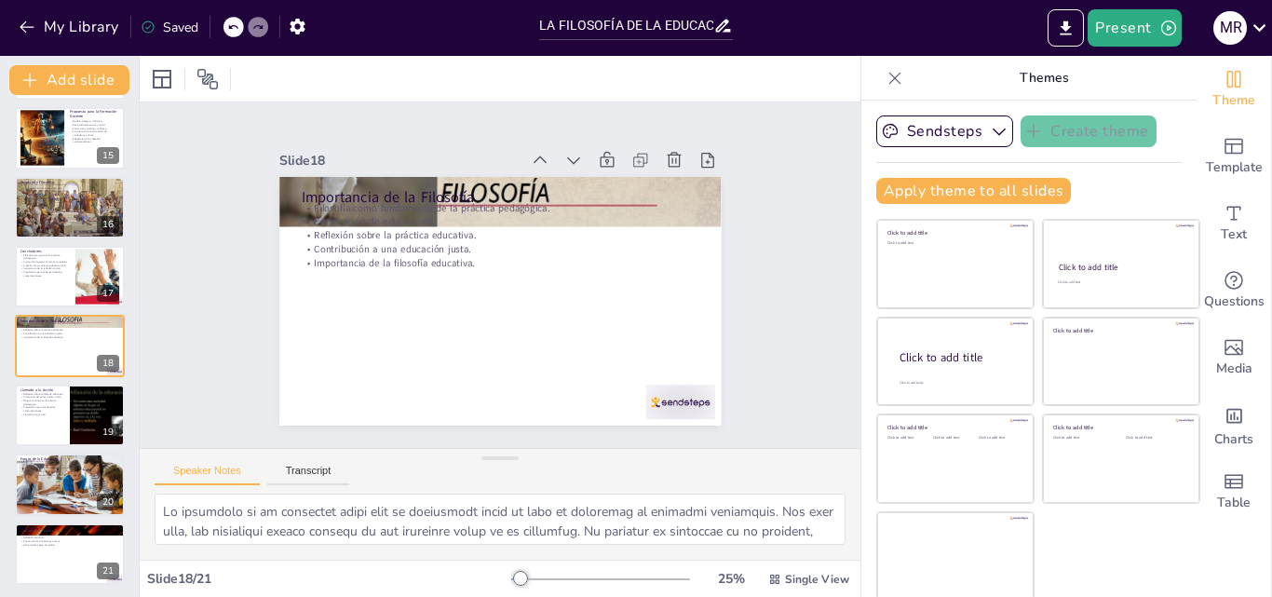
click at [348, 225] on p "Reflexión sobre la práctica educativa." at bounding box center [508, 236] width 392 height 96
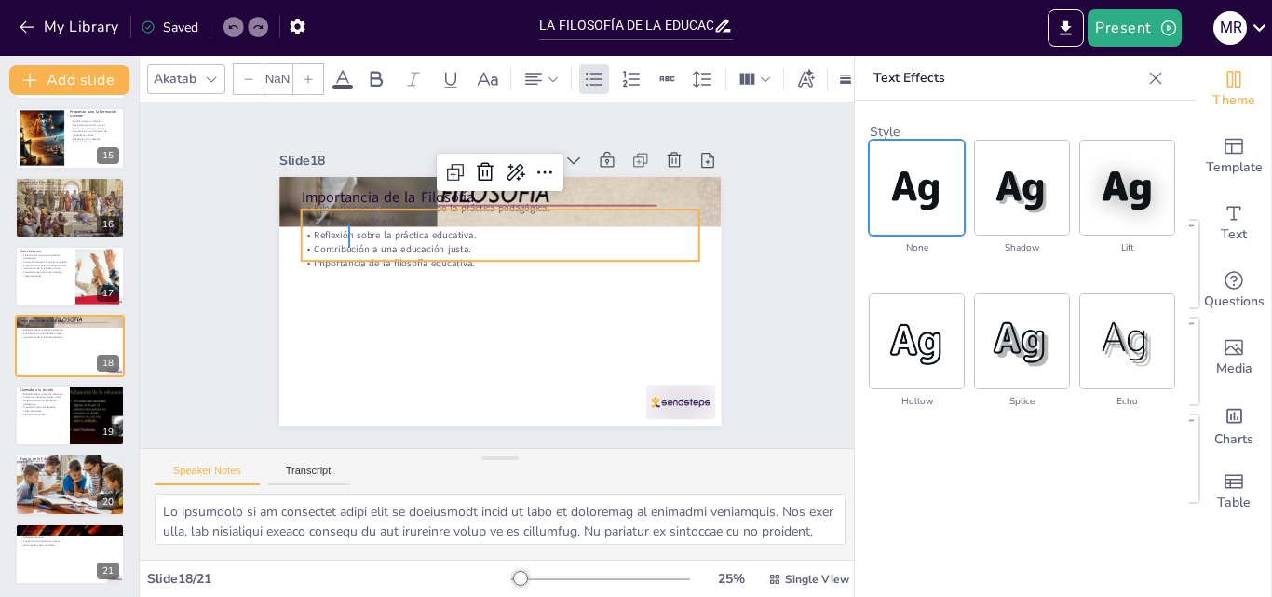
type input "32"
click at [355, 221] on div "Filosofía como fundamento de la práctica pedagógica. Preparación de educadores.…" at bounding box center [515, 239] width 391 height 224
click at [505, 221] on p "Preparación de educadores." at bounding box center [553, 264] width 96 height 392
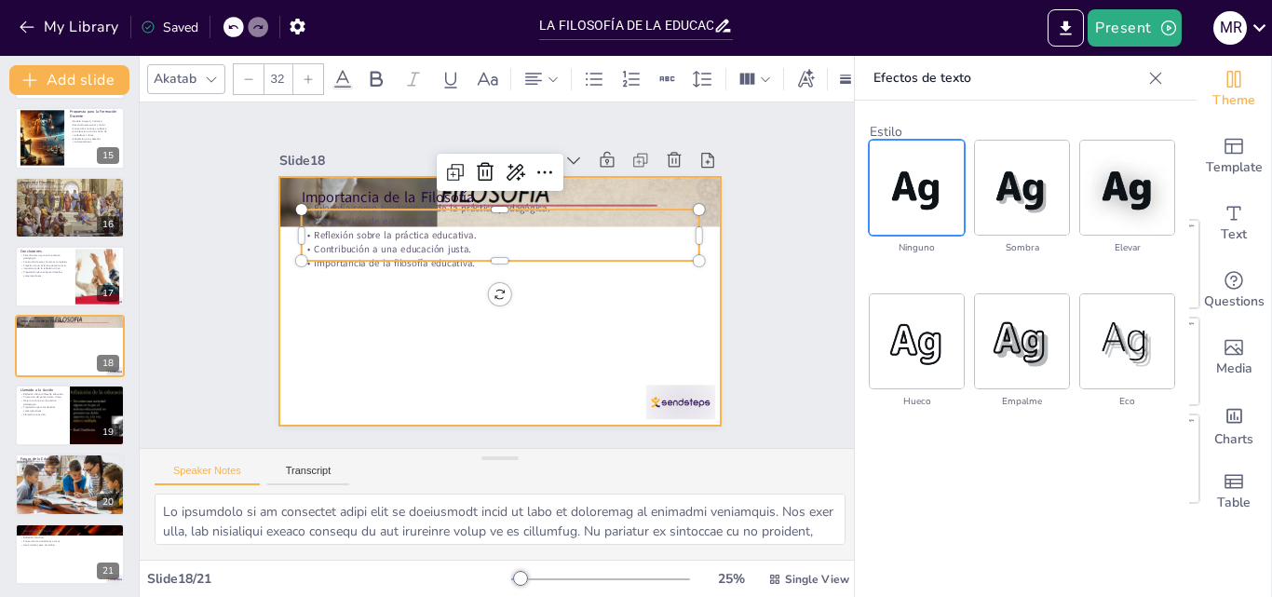
click at [396, 318] on div at bounding box center [498, 301] width 466 height 293
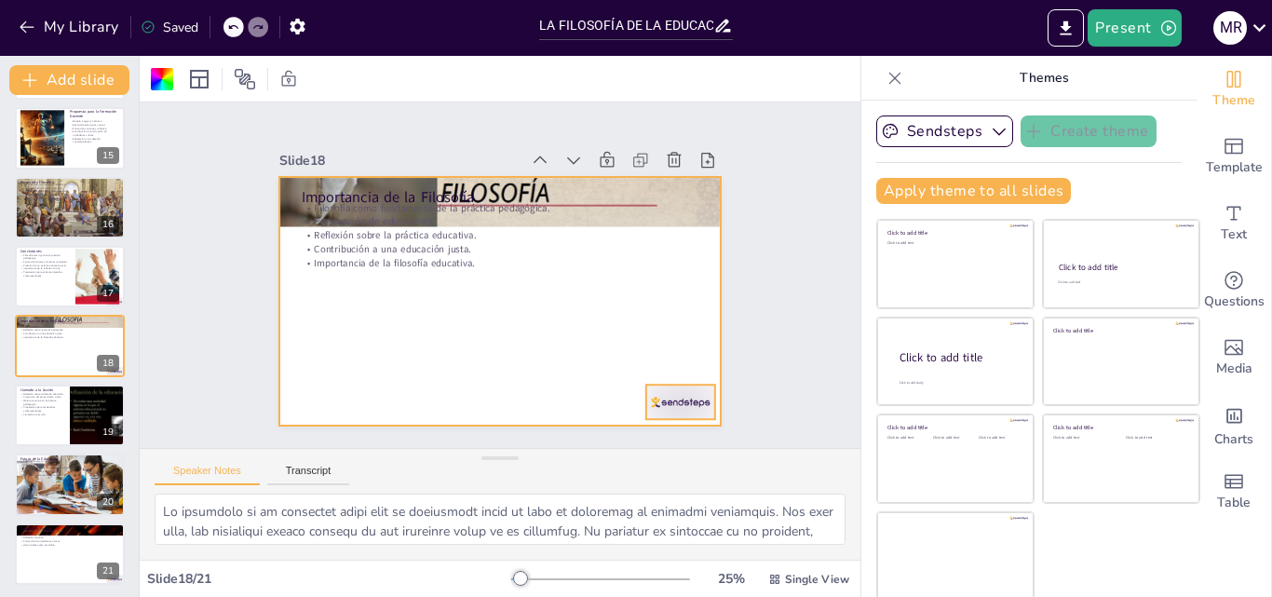
click at [487, 453] on div at bounding box center [458, 491] width 60 height 77
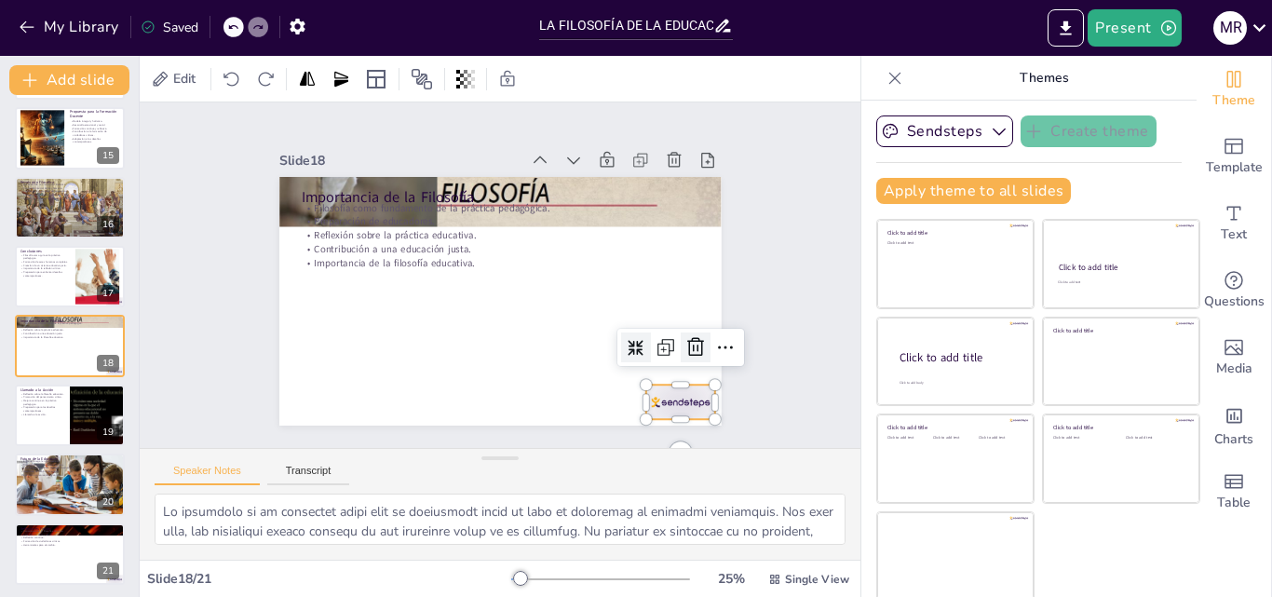
click at [632, 433] on icon at bounding box center [616, 449] width 32 height 32
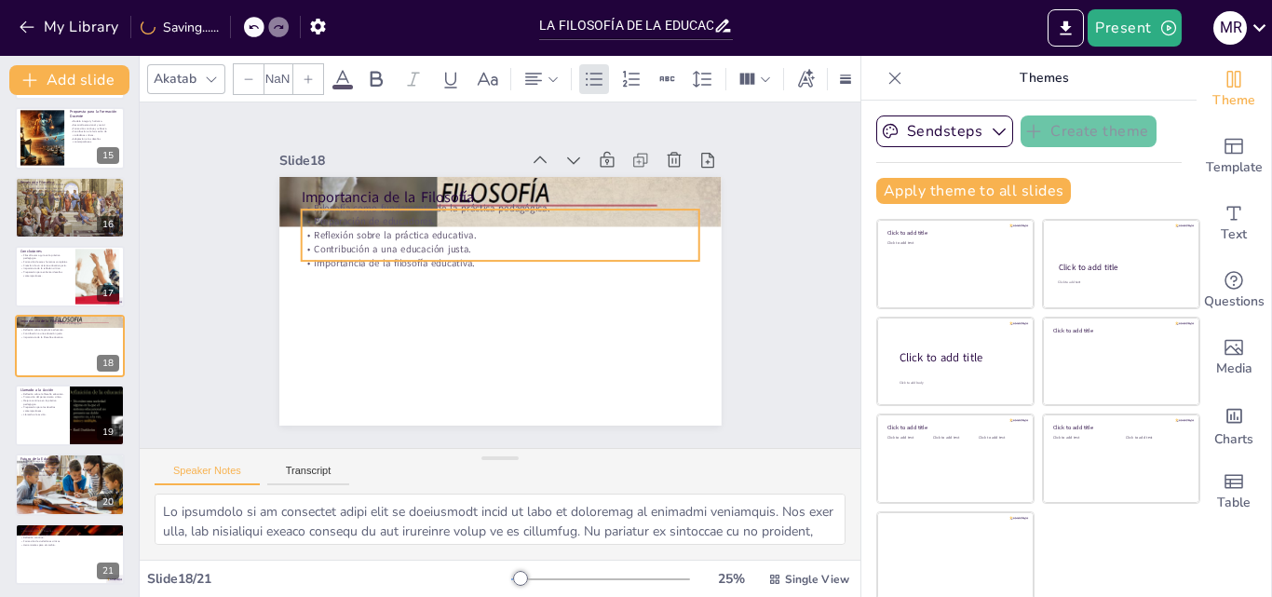
click at [531, 235] on p "Reflexión sobre la práctica educativa." at bounding box center [524, 242] width 330 height 245
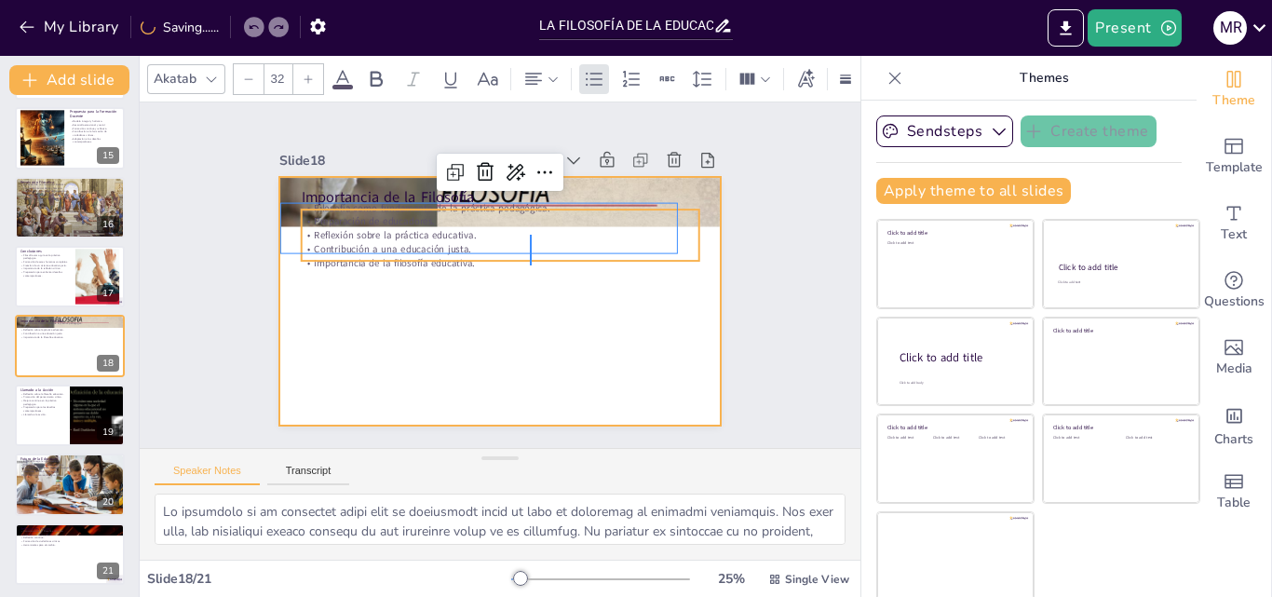
drag, startPoint x: 531, startPoint y: 235, endPoint x: 333, endPoint y: 227, distance: 198.5
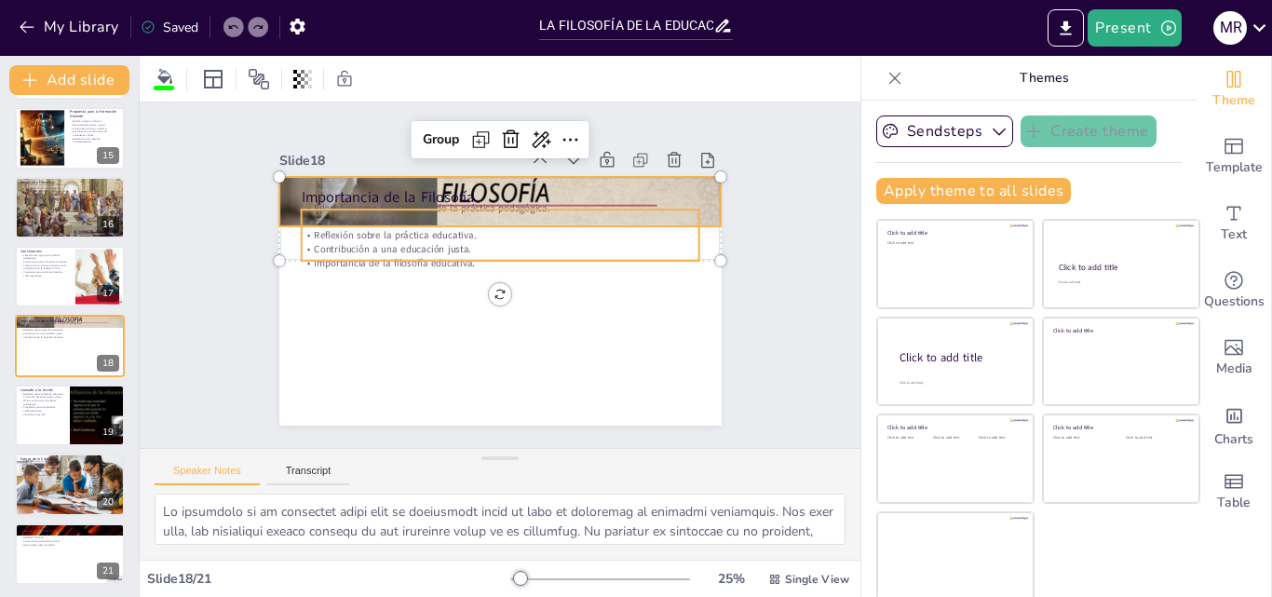
click at [345, 228] on p "Reflexión sobre la práctica educativa." at bounding box center [520, 240] width 351 height 211
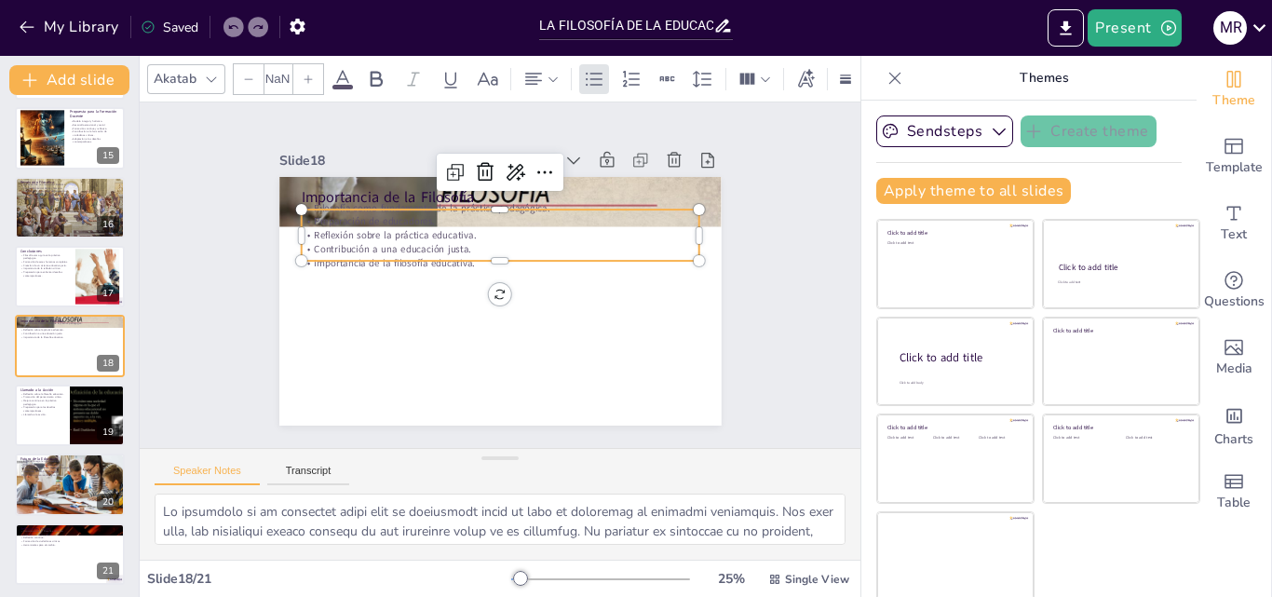
type input "32"
click at [450, 228] on p "Reflexión sobre la práctica educativa." at bounding box center [537, 291] width 174 height 369
click at [449, 228] on p "Reflexión sobre la práctica educativa." at bounding box center [536, 259] width 174 height 369
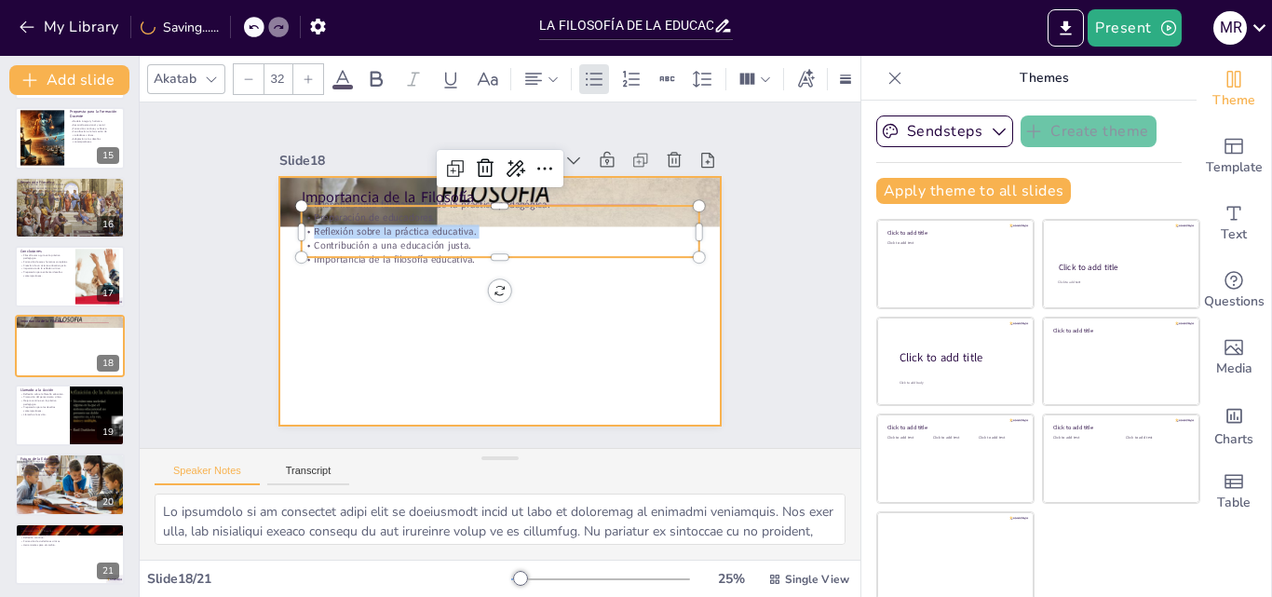
click at [353, 278] on div at bounding box center [494, 300] width 484 height 335
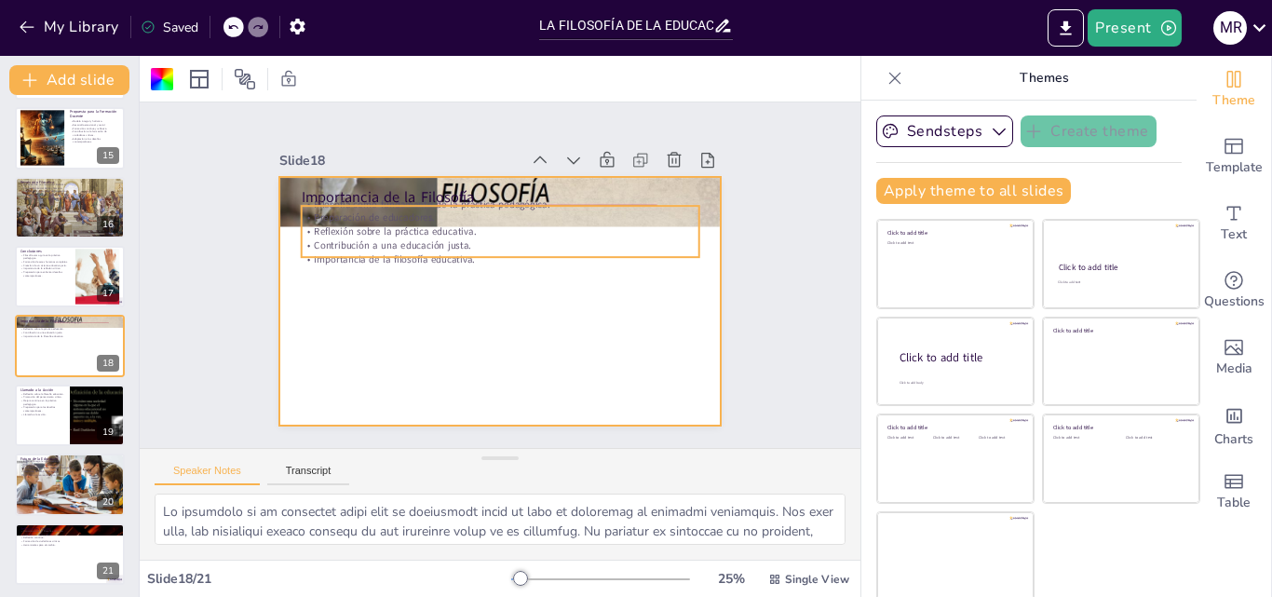
click at [380, 230] on p "Reflexión sobre la práctica educativa." at bounding box center [513, 234] width 383 height 136
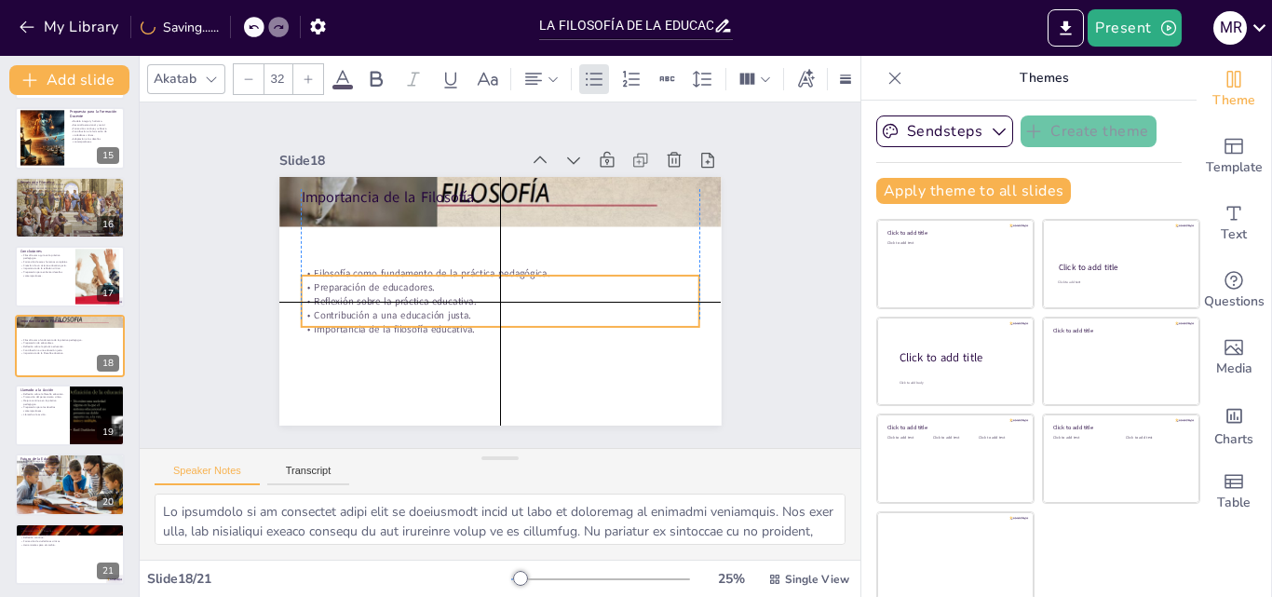
drag, startPoint x: 380, startPoint y: 230, endPoint x: 375, endPoint y: 291, distance: 60.7
click at [375, 291] on p "Reflexión sobre la práctica educativa." at bounding box center [492, 300] width 383 height 136
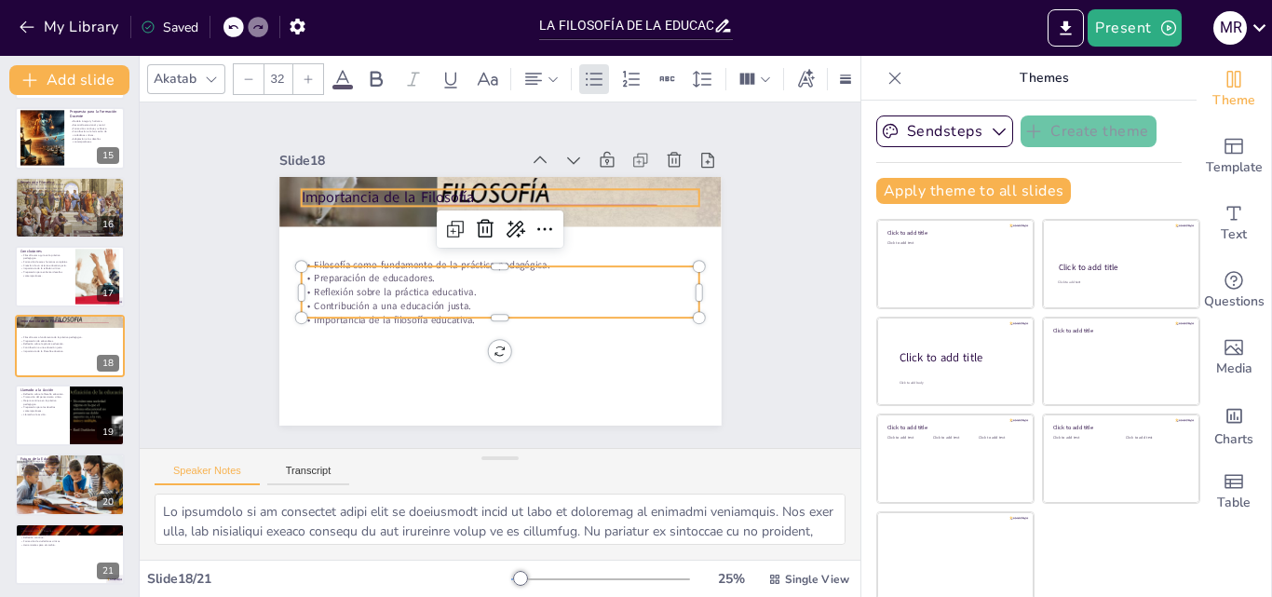
click at [390, 186] on p "Importancia de la Filosofía" at bounding box center [538, 208] width 355 height 217
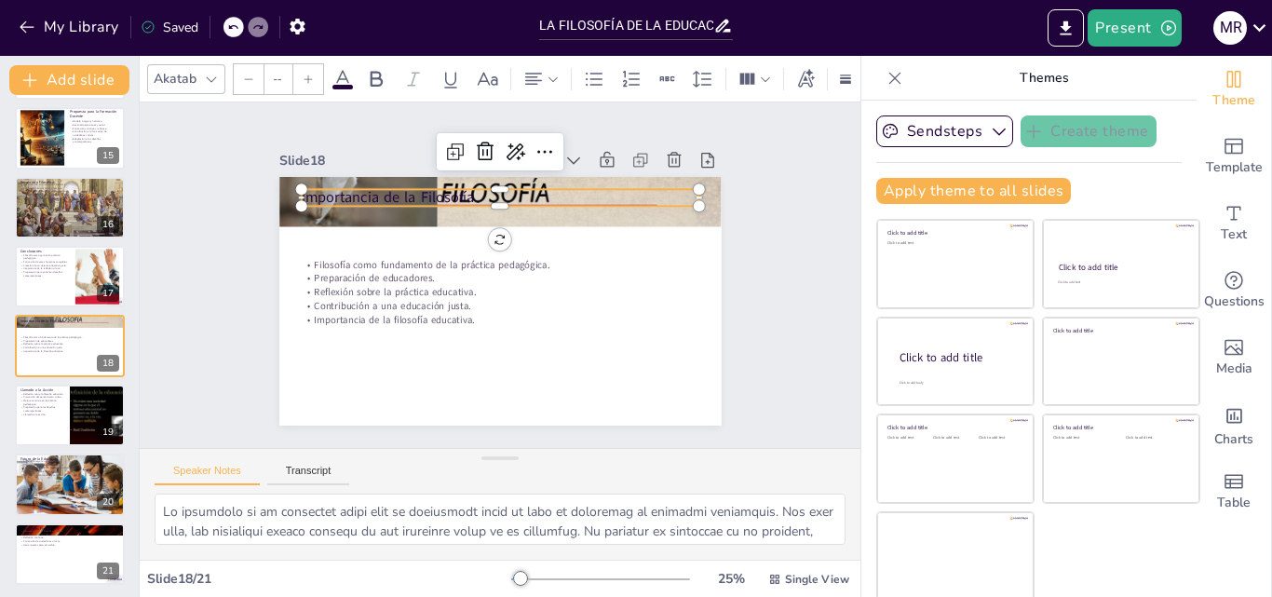
type input "48"
click at [390, 186] on p "Importancia de la Filosofía" at bounding box center [538, 208] width 355 height 217
click at [390, 186] on p "Importancia de la Filosofía" at bounding box center [515, 199] width 393 height 102
click at [390, 186] on p "Importancia de la Filosofía" at bounding box center [546, 213] width 334 height 251
click at [390, 186] on p "Importancia de la Filosofía" at bounding box center [524, 201] width 385 height 143
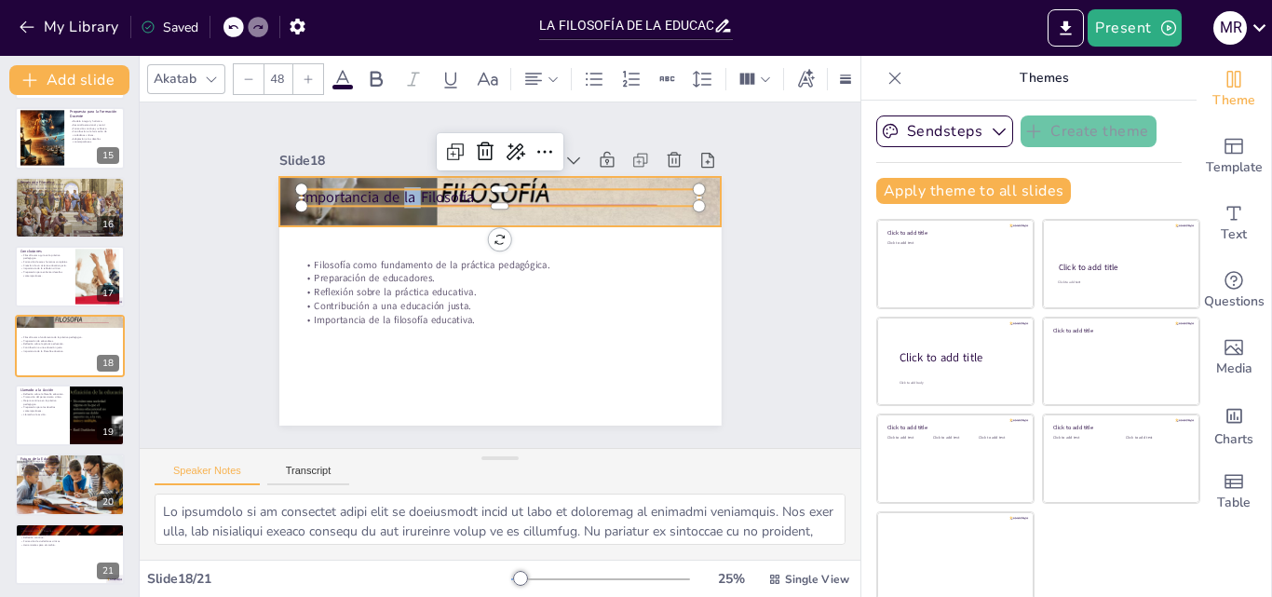
click at [390, 209] on div at bounding box center [530, 208] width 505 height 407
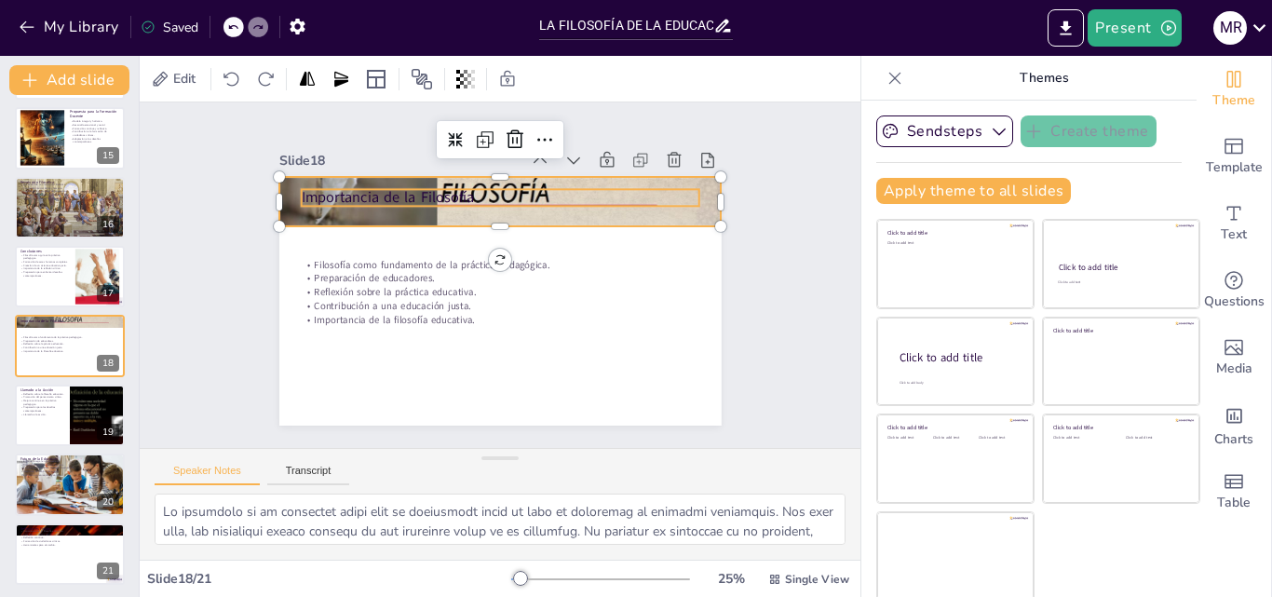
click at [393, 183] on p "Importancia de la Filosofía" at bounding box center [515, 199] width 393 height 103
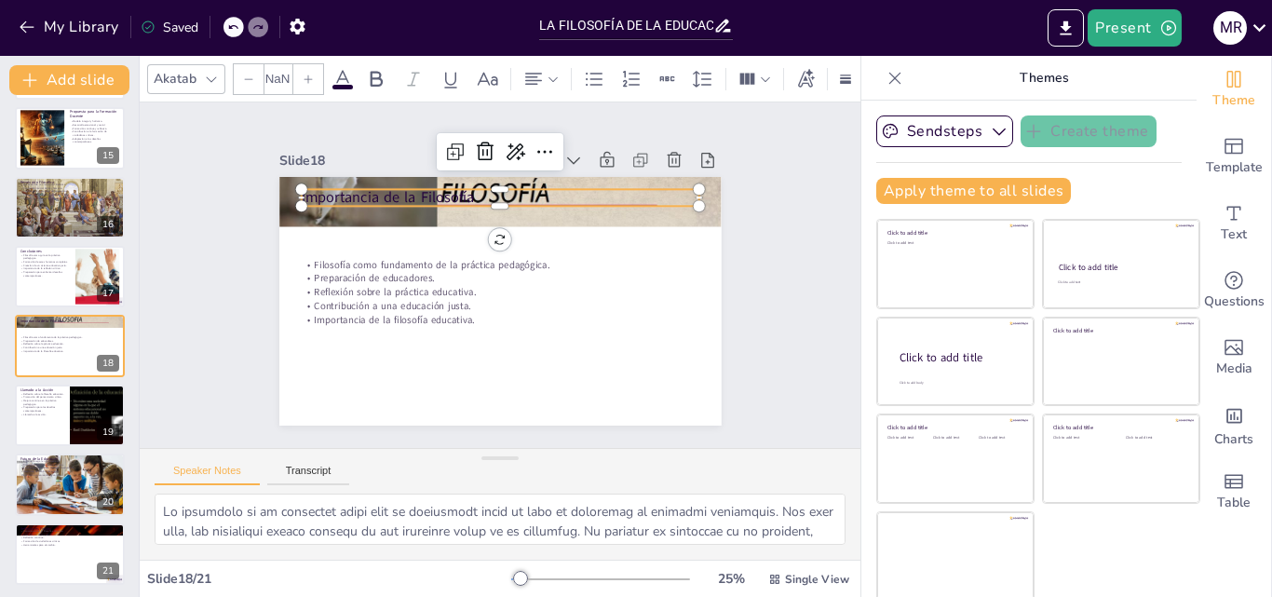
type input "48"
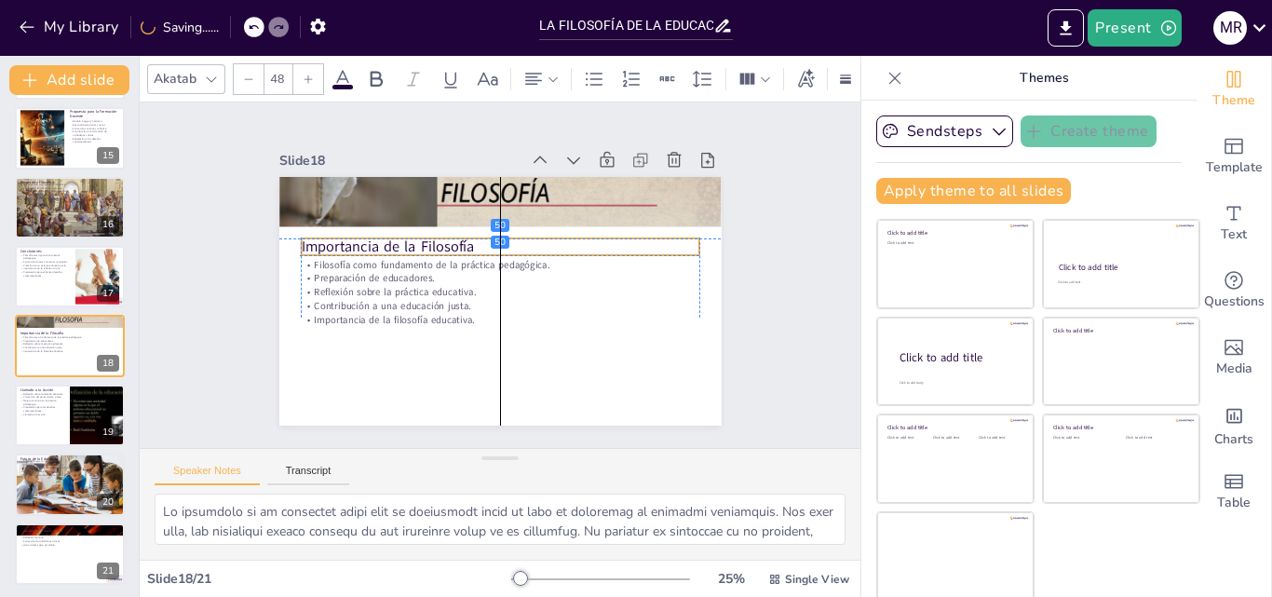
drag, startPoint x: 393, startPoint y: 183, endPoint x: 392, endPoint y: 232, distance: 48.4
click at [392, 232] on p "Importancia de la Filosofía" at bounding box center [509, 248] width 385 height 143
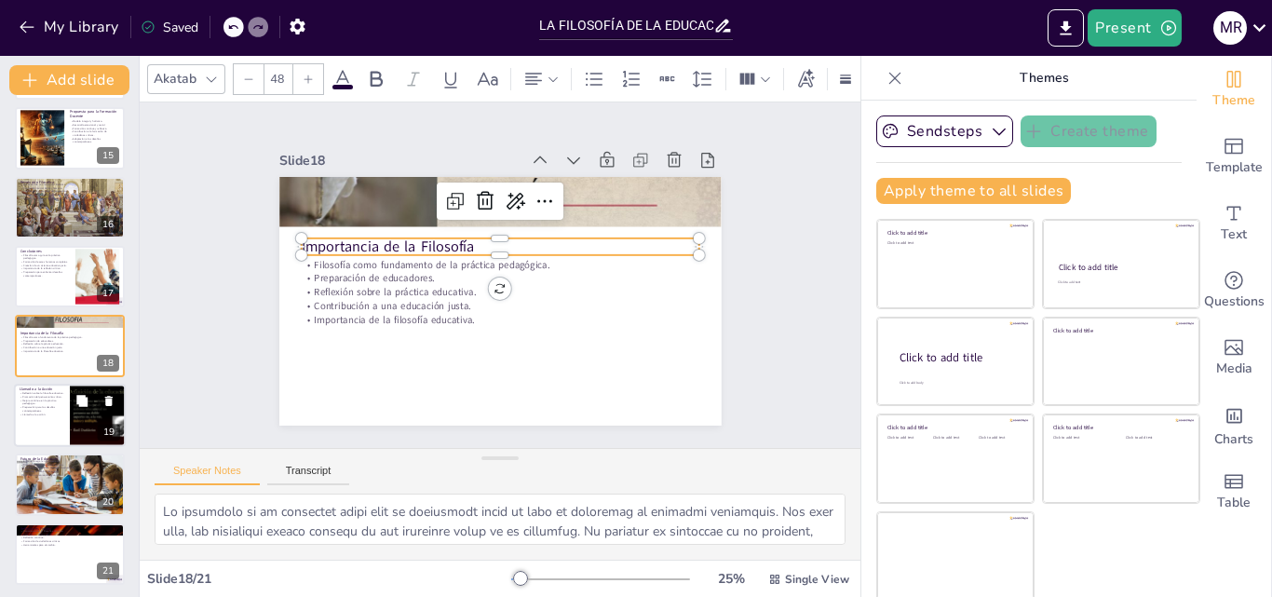
click at [37, 399] on p "Mejora continua en la práctica pedagógica." at bounding box center [42, 402] width 45 height 7
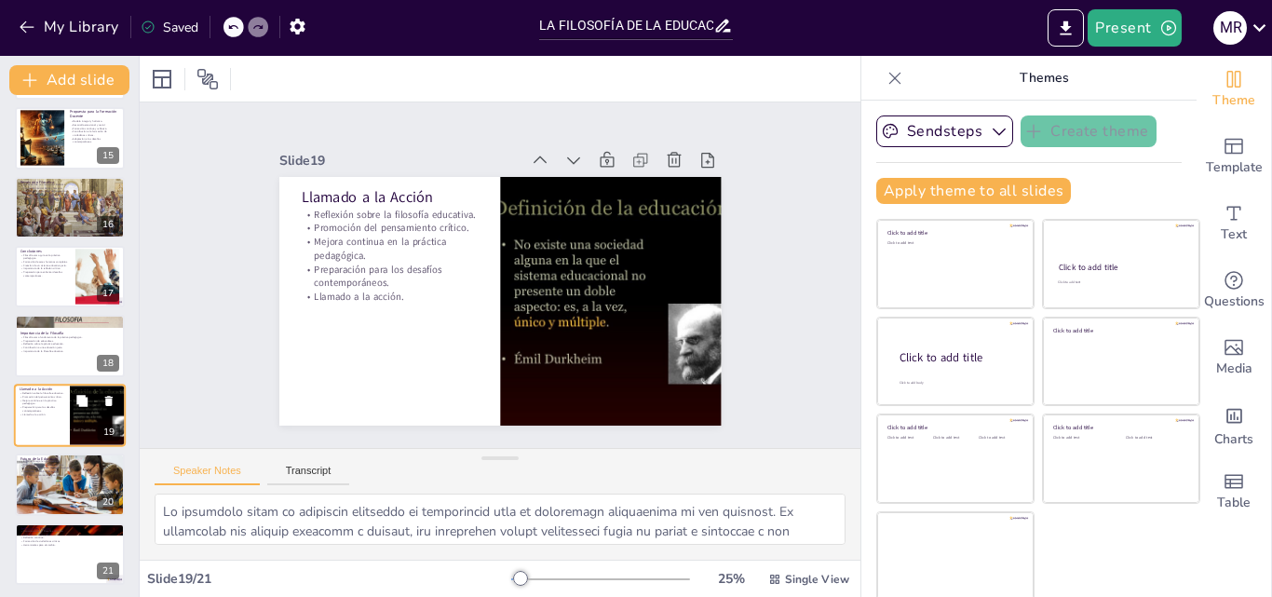
scroll to position [975, 0]
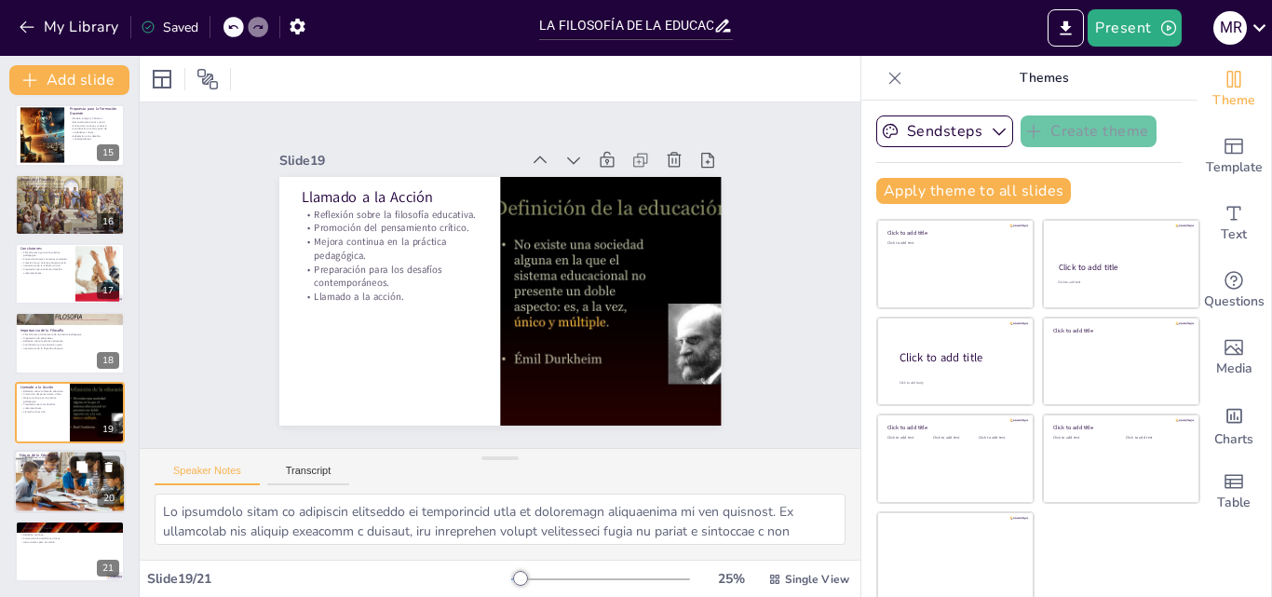
click at [32, 467] on p "Desarrollo de habilidades críticas." at bounding box center [70, 469] width 101 height 4
type textarea "Un enfoque integral en la educación es fundamental para abordar los problemas s…"
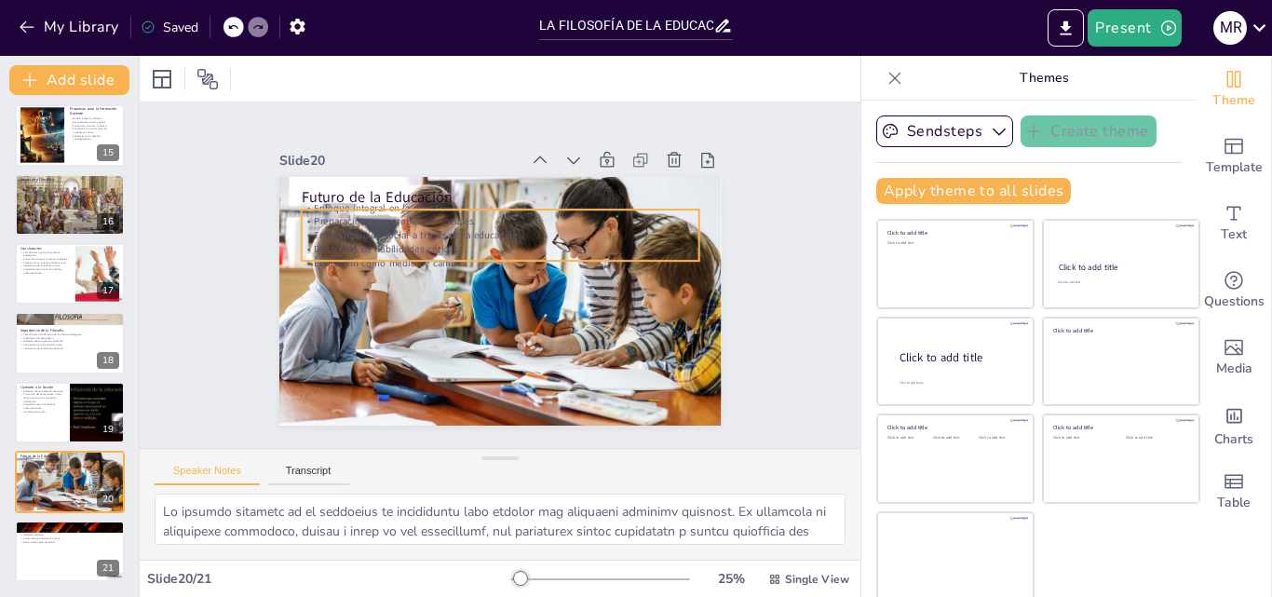
click at [335, 224] on p "Transformación social a través de la educación." at bounding box center [512, 238] width 383 height 136
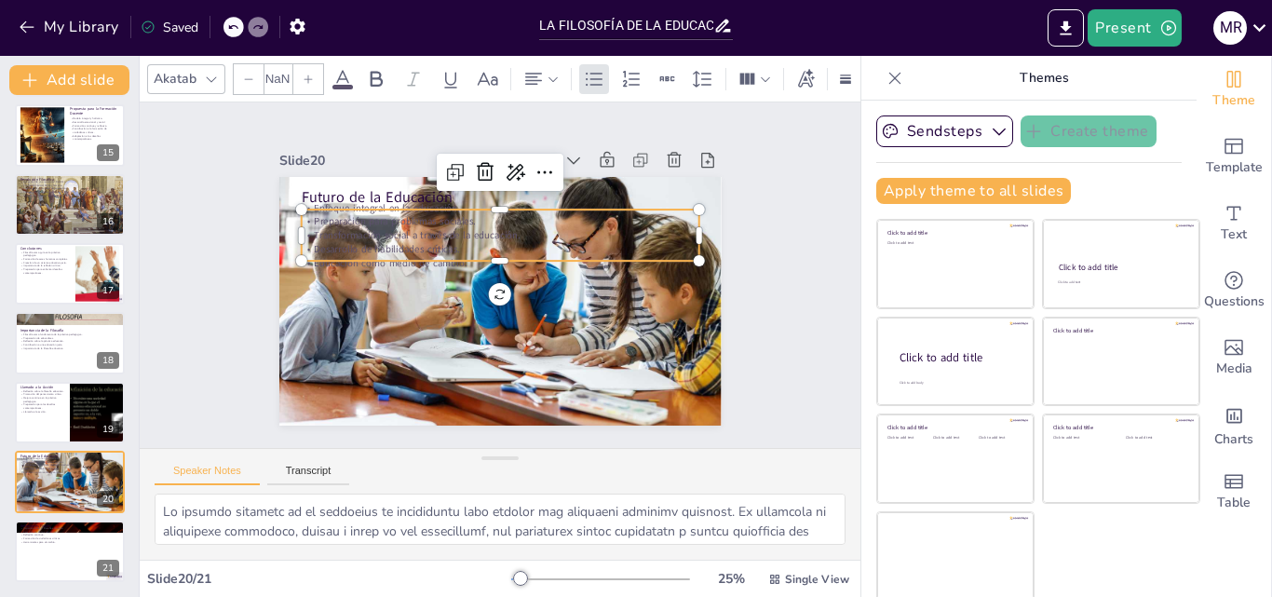
type input "32"
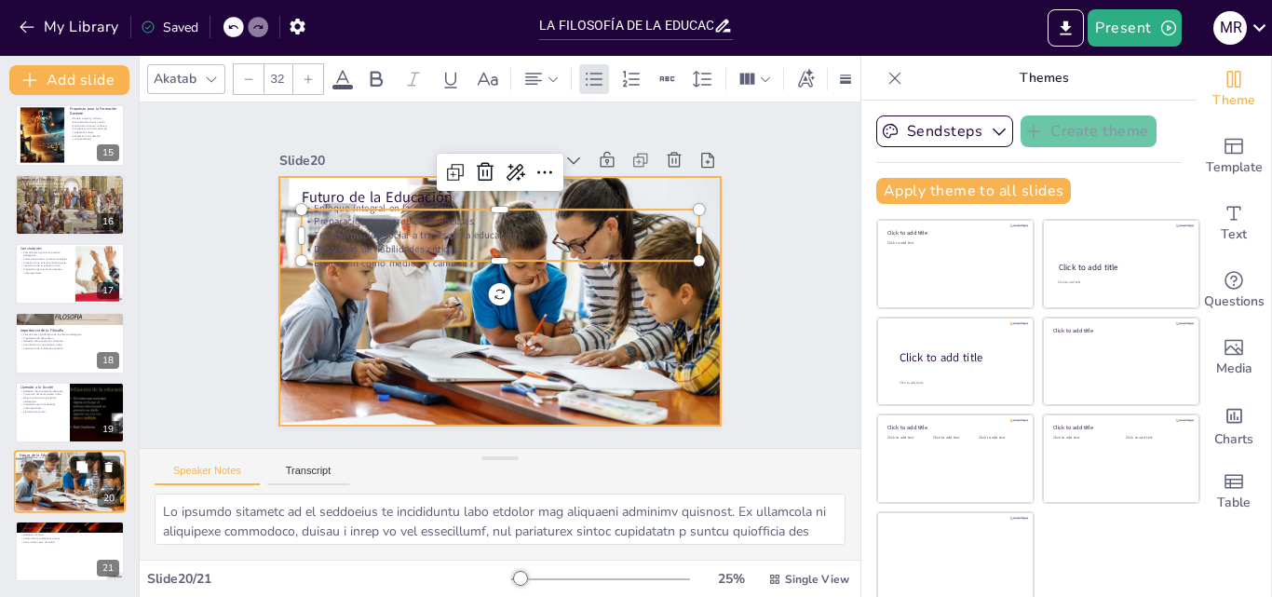
type textarea "La importancia de la filosofía educativa radica en su capacidad para guiar a lo…"
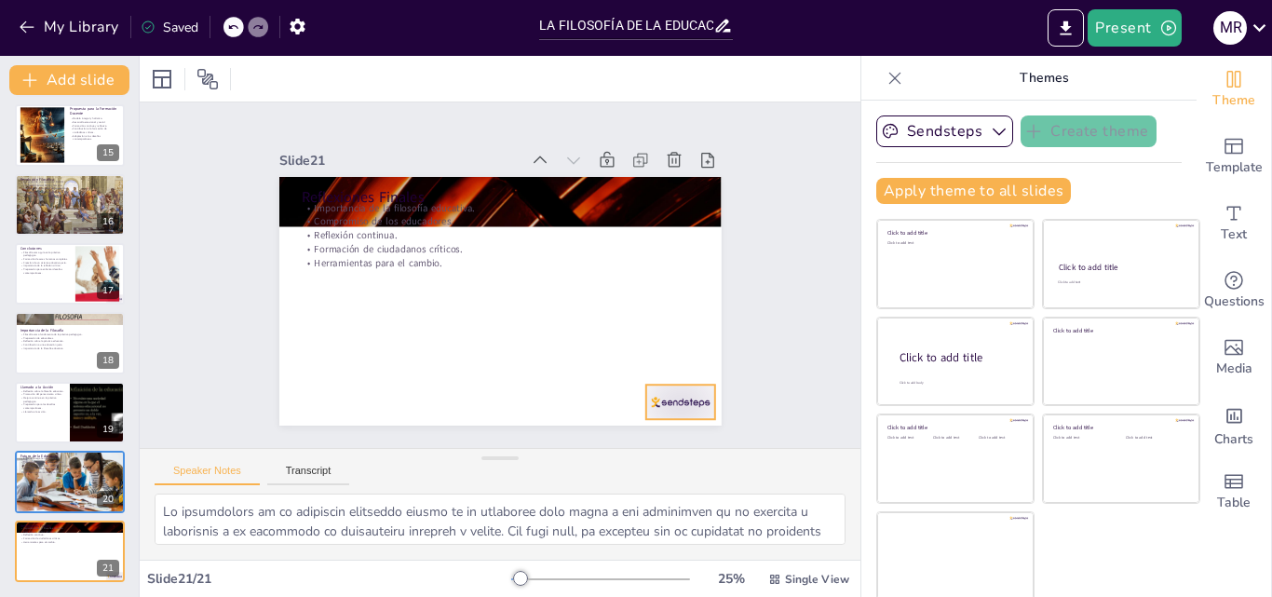
click at [652, 435] on div at bounding box center [613, 465] width 77 height 60
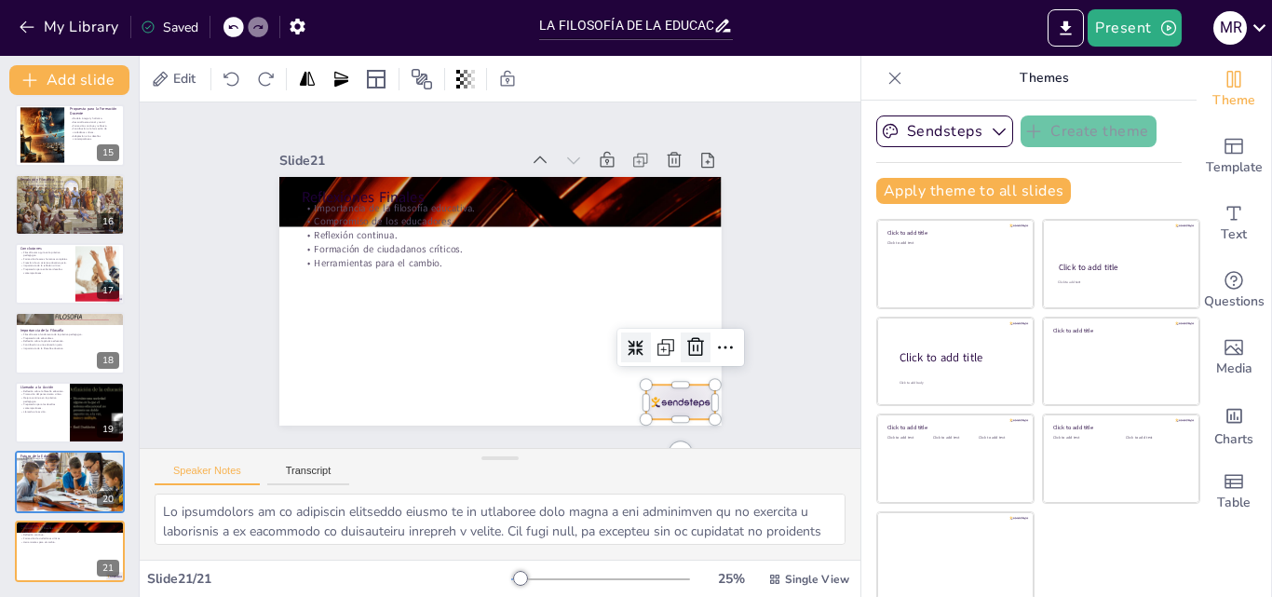
click at [664, 406] on icon at bounding box center [649, 421] width 30 height 30
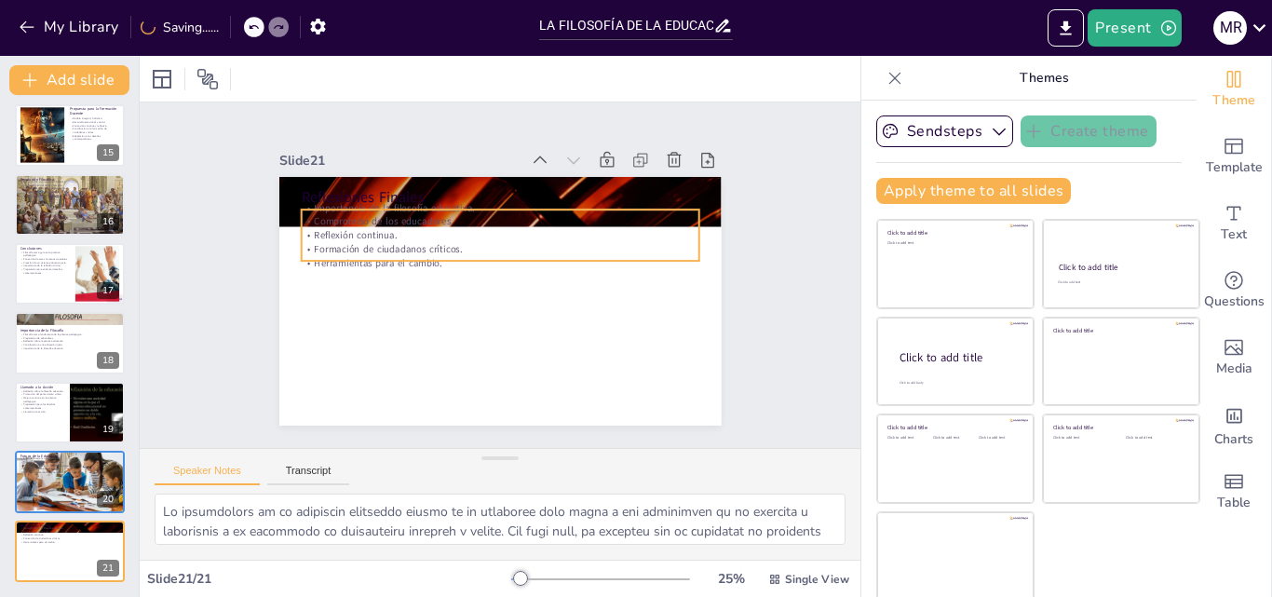
click at [351, 213] on p "Compromiso de los educadores." at bounding box center [526, 228] width 351 height 211
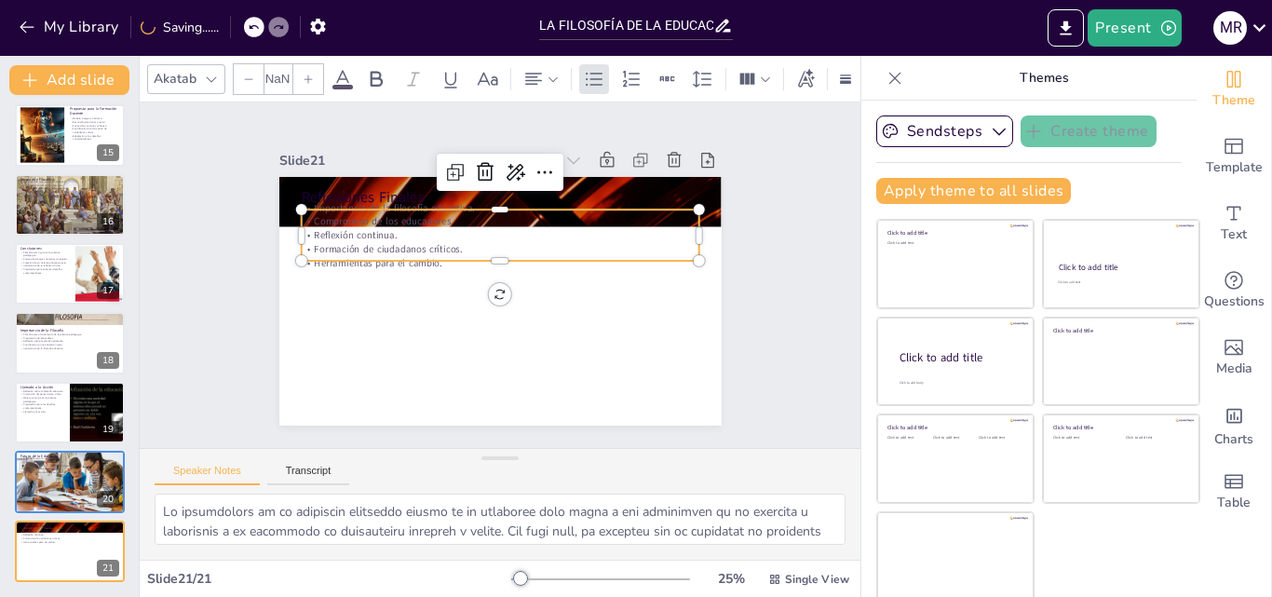
type input "32"
click at [348, 233] on p "Reflexión continua." at bounding box center [516, 239] width 369 height 174
click at [359, 233] on p "Reflexión continua." at bounding box center [524, 242] width 330 height 245
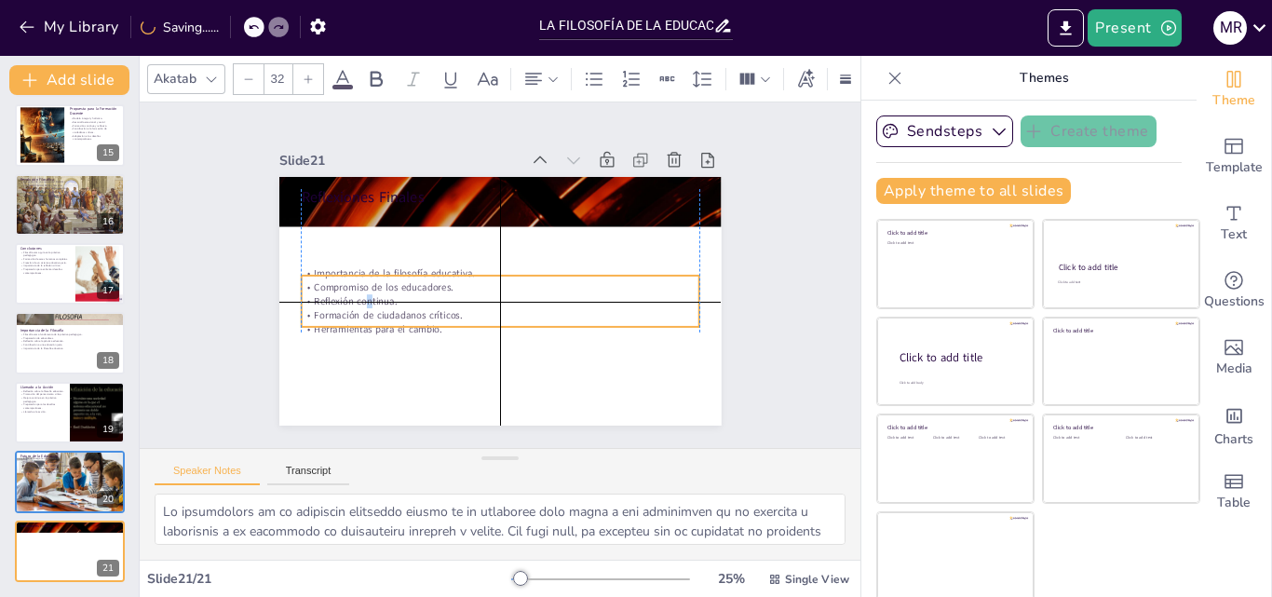
drag, startPoint x: 348, startPoint y: 233, endPoint x: 346, endPoint y: 297, distance: 64.3
click at [348, 304] on div "Importancia de la filosofía educativa. Compromiso de los educadores. Reflexión …" at bounding box center [477, 288] width 259 height 379
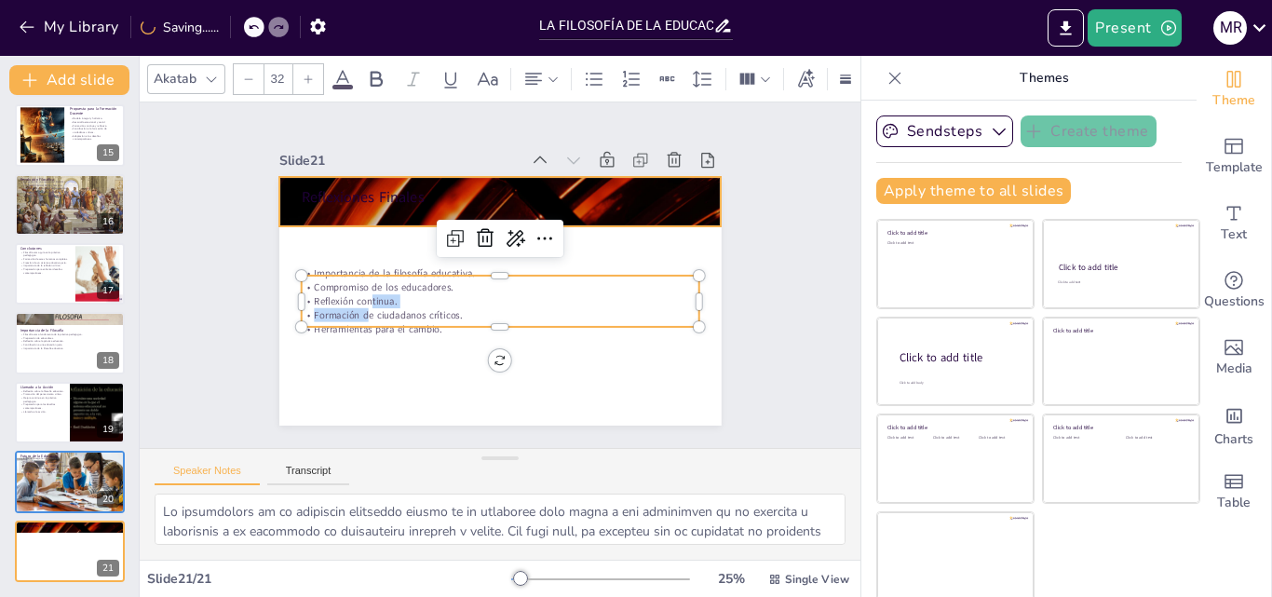
click at [346, 211] on div at bounding box center [549, 220] width 495 height 481
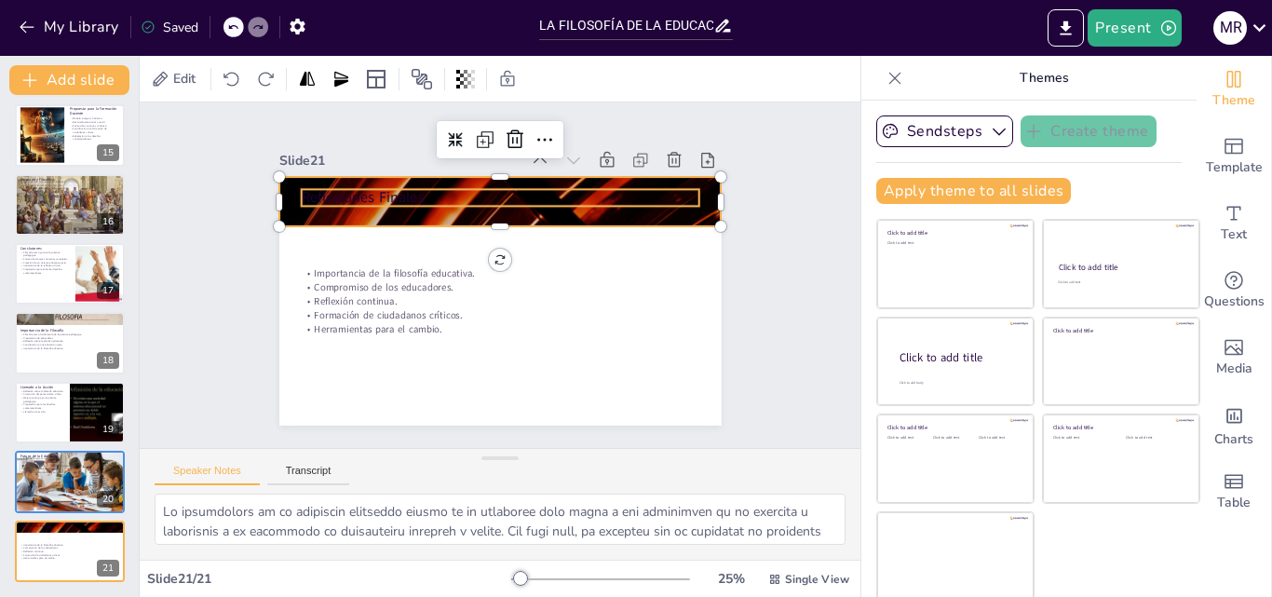
click at [459, 181] on p "Reflexiones Finales" at bounding box center [567, 236] width 217 height 355
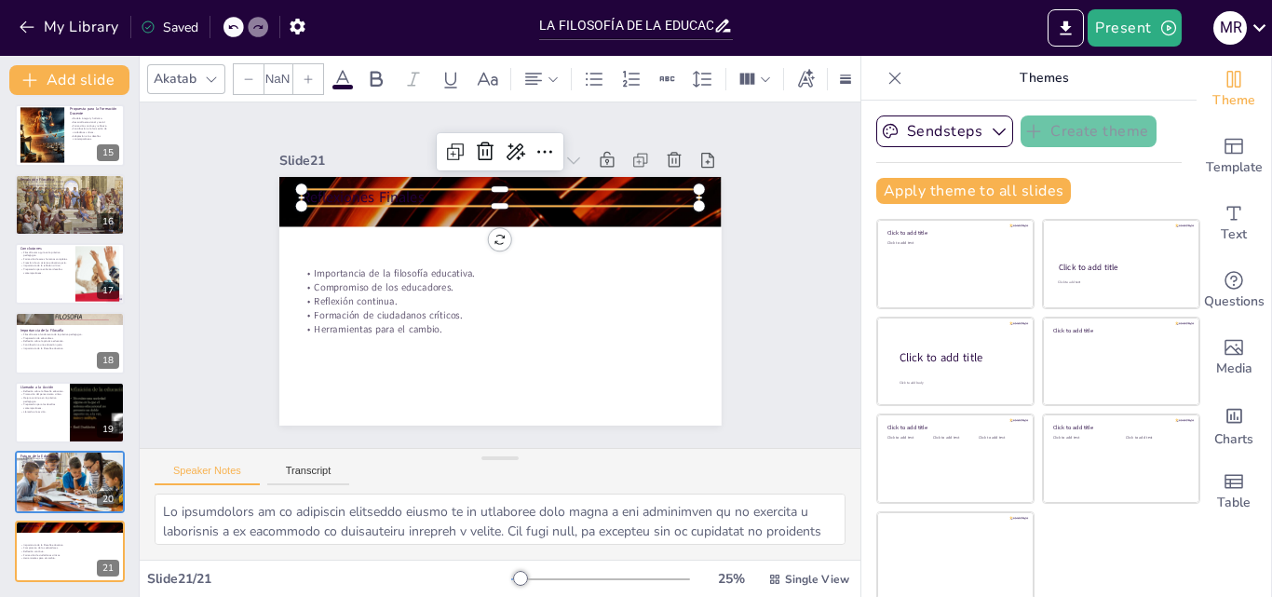
click at [389, 181] on div at bounding box center [554, 199] width 331 height 246
type input "48"
click at [453, 181] on div at bounding box center [576, 220] width 246 height 331
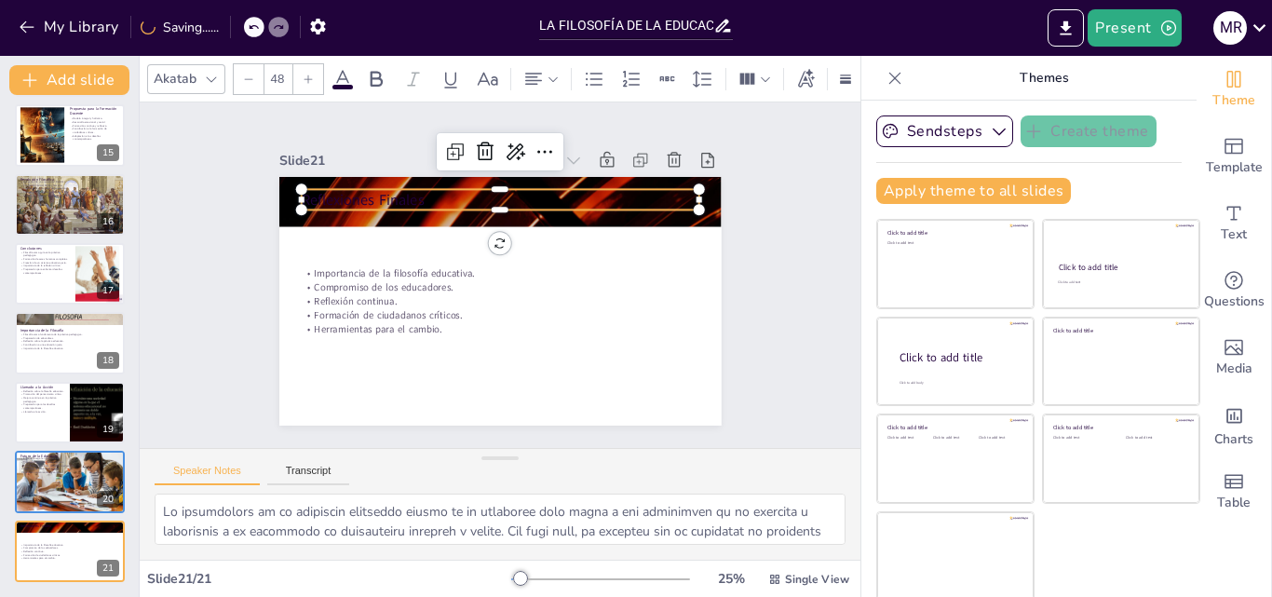
click at [352, 188] on p "Reflexiones Finales" at bounding box center [531, 205] width 372 height 181
click at [396, 188] on p "Reflexiones Finales" at bounding box center [550, 218] width 309 height 281
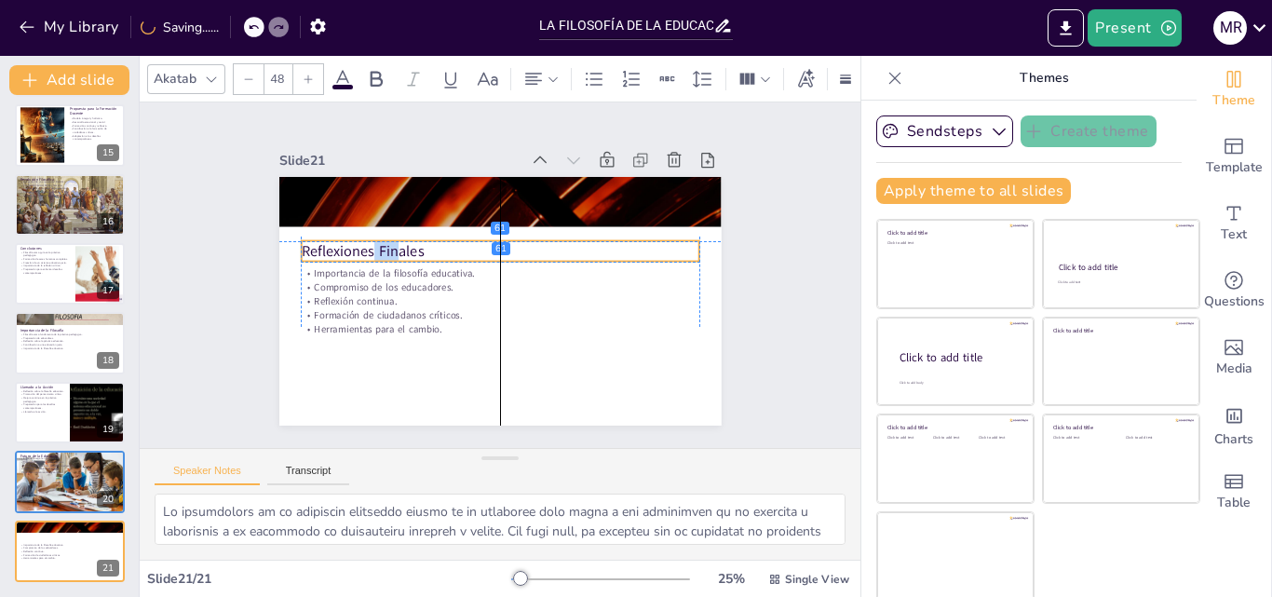
drag, startPoint x: 352, startPoint y: 188, endPoint x: 353, endPoint y: 235, distance: 46.6
click at [377, 235] on p "Reflexiones Finales" at bounding box center [517, 258] width 281 height 309
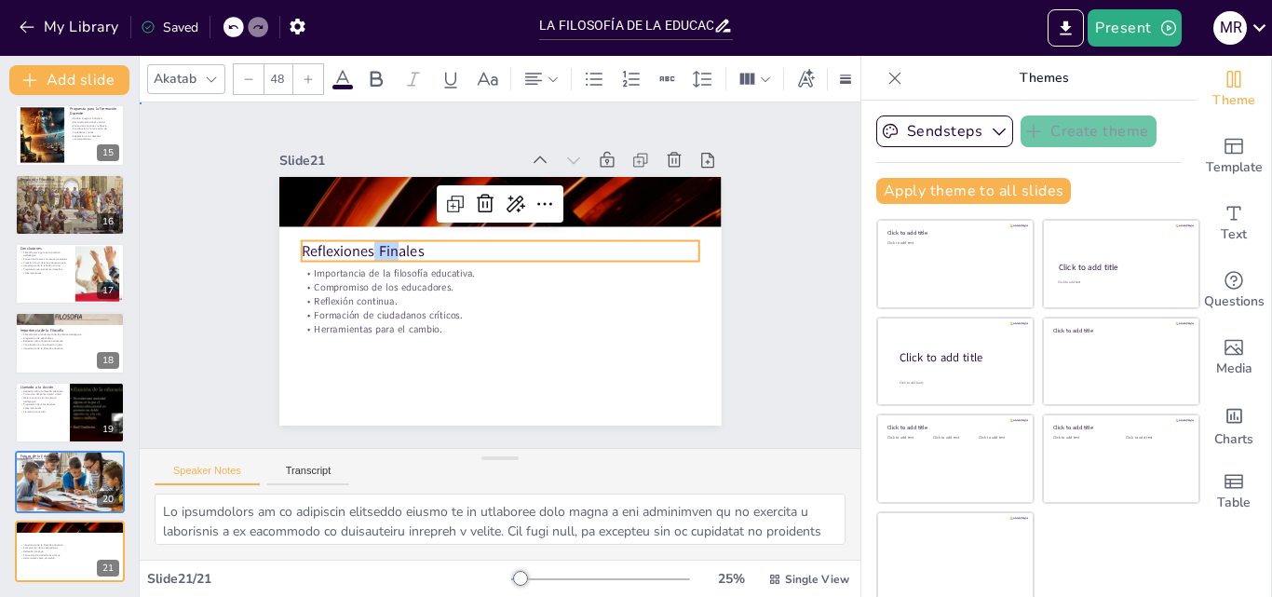
click at [241, 340] on div "Slide 1 La Filosofía de la Educación en la Formación Docente Este informe explo…" at bounding box center [500, 275] width 607 height 590
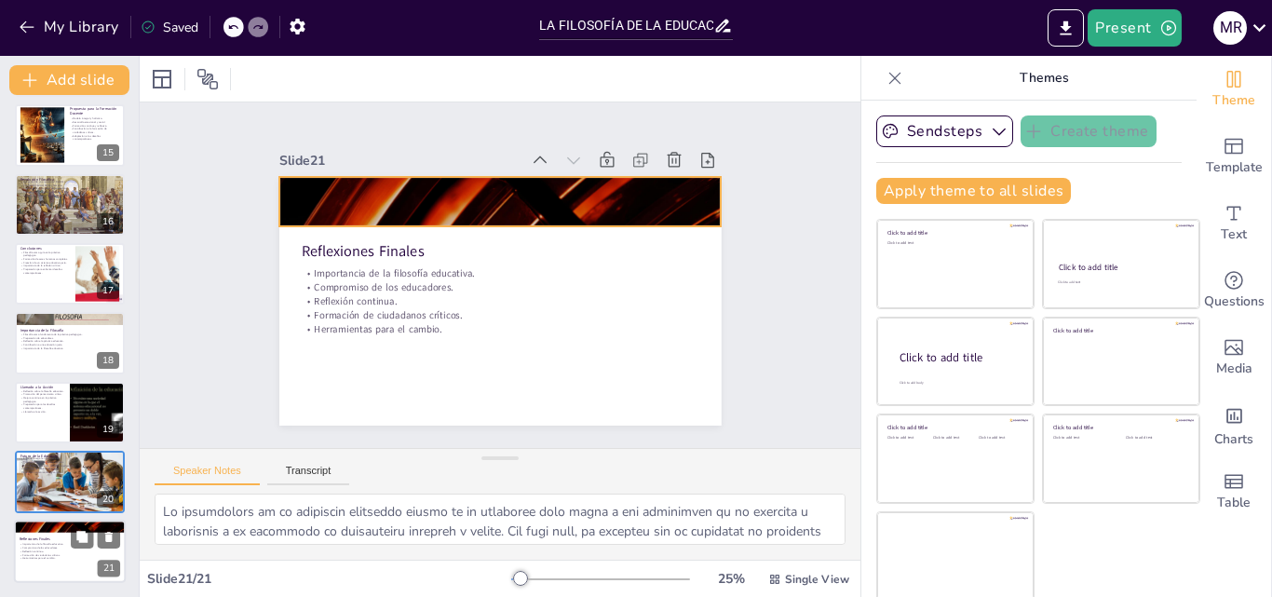
click at [72, 525] on div at bounding box center [95, 536] width 49 height 22
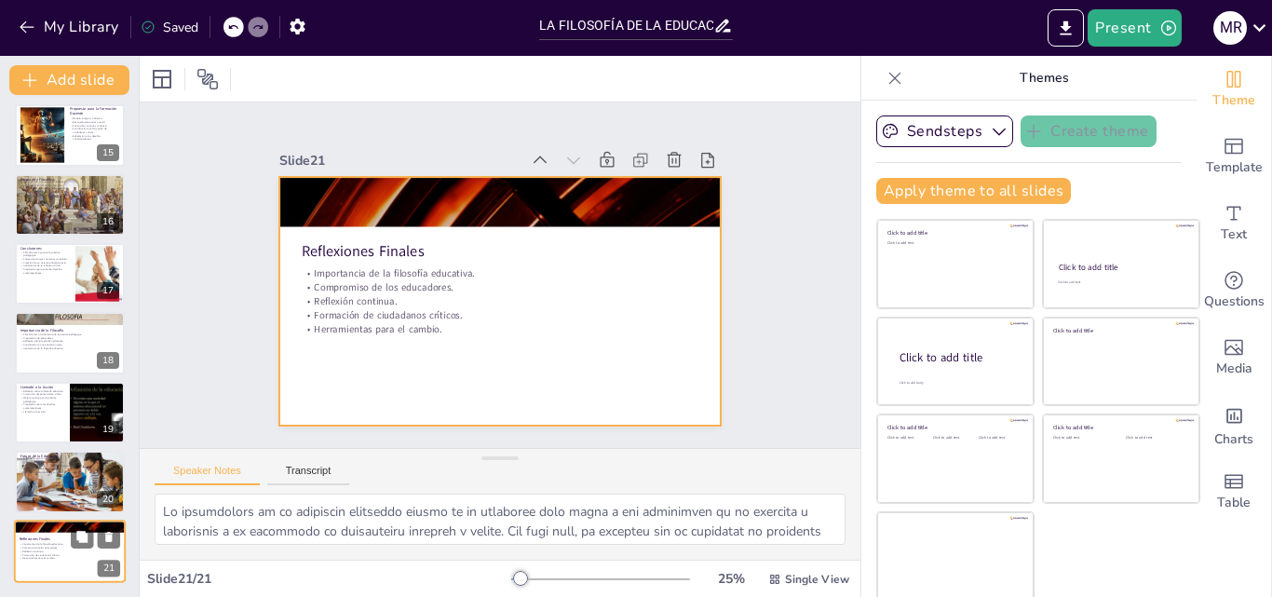
click at [59, 535] on div at bounding box center [70, 551] width 112 height 63
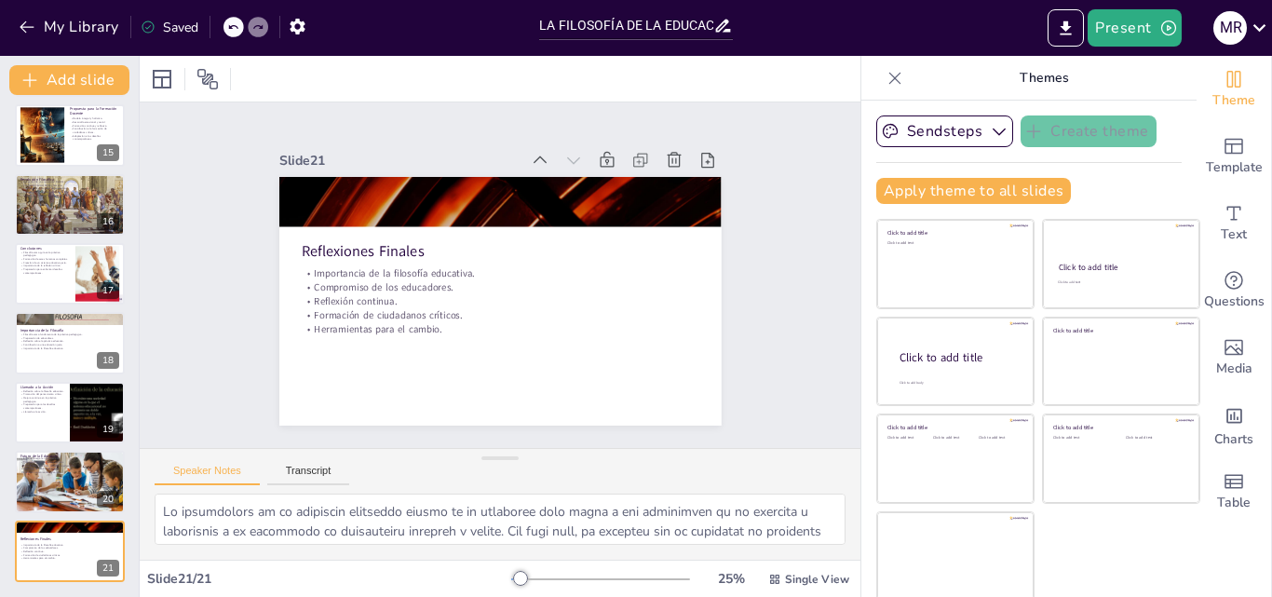
click at [886, 78] on icon at bounding box center [895, 78] width 19 height 19
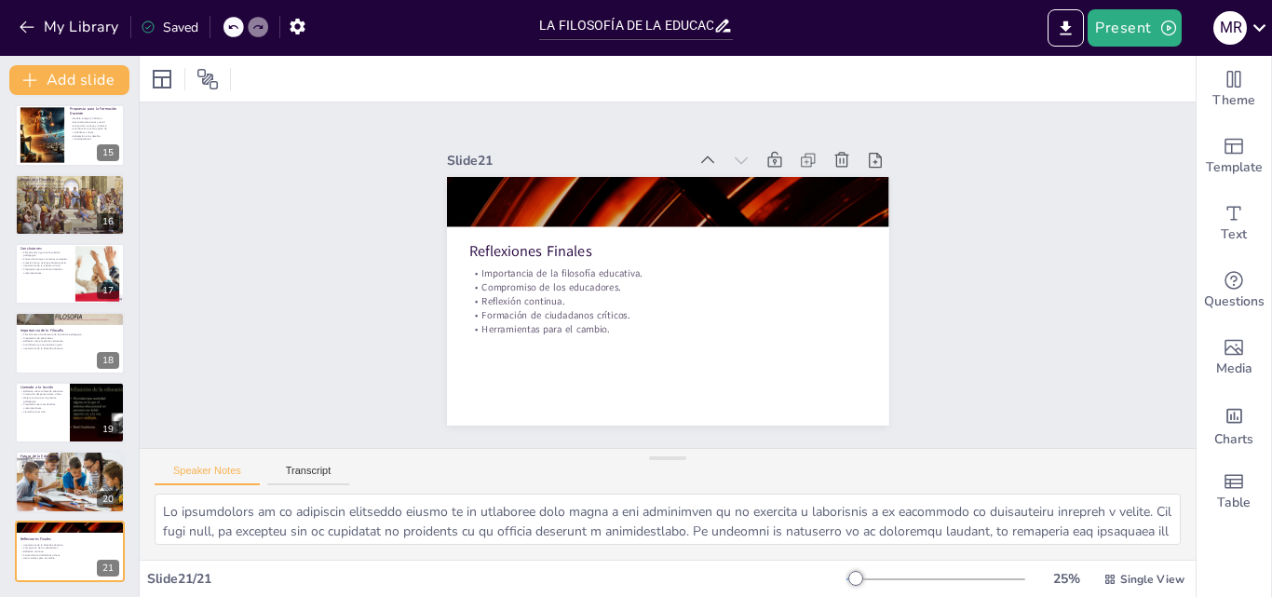
click at [398, 66] on div at bounding box center [668, 79] width 1056 height 46
click at [302, 20] on icon "button" at bounding box center [298, 27] width 20 height 20
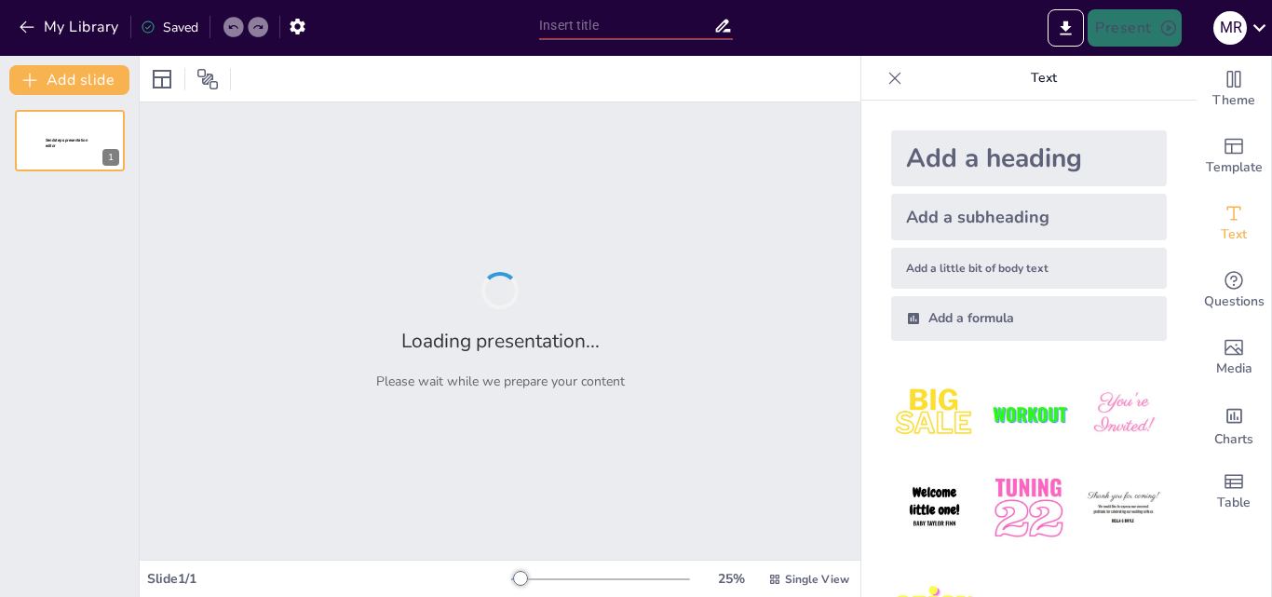
type input "LA FILOSOFÍA DE LA EDUCACIÓN EN LA FORMACIÓN DOCENTE"
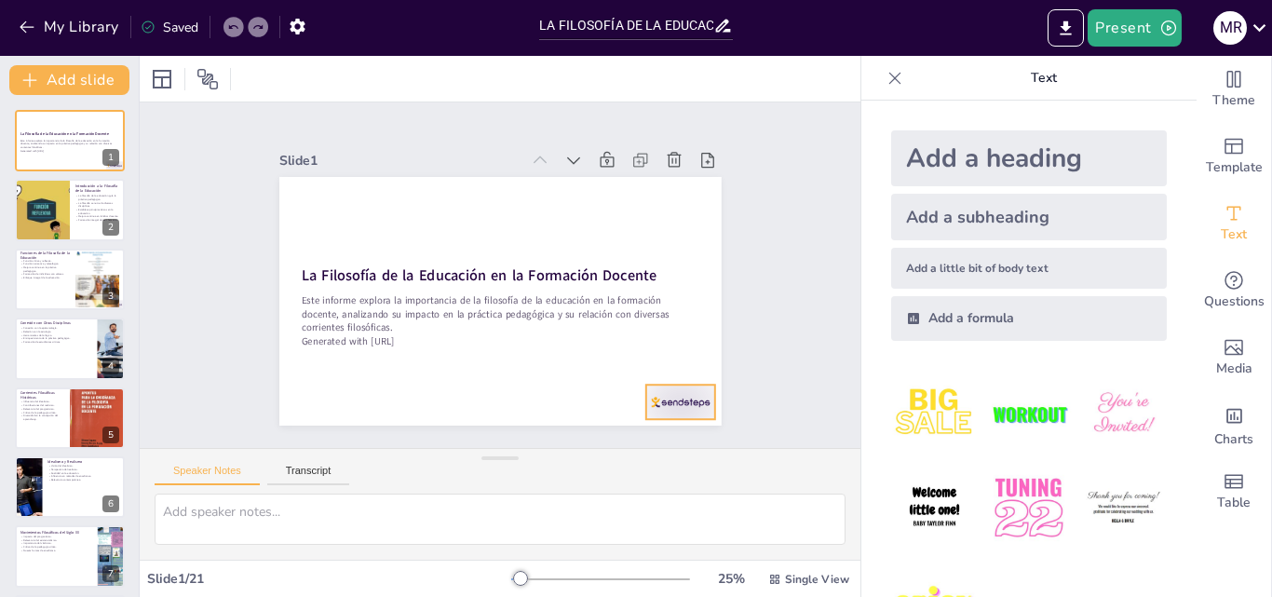
click at [668, 413] on div at bounding box center [650, 437] width 75 height 48
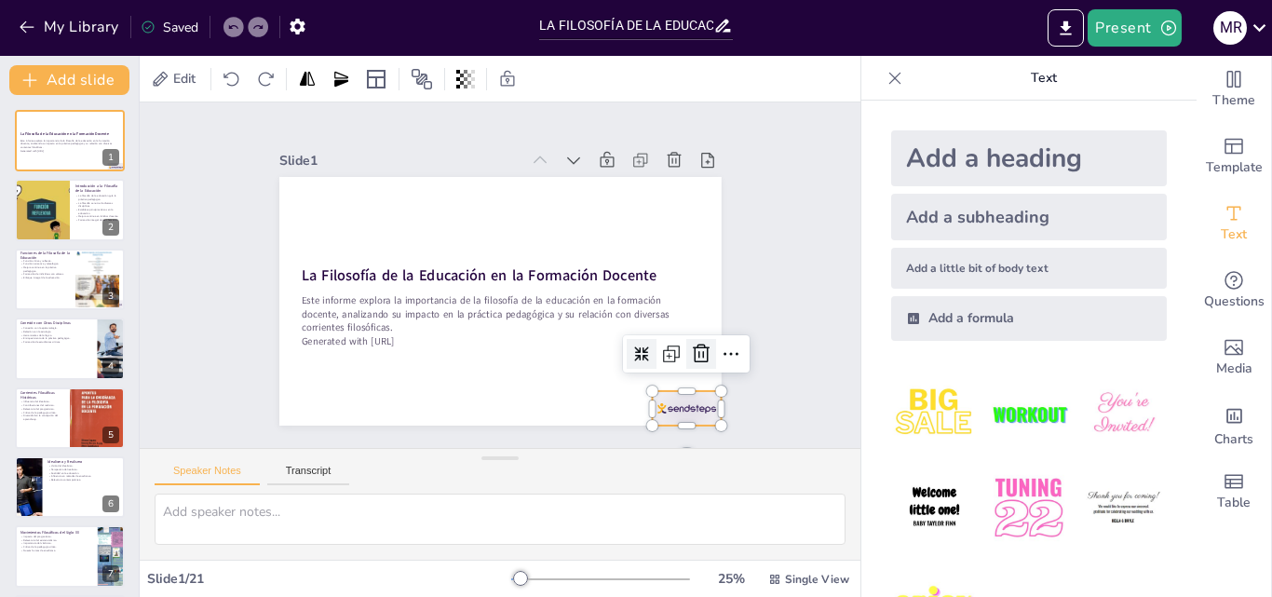
click at [682, 398] on icon at bounding box center [668, 412] width 28 height 28
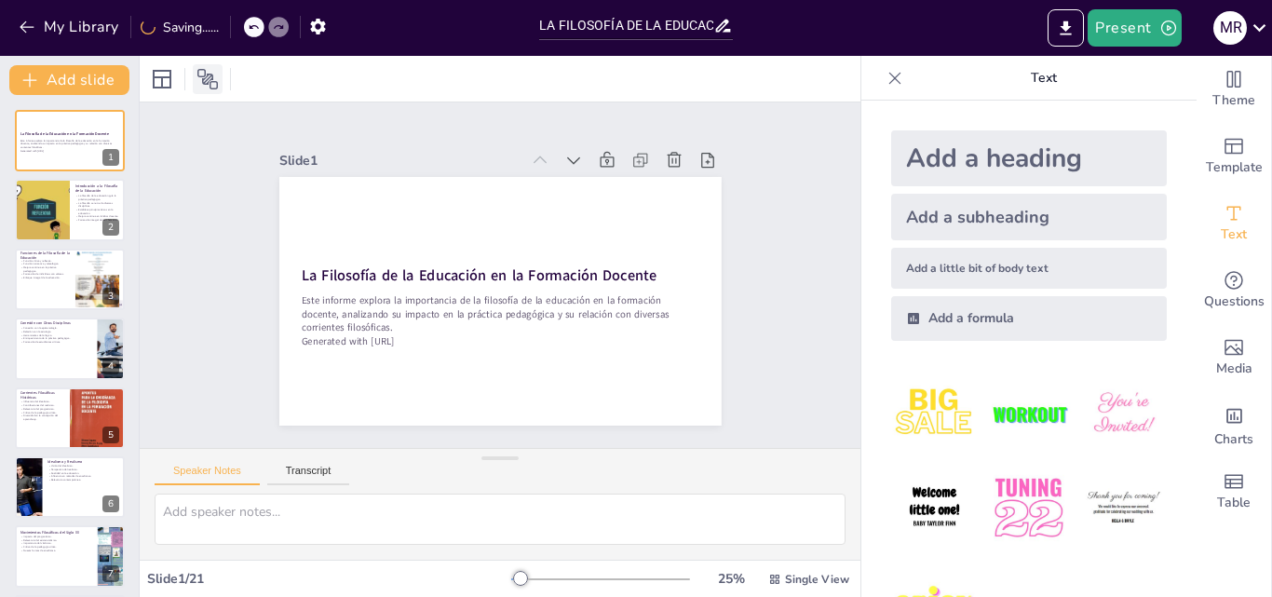
click at [211, 71] on icon at bounding box center [208, 79] width 22 height 22
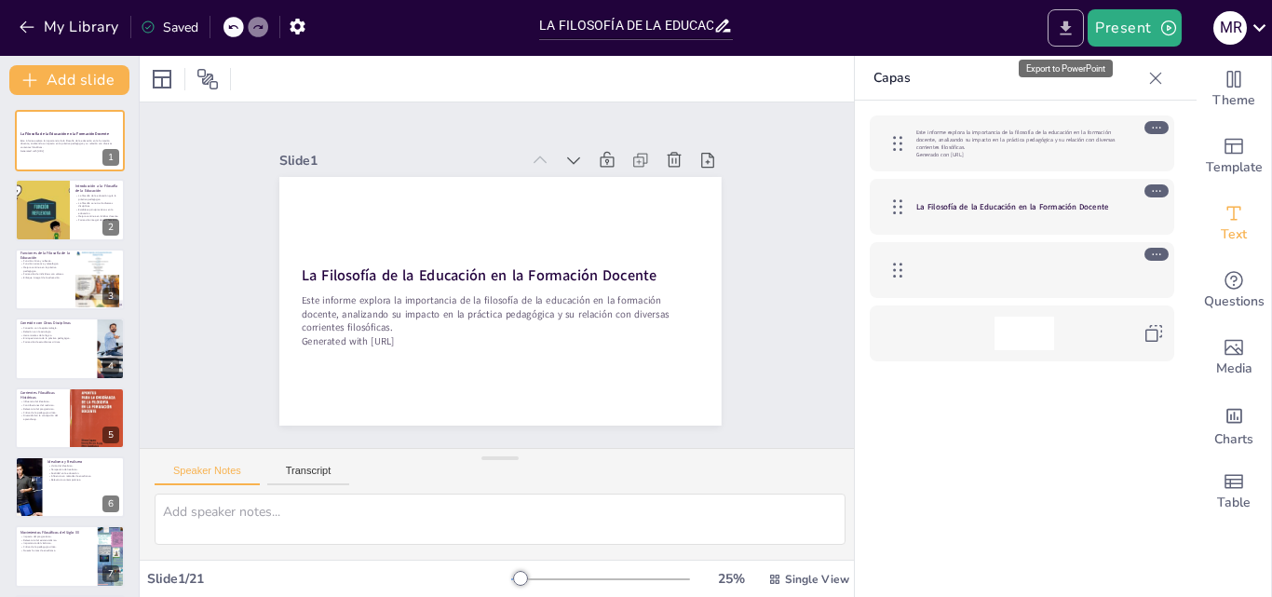
click at [1072, 22] on icon "Export to PowerPoint" at bounding box center [1066, 29] width 20 height 20
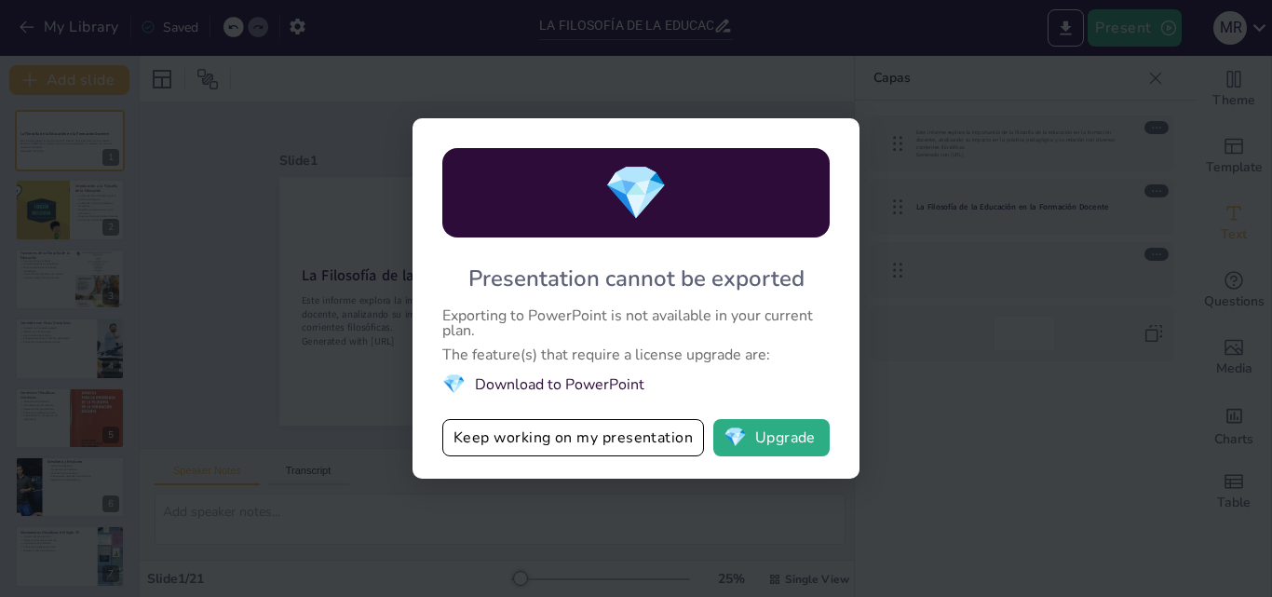
click at [705, 30] on div "💎 Presentation cannot be exported Exporting to PowerPoint is not available in y…" at bounding box center [636, 298] width 1272 height 597
